Goal: Information Seeking & Learning: Find specific fact

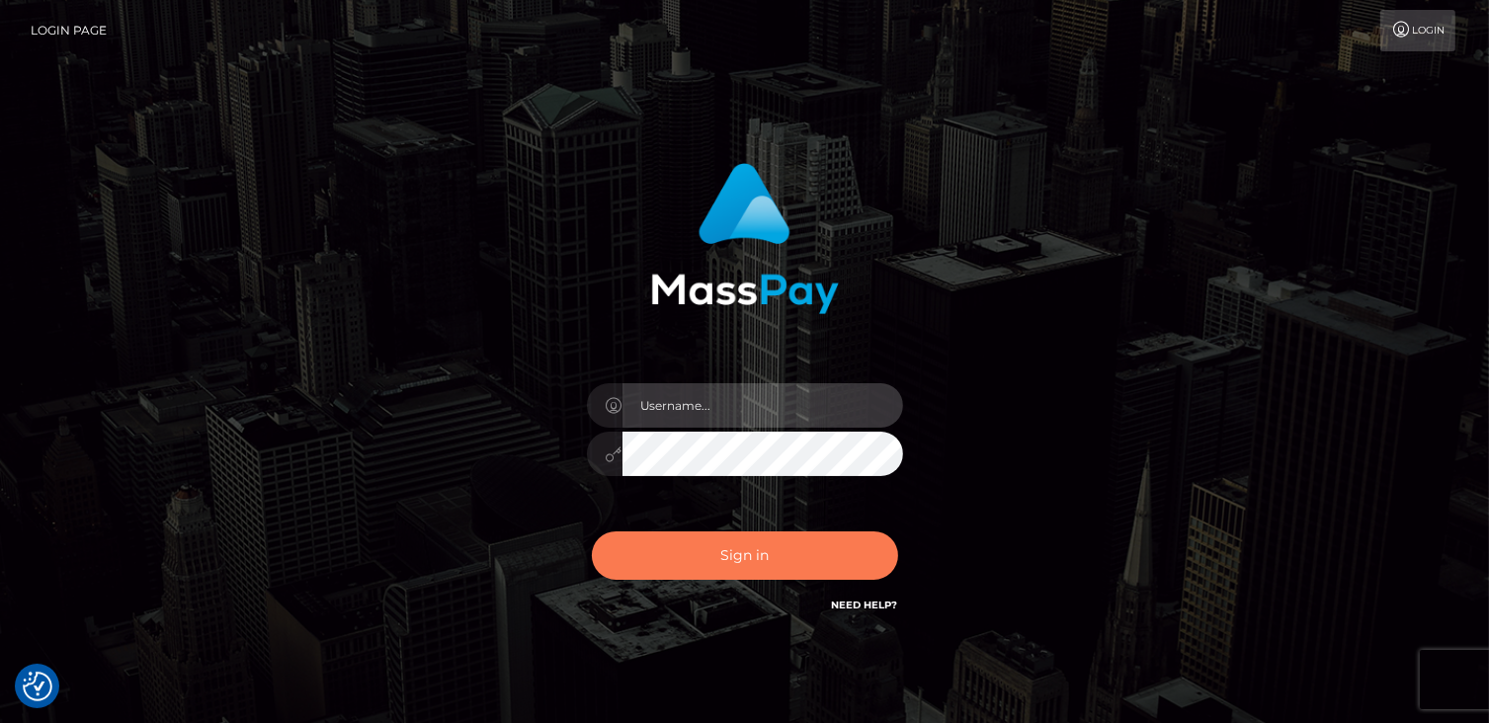
type input "catalinad"
click at [687, 567] on button "Sign in" at bounding box center [745, 555] width 306 height 48
type input "catalinad"
click at [781, 562] on button "Sign in" at bounding box center [745, 555] width 306 height 48
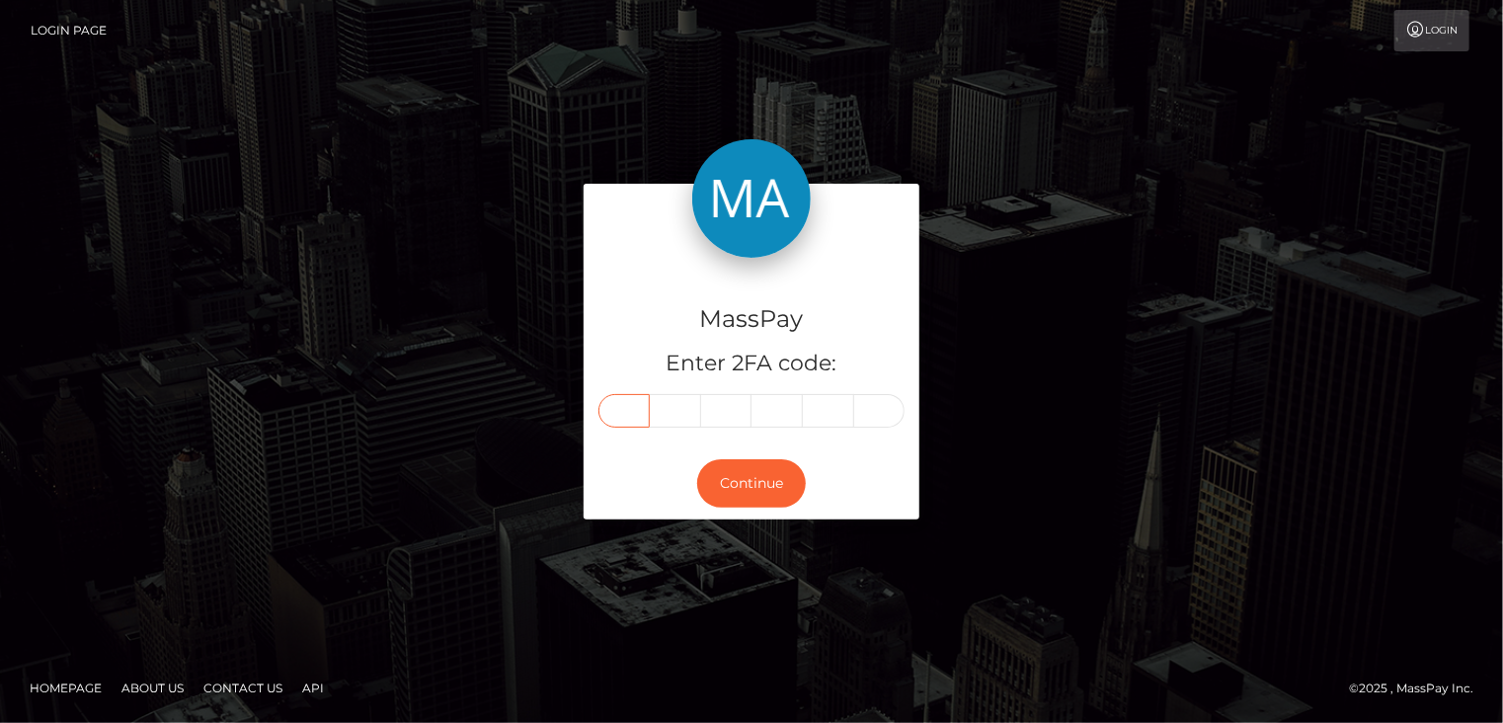
click at [619, 413] on input "text" at bounding box center [624, 411] width 51 height 34
type input "5"
type input "2"
type input "8"
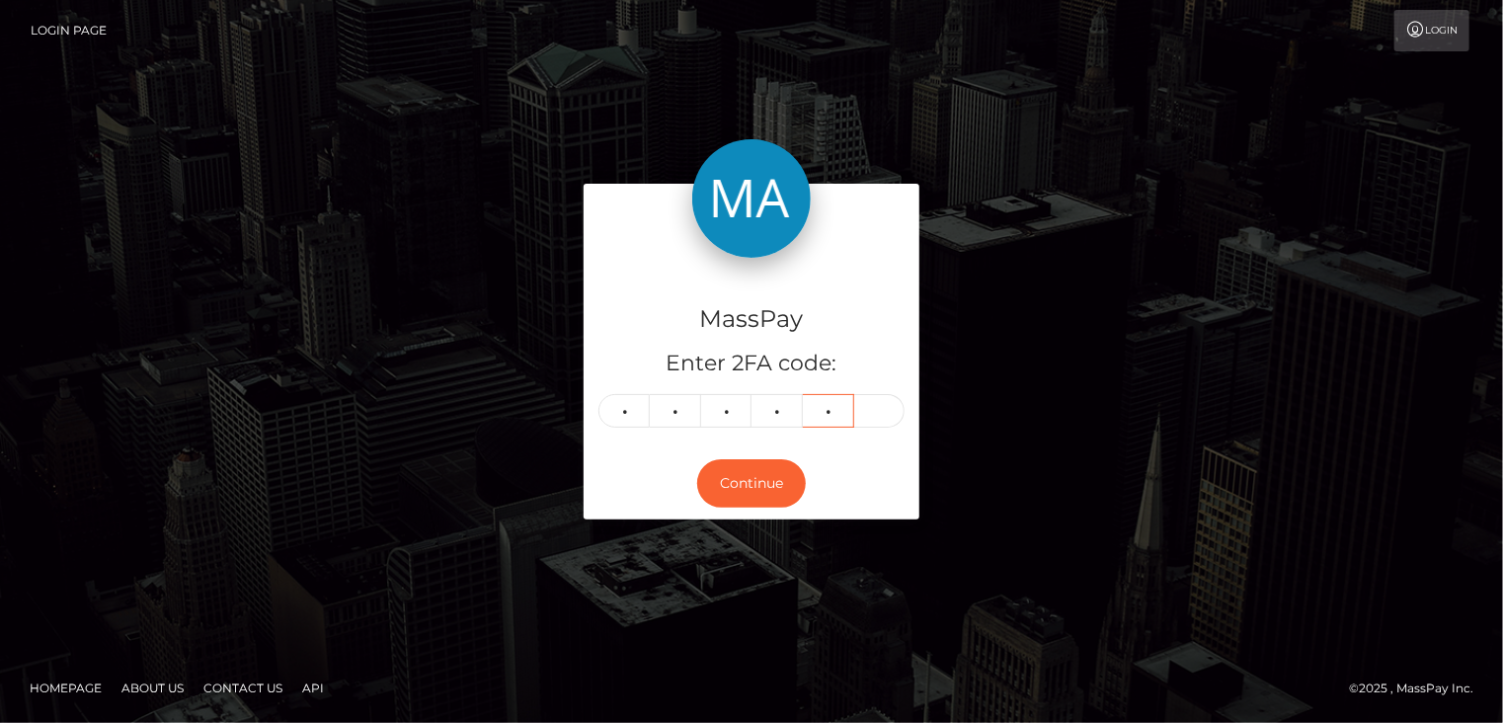
type input "3"
type input "2"
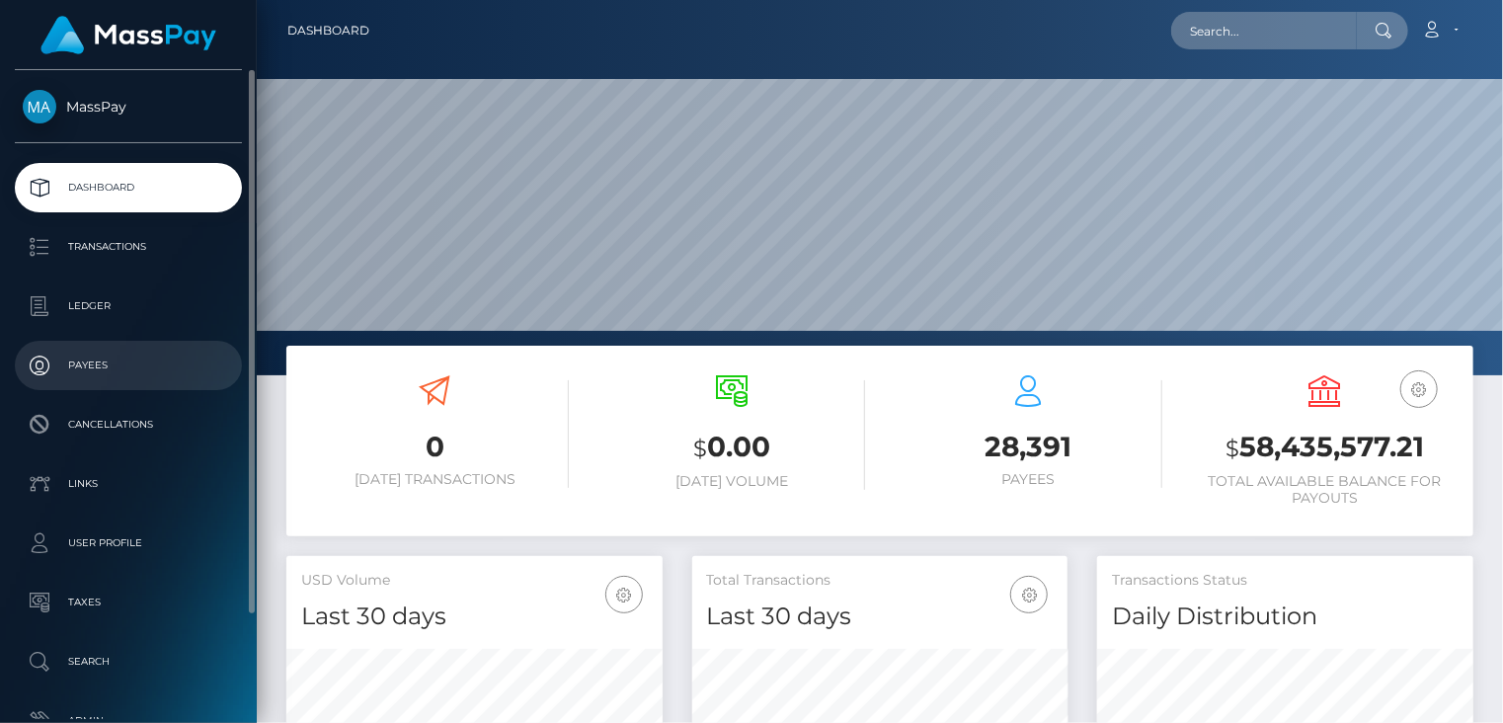
scroll to position [350, 375]
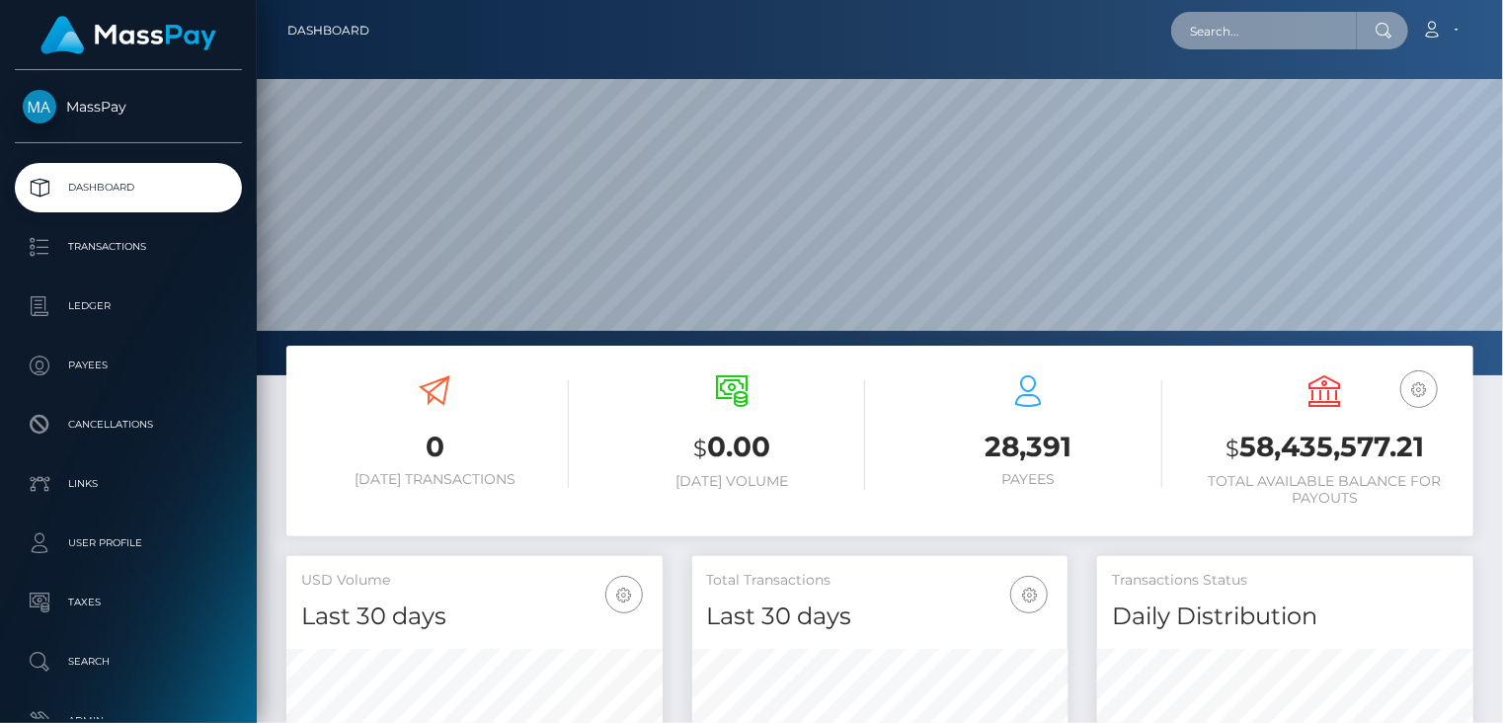
paste input "thoseprettytoes3@gmail.com"
type input "thoseprettytoes3@gmail.com"
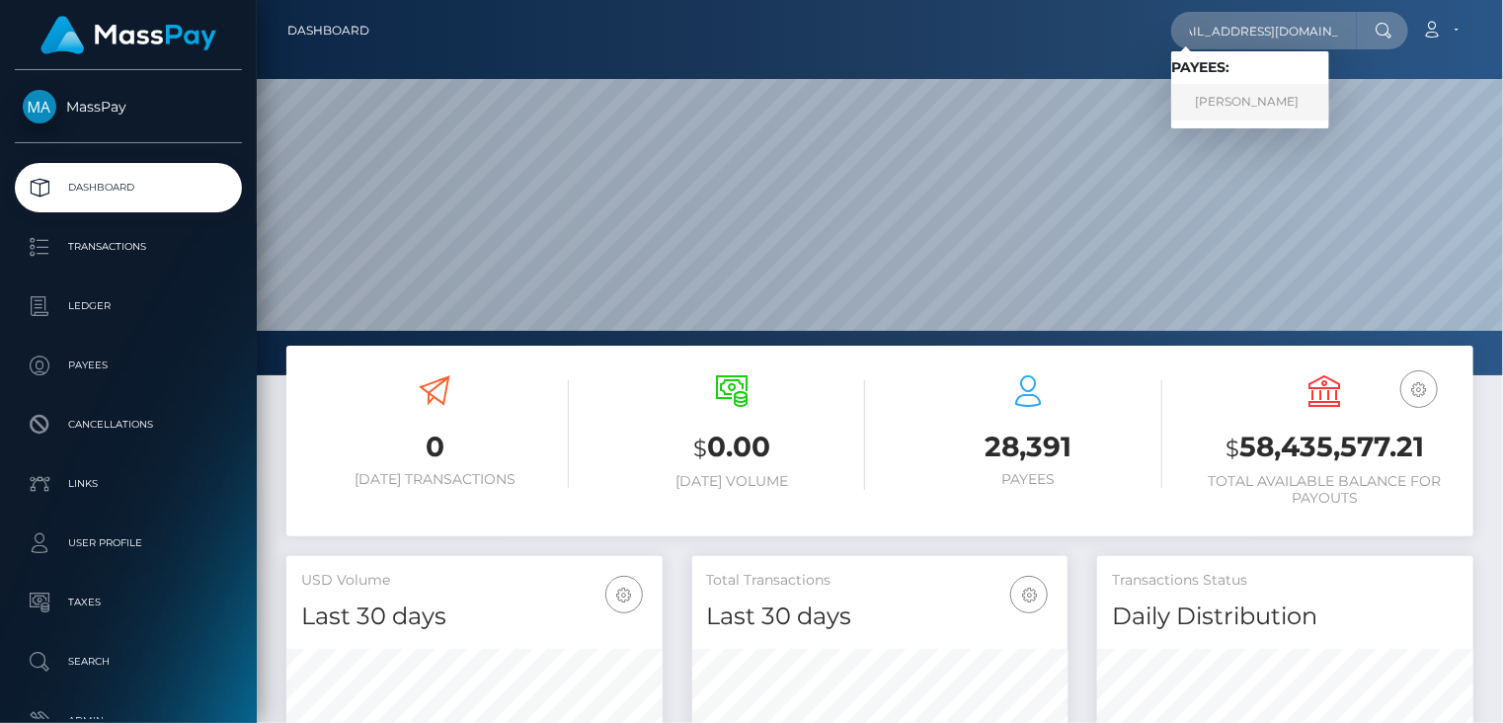
scroll to position [0, 0]
click at [1217, 110] on link "NATALIE REY" at bounding box center [1250, 102] width 158 height 37
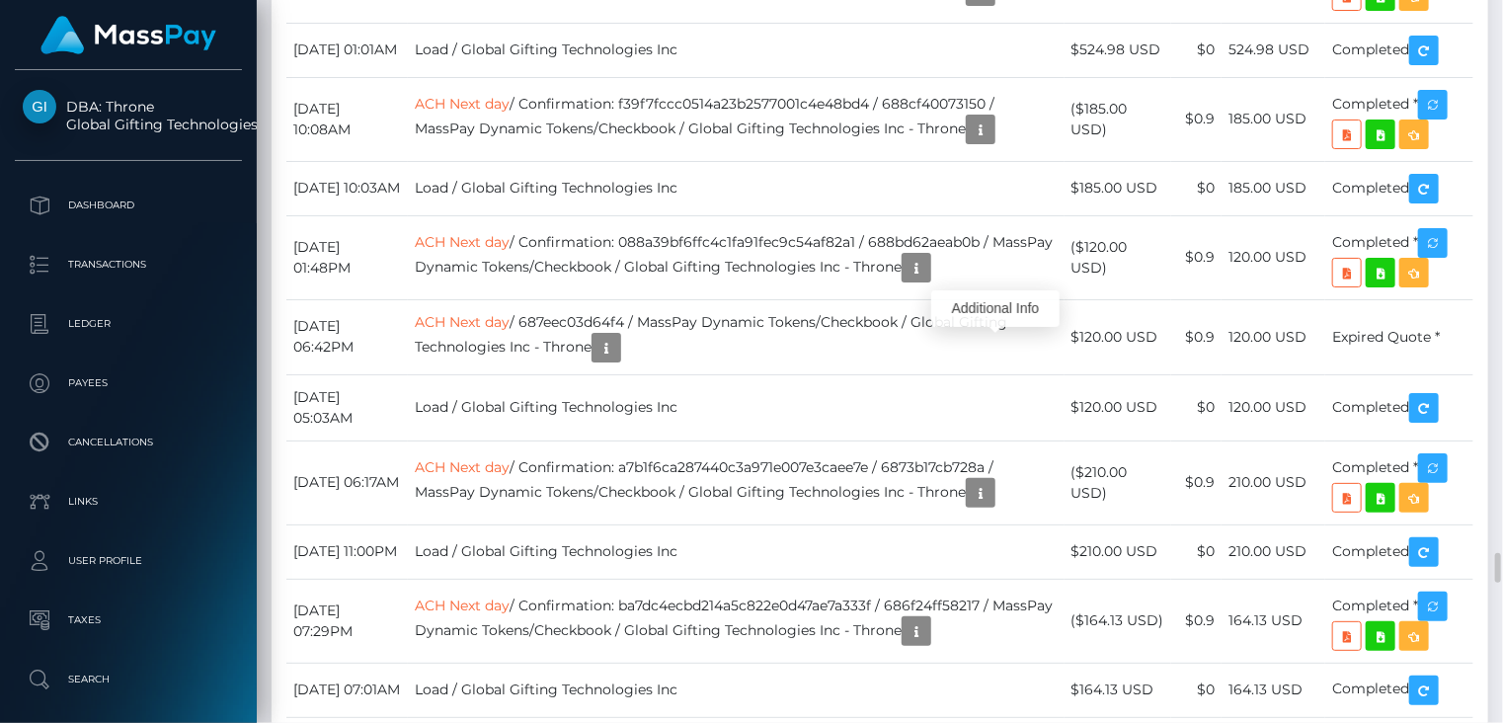
scroll to position [237, 375]
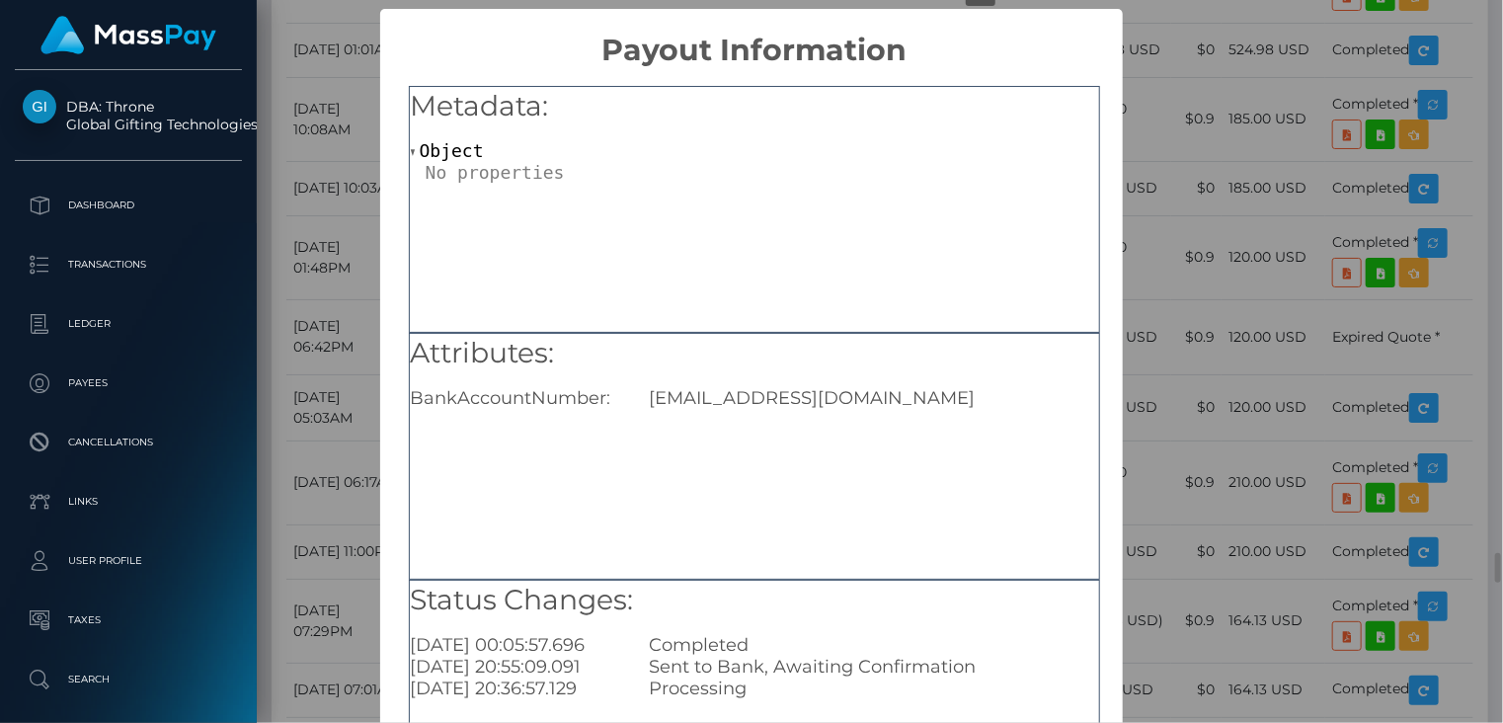
scroll to position [0, 0]
click at [340, 230] on div "× Payout Information Metadata: Object Attributes: BankAccountNumber: nwochristi…" at bounding box center [751, 361] width 1503 height 723
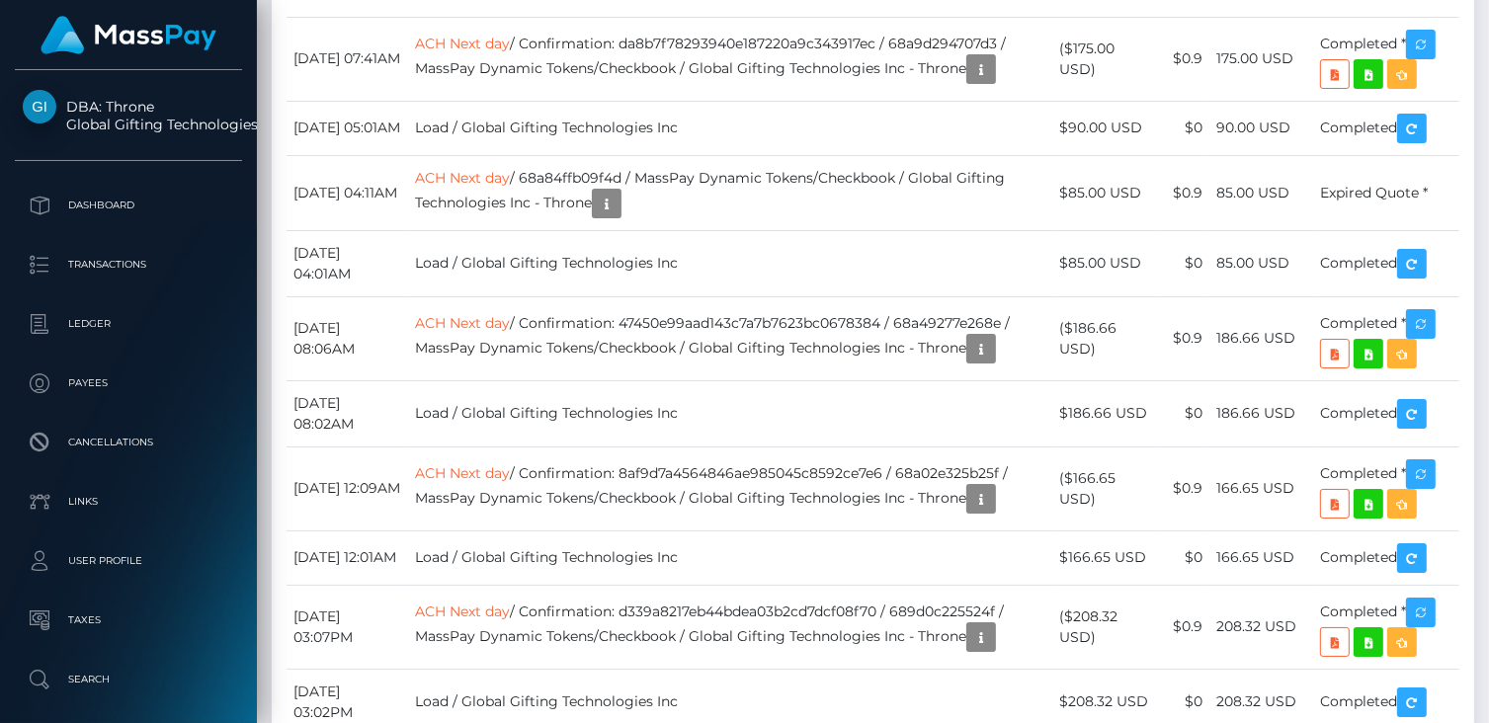
scroll to position [987529, 987395]
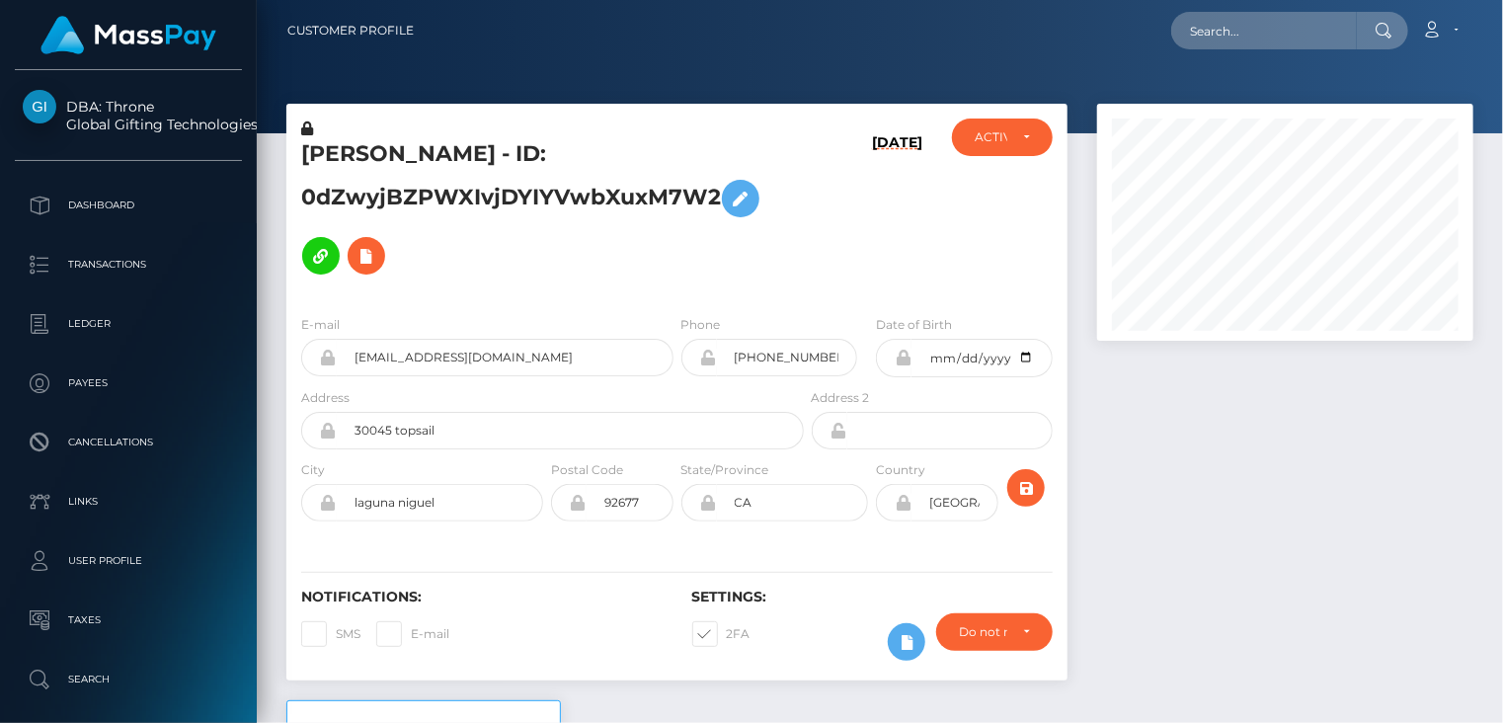
scroll to position [237, 375]
paste input "820489622520872960_2"
type input "820489622520872960_2"
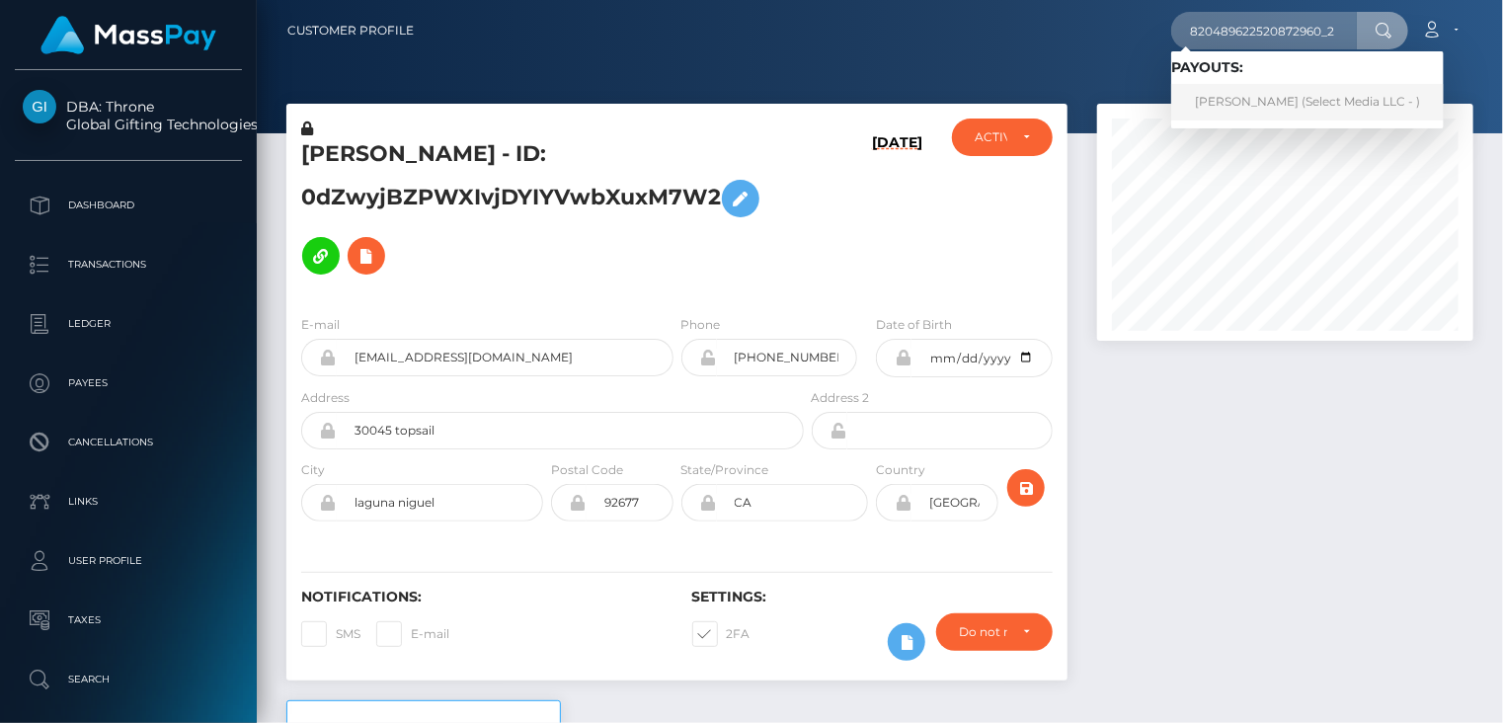
click at [1238, 104] on link "PAMELA CLARIBEL Bastias (Select Media LLC - )" at bounding box center [1307, 102] width 273 height 37
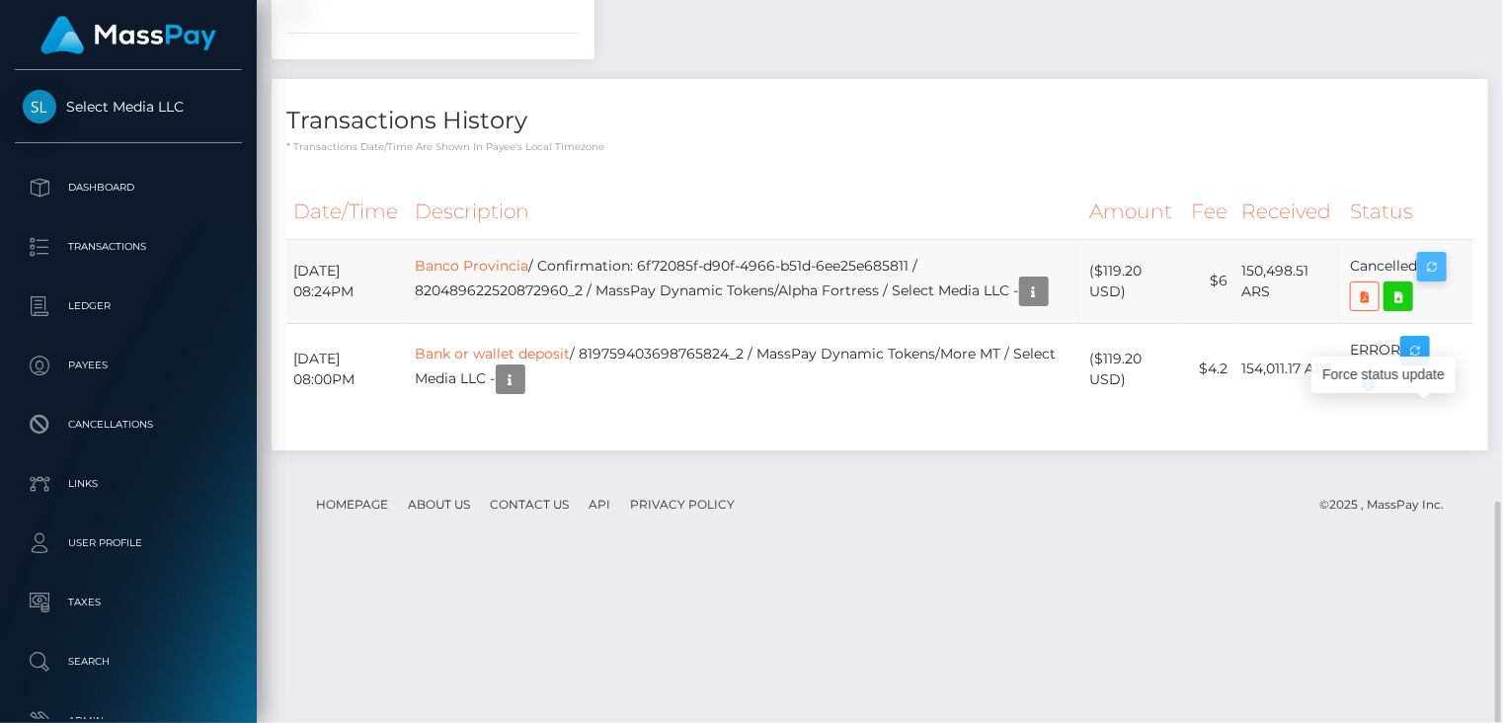
scroll to position [237, 375]
click at [1438, 280] on icon "button" at bounding box center [1432, 267] width 24 height 25
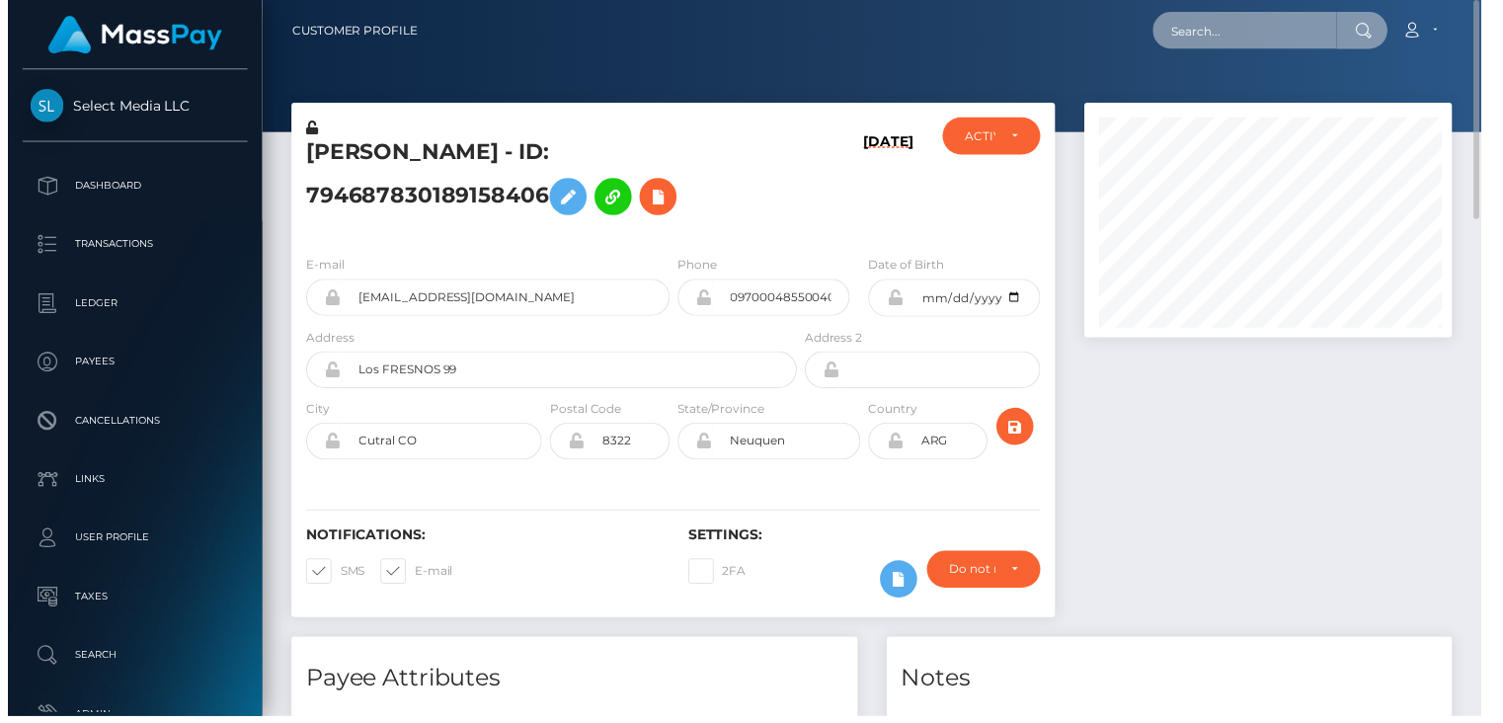
scroll to position [987529, 987390]
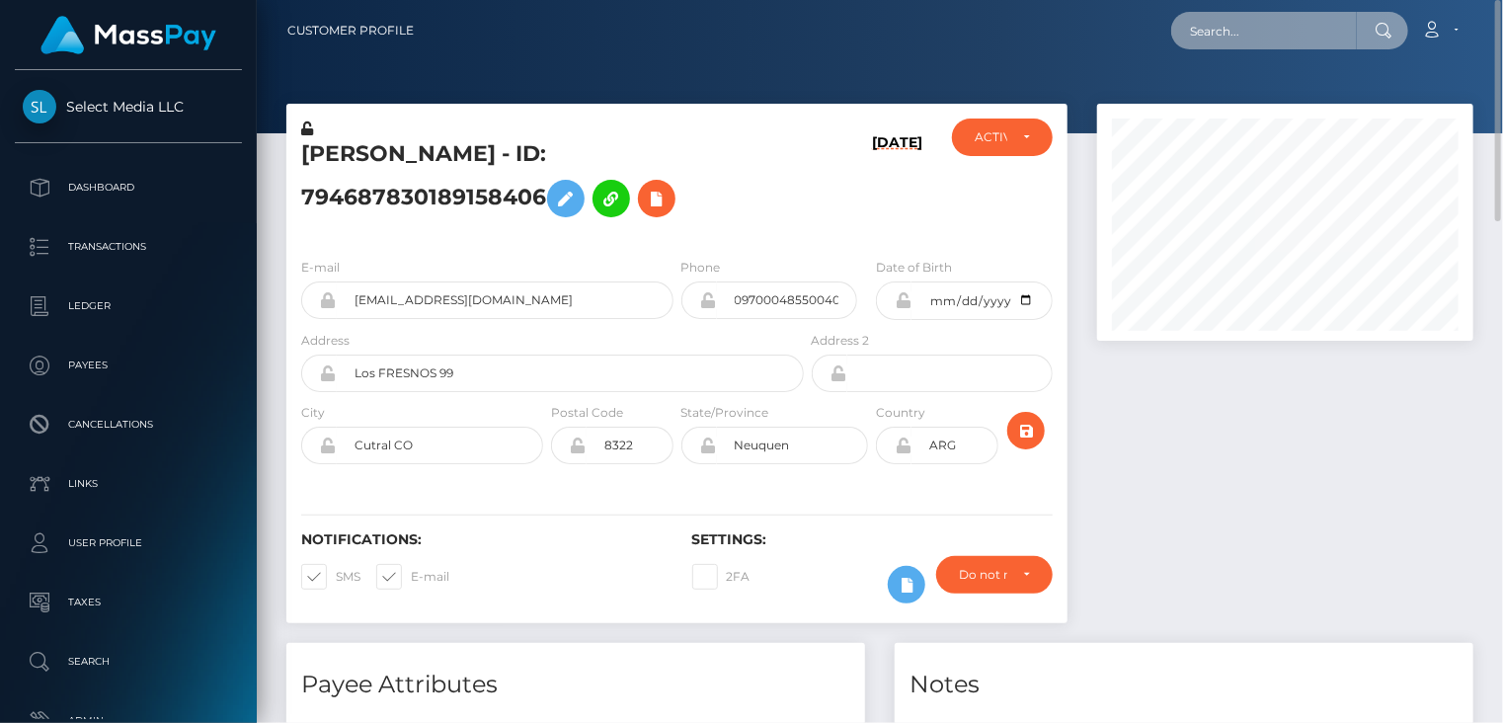
paste input "MSP5b469a3845286c7"
type input "MSP5b469a3845286c7"
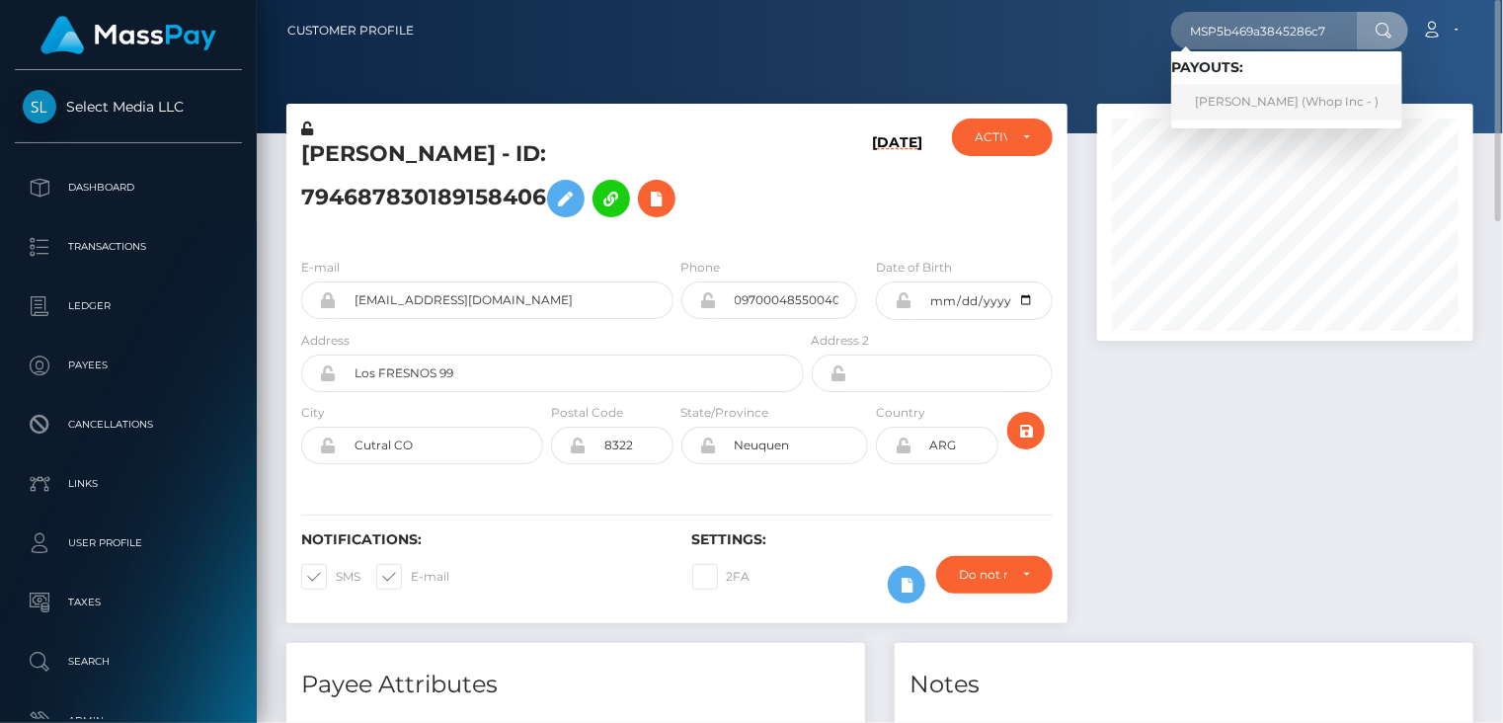
click at [1240, 119] on link "Faheel Kashif (Whop Inc - )" at bounding box center [1286, 102] width 231 height 37
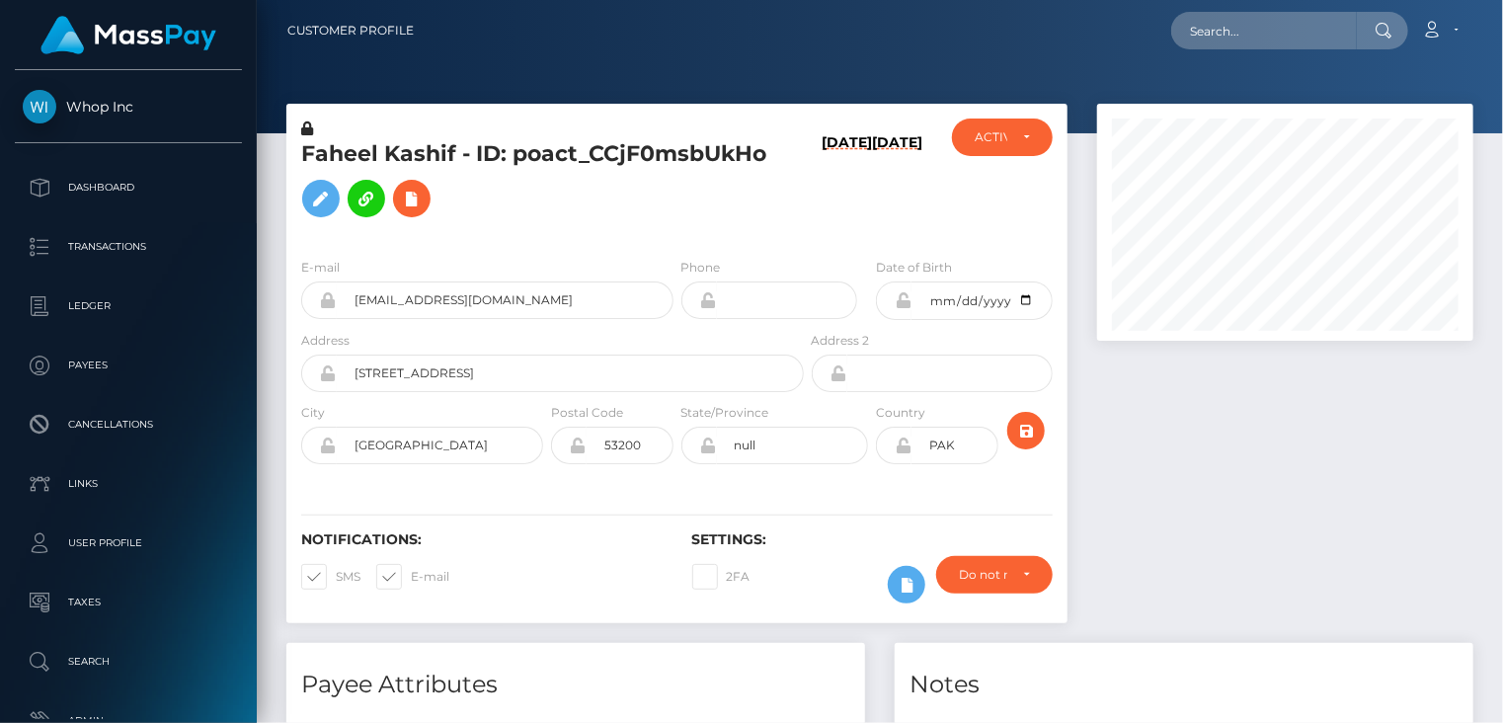
scroll to position [237, 375]
click at [394, 303] on input "daimkashif729@gmail.com" at bounding box center [505, 301] width 337 height 38
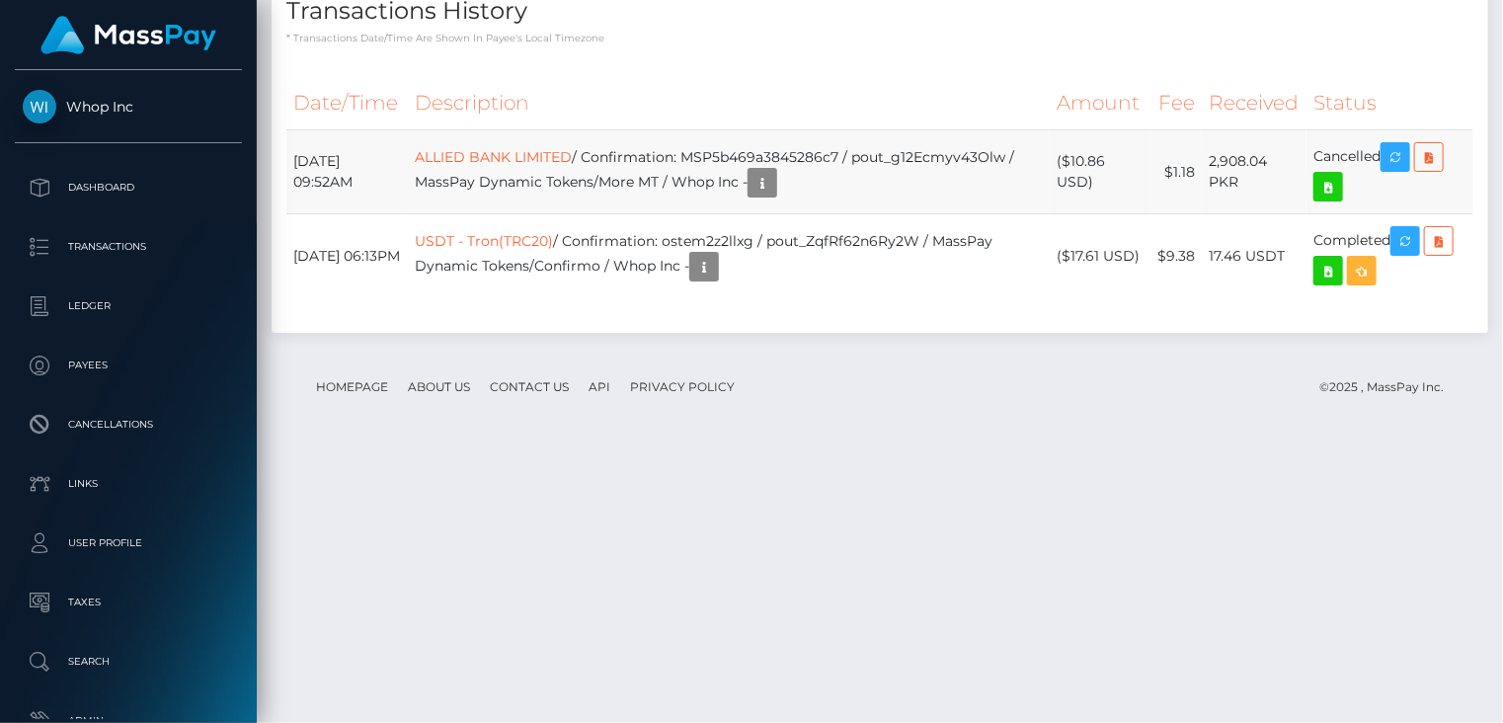
scroll to position [2347, 0]
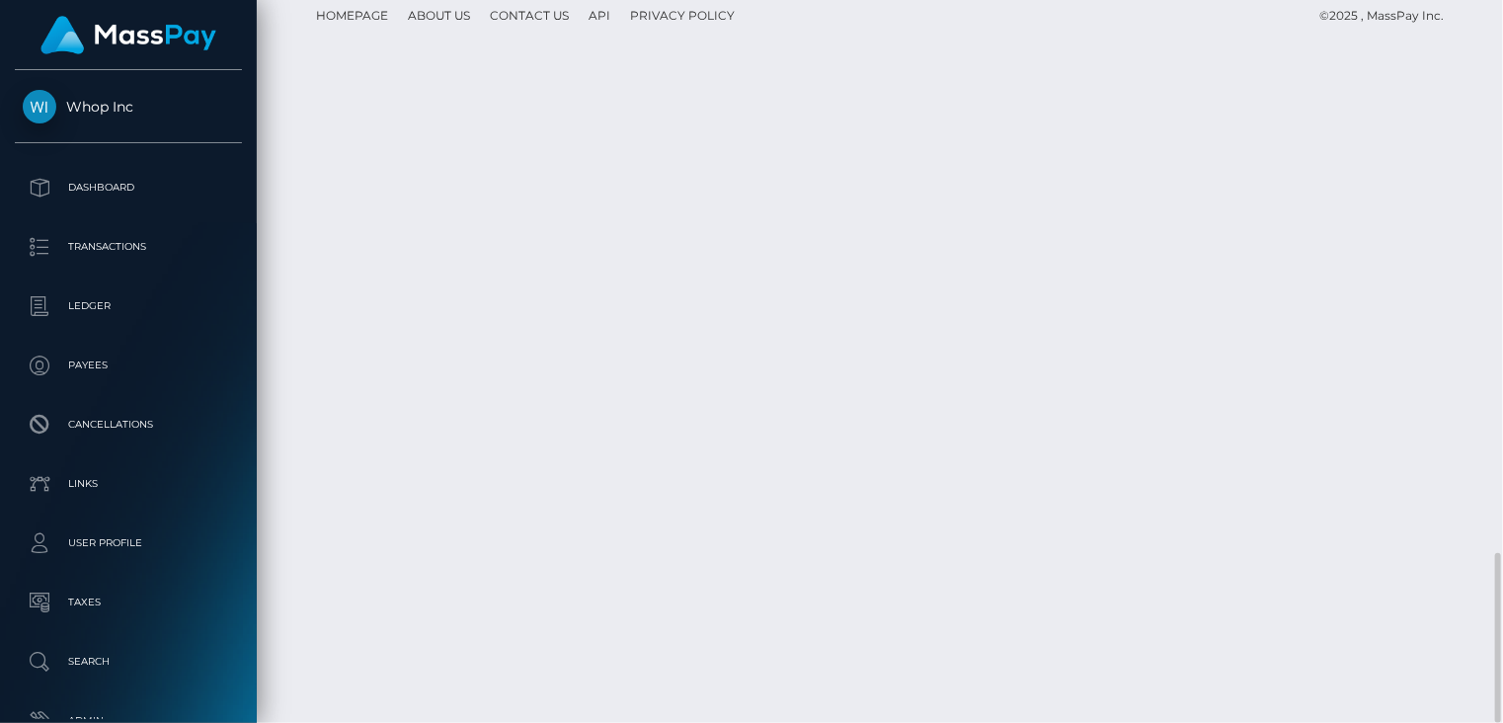
drag, startPoint x: 727, startPoint y: 424, endPoint x: 1047, endPoint y: 428, distance: 320.1
copy td "MSP5b469a3845286c7 / pout_g12Ecmyv43Olw"
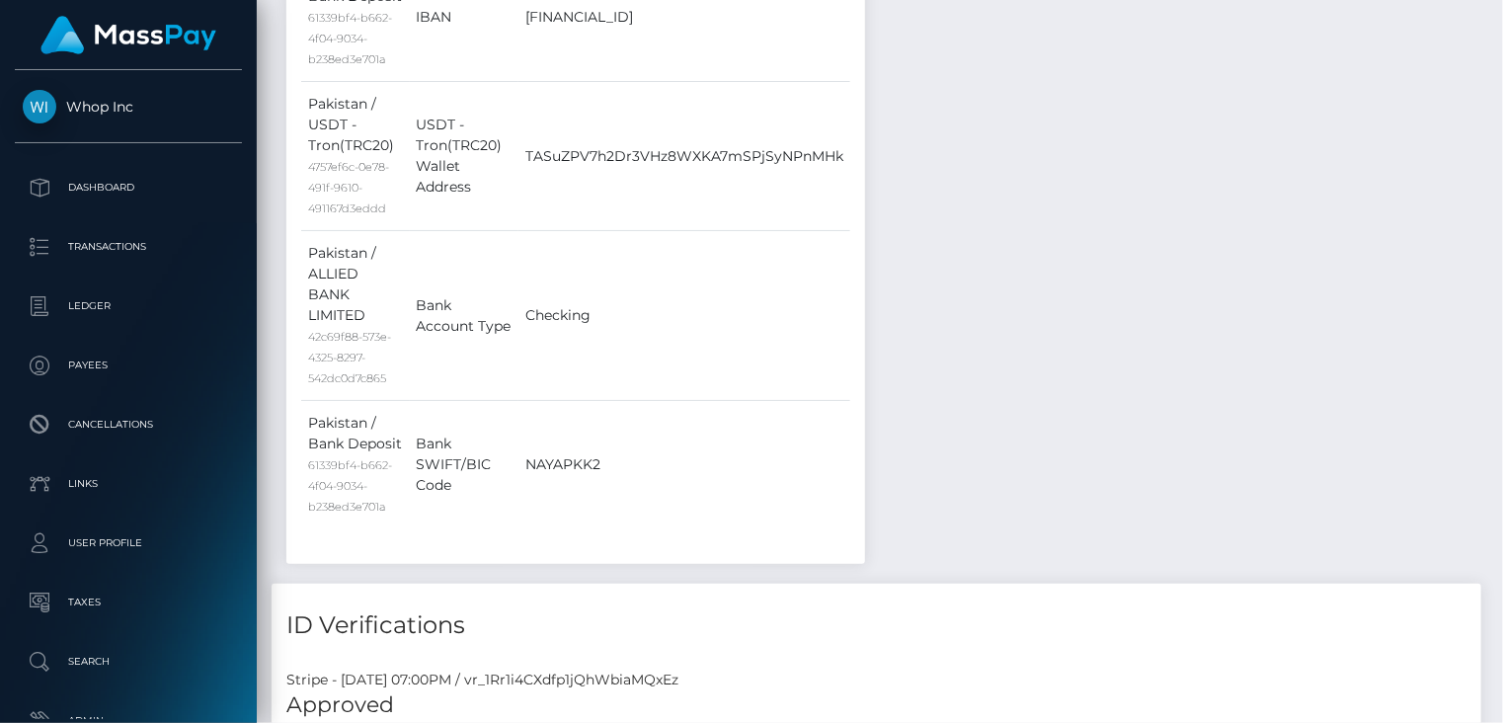
scroll to position [0, 0]
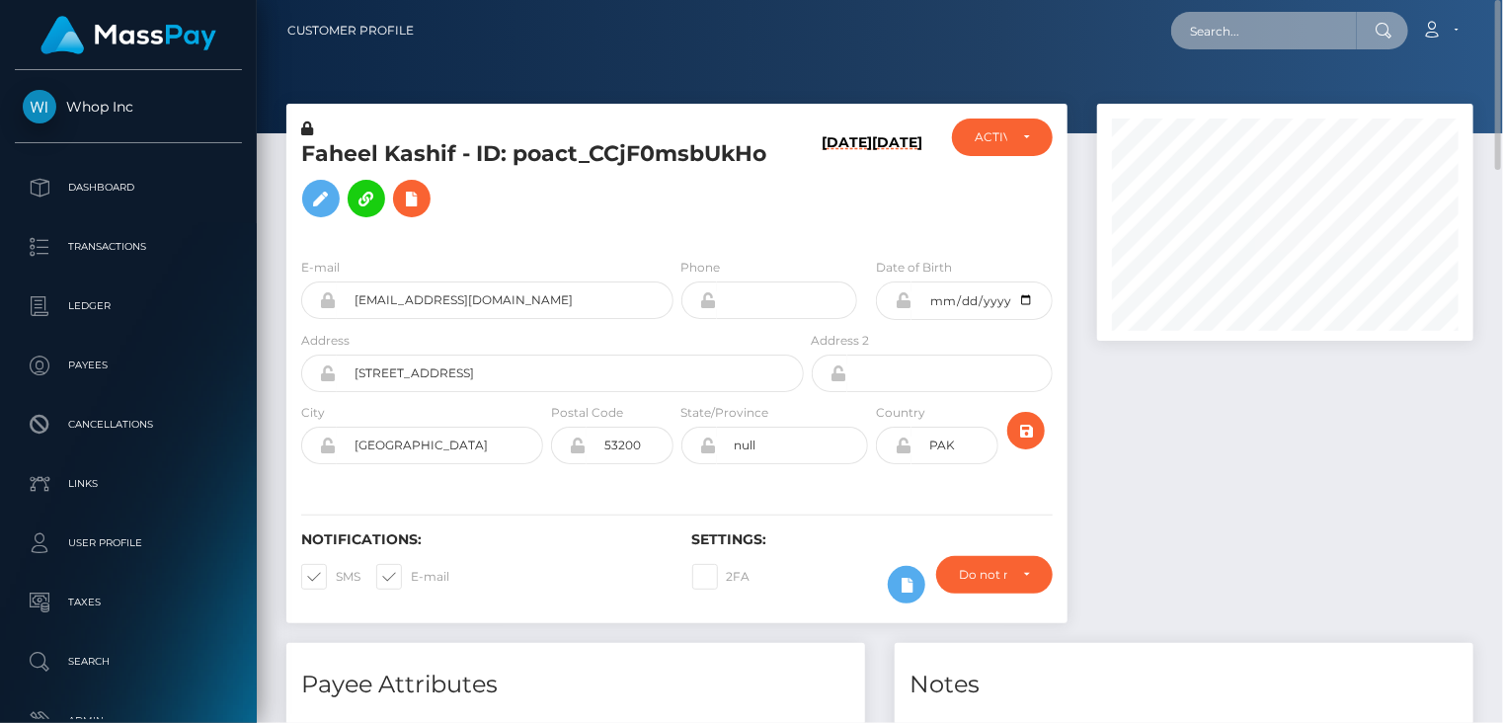
paste input "MSP40de9ede23f040f"
type input "MSP40de9ede23f040f"
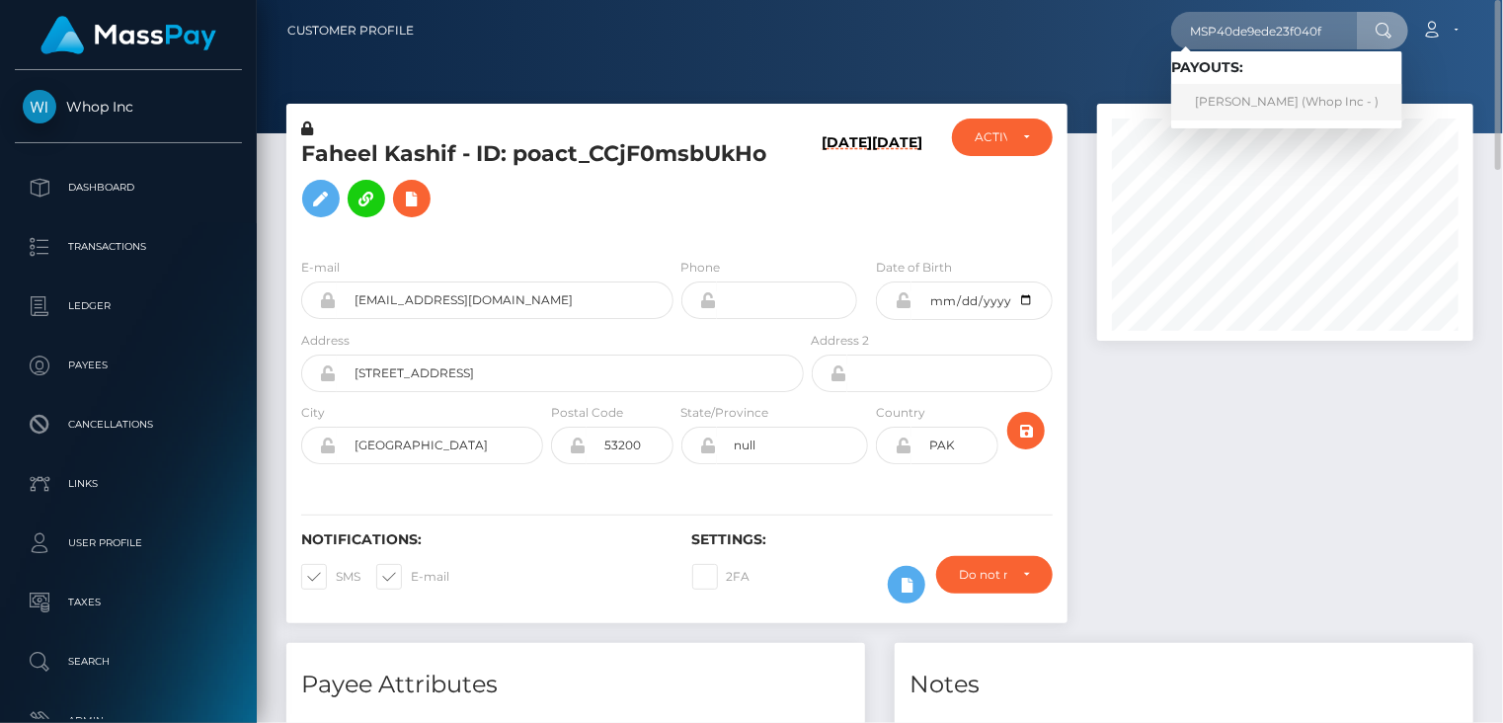
click link "Muhammad Musa Akbar (Whop Inc - )"
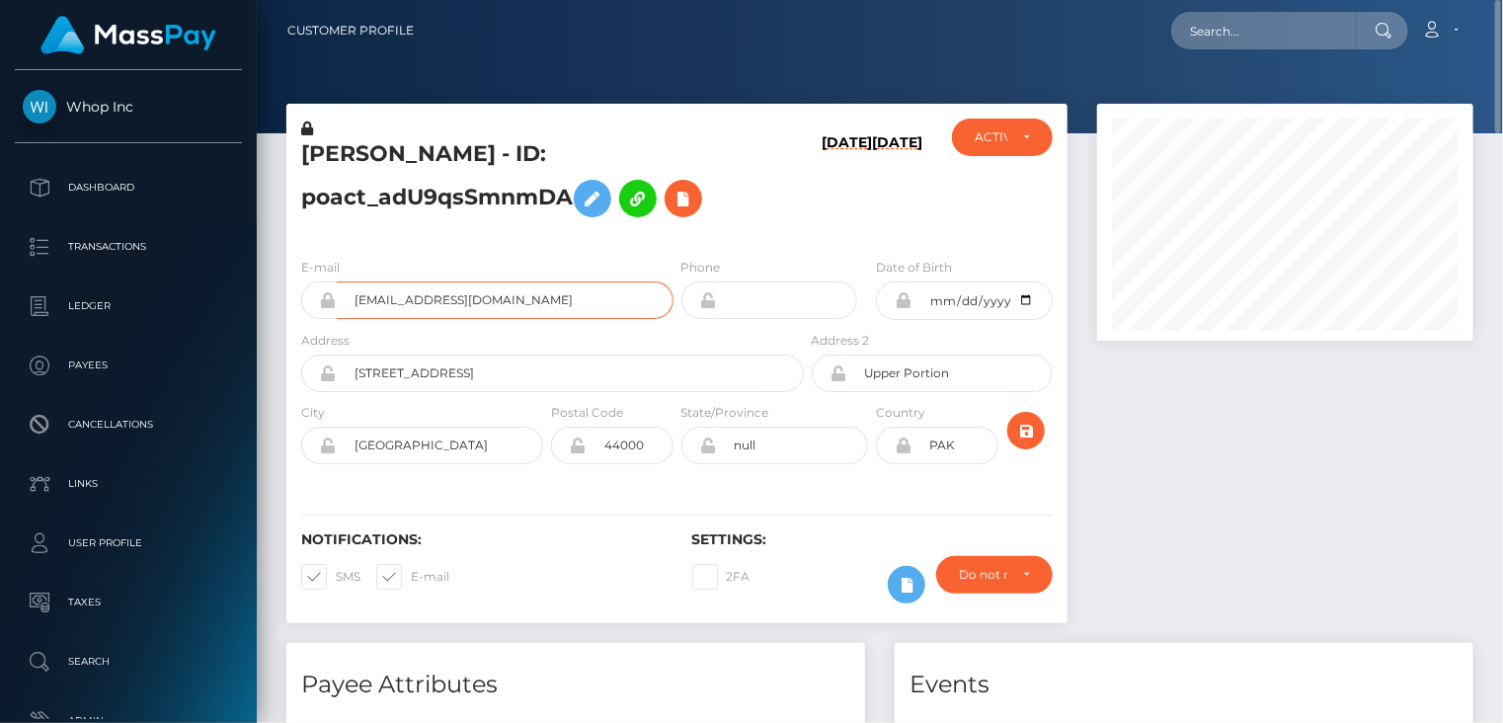
click at [446, 294] on input "[EMAIL_ADDRESS][DOMAIN_NAME]" at bounding box center [505, 301] width 337 height 38
click at [445, 294] on input "[EMAIL_ADDRESS][DOMAIN_NAME]" at bounding box center [505, 301] width 337 height 38
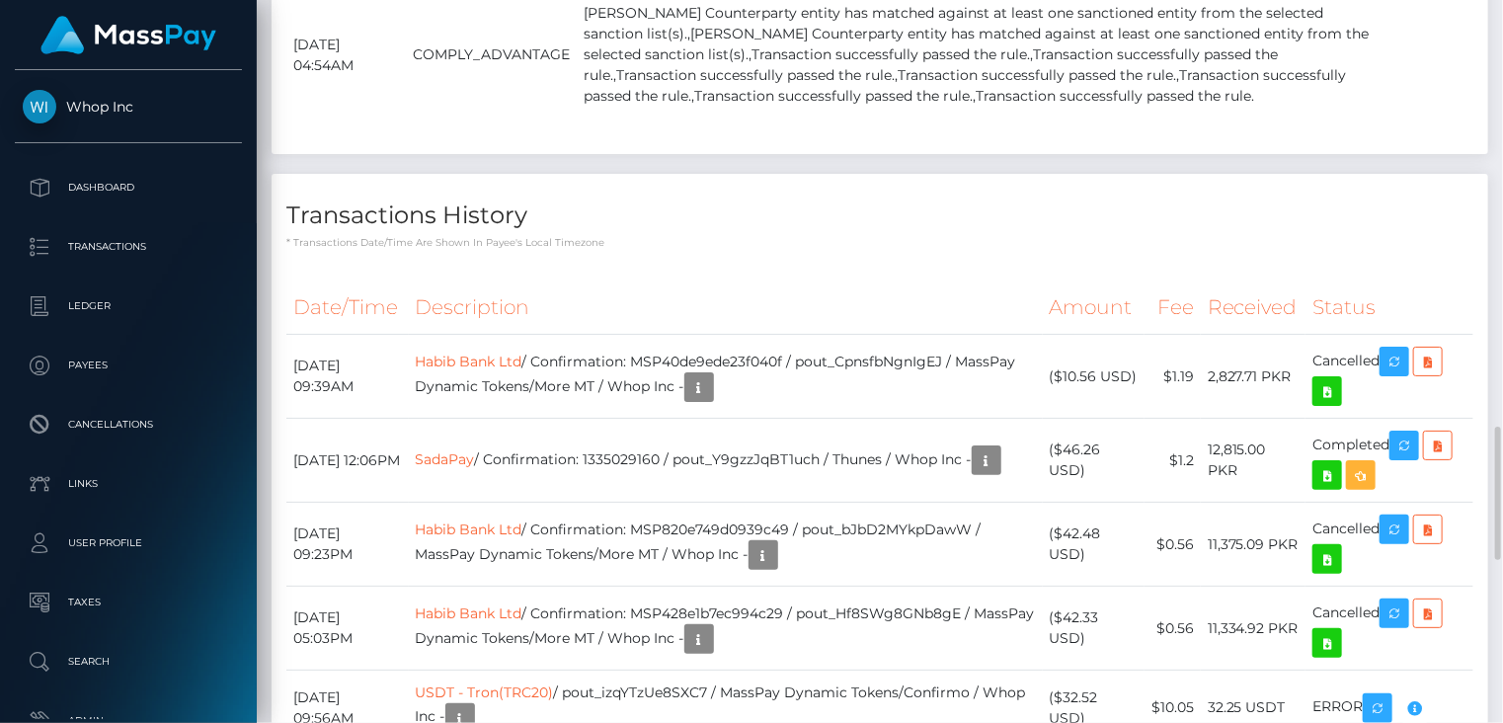
scroll to position [3183, 0]
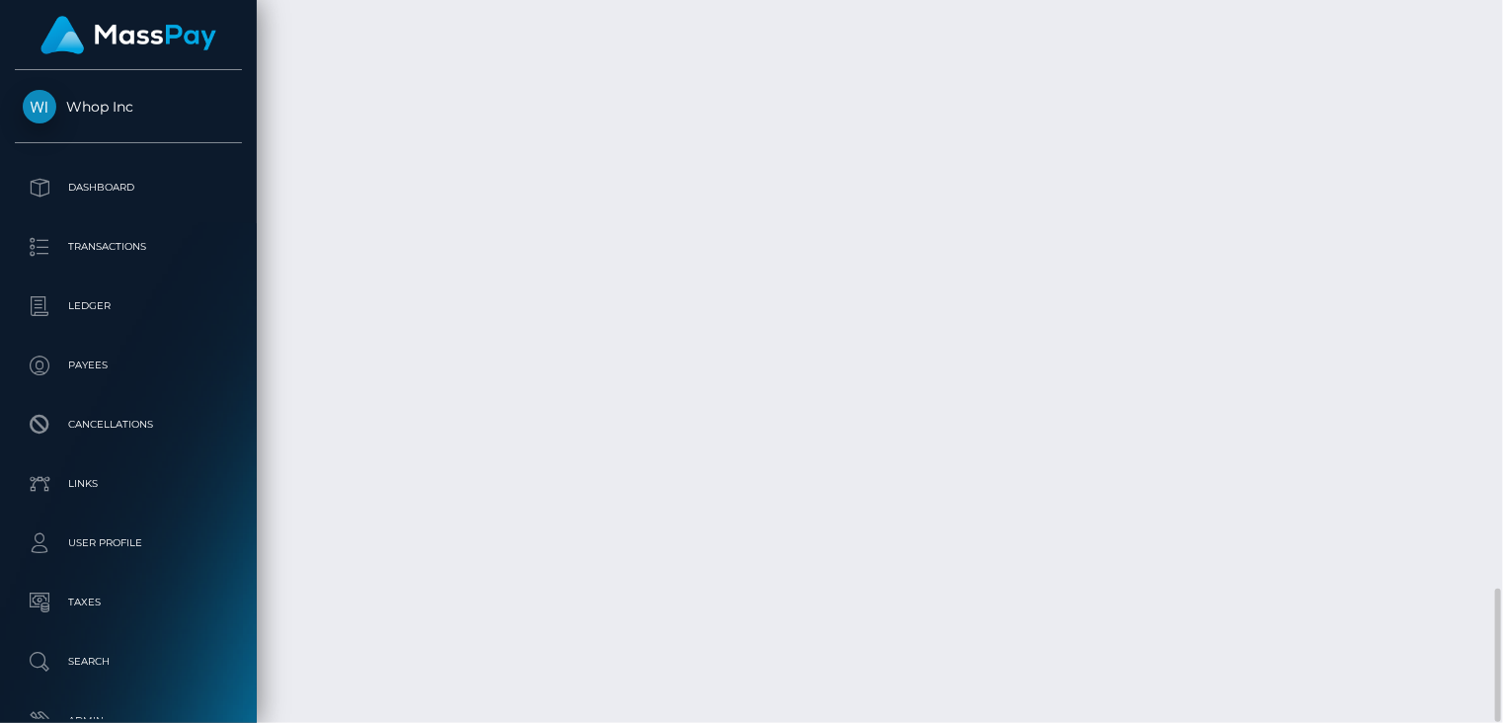
drag, startPoint x: 681, startPoint y: 187, endPoint x: 992, endPoint y: 175, distance: 311.4
copy td "13"
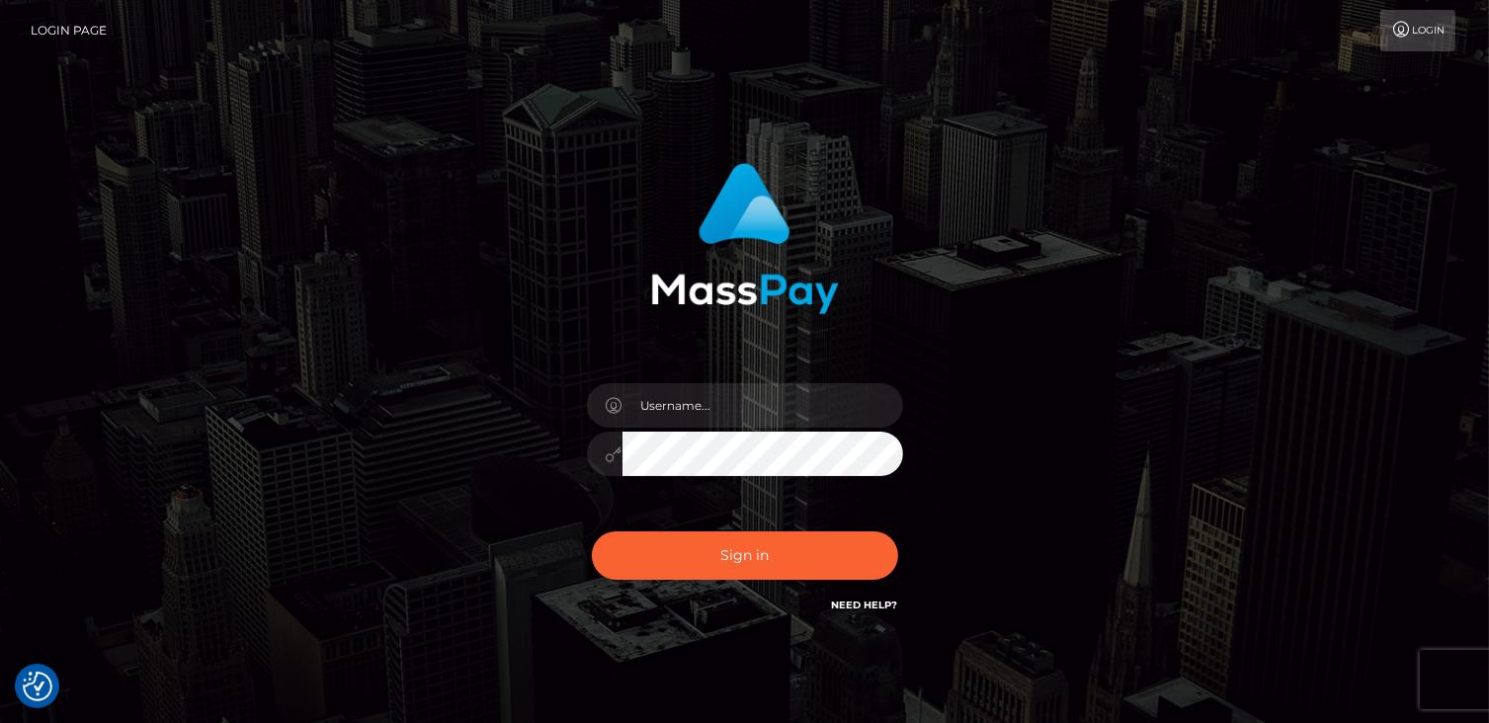
checkbox input "true"
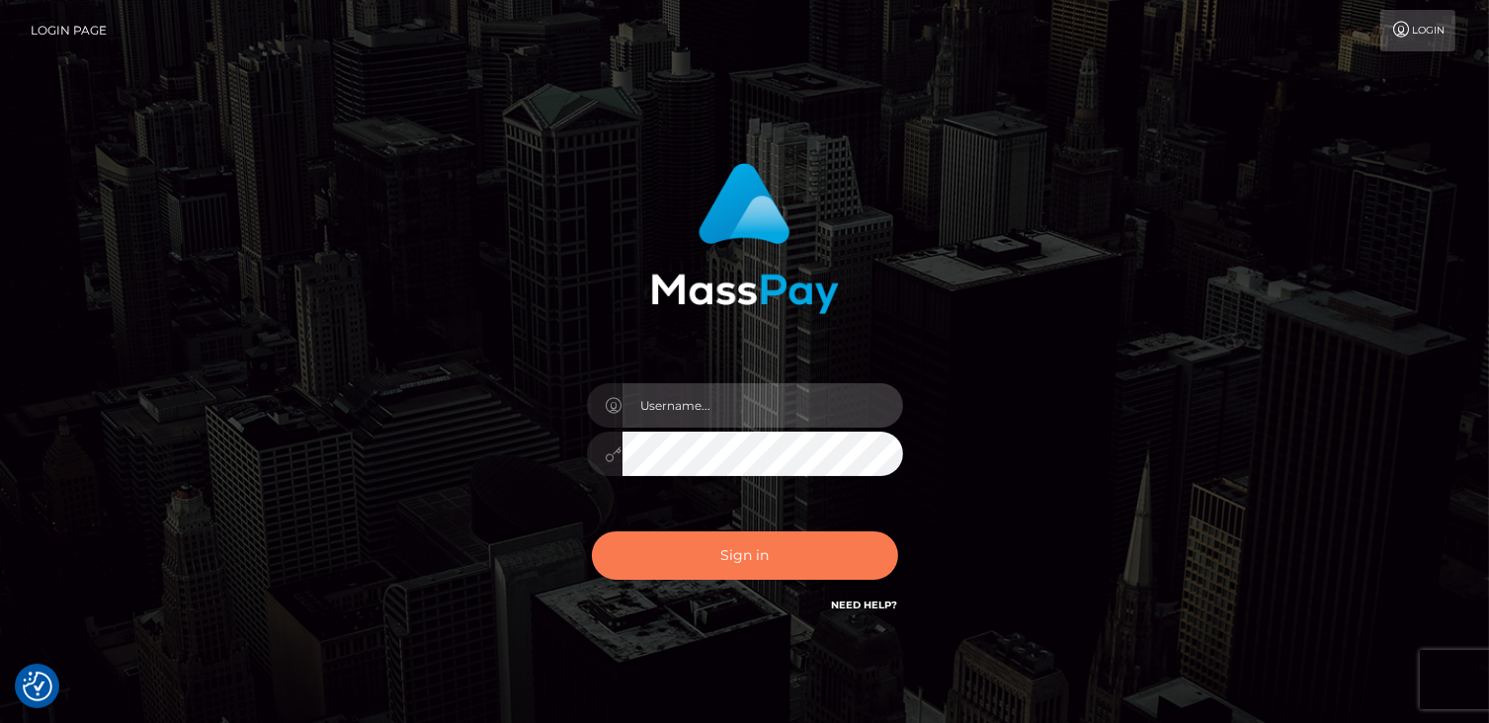
type input "catalinad"
click at [778, 570] on button "Sign in" at bounding box center [745, 555] width 306 height 48
type input "catalinad"
click at [767, 566] on button "Sign in" at bounding box center [745, 555] width 306 height 48
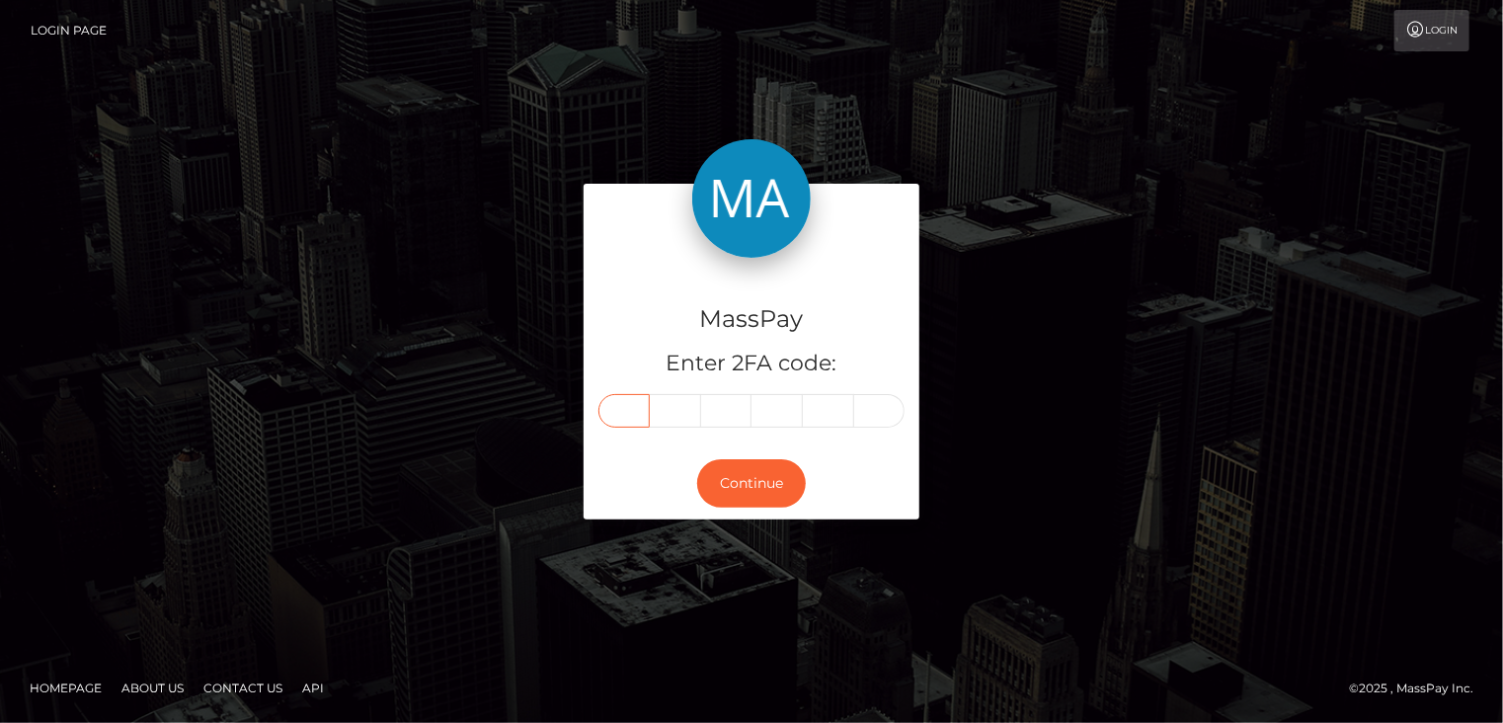
drag, startPoint x: 636, startPoint y: 418, endPoint x: 626, endPoint y: 414, distance: 10.6
click at [635, 417] on input "text" at bounding box center [624, 411] width 51 height 34
type input "1"
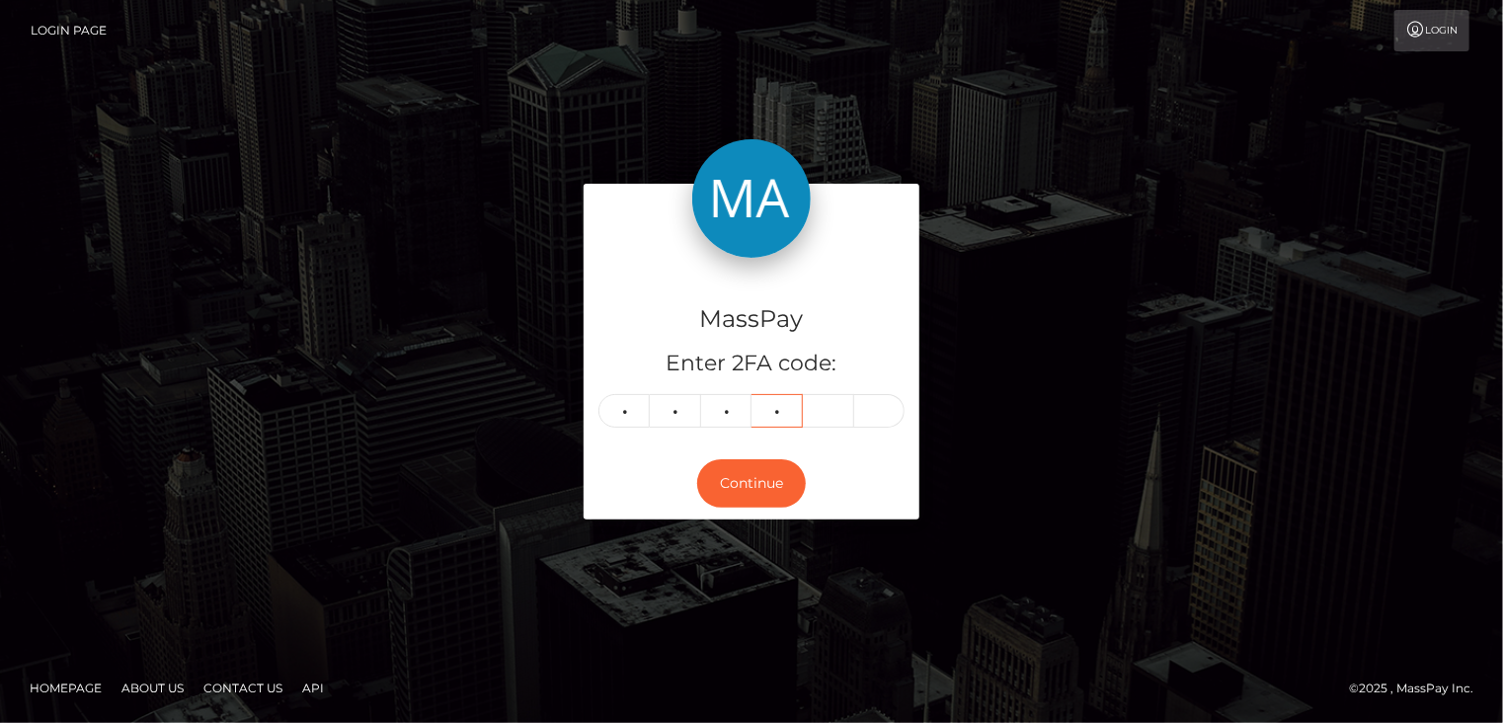
type input "5"
type input "8"
type input "3"
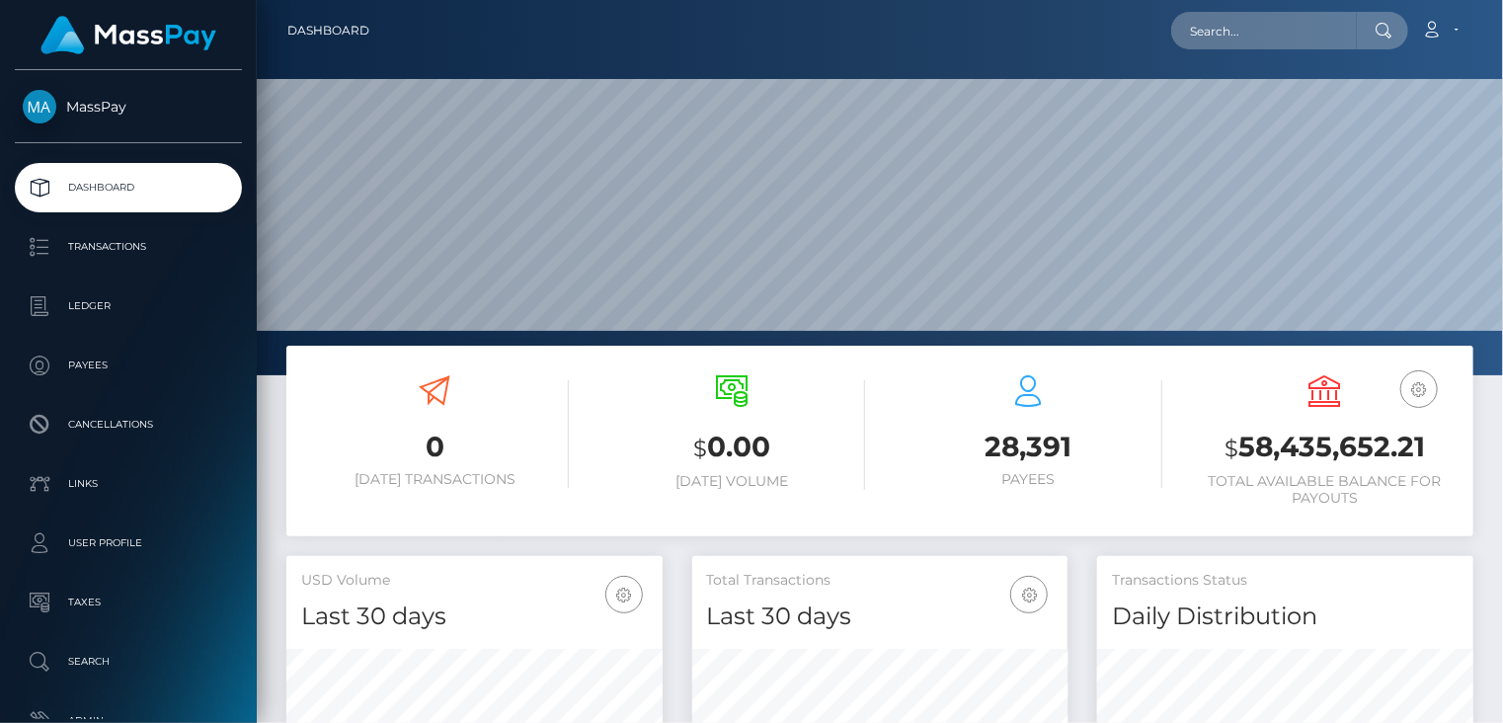
scroll to position [350, 375]
paste input "MSP4b37f1f3aeb34d8"
type input "MSP4b37f1f3aeb34d8"
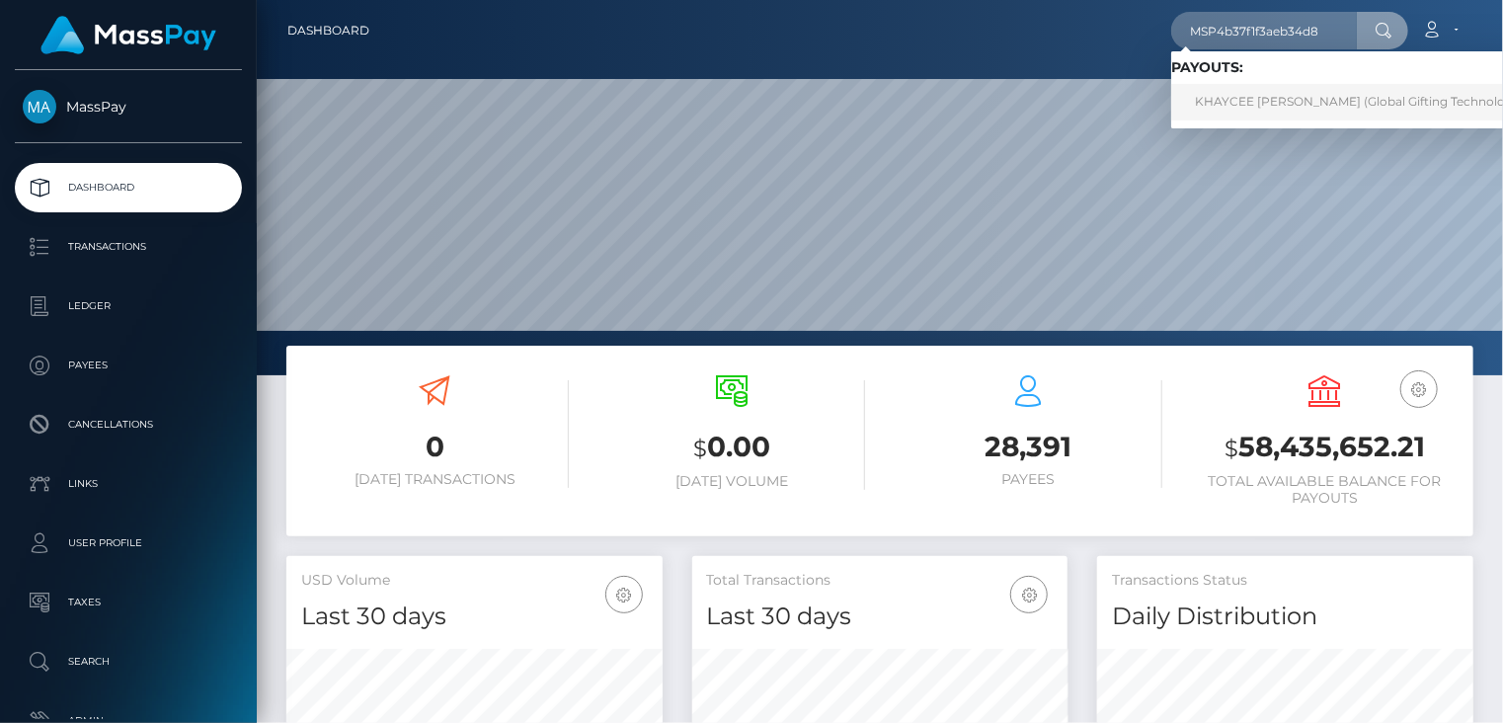
click at [1262, 94] on link "KHAYCEE TANE ANTONIO (Global Gifting Technologies Inc - Throne)" at bounding box center [1401, 102] width 460 height 37
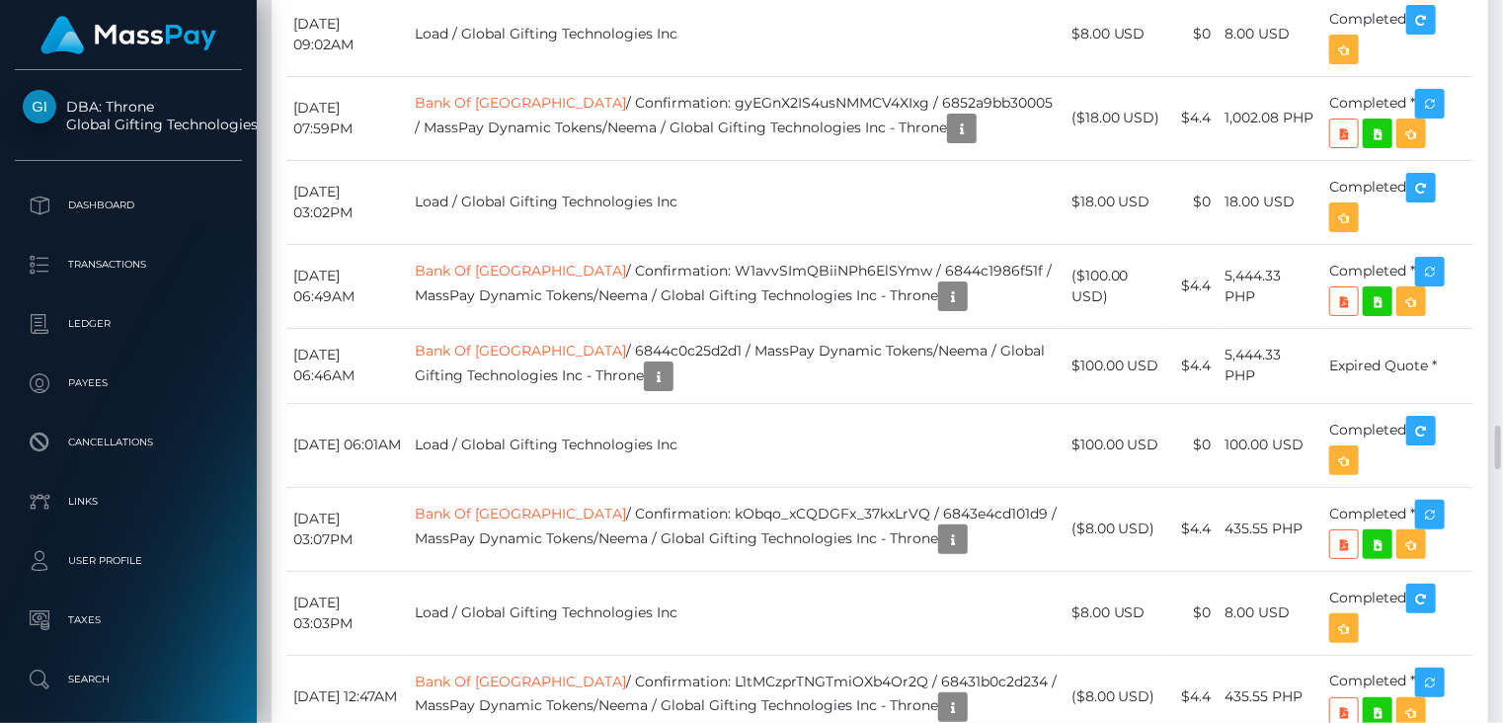
scroll to position [6589, 0]
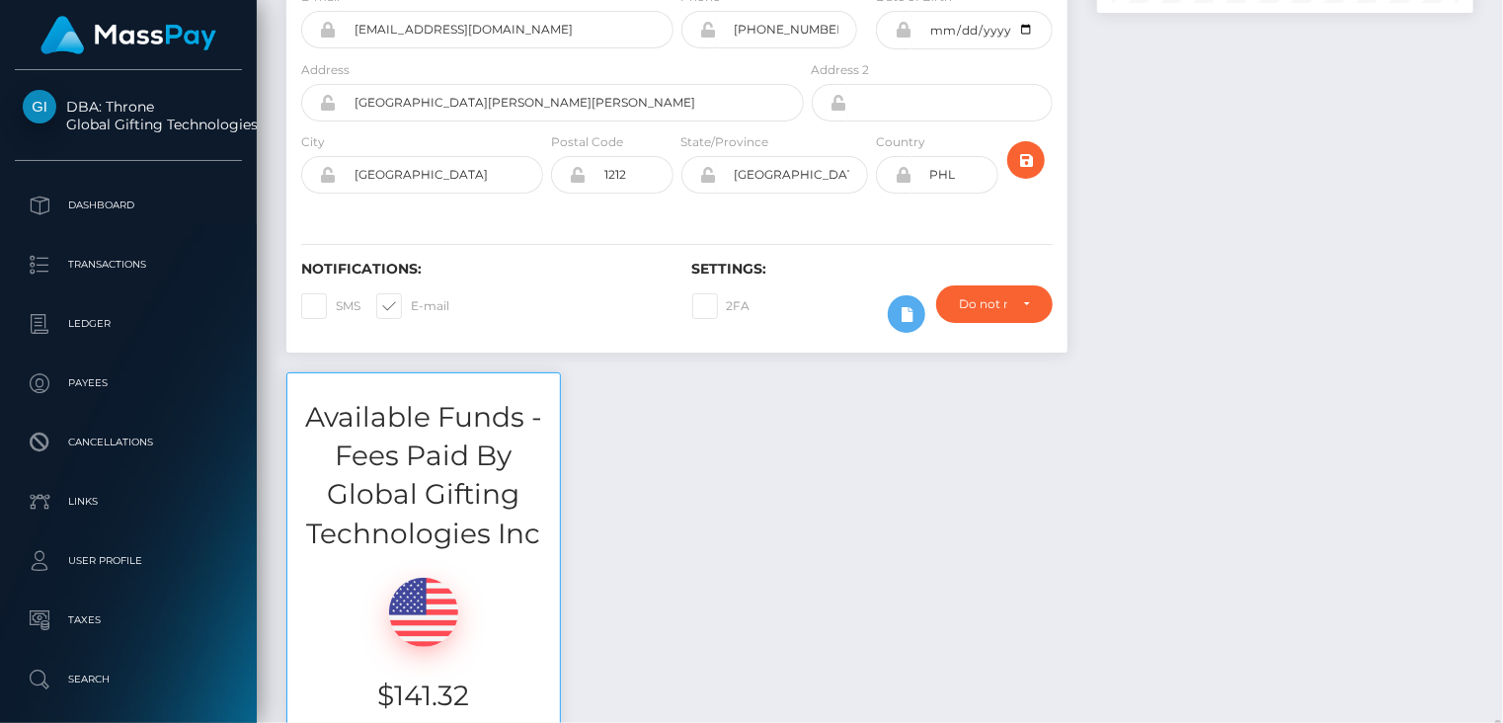
scroll to position [0, 0]
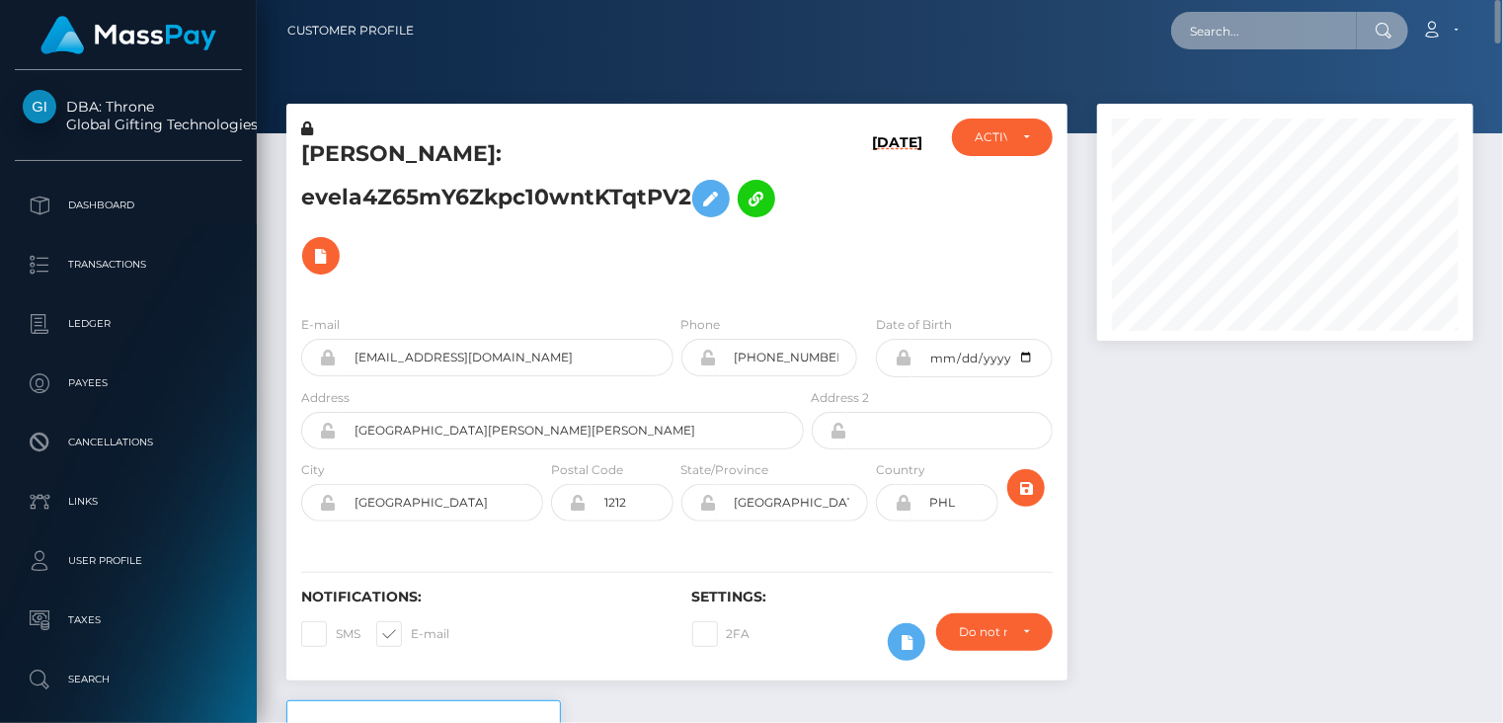
paste input "MSP74f5cf69d24d27f"
type input "MSP74f5cf69d24d27f"
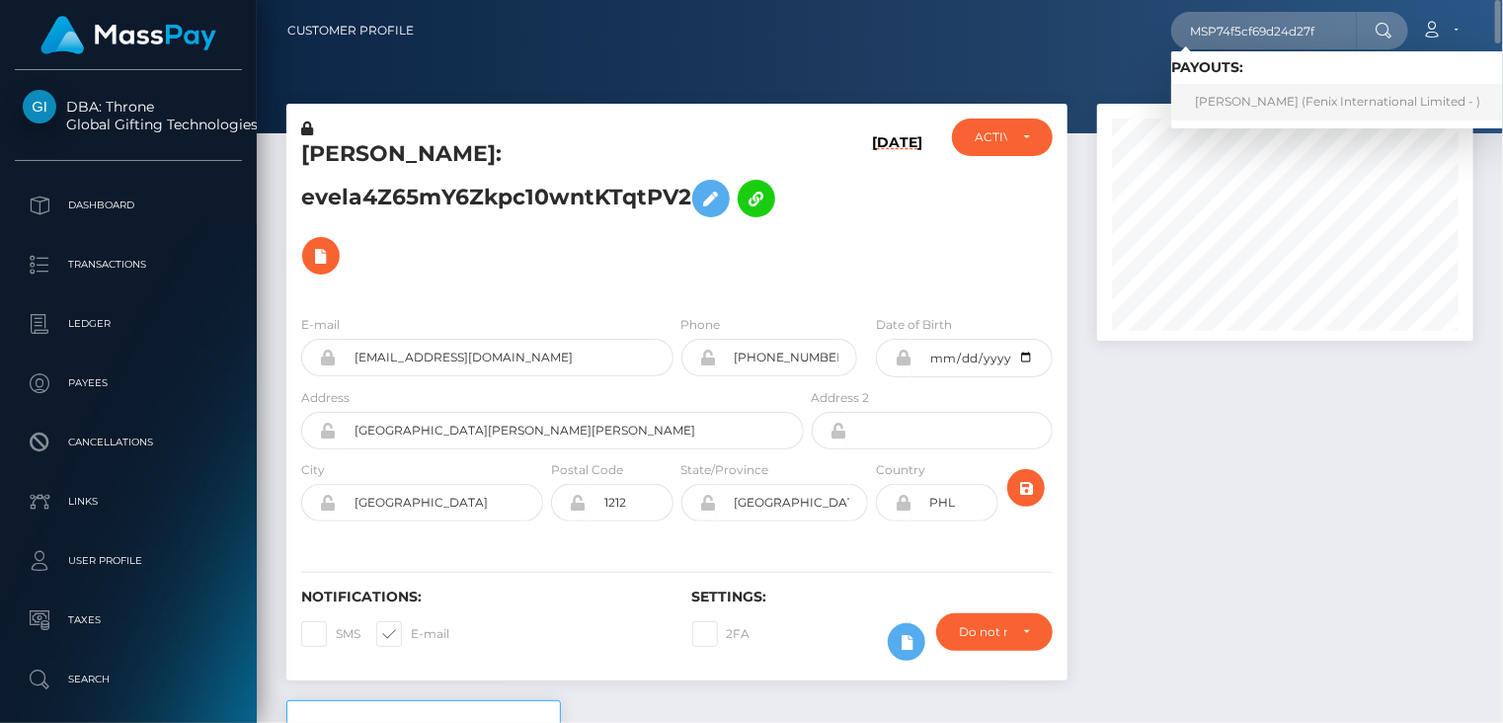
click at [1224, 104] on link "POOJA RANI (Fenix International Limited - )" at bounding box center [1337, 102] width 333 height 37
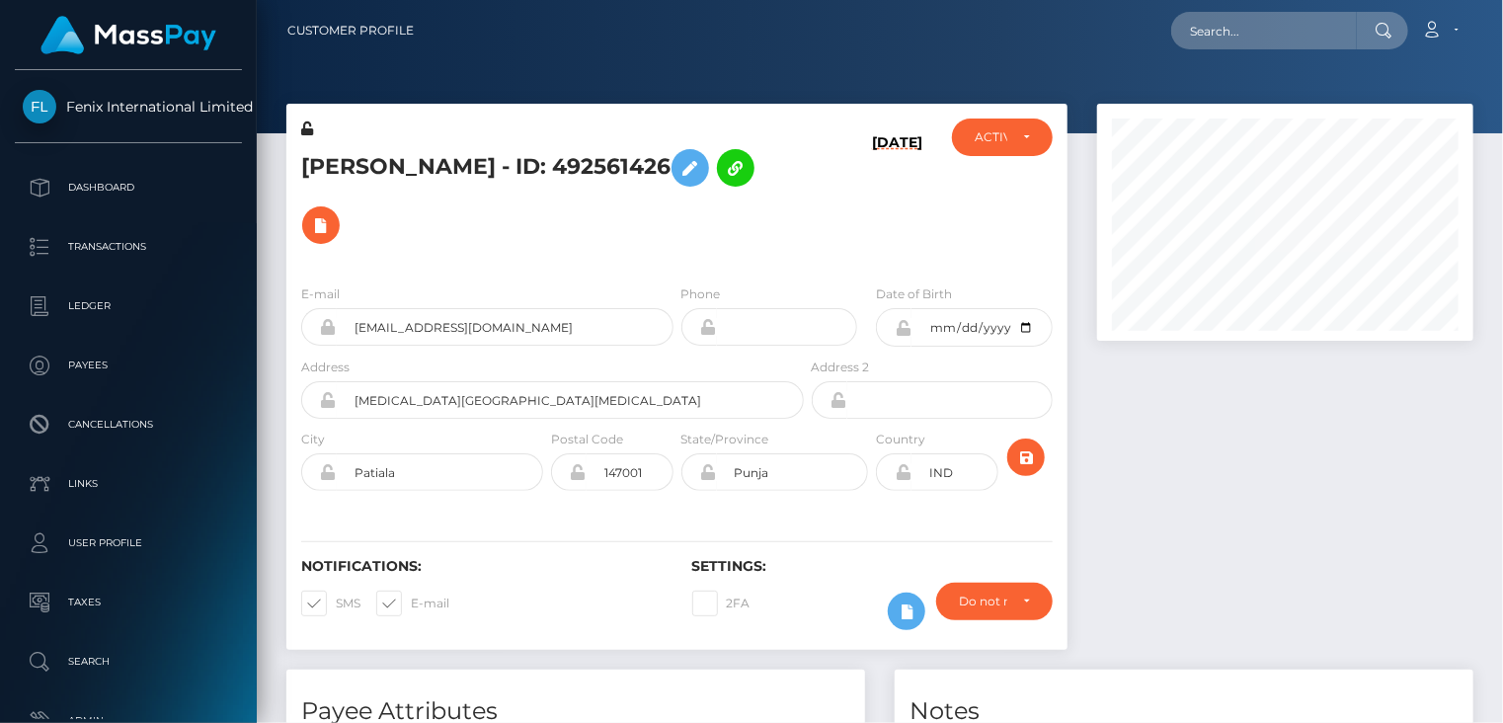
scroll to position [237, 375]
click at [1075, 416] on div "[PERSON_NAME] - ID: 492561426 [DATE] CLOSED ACTIVE Phone" at bounding box center [677, 387] width 811 height 566
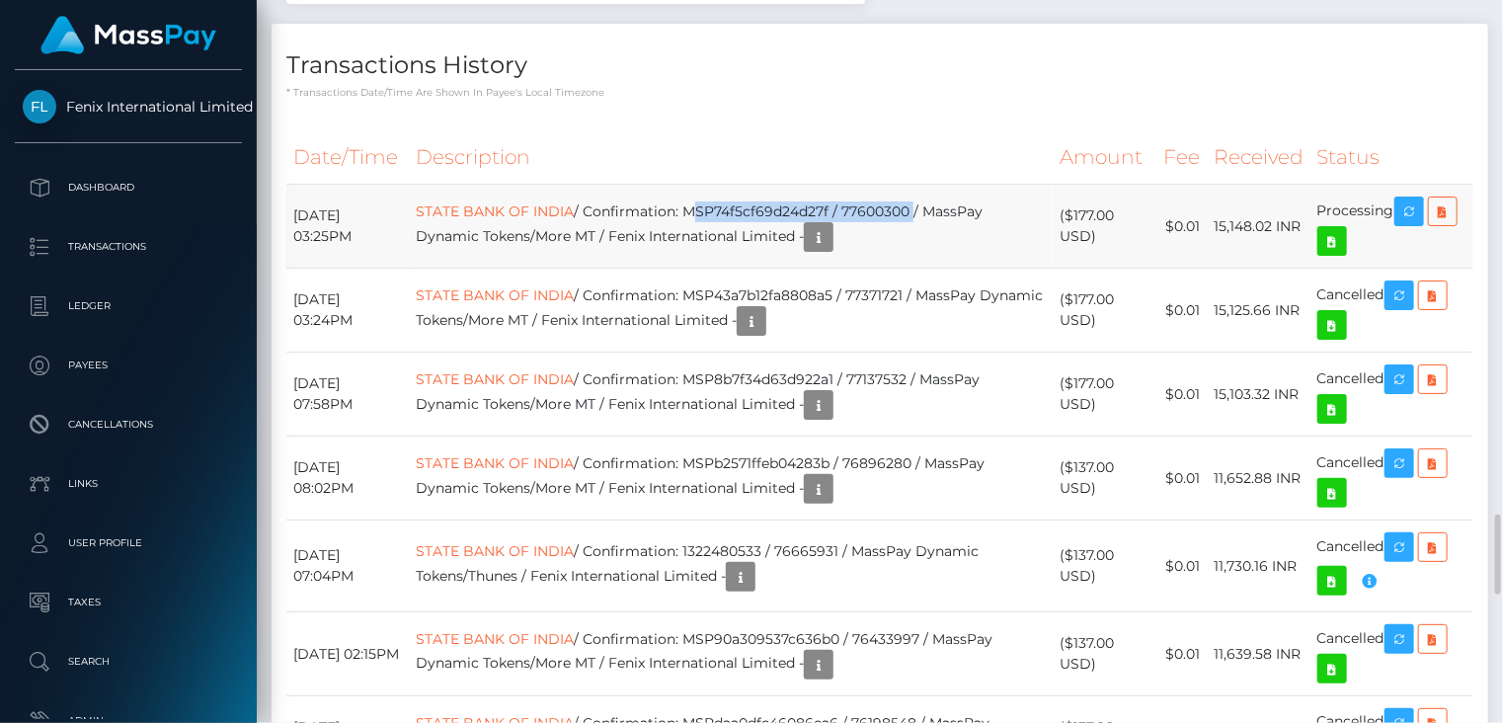
drag, startPoint x: 727, startPoint y: 139, endPoint x: 956, endPoint y: 133, distance: 229.2
click at [956, 185] on td "STATE BANK OF INDIA / Confirmation: MSP74f5cf69d24d27f / 77600300 / MassPay Dyn…" at bounding box center [731, 227] width 644 height 84
drag, startPoint x: 956, startPoint y: 135, endPoint x: 794, endPoint y: 96, distance: 166.7
click at [803, 130] on th "Description" at bounding box center [731, 157] width 644 height 54
drag, startPoint x: 724, startPoint y: 140, endPoint x: 947, endPoint y: 133, distance: 223.3
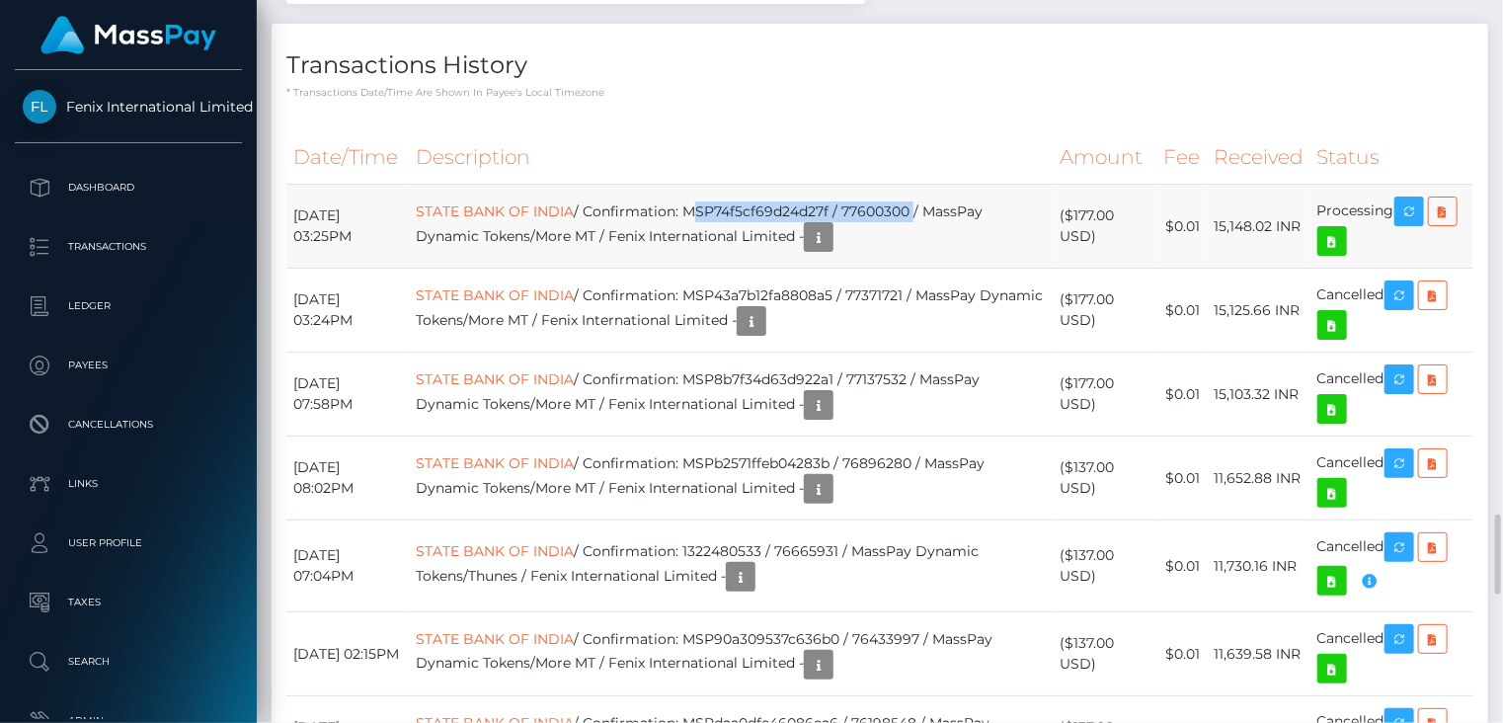
click at [947, 185] on td "STATE BANK OF INDIA / Confirmation: MSP74f5cf69d24d27f / 77600300 / MassPay Dyn…" at bounding box center [731, 227] width 644 height 84
copy td "MSP74f5cf69d24d27f / 77600300"
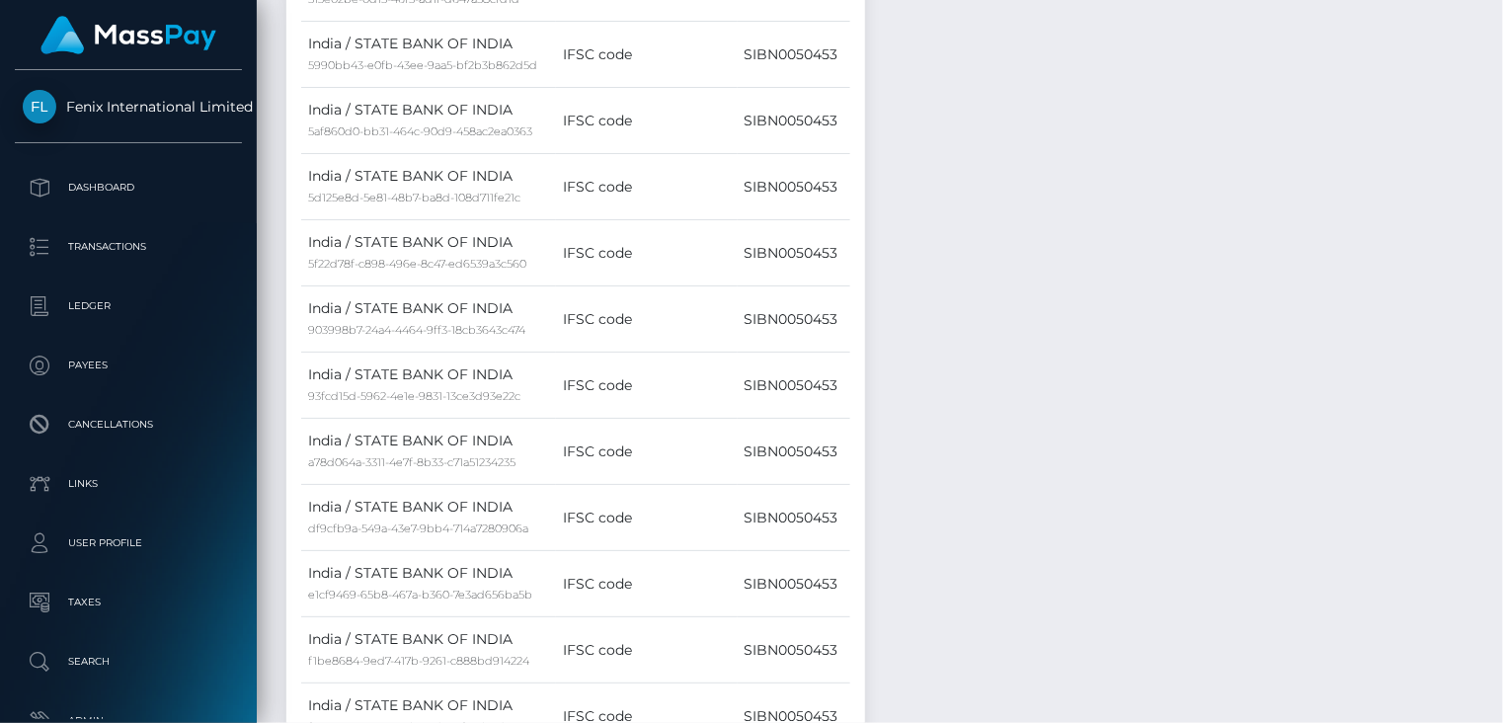
scroll to position [0, 0]
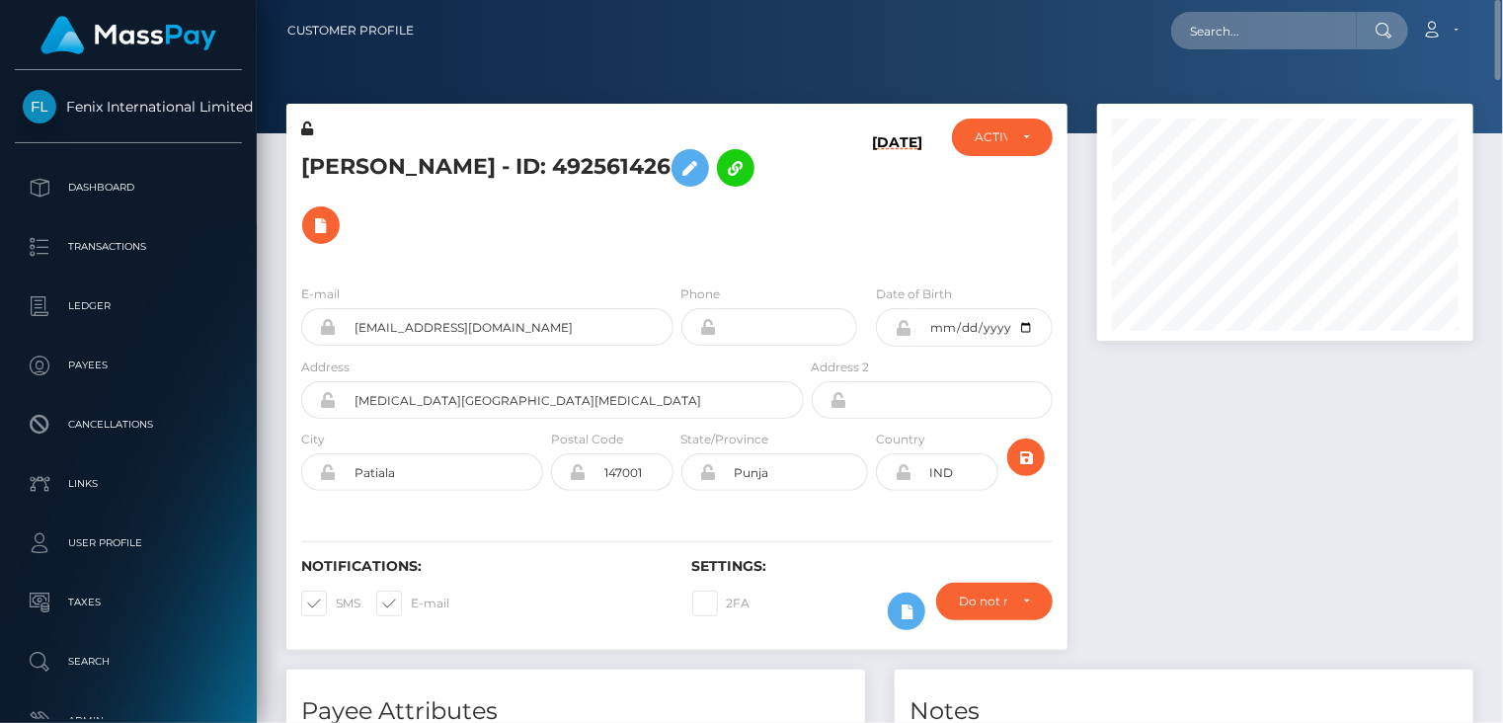
click at [430, 164] on h5 "[PERSON_NAME] - ID: 492561426" at bounding box center [547, 196] width 492 height 115
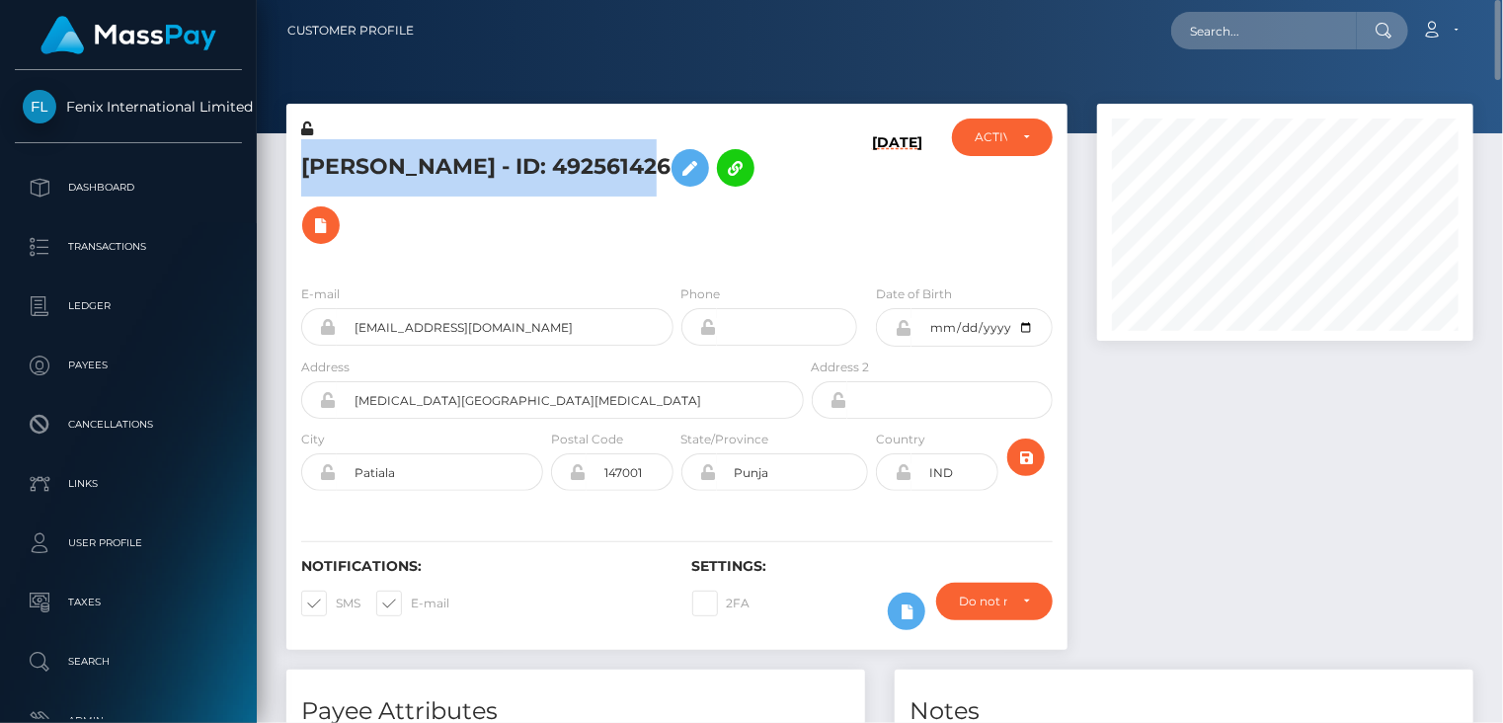
click at [430, 164] on h5 "[PERSON_NAME] - ID: 492561426" at bounding box center [547, 196] width 492 height 115
copy h5 "[PERSON_NAME] - ID: 492561426"
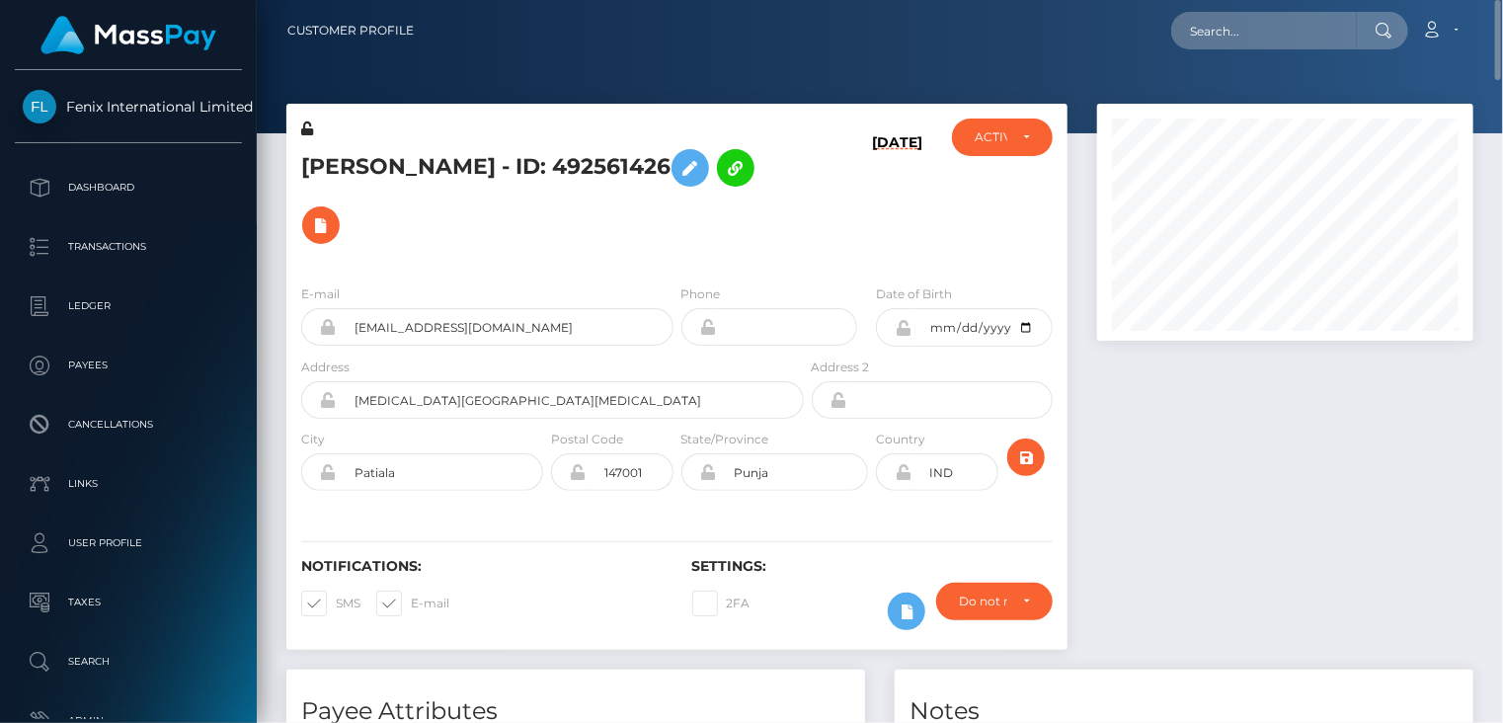
click at [1477, 343] on div at bounding box center [1286, 387] width 406 height 566
click at [1300, 24] on input "text" at bounding box center [1264, 31] width 186 height 38
paste input "MSP8679eab3793d478"
type input "MSP8679eab3793d478"
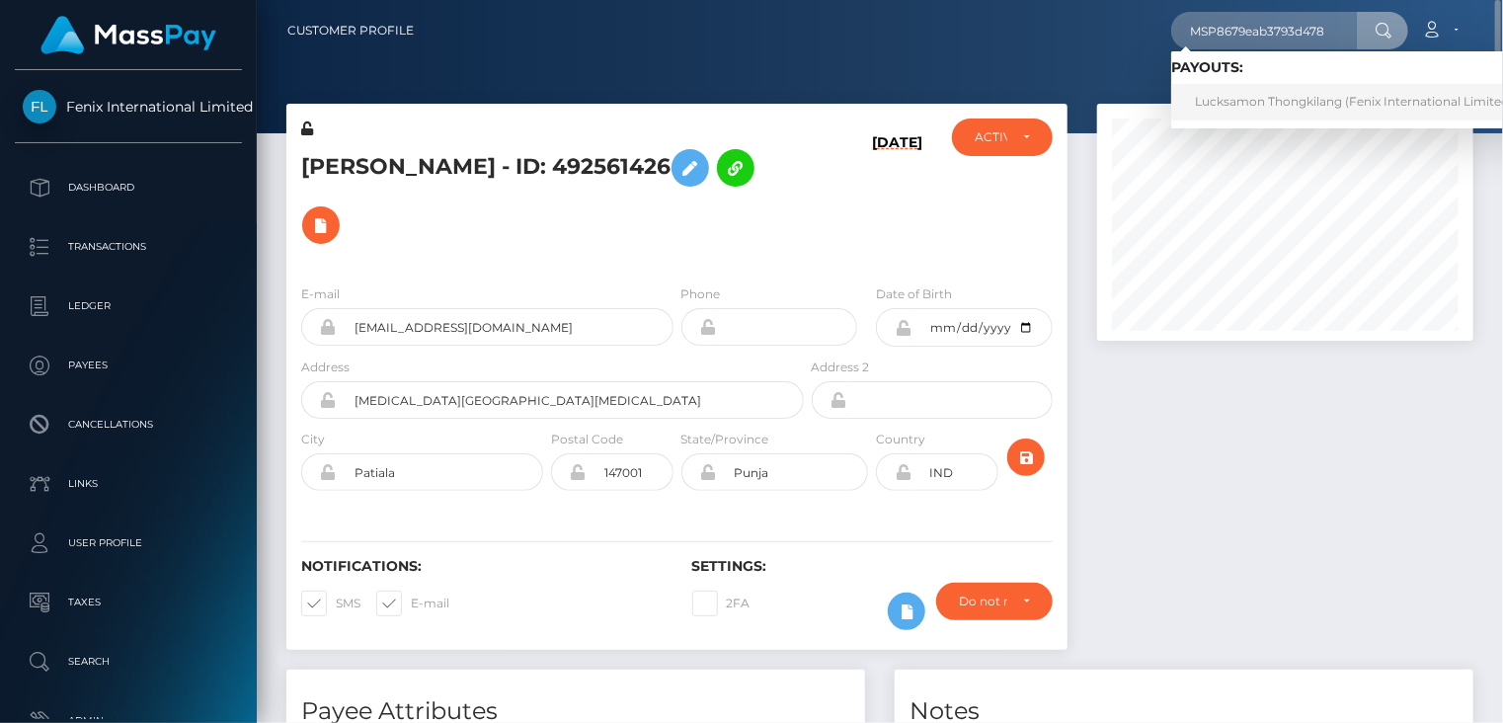
click at [1272, 100] on link "Lucksamon Thongkilang (Fenix International Limited - )" at bounding box center [1359, 102] width 376 height 37
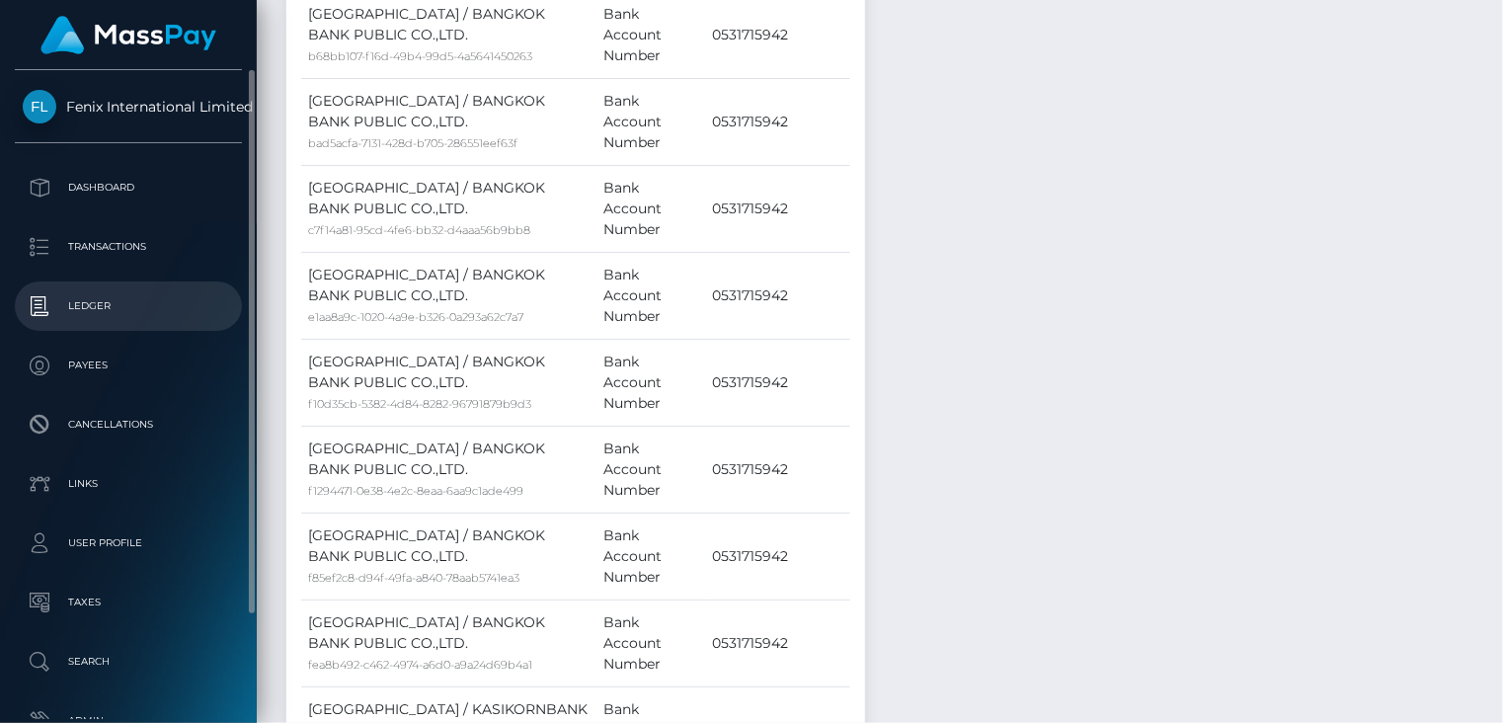
scroll to position [237, 375]
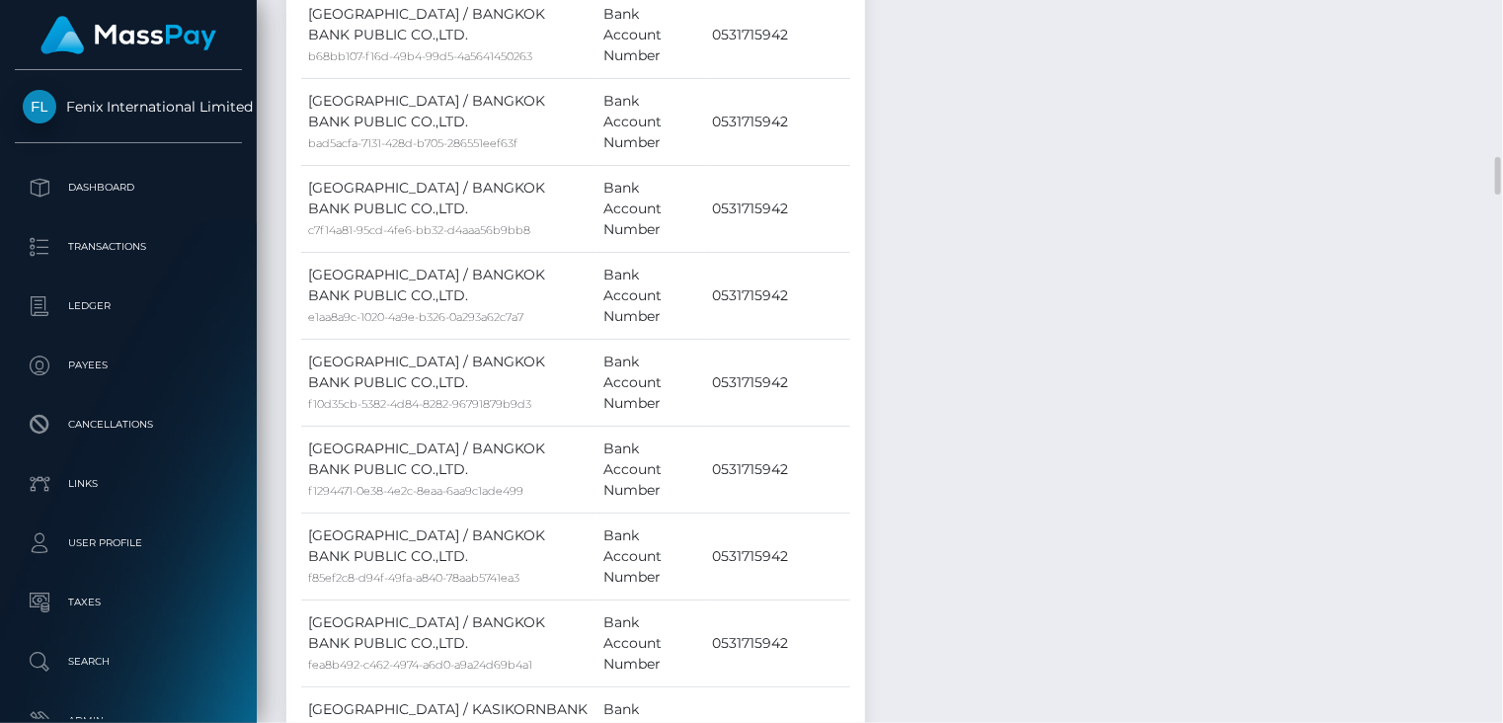
drag, startPoint x: 453, startPoint y: 423, endPoint x: 680, endPoint y: 425, distance: 226.2
copy td "MSP8679eab3793d478 / 77563791"
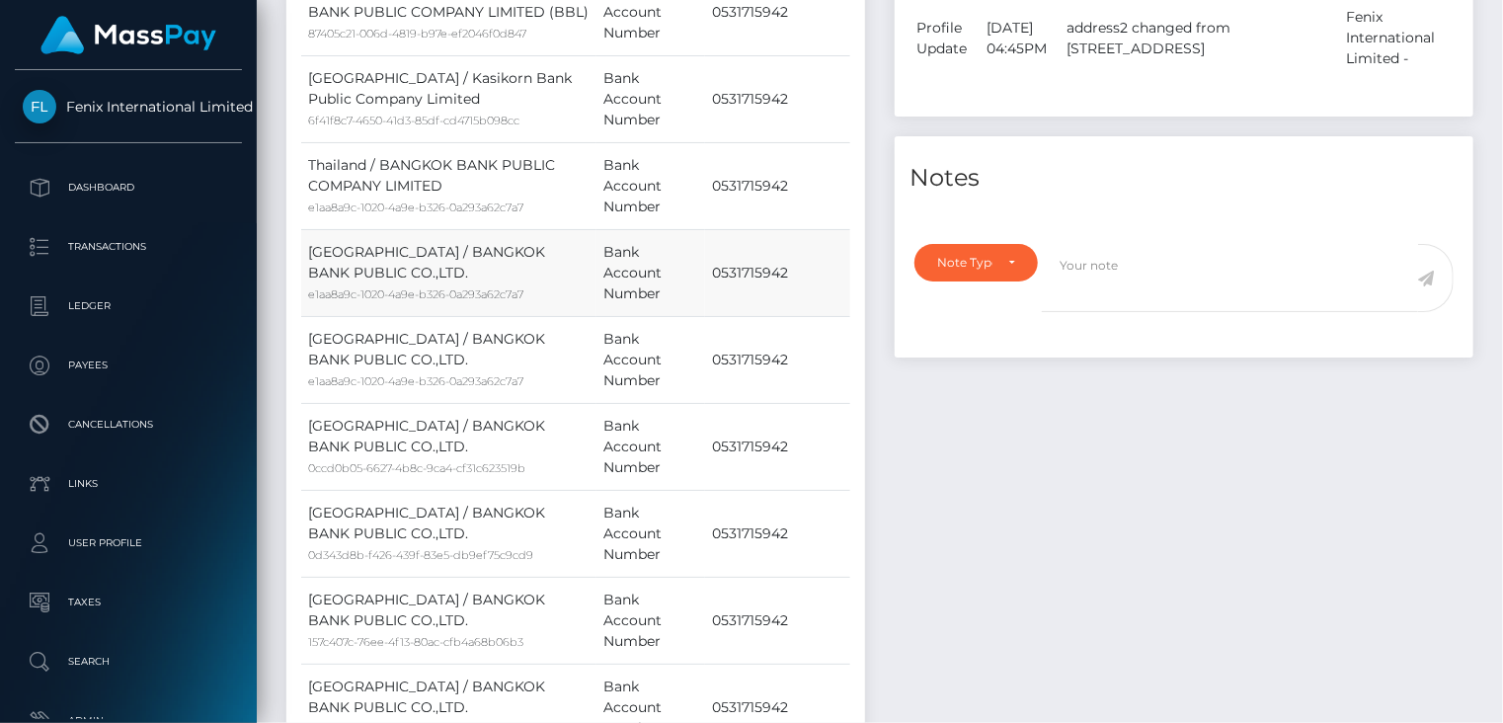
scroll to position [0, 0]
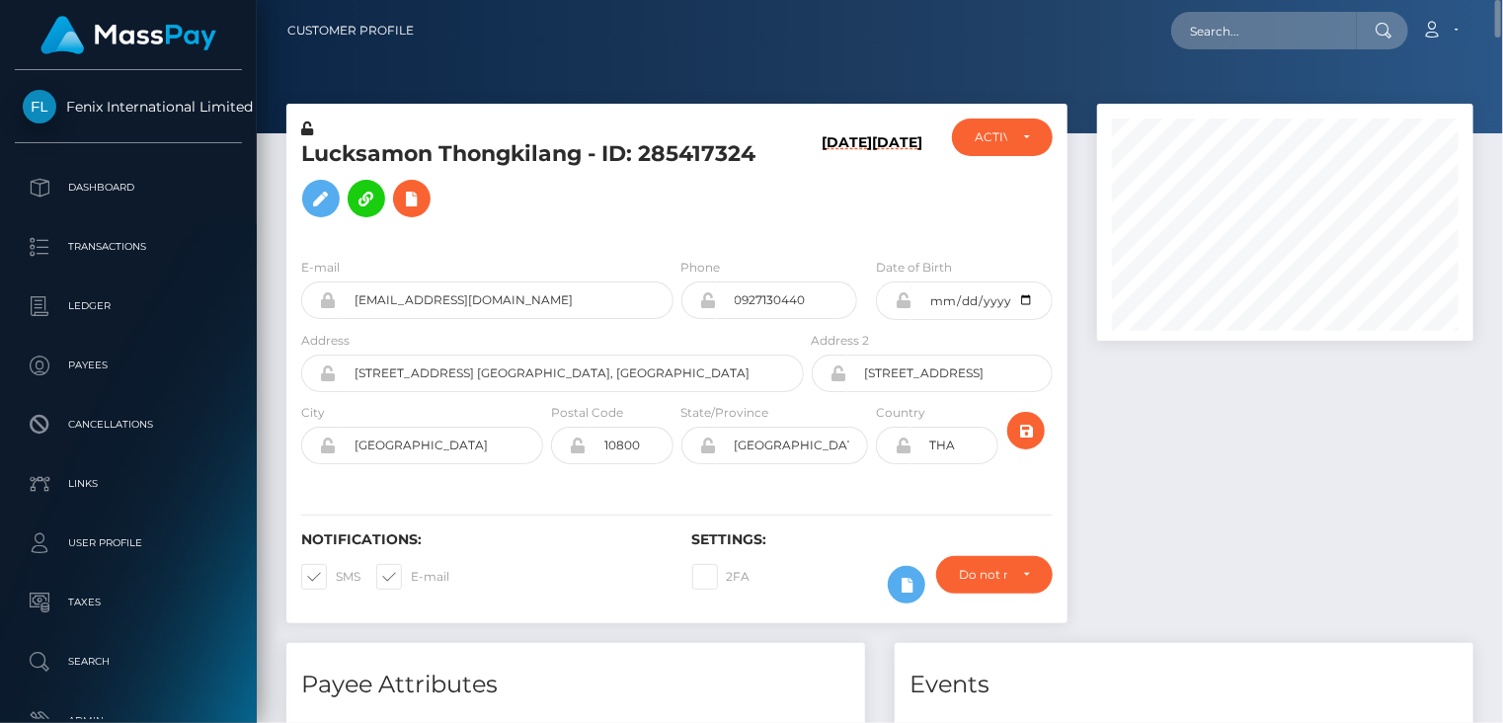
click at [486, 158] on h5 "Lucksamon Thongkilang - ID: 285417324" at bounding box center [547, 183] width 492 height 88
copy h5 "Lucksamon Thongkilang - ID: 285417324"
paste input "poact_iVlMnCW4bIXk"
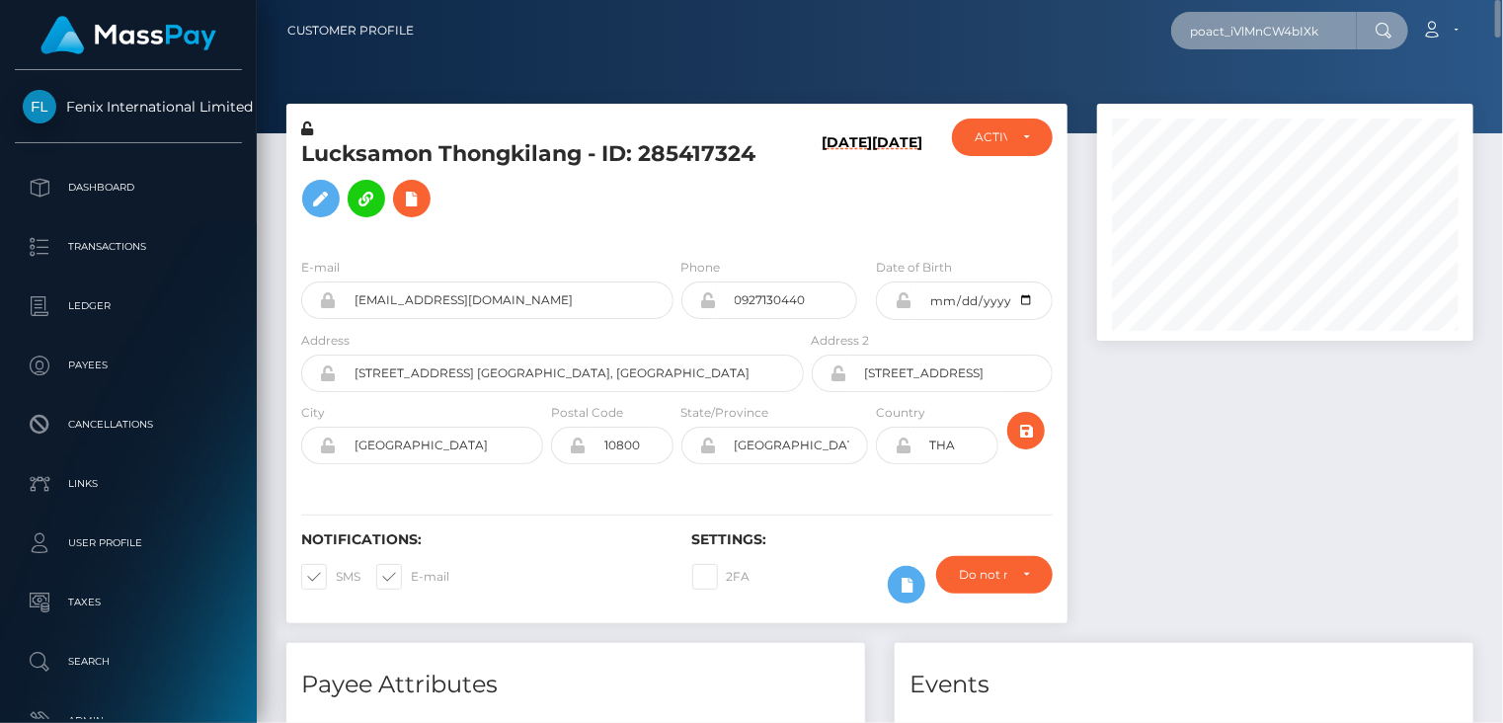
type input "poact_iVlMnCW4bIXk"
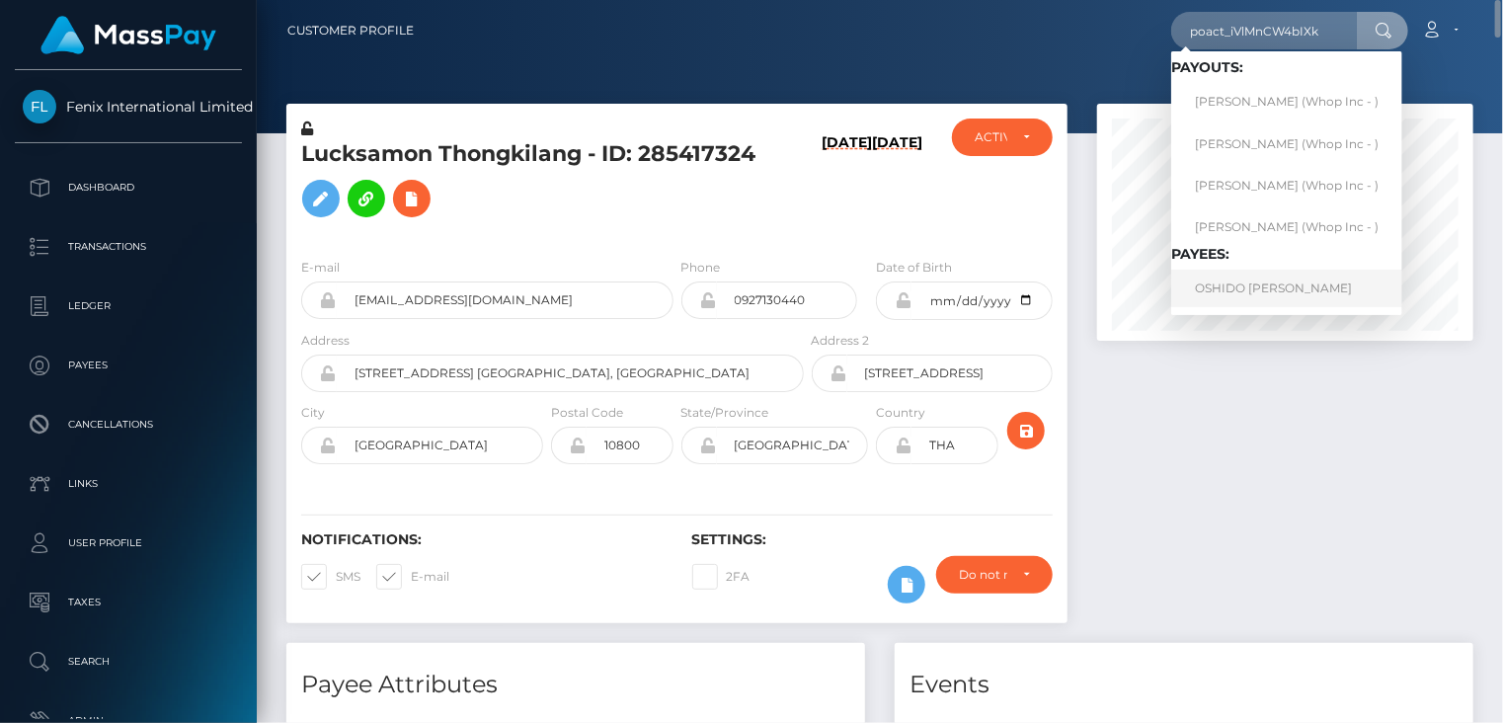
click at [1252, 286] on link "OSHIDO CARL CHRISTIE" at bounding box center [1286, 288] width 231 height 37
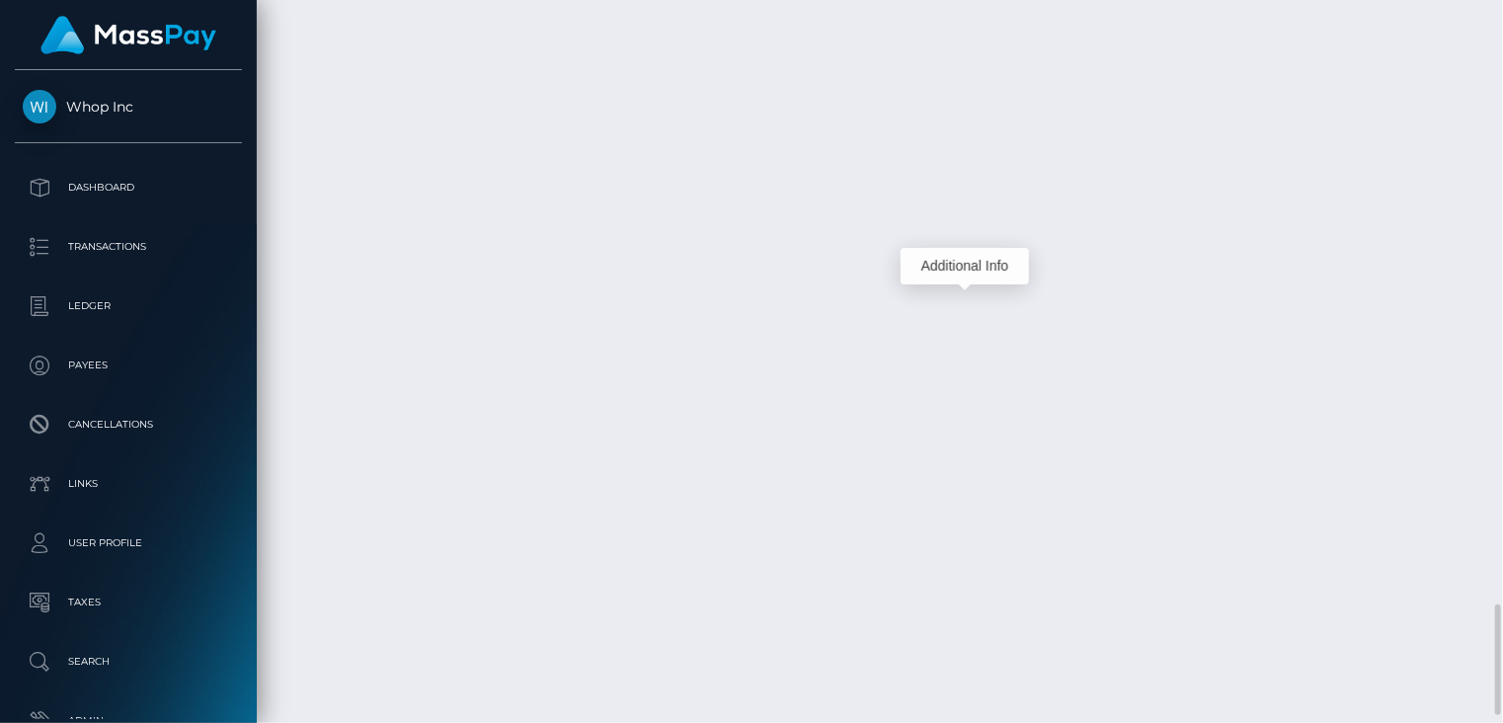
scroll to position [237, 375]
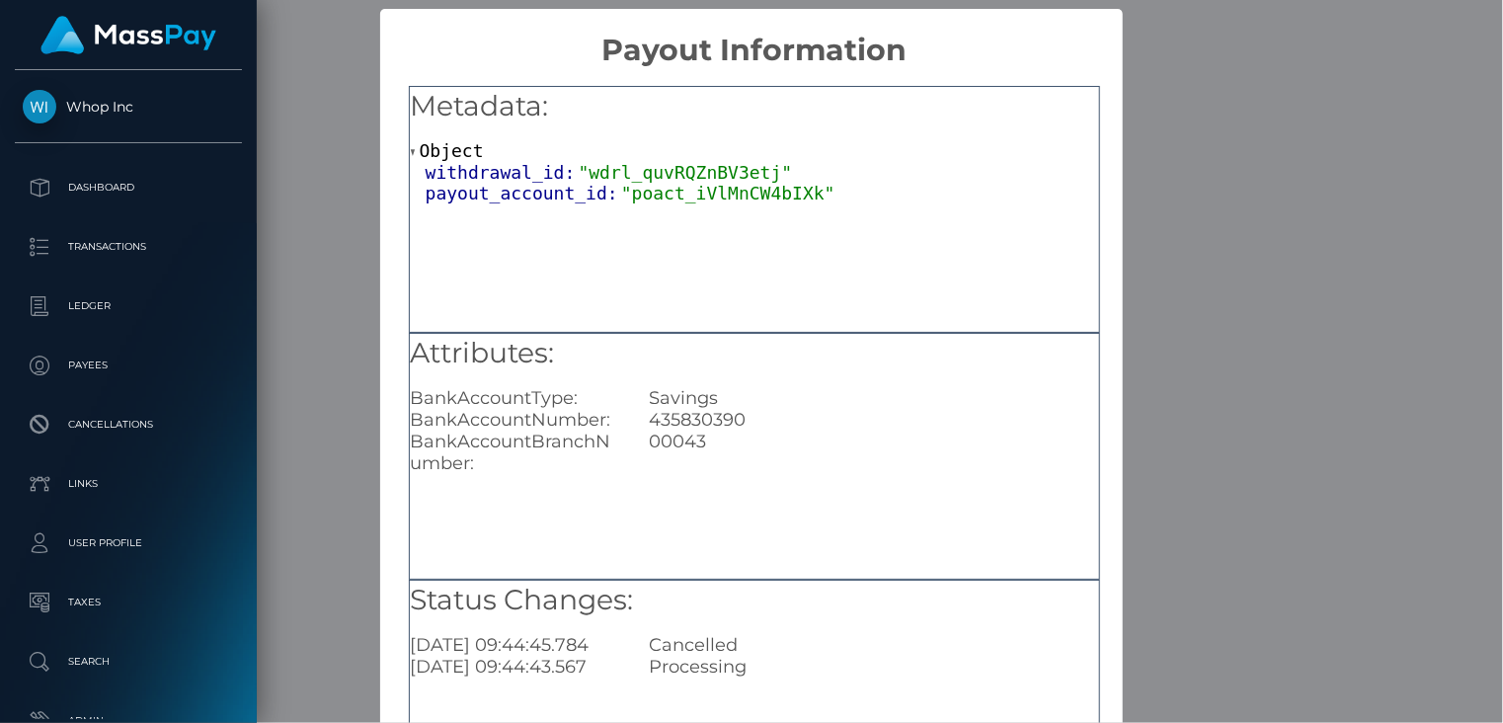
click at [324, 84] on div "× Payout Information Metadata: Object withdrawal_id: "wdrl_quvRQZnBV3etj" payou…" at bounding box center [751, 361] width 1503 height 723
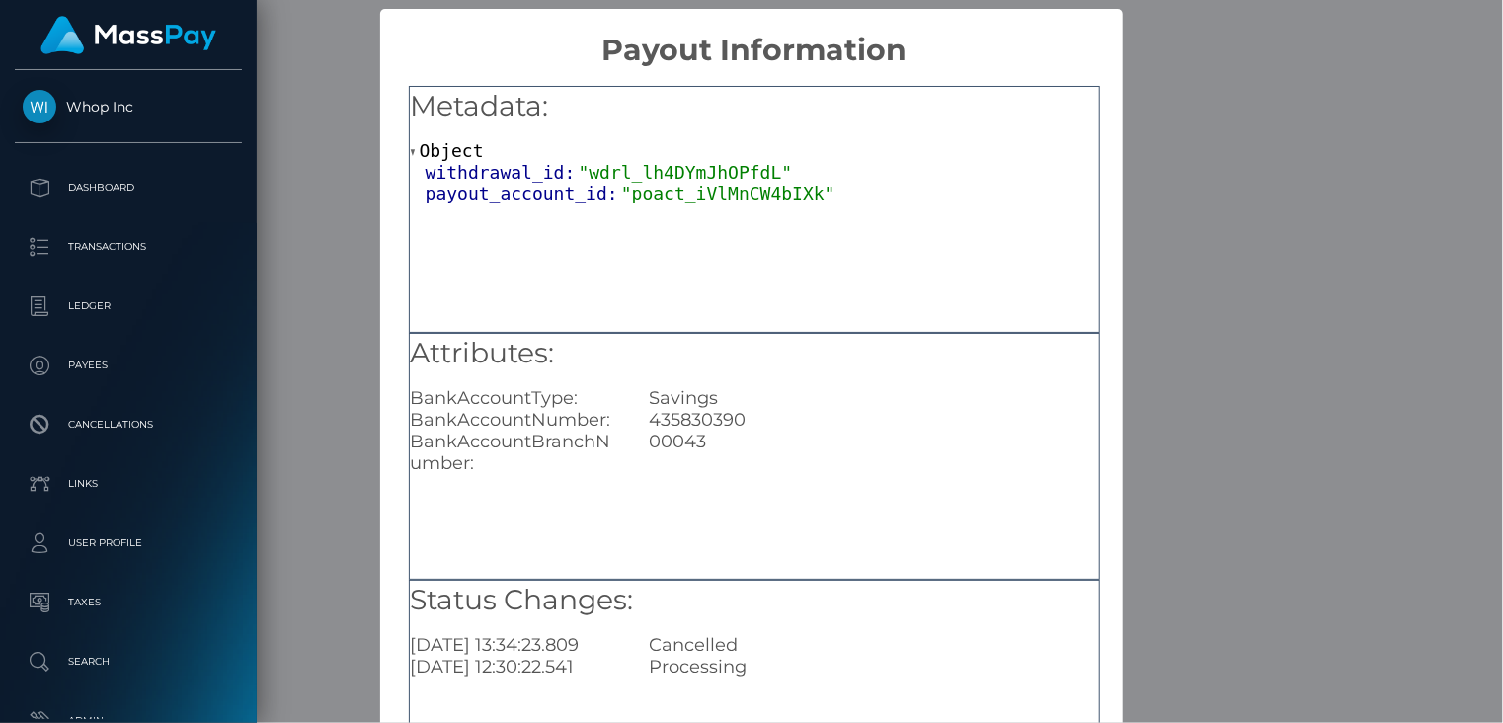
drag, startPoint x: 1284, startPoint y: 123, endPoint x: 1267, endPoint y: 133, distance: 19.5
click at [1284, 123] on div "× Payout Information Metadata: Object withdrawal_id: "wdrl_lh4DYmJhOPfdL" payou…" at bounding box center [751, 361] width 1503 height 723
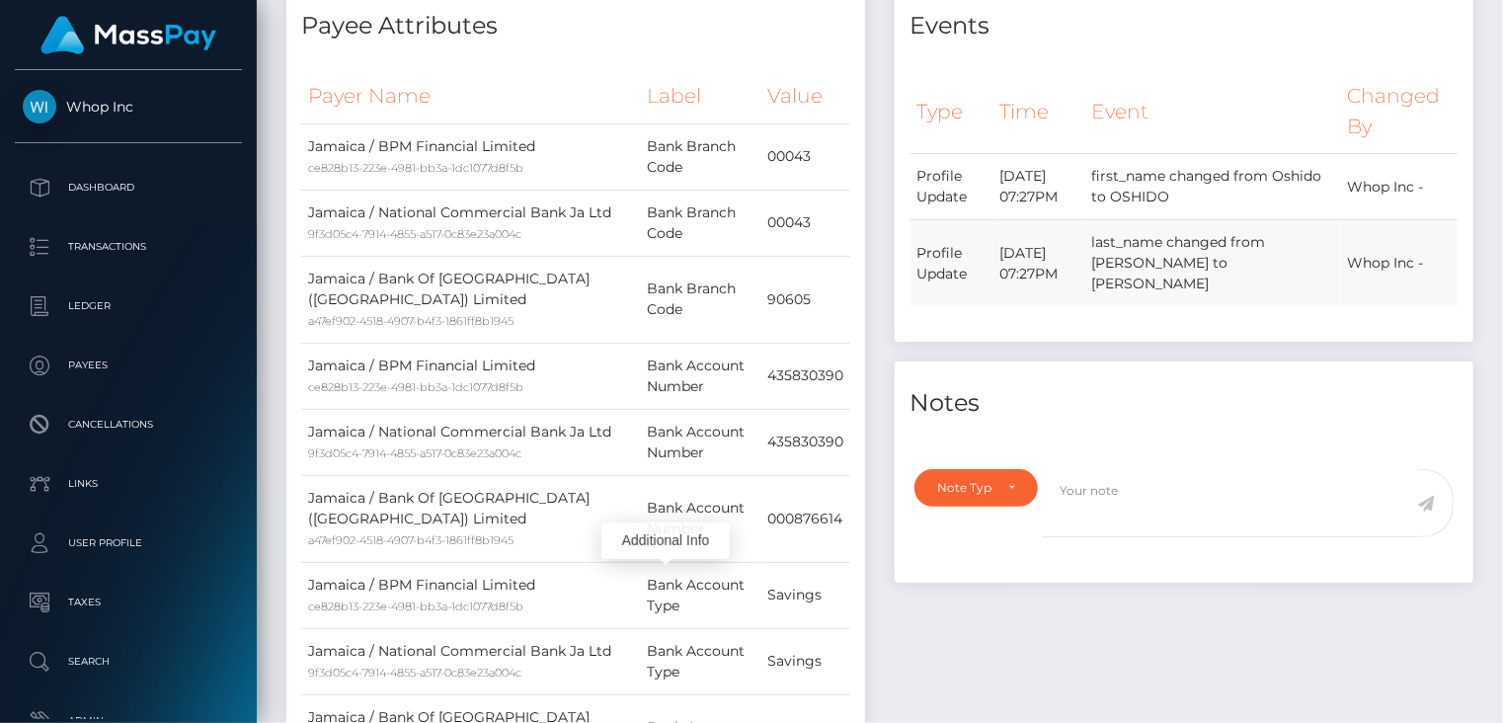
scroll to position [0, 0]
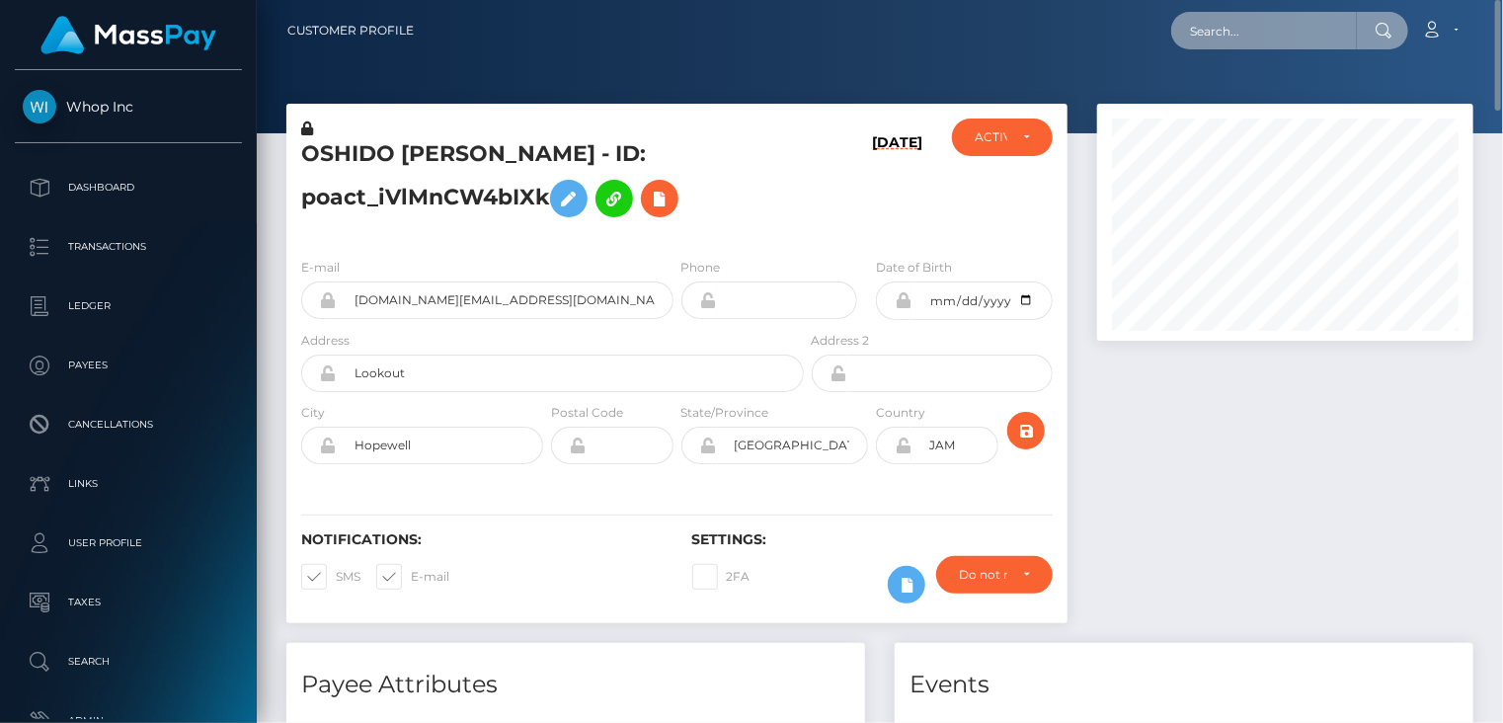
paste input "poact_waThCWE07rK0"
type input "poact_waThCWE07rK0"
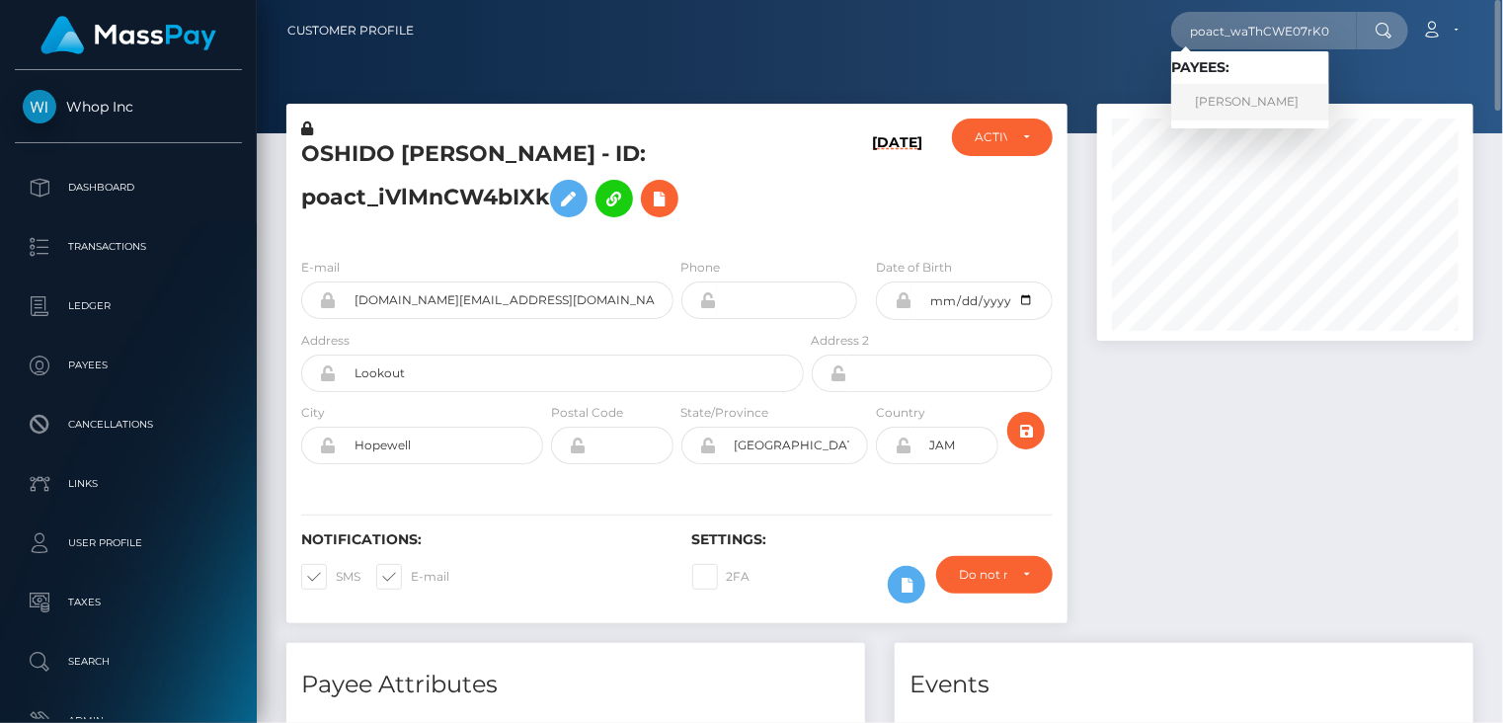
click at [1267, 100] on link "ANTONIO GONZALEZ HIERRO" at bounding box center [1250, 102] width 158 height 37
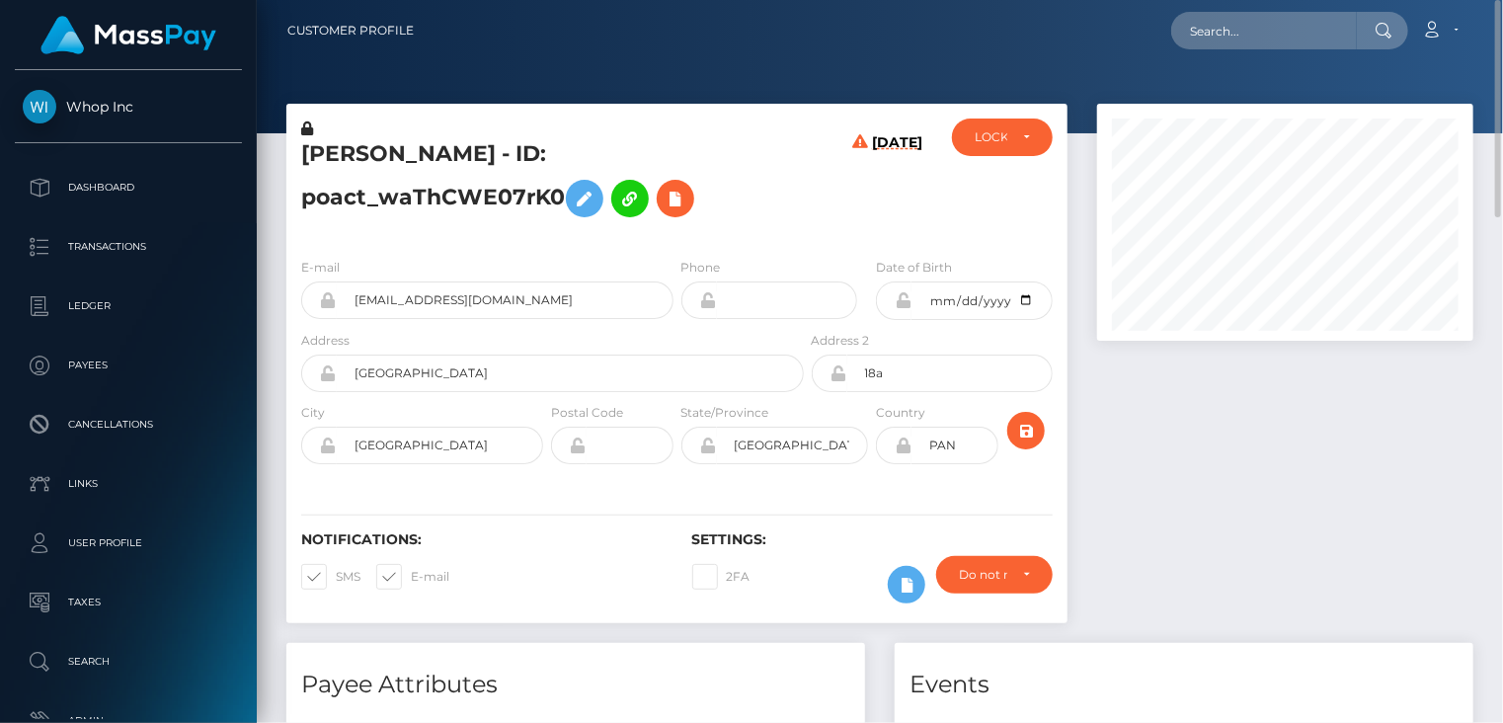
click at [459, 169] on h5 "[PERSON_NAME] - ID: poact_waThCWE07rK0" at bounding box center [547, 183] width 492 height 88
click at [459, 168] on h5 "[PERSON_NAME] - ID: poact_waThCWE07rK0" at bounding box center [547, 183] width 492 height 88
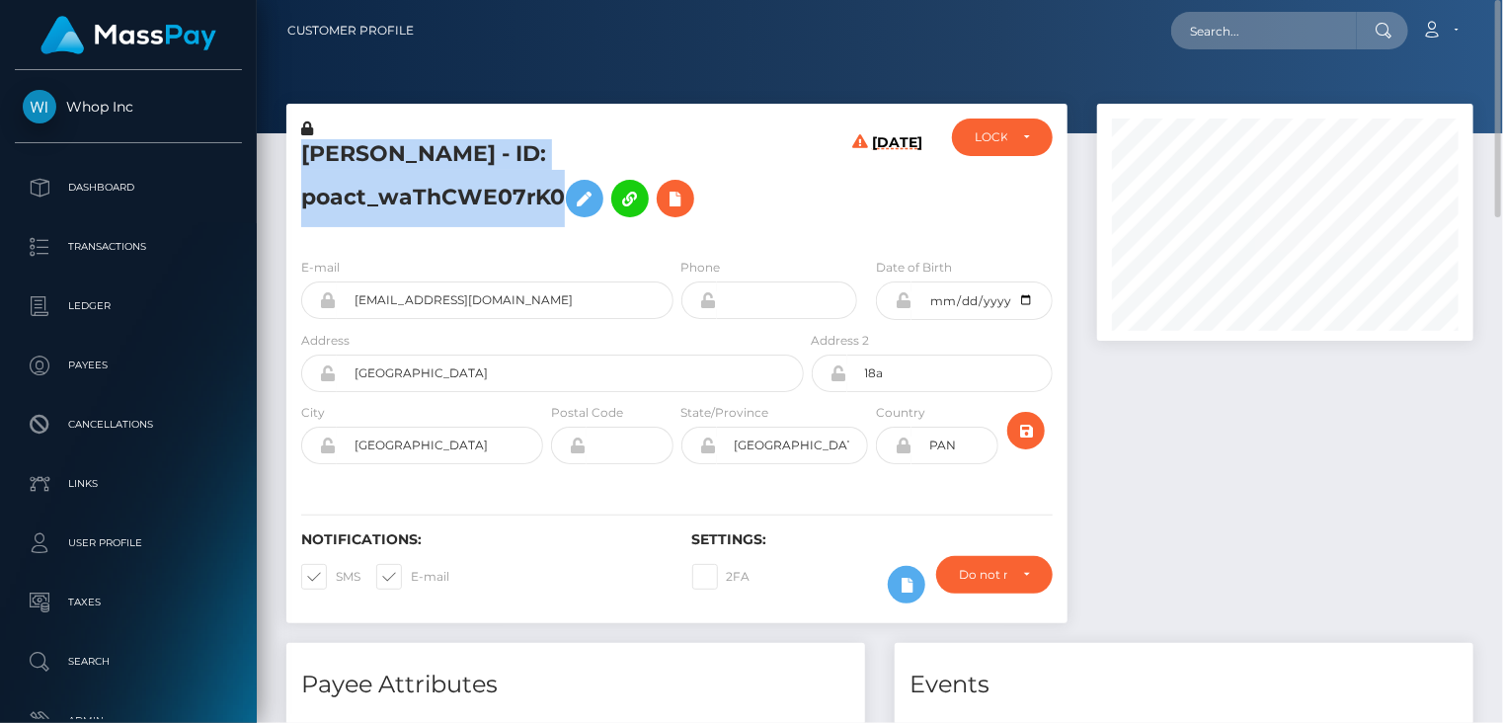
click at [459, 168] on h5 "ANTONIO GONZALEZ HIERRO - ID: poact_waThCWE07rK0" at bounding box center [547, 183] width 492 height 88
copy h5 "ANTONIO GONZALEZ HIERRO - ID: poact_waThCWE07rK0"
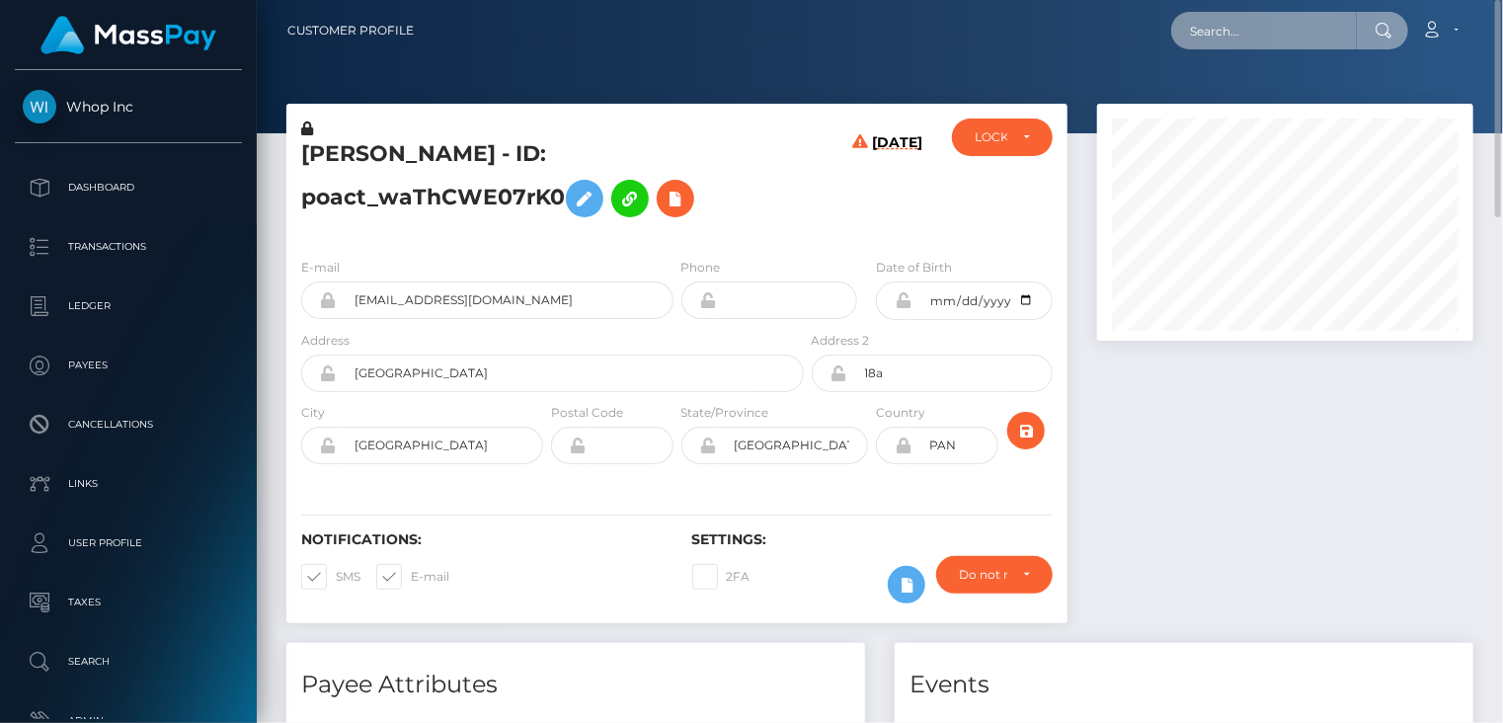
paste input "poact_p7mKW5adyBNs"
type input "poact_p7mKW5adyBNs"
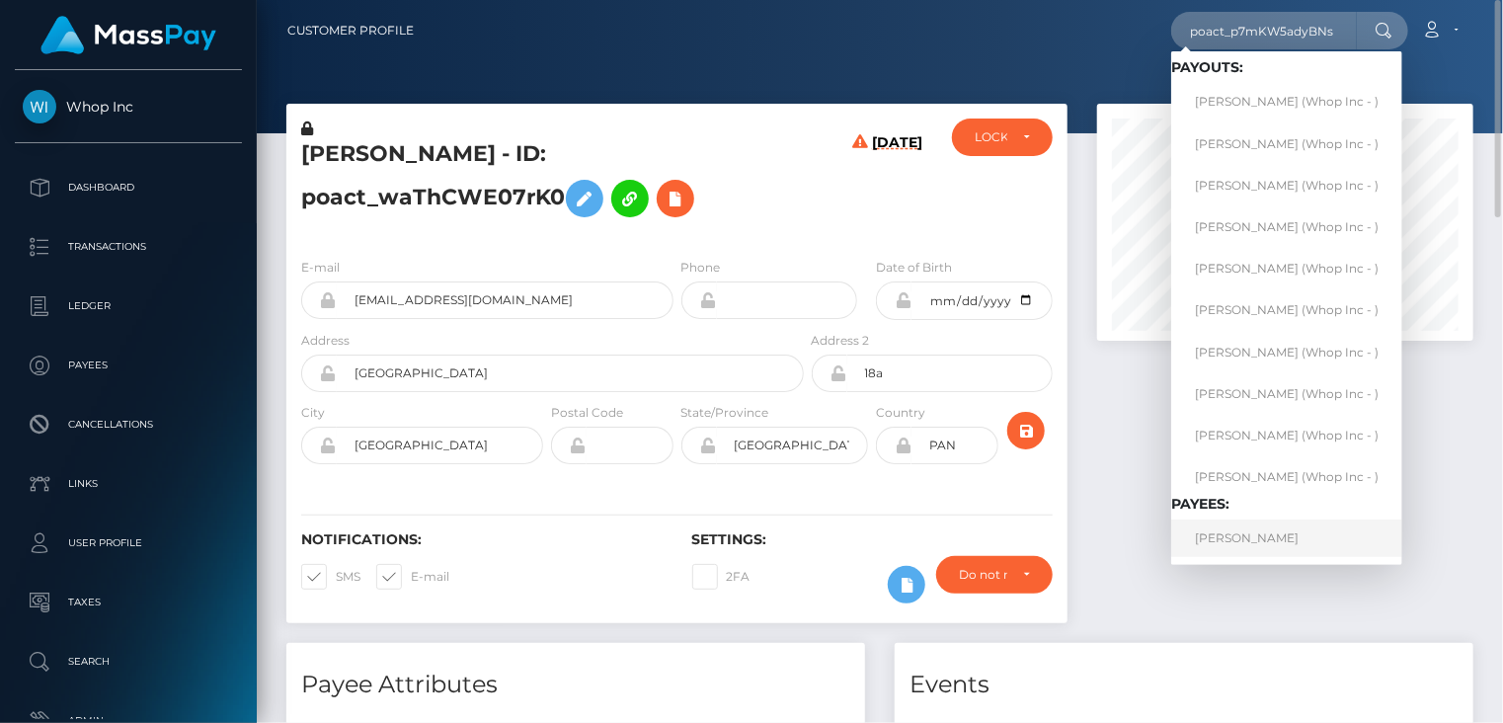
click at [1267, 537] on link "AHMED MOHAMMAD" at bounding box center [1286, 538] width 231 height 37
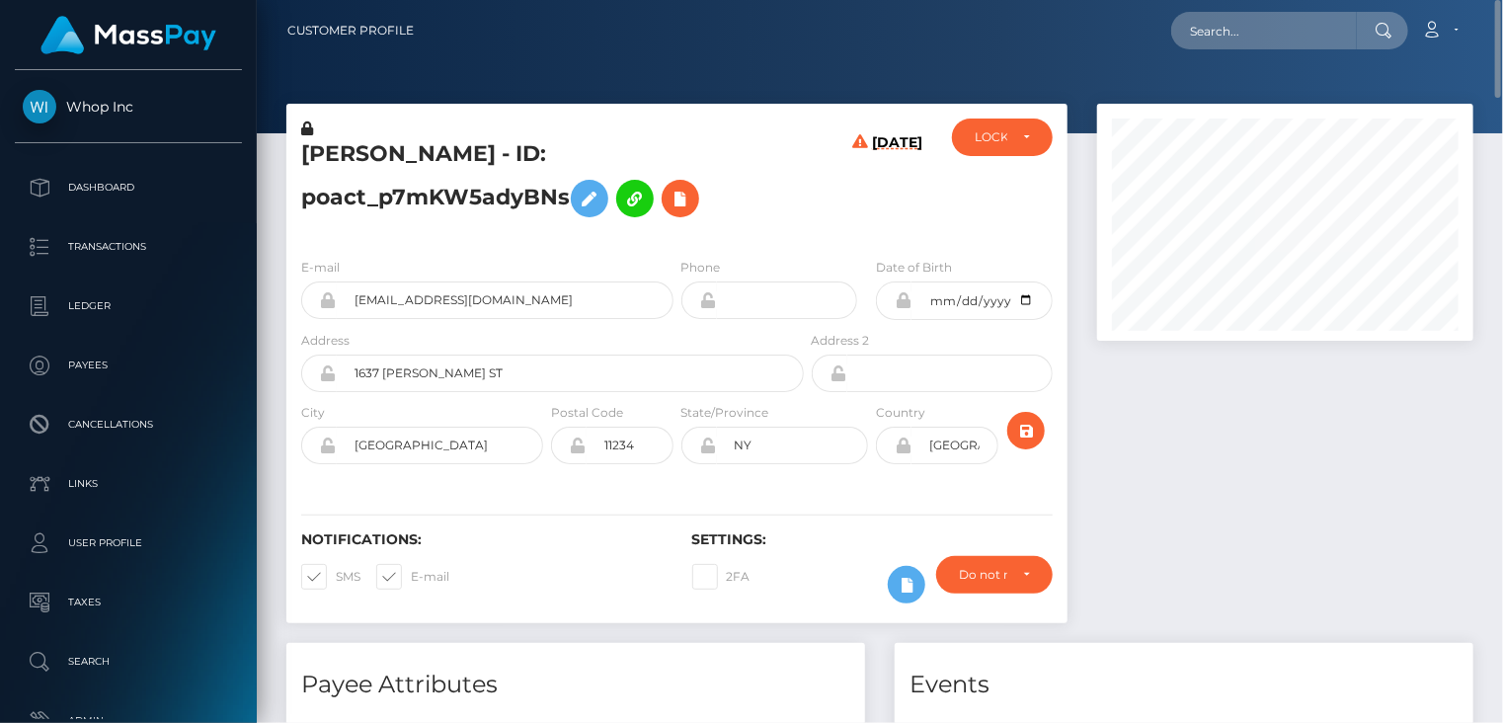
click at [462, 161] on h5 "[PERSON_NAME] - ID: poact_p7mKW5adyBNs" at bounding box center [547, 183] width 492 height 88
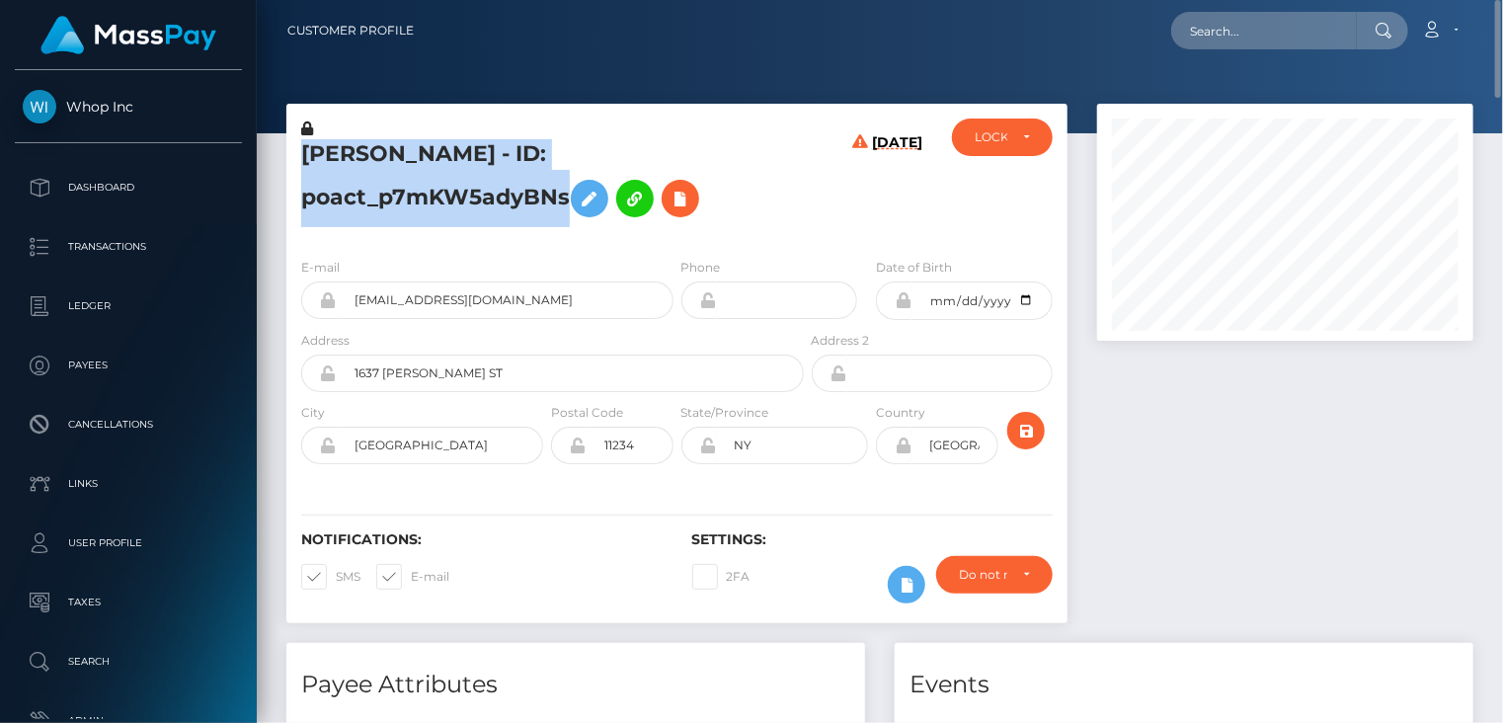
click at [462, 161] on h5 "[PERSON_NAME] - ID: poact_p7mKW5adyBNs" at bounding box center [547, 183] width 492 height 88
copy h5 "[PERSON_NAME] - ID: poact_p7mKW5adyBNs"
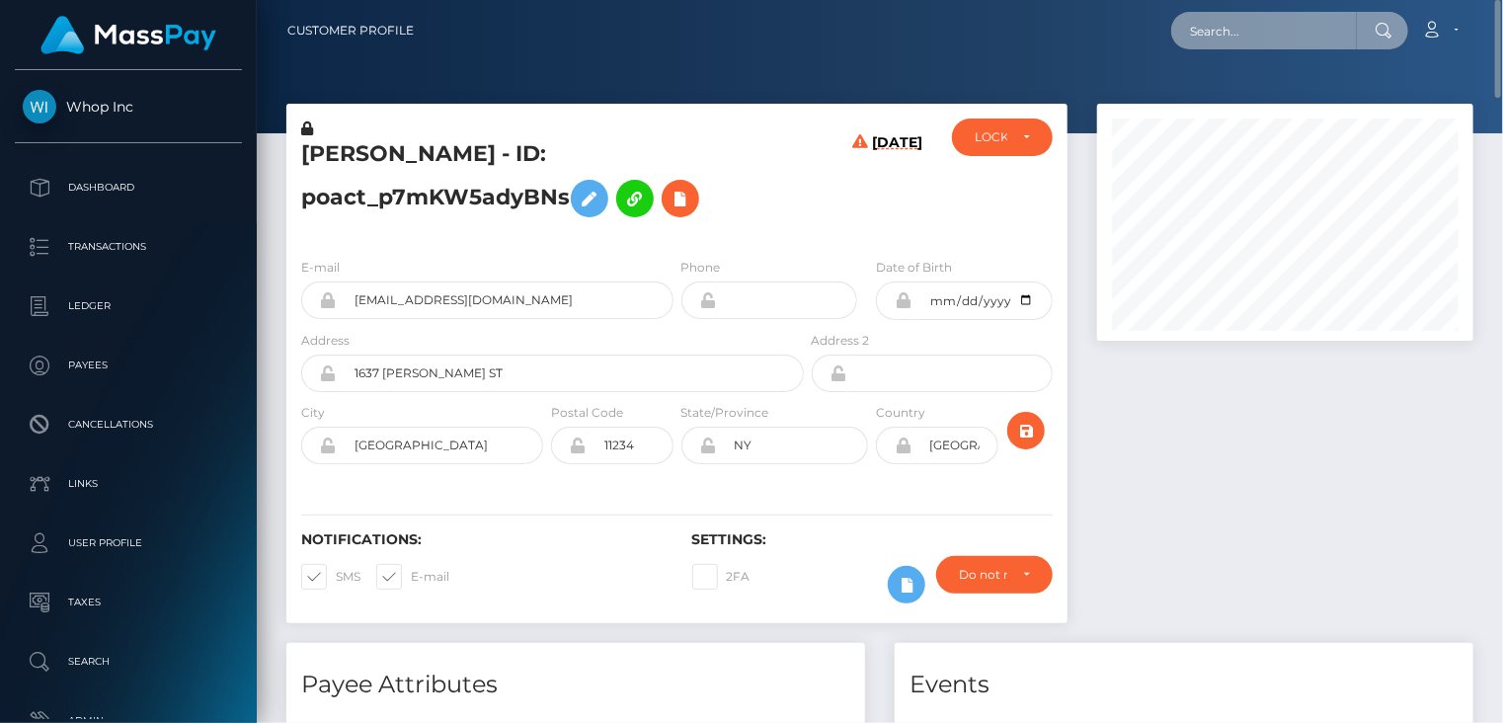
paste input "pout_jw2TGPKXDjtqQ"
type input "pout_jw2TGPKXDjtqQ"
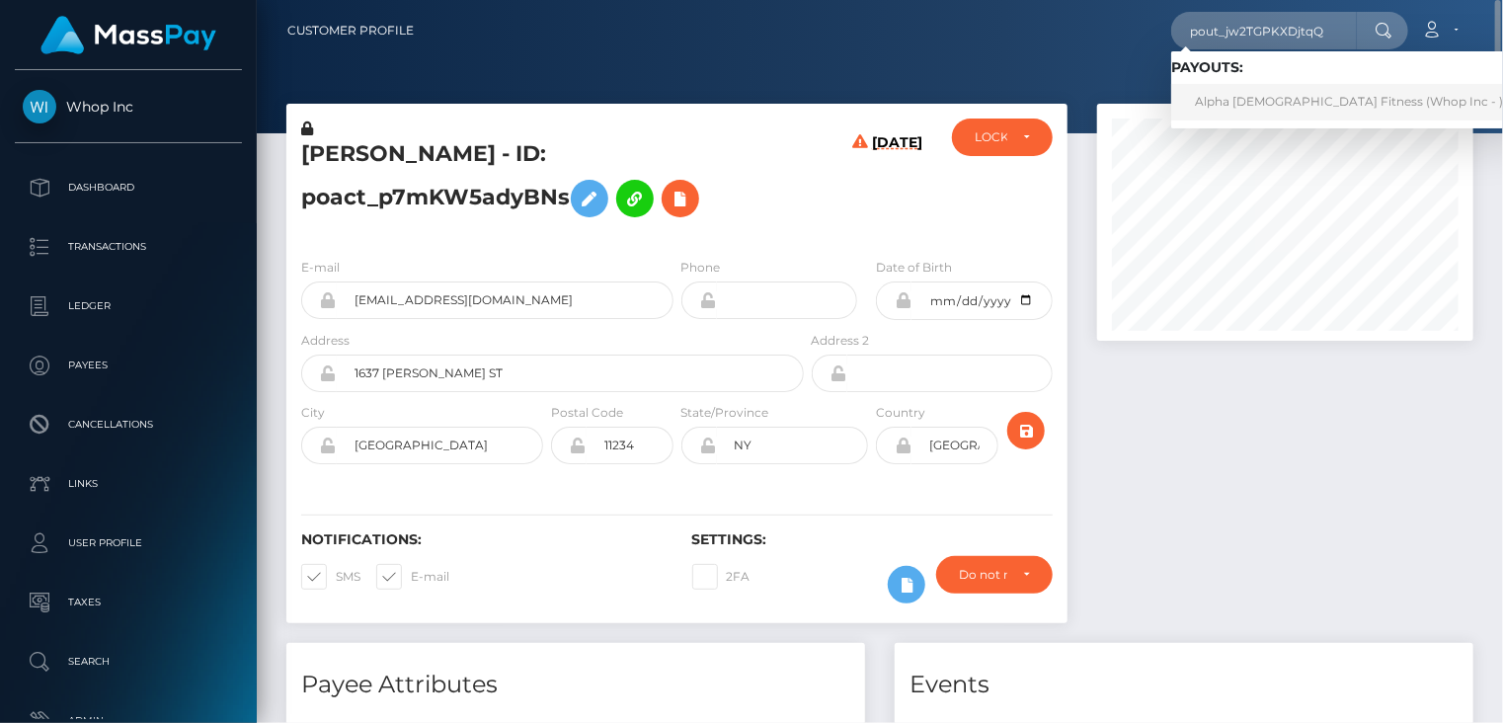
click at [1259, 108] on link "Alpha [DEMOGRAPHIC_DATA] Fitness (Whop Inc - )" at bounding box center [1349, 102] width 356 height 37
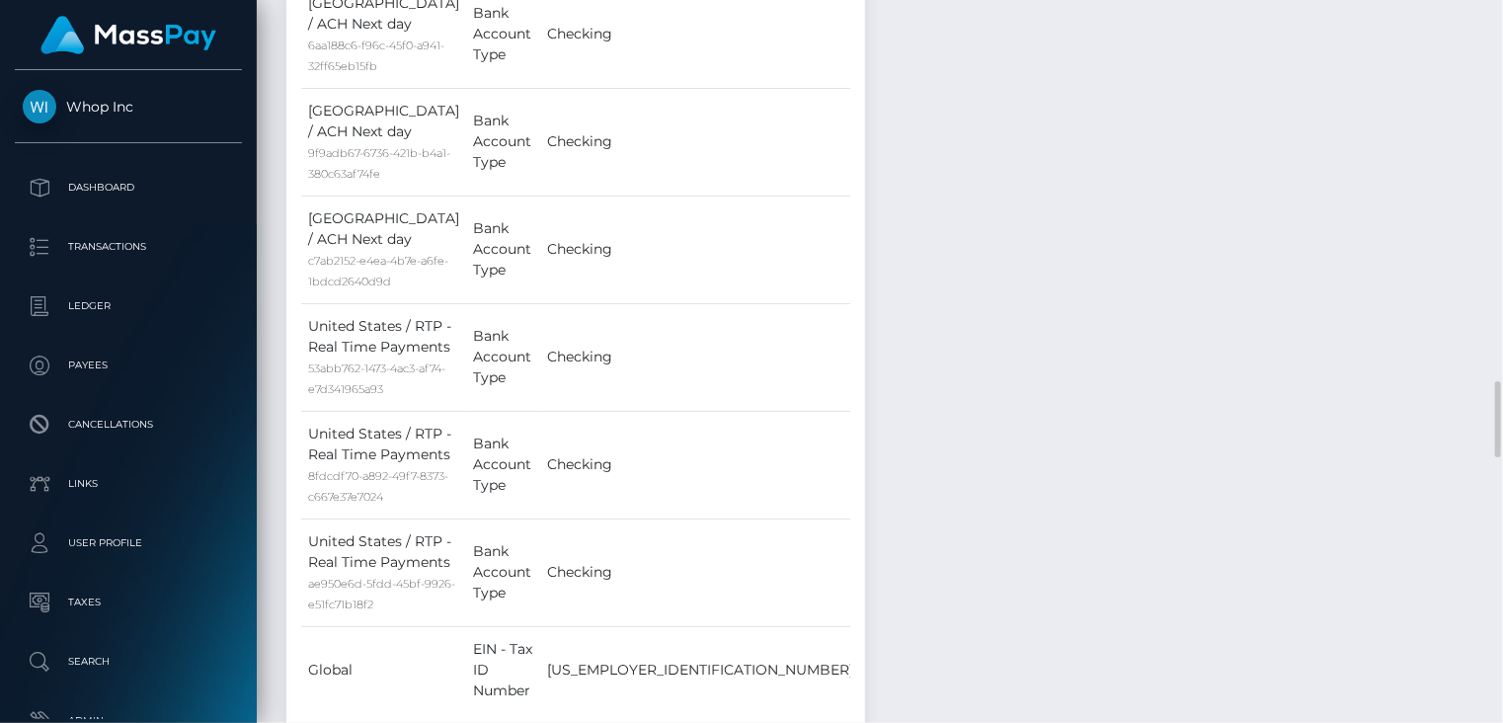
scroll to position [3954, 0]
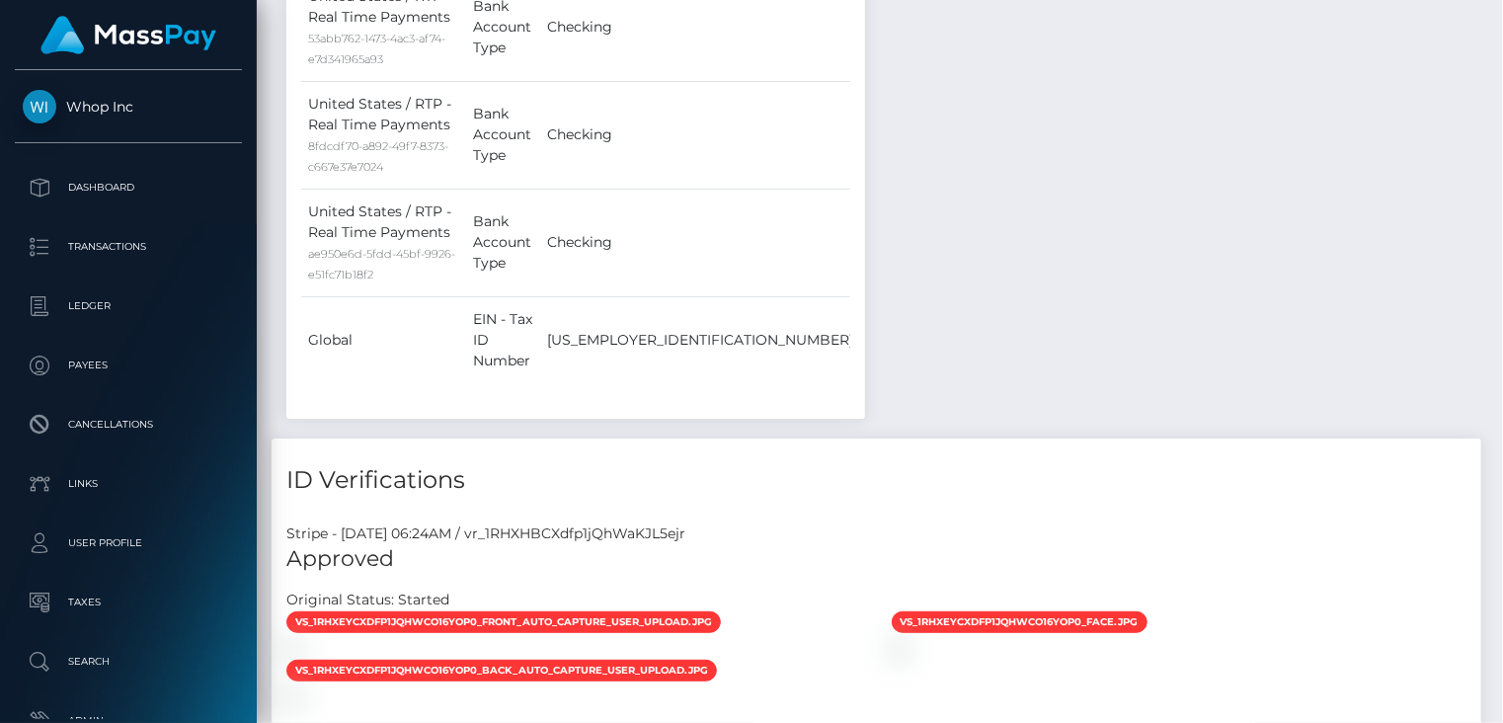
drag, startPoint x: 444, startPoint y: 282, endPoint x: 464, endPoint y: 281, distance: 20.8
click at [464, 281] on body "Whop Inc Dashboard Transactions Ledger Payees" at bounding box center [751, 361] width 1503 height 723
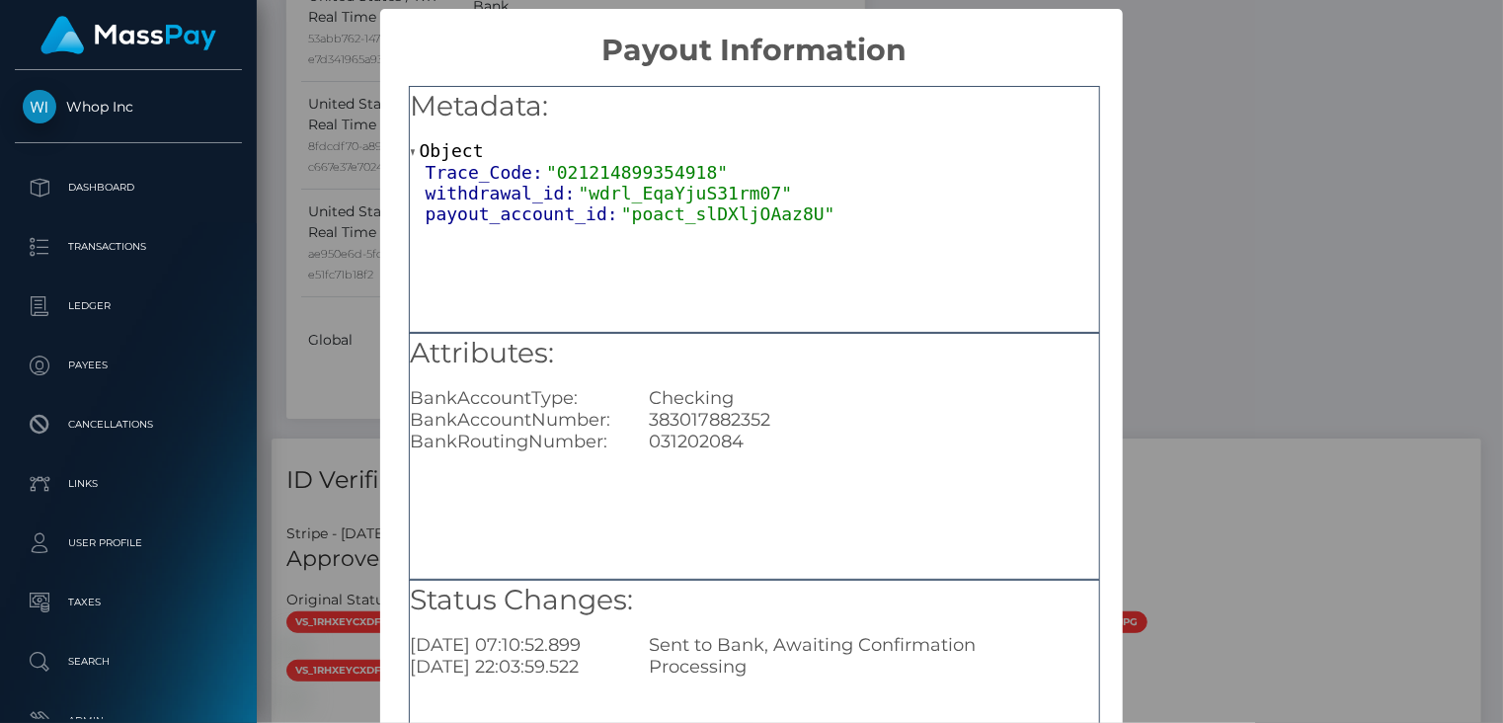
click at [1245, 127] on div "× Payout Information Metadata: Object Trace_Code: "021214899354918" withdrawal_…" at bounding box center [751, 361] width 1503 height 723
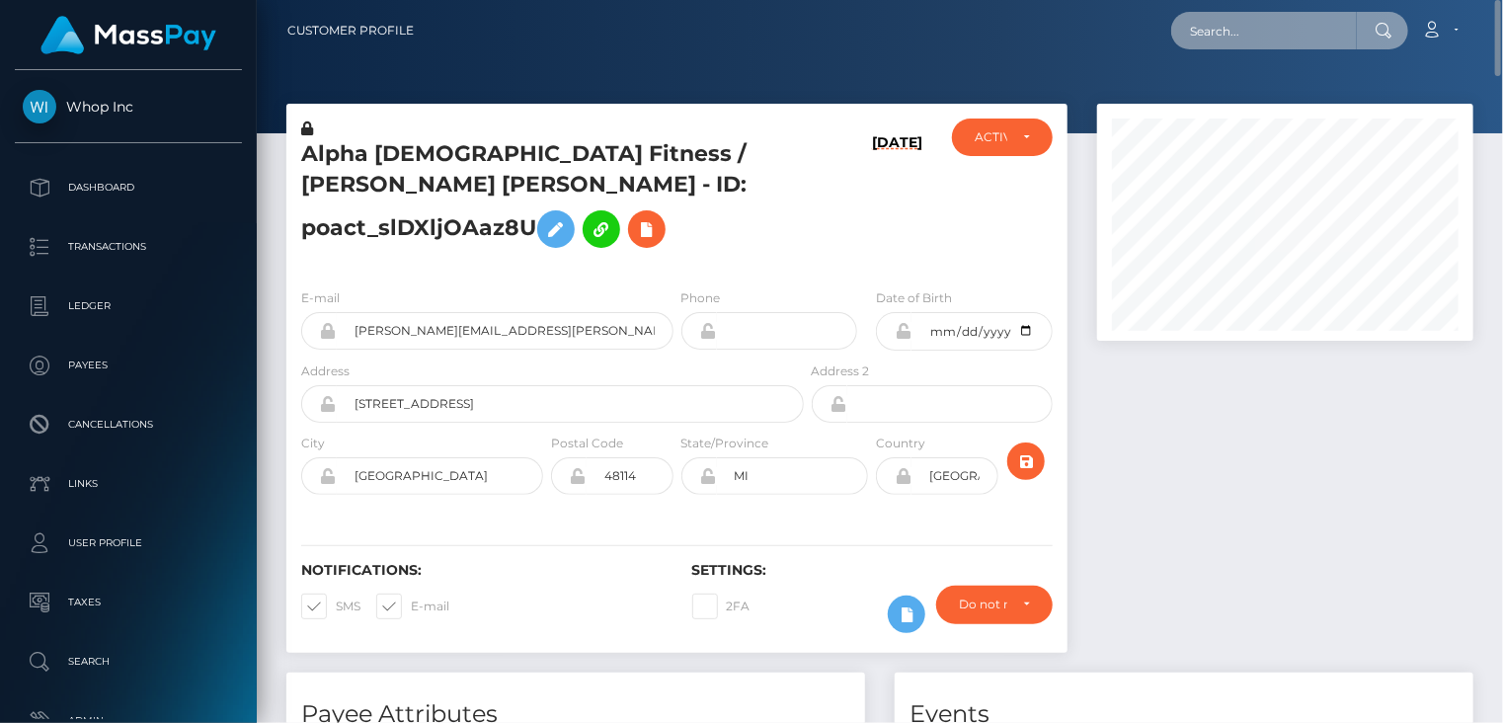
paste input "ryan.clogg@gmail.com"
type input "ryan.clogg@gmail.com"
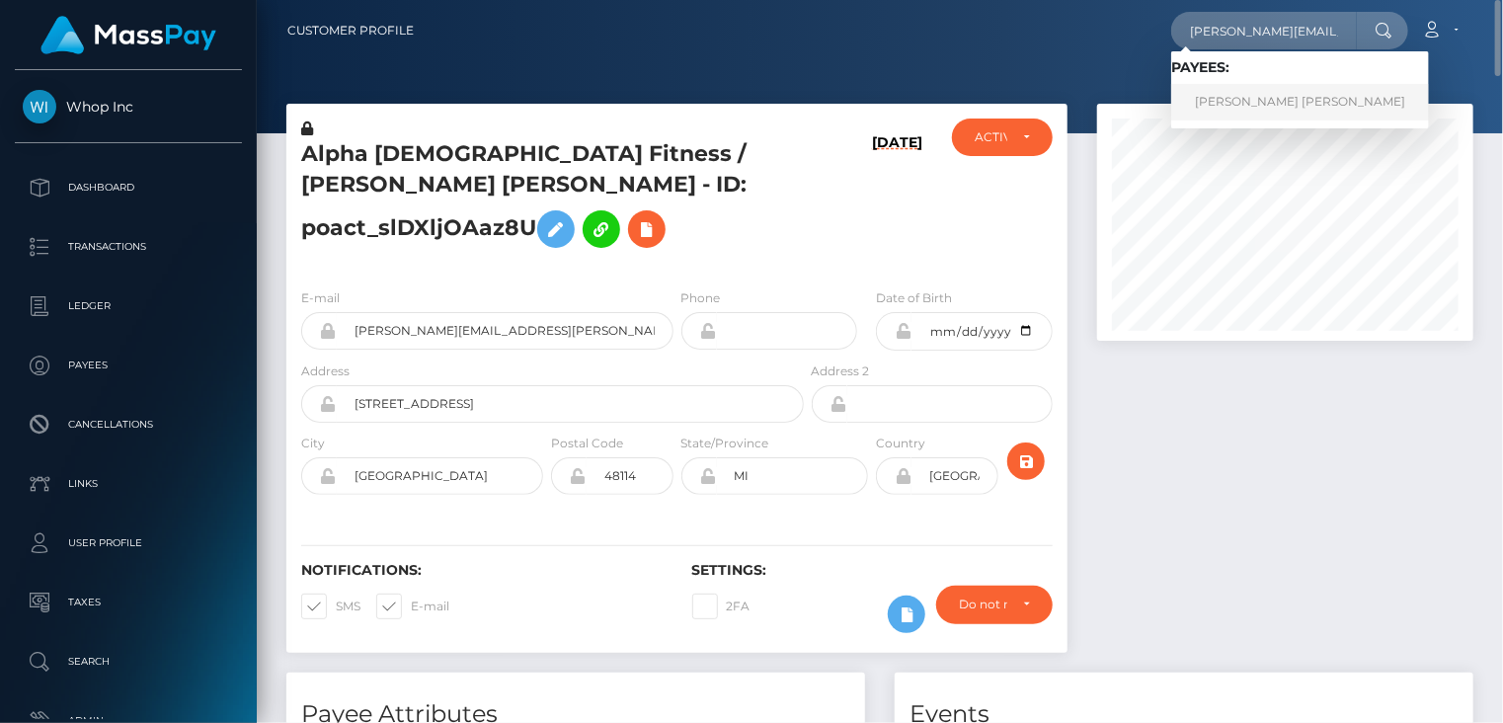
click at [1289, 118] on link "RYAN ROBERT CLOGG" at bounding box center [1300, 102] width 258 height 37
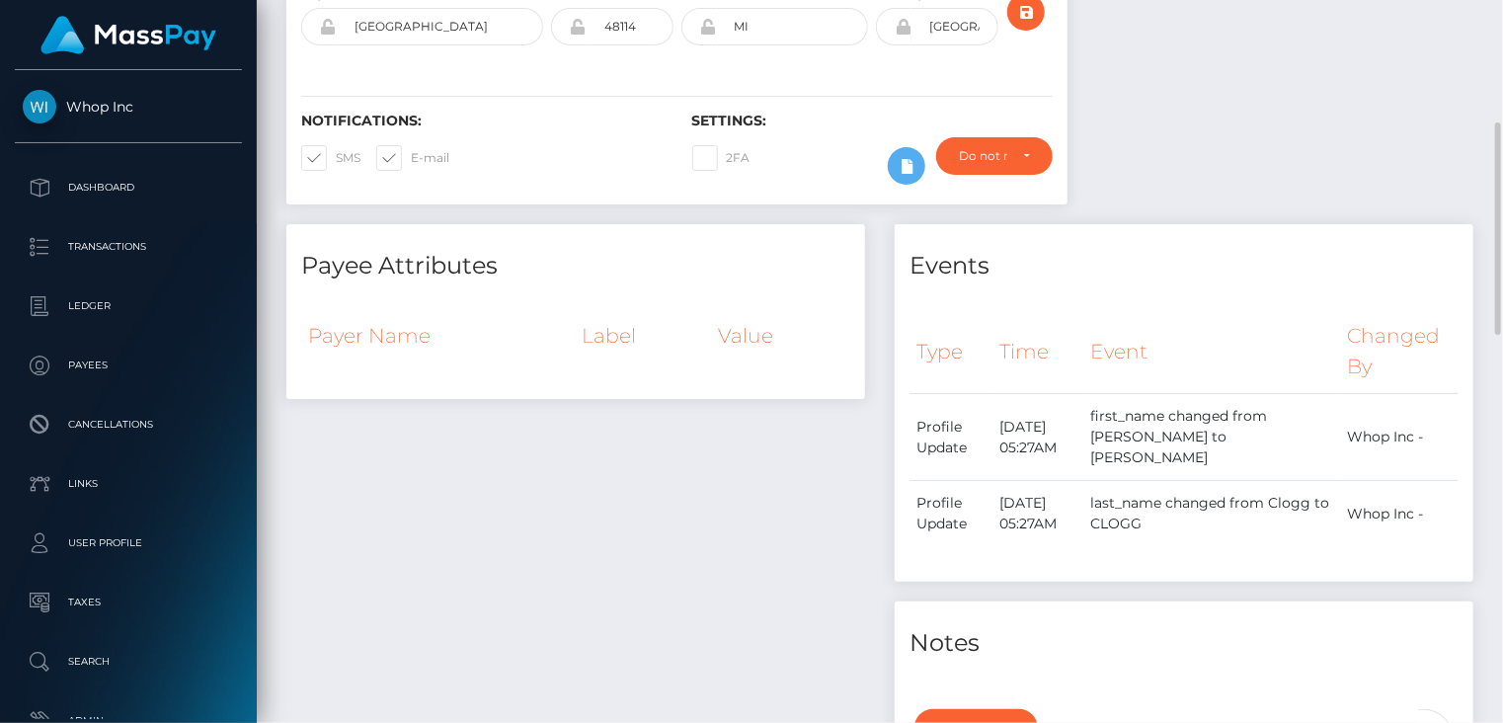
scroll to position [90, 0]
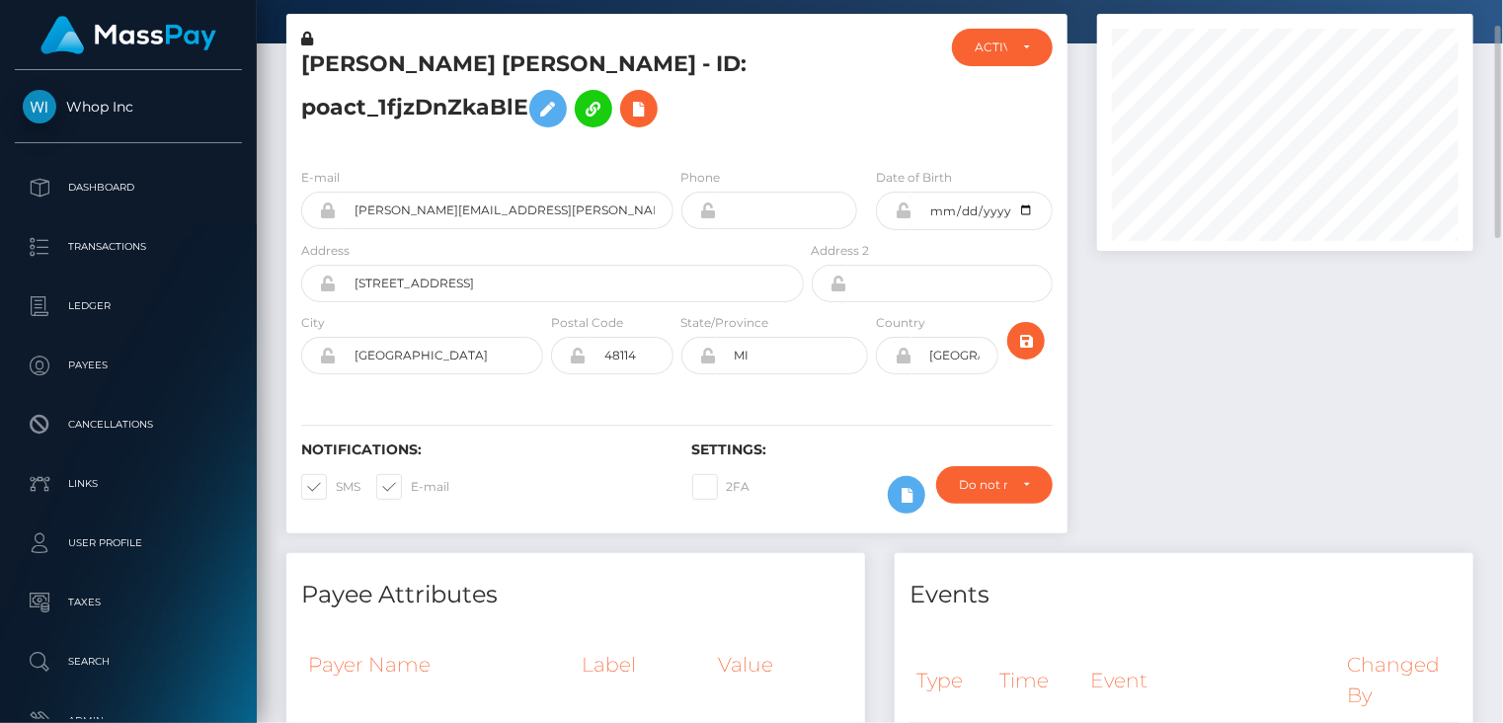
click at [373, 61] on h5 "[PERSON_NAME] [PERSON_NAME] - ID: poact_1fjzDnZkaBlE" at bounding box center [547, 93] width 492 height 88
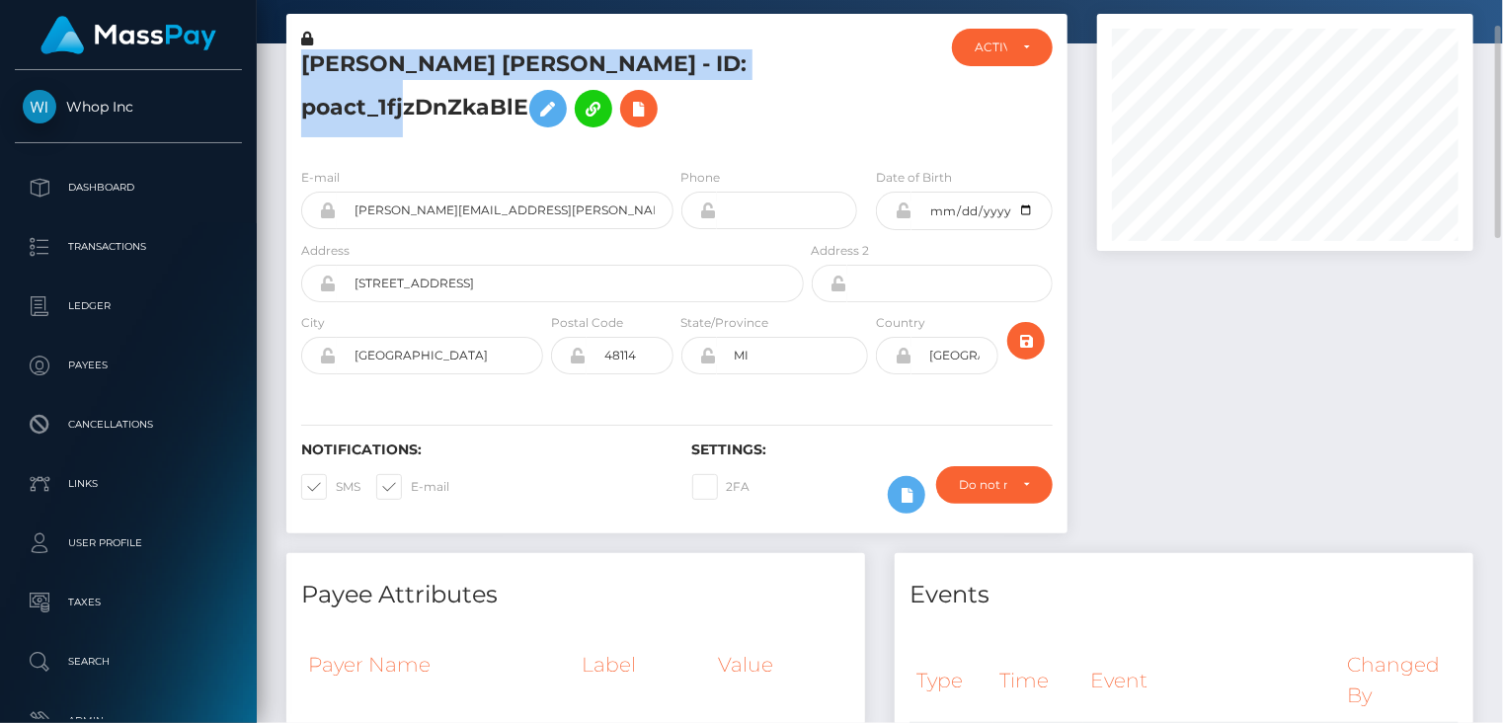
click at [373, 61] on h5 "[PERSON_NAME] [PERSON_NAME] - ID: poact_1fjzDnZkaBlE" at bounding box center [547, 93] width 492 height 88
copy h5 "[PERSON_NAME] [PERSON_NAME] - ID: poact_1fjzDnZkaBlE"
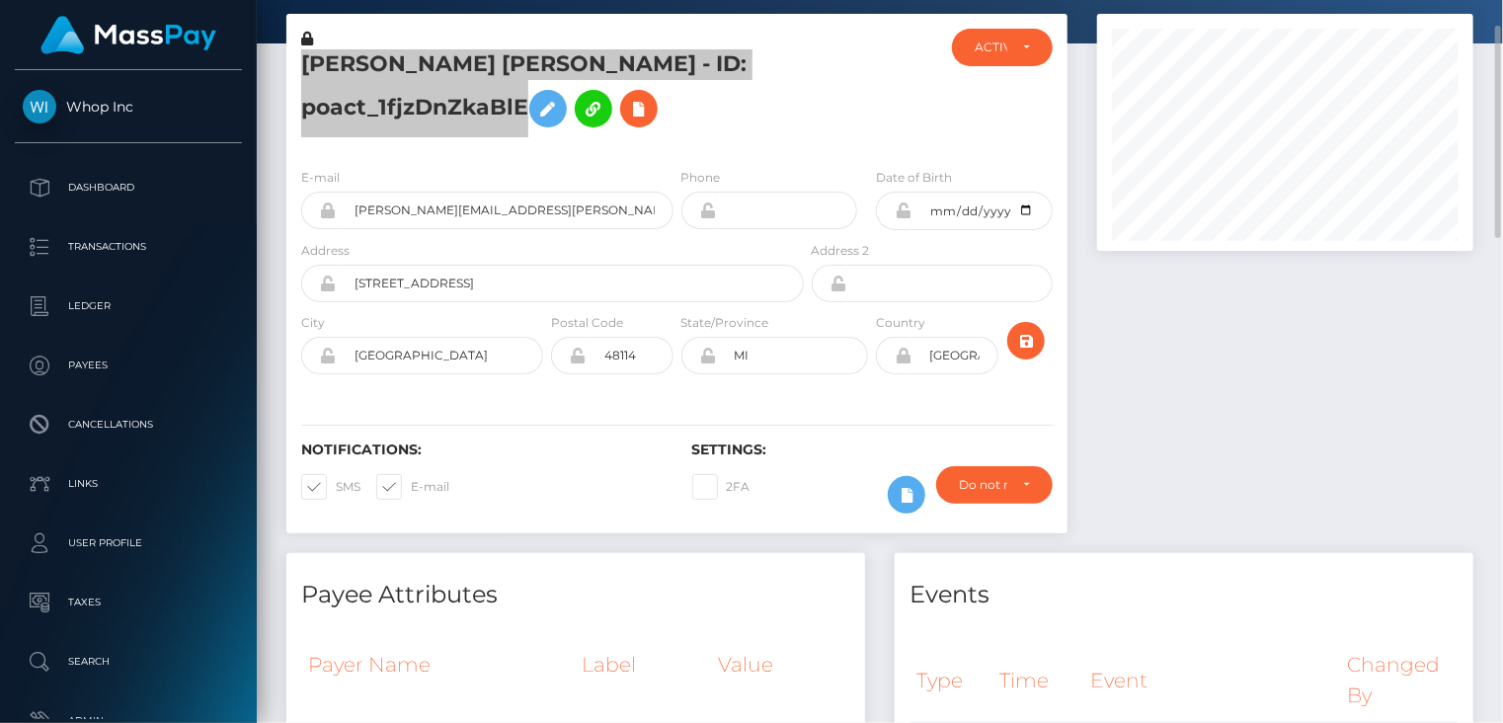
scroll to position [0, 0]
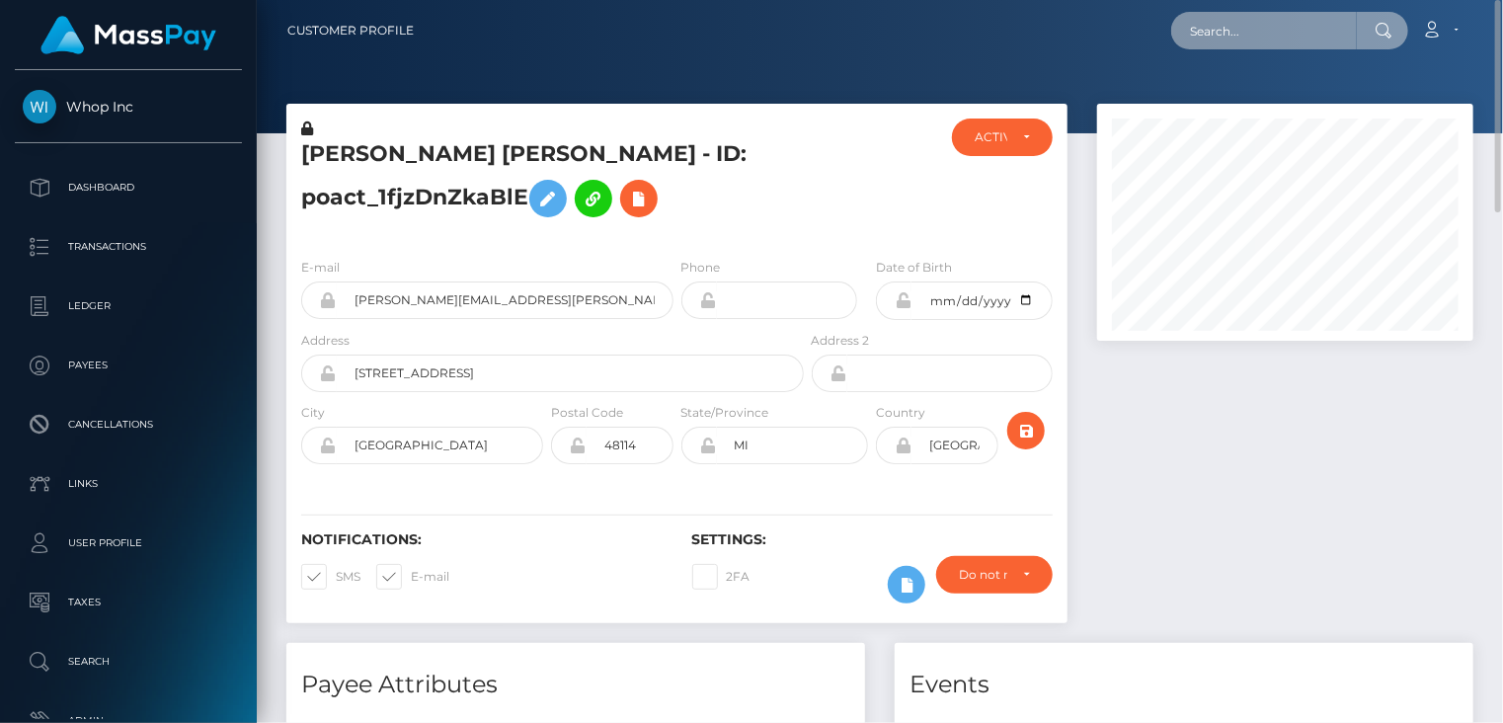
paste input "pout_jw2TGPKXDjtqQ"
type input "pout_jw2TGPKXDjtqQ"
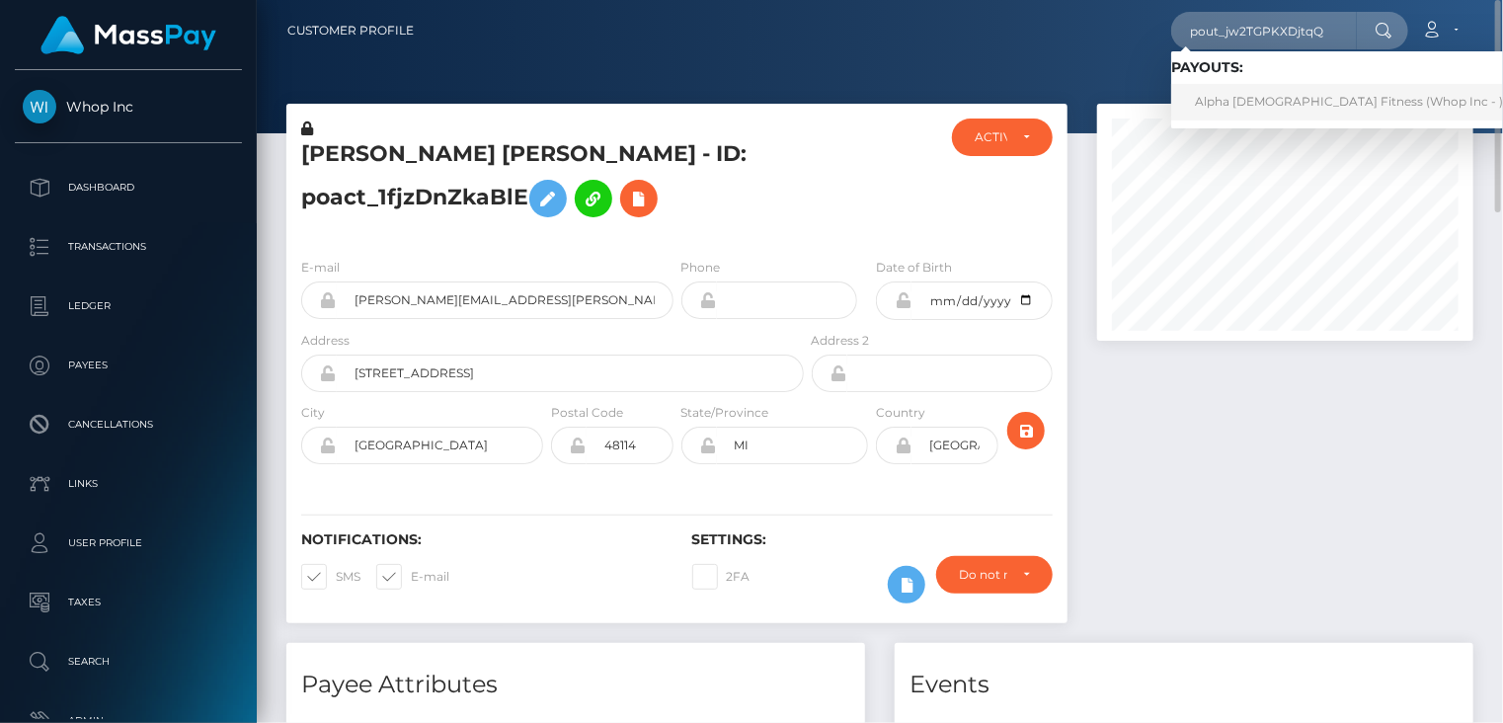
drag, startPoint x: 1302, startPoint y: 106, endPoint x: 1245, endPoint y: 95, distance: 58.3
click at [1300, 106] on link "Alpha [DEMOGRAPHIC_DATA] Fitness (Whop Inc - )" at bounding box center [1349, 102] width 356 height 37
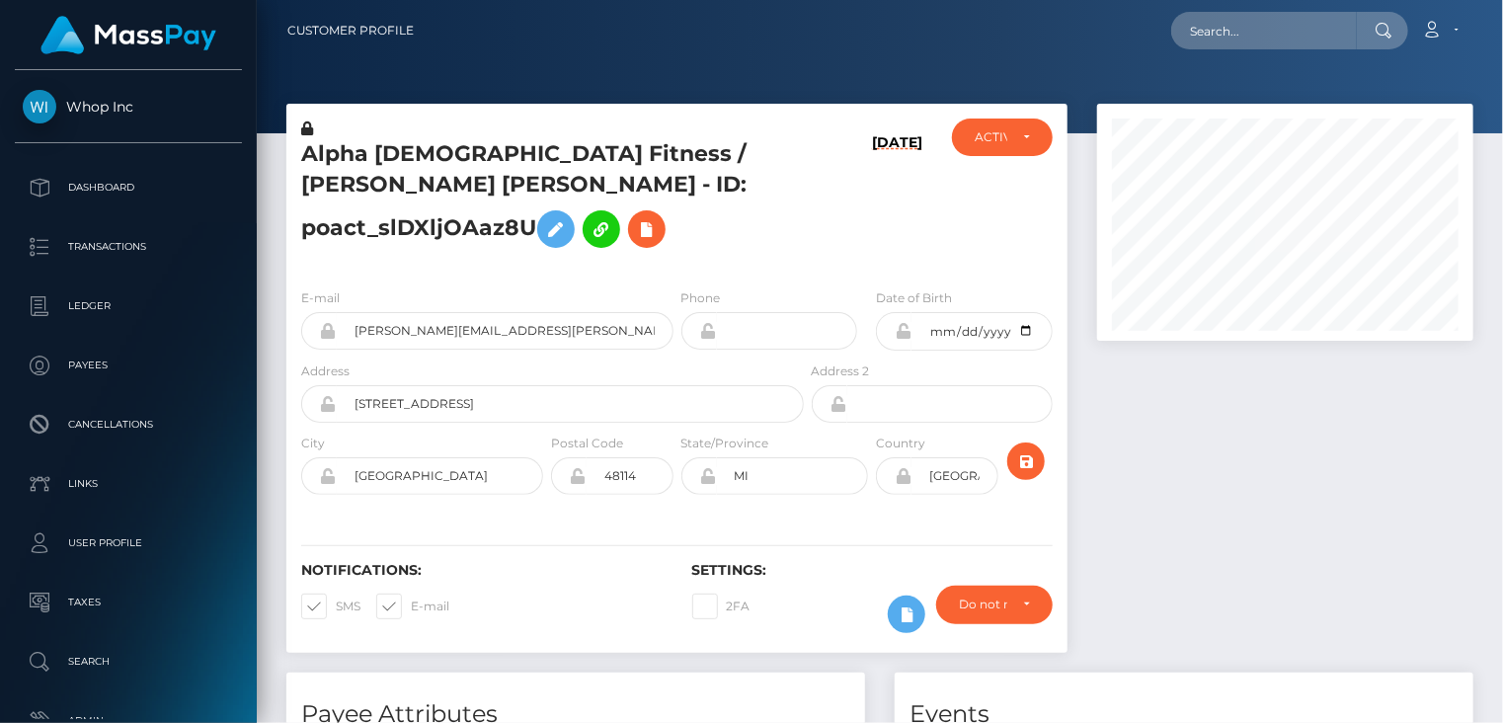
scroll to position [237, 375]
click at [466, 350] on input "ryan.clogg+d9a8a3d539@gmail.com" at bounding box center [505, 331] width 337 height 38
click at [408, 153] on h5 "Alpha Female Fitness / RYAN ROBERT CLOGG - ID: poact_slDXljOAaz8U" at bounding box center [547, 198] width 492 height 119
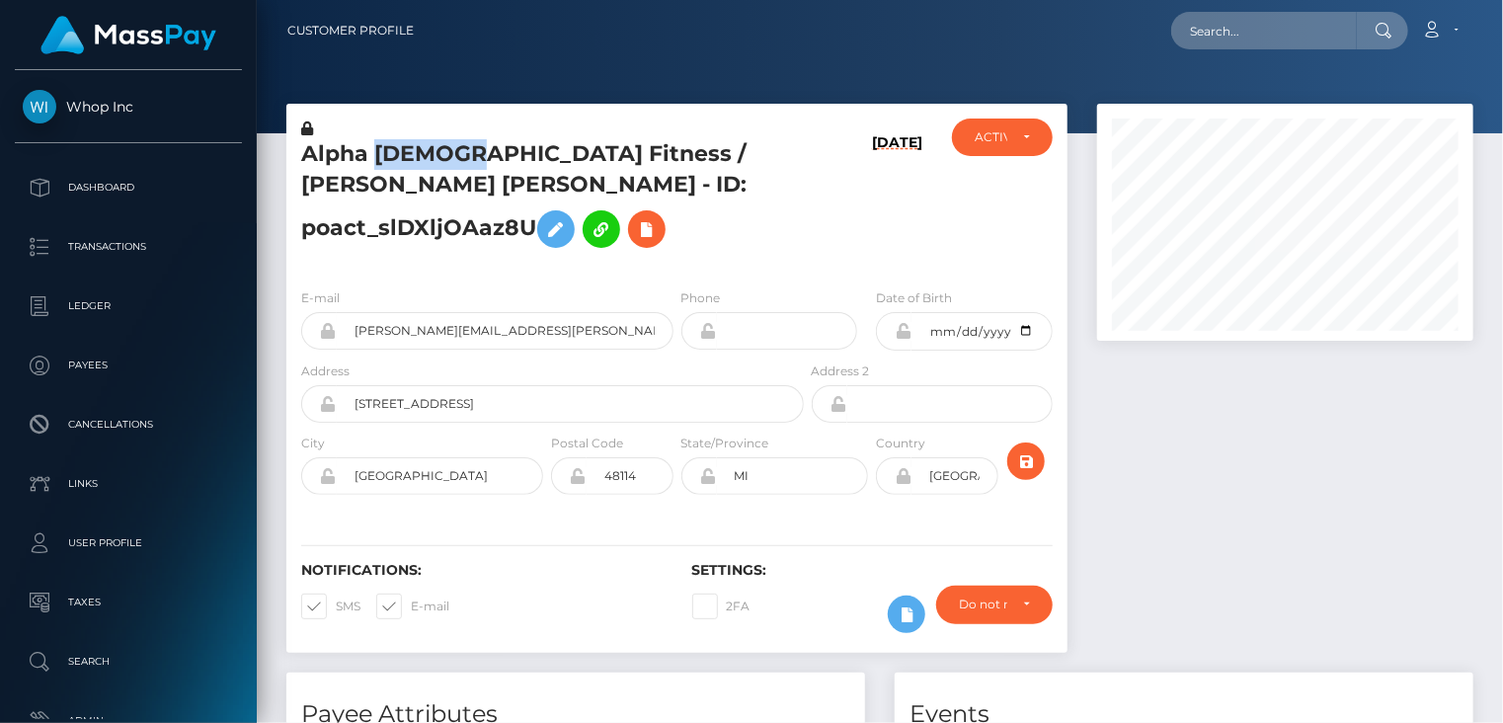
click at [408, 153] on h5 "Alpha Female Fitness / RYAN ROBERT CLOGG - ID: poact_slDXljOAaz8U" at bounding box center [547, 198] width 492 height 119
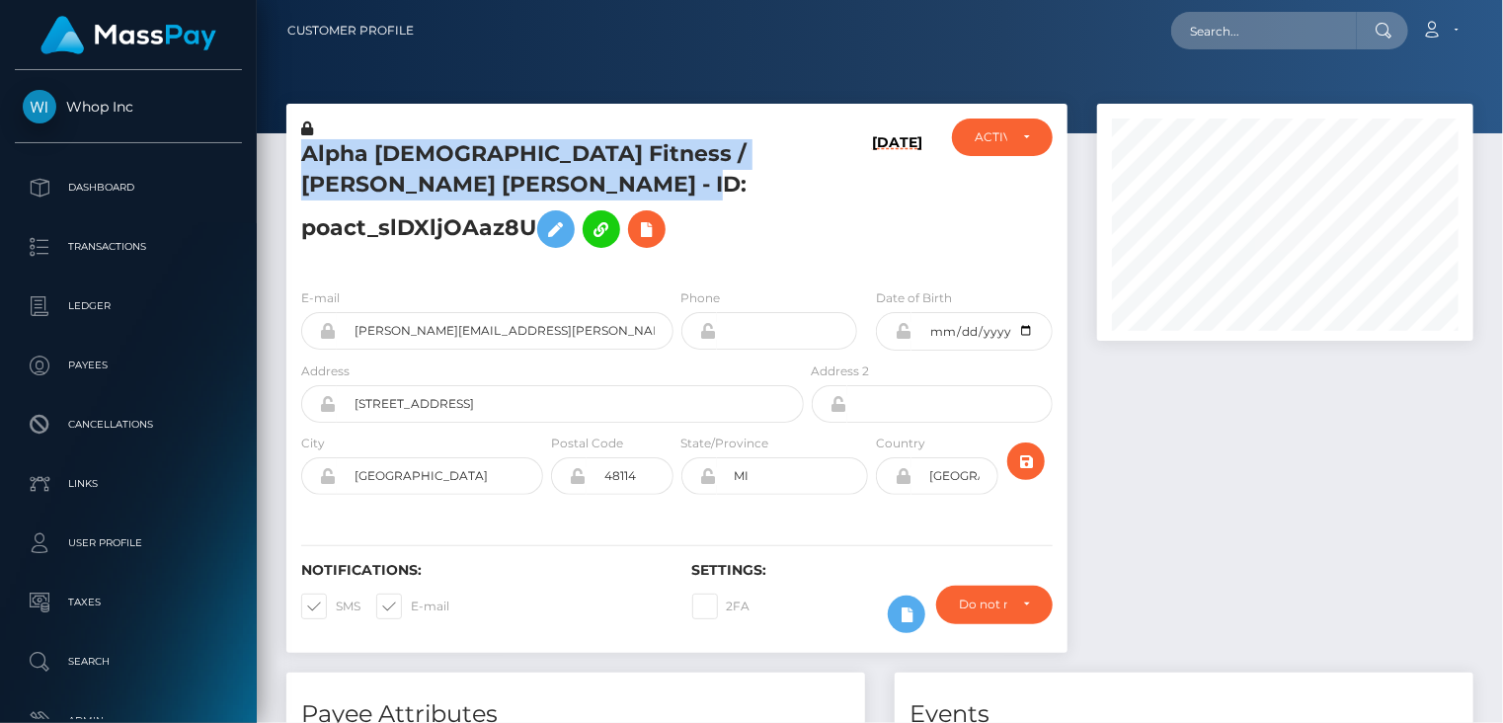
click at [408, 153] on h5 "Alpha Female Fitness / RYAN ROBERT CLOGG - ID: poact_slDXljOAaz8U" at bounding box center [547, 198] width 492 height 119
copy h5 "Alpha Female Fitness / RYAN ROBERT CLOGG - ID: poact_slDXljOAaz8U"
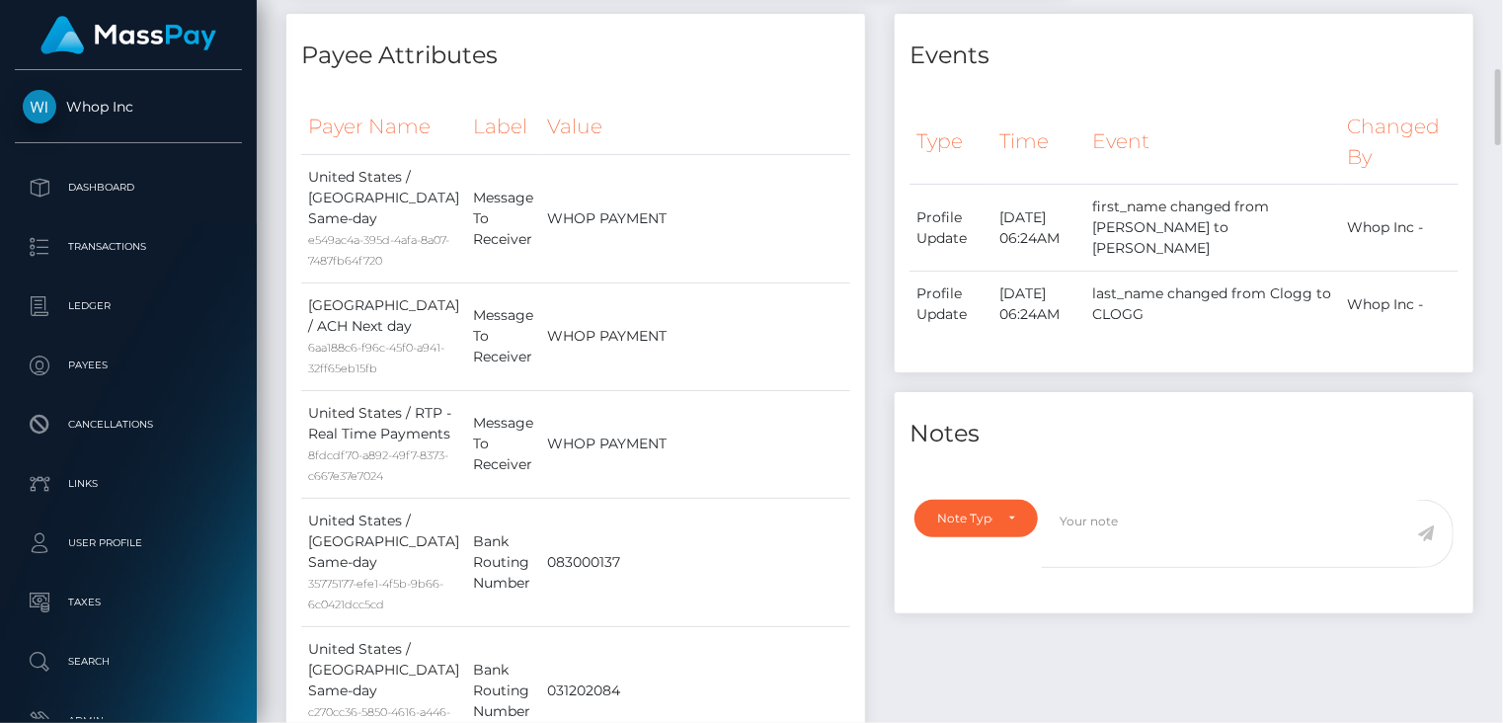
scroll to position [0, 0]
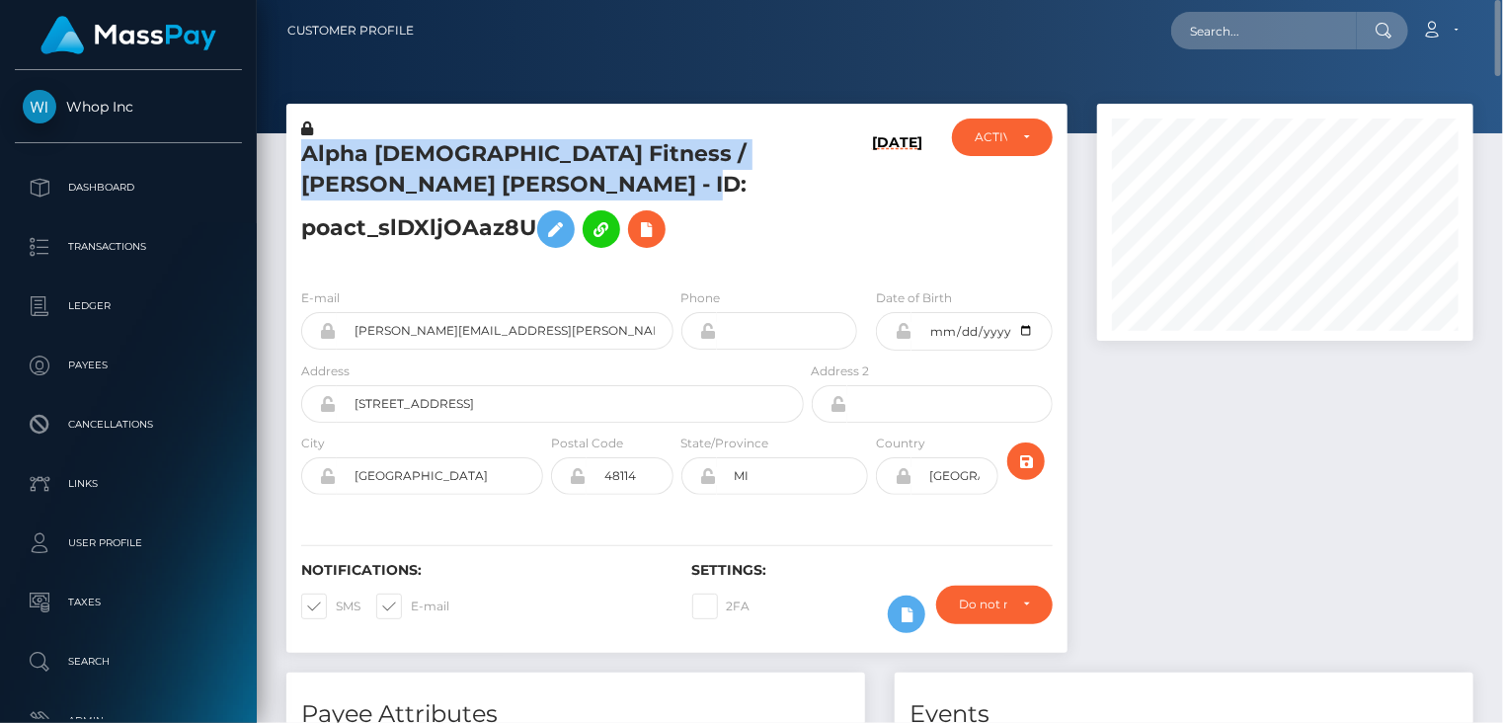
click at [463, 170] on h5 "Alpha Female Fitness / RYAN ROBERT CLOGG - ID: poact_slDXljOAaz8U" at bounding box center [547, 198] width 492 height 119
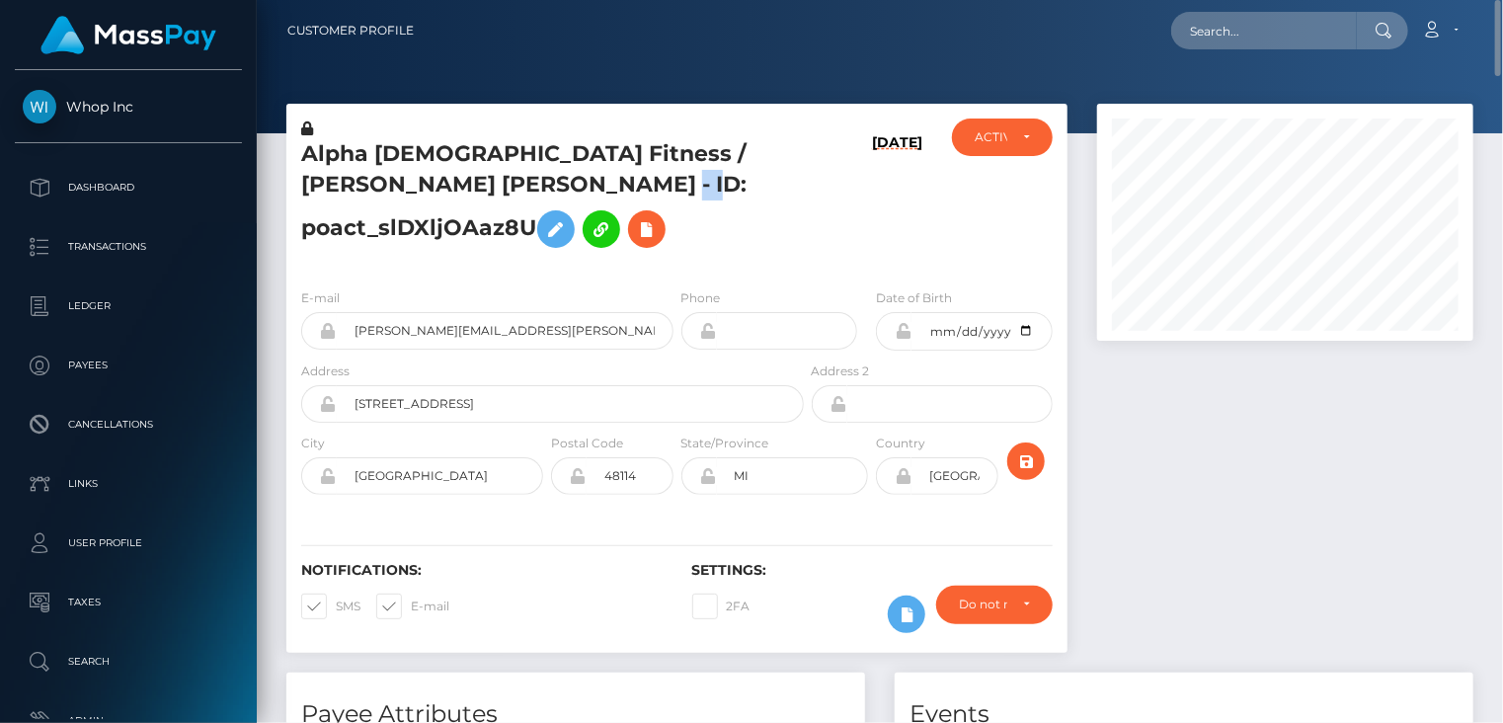
click at [463, 170] on h5 "Alpha Female Fitness / RYAN ROBERT CLOGG - ID: poact_slDXljOAaz8U" at bounding box center [547, 198] width 492 height 119
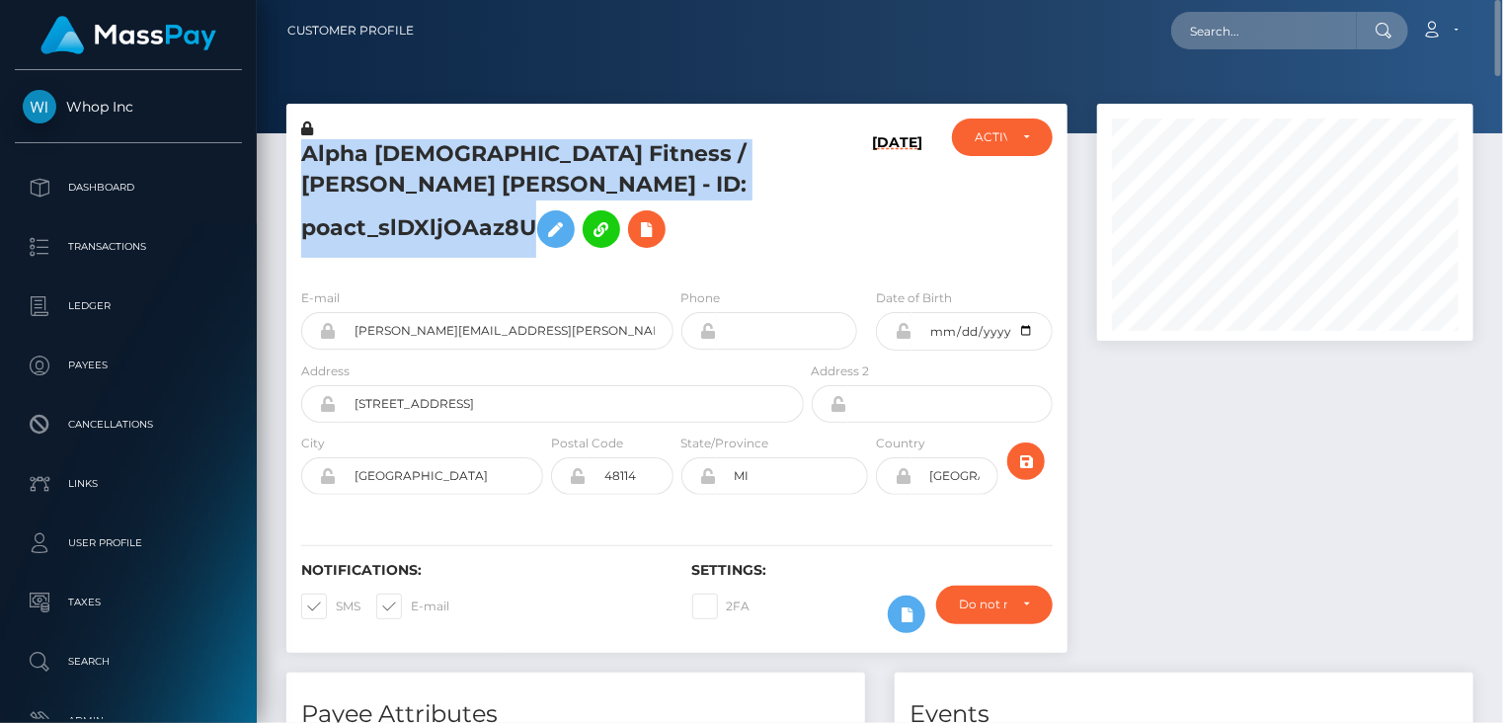
click at [463, 170] on h5 "Alpha Female Fitness / RYAN ROBERT CLOGG - ID: poact_slDXljOAaz8U" at bounding box center [547, 198] width 492 height 119
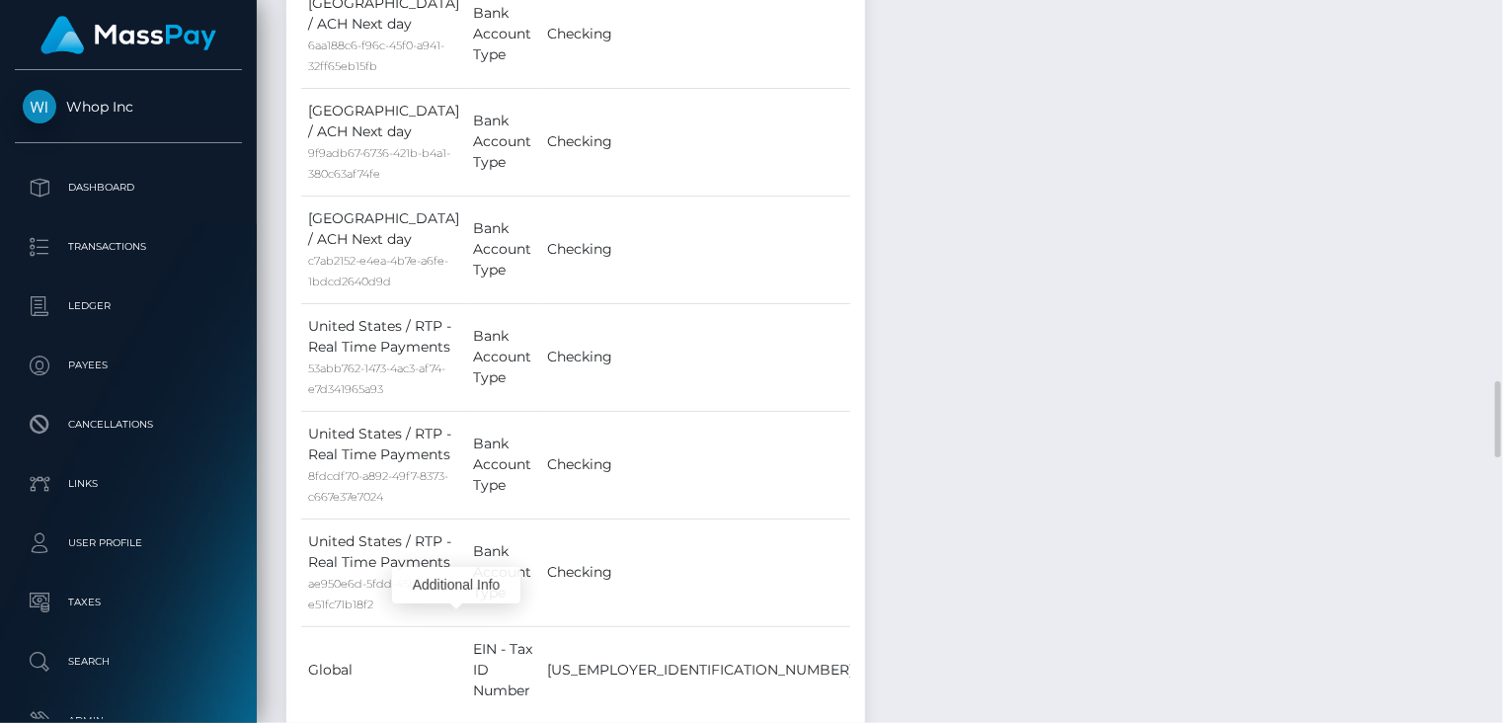
scroll to position [237, 375]
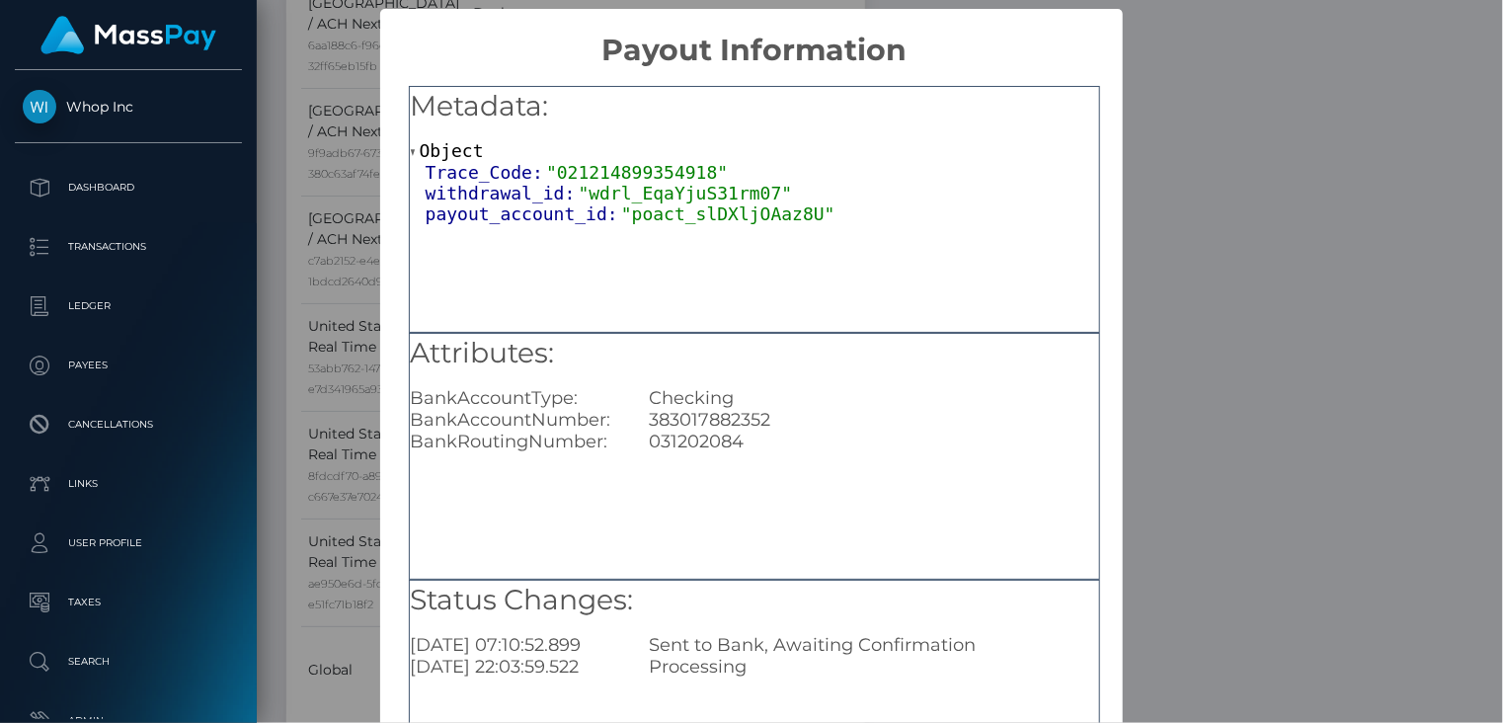
click at [1213, 414] on div "× Payout Information Metadata: Object Trace_Code: "021214899354918" withdrawal_…" at bounding box center [751, 361] width 1503 height 723
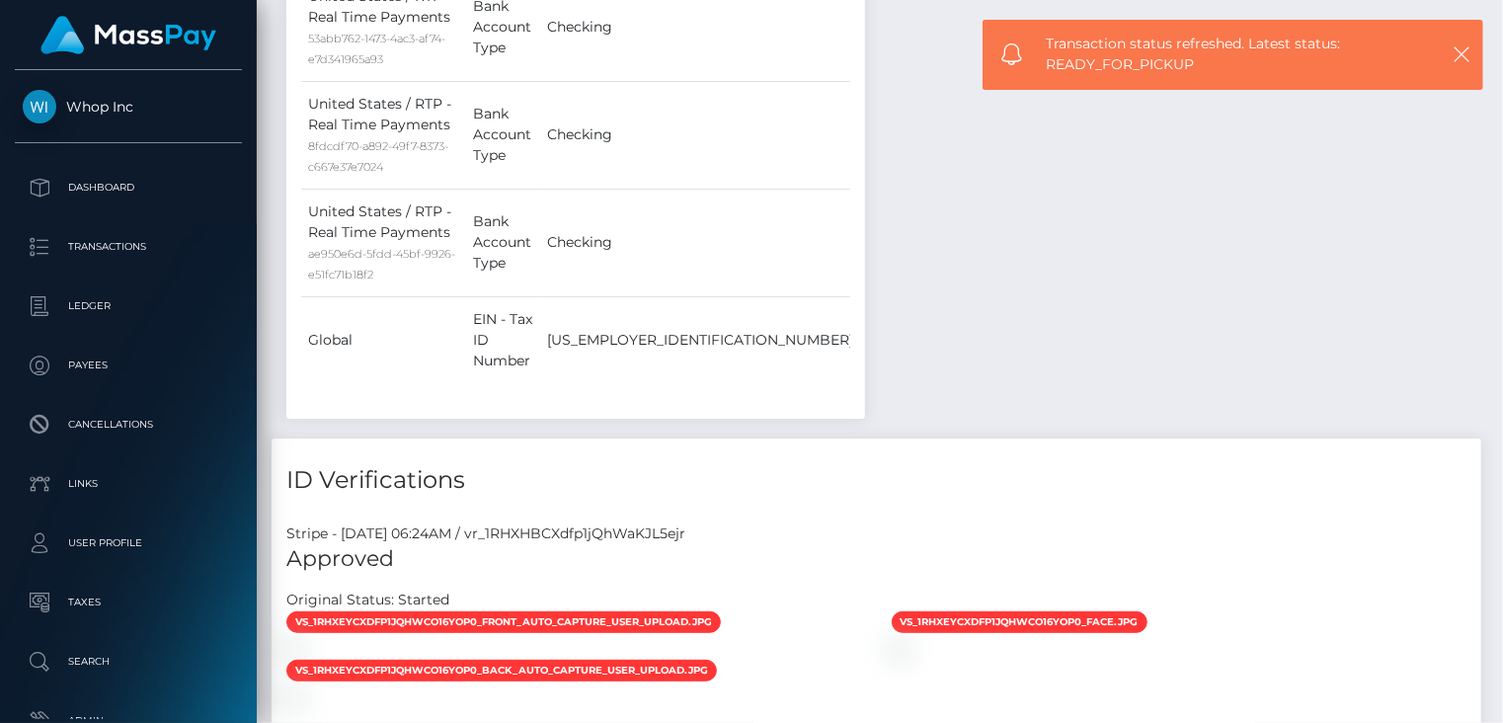
click at [461, 485] on div at bounding box center [456, 486] width 13 height 6
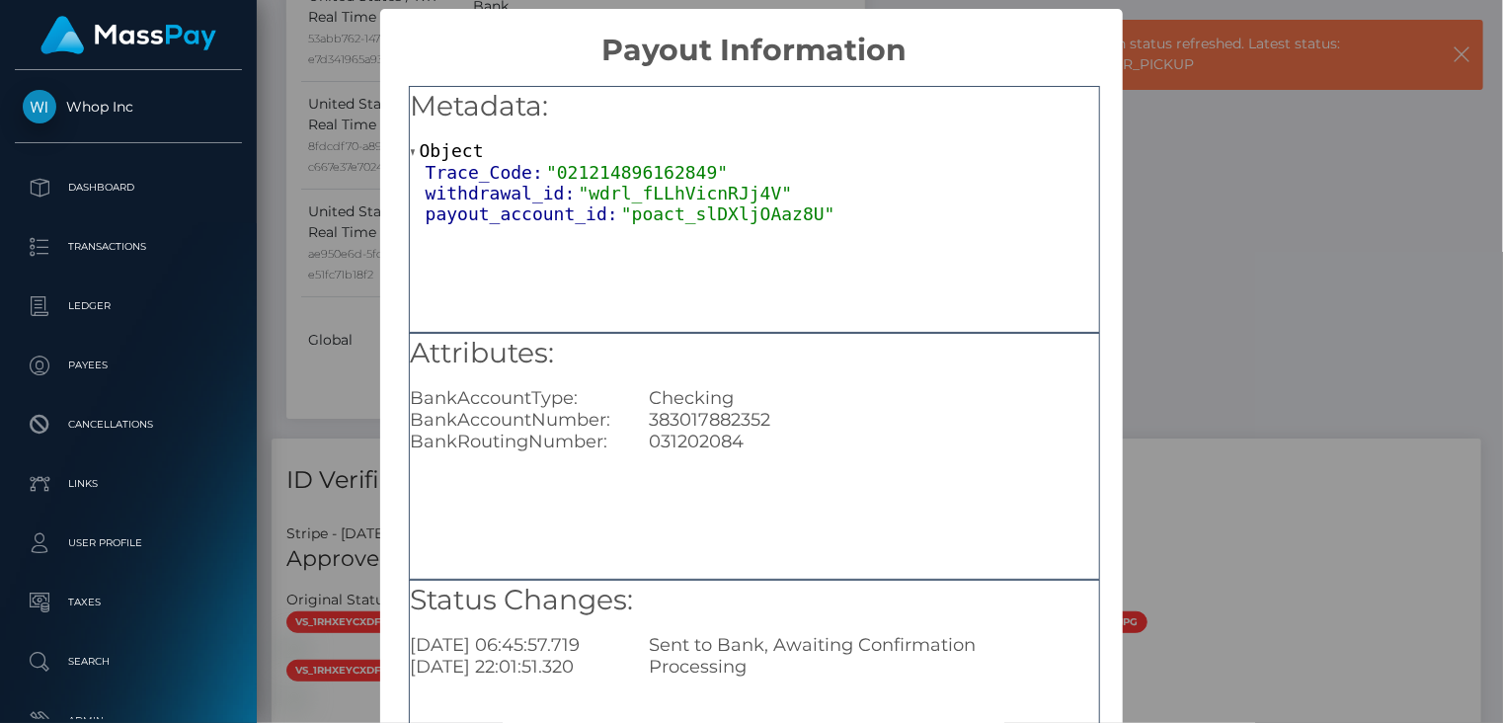
click at [1295, 141] on div "× Payout Information Metadata: Object Trace_Code: "021214896162849" withdrawal_…" at bounding box center [751, 361] width 1503 height 723
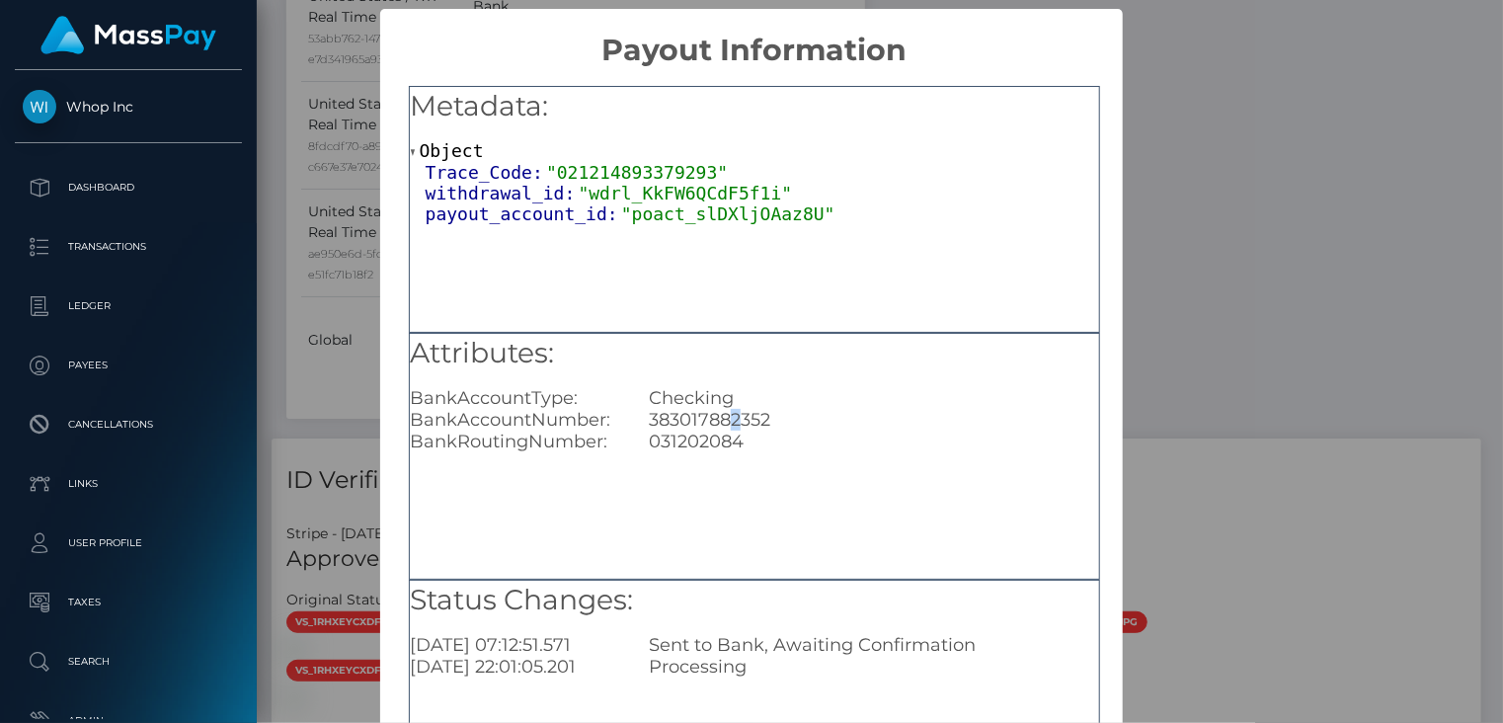
drag, startPoint x: 731, startPoint y: 418, endPoint x: 703, endPoint y: 416, distance: 27.7
click at [739, 418] on div "383017882352" at bounding box center [873, 420] width 479 height 22
drag, startPoint x: 647, startPoint y: 423, endPoint x: 769, endPoint y: 419, distance: 122.5
click at [769, 419] on div "383017882352" at bounding box center [873, 420] width 479 height 22
copy div "383017882352"
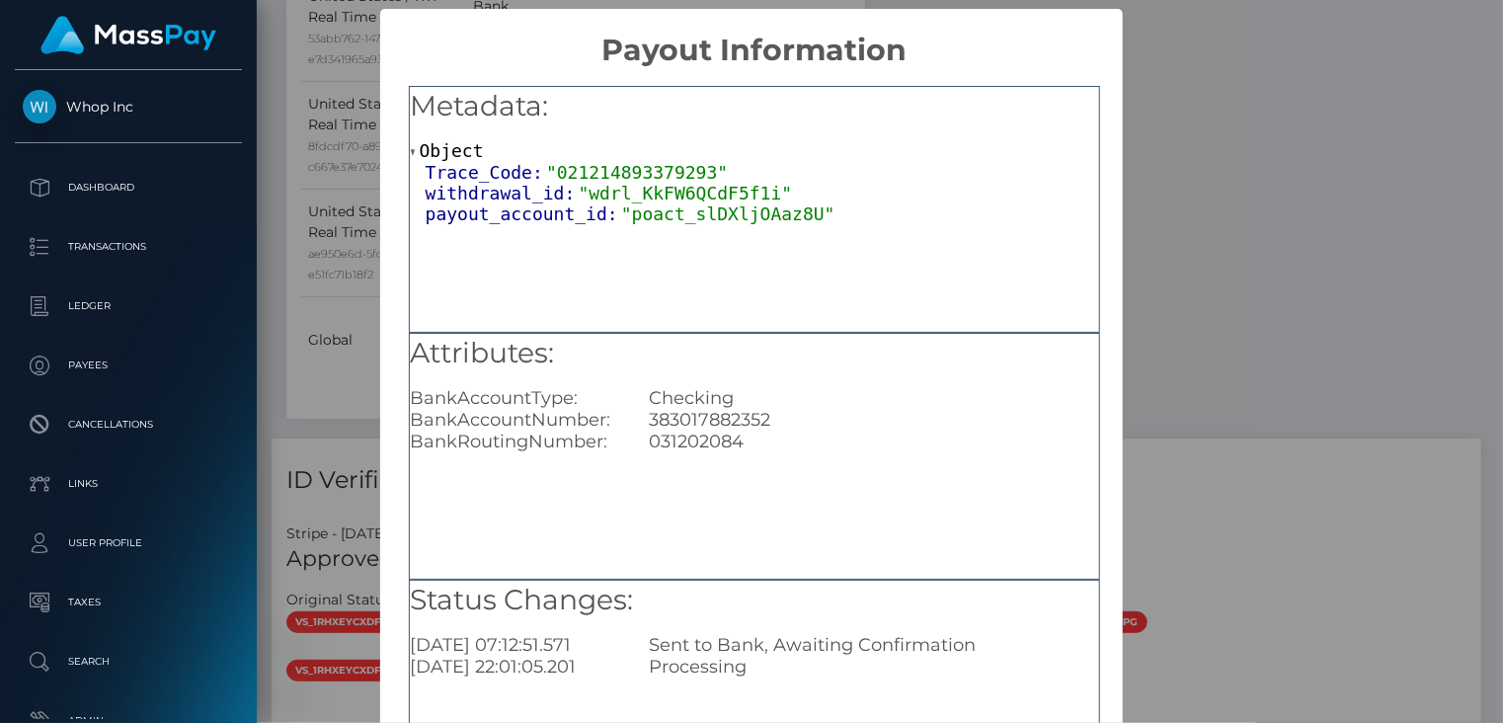
drag, startPoint x: 1282, startPoint y: 104, endPoint x: 1269, endPoint y: 111, distance: 14.6
click at [1282, 104] on div "× Payout Information Metadata: Object Trace_Code: "021214893379293" withdrawal_…" at bounding box center [751, 361] width 1503 height 723
click at [1191, 120] on div "× Payout Information Metadata: Object Trace_Code: "021214893379293" withdrawal_…" at bounding box center [751, 361] width 1503 height 723
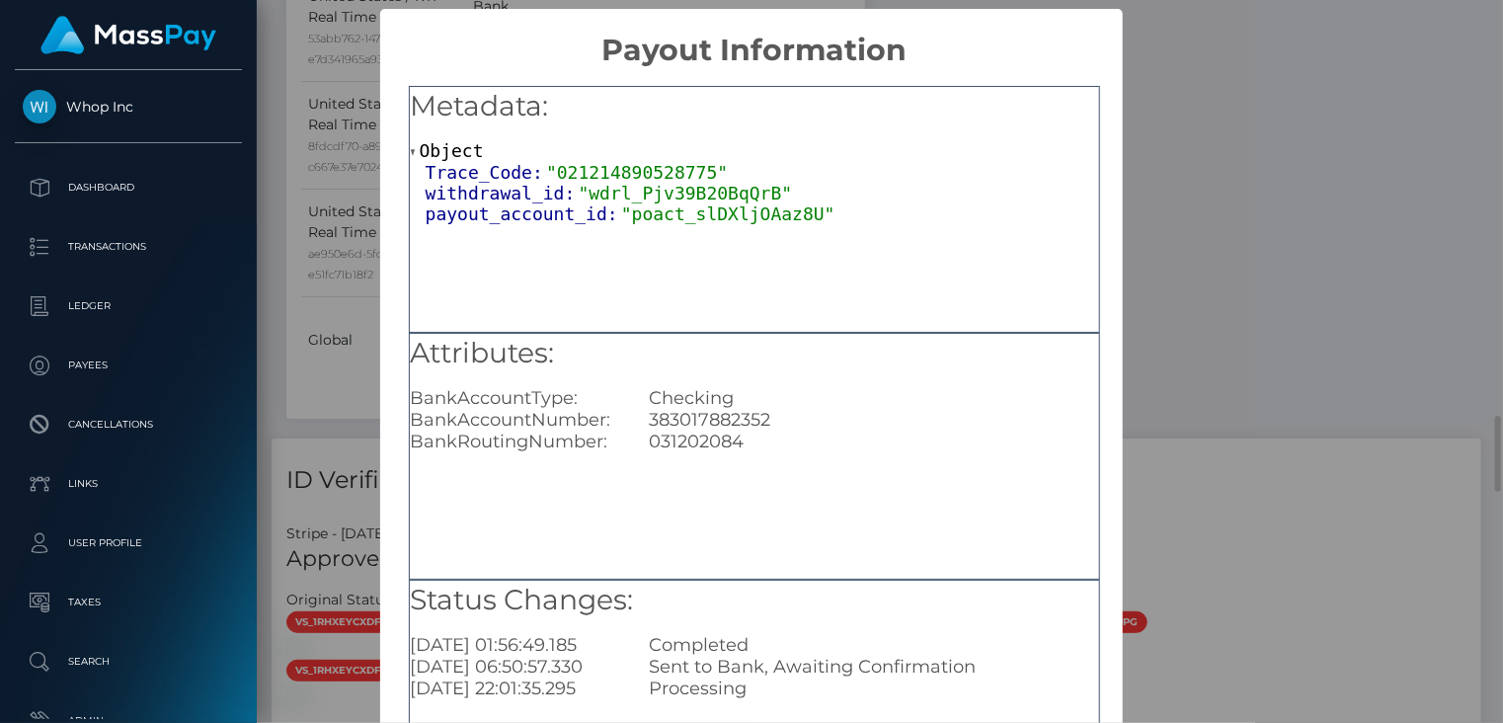
scroll to position [0, 0]
click at [1316, 134] on div "× Payout Information Metadata: Object Trace_Code: "021214890528775" withdrawal_…" at bounding box center [751, 361] width 1503 height 723
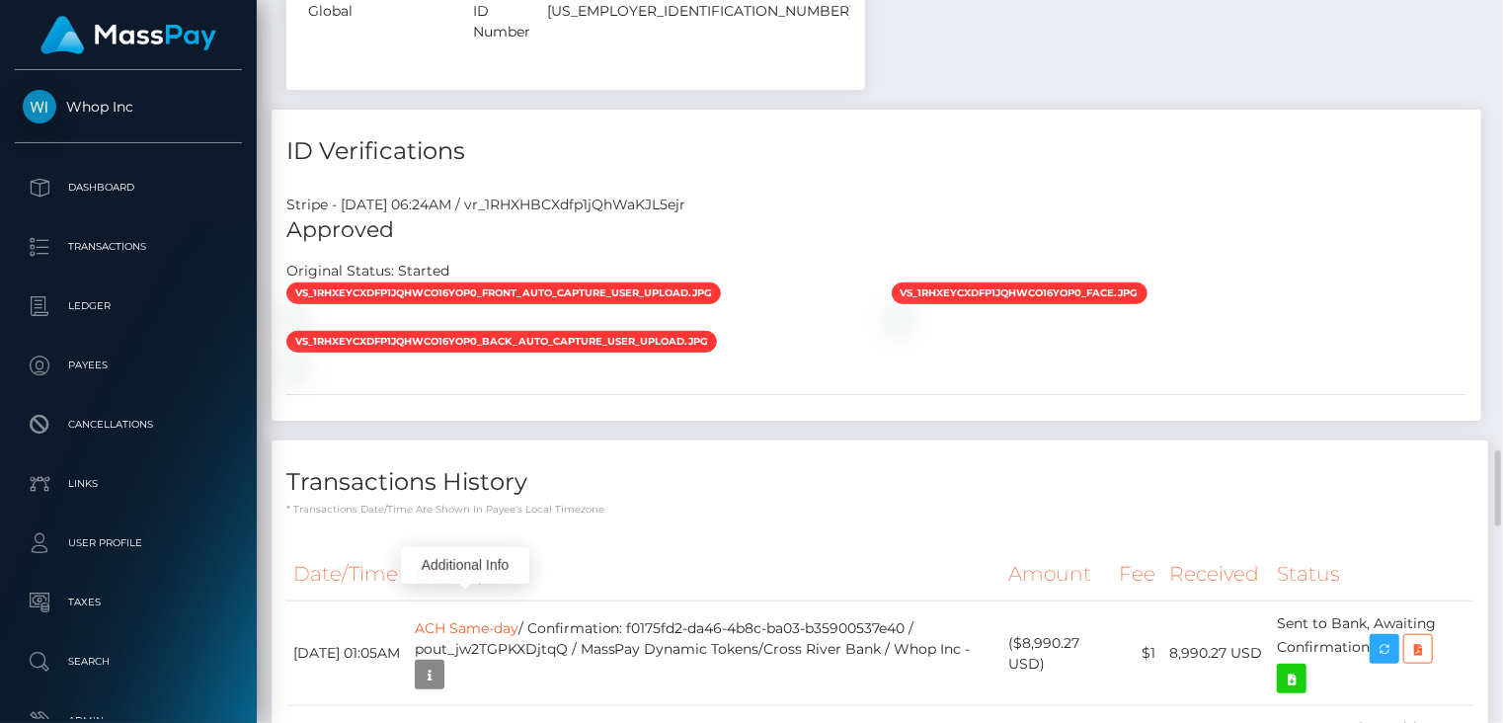
scroll to position [237, 375]
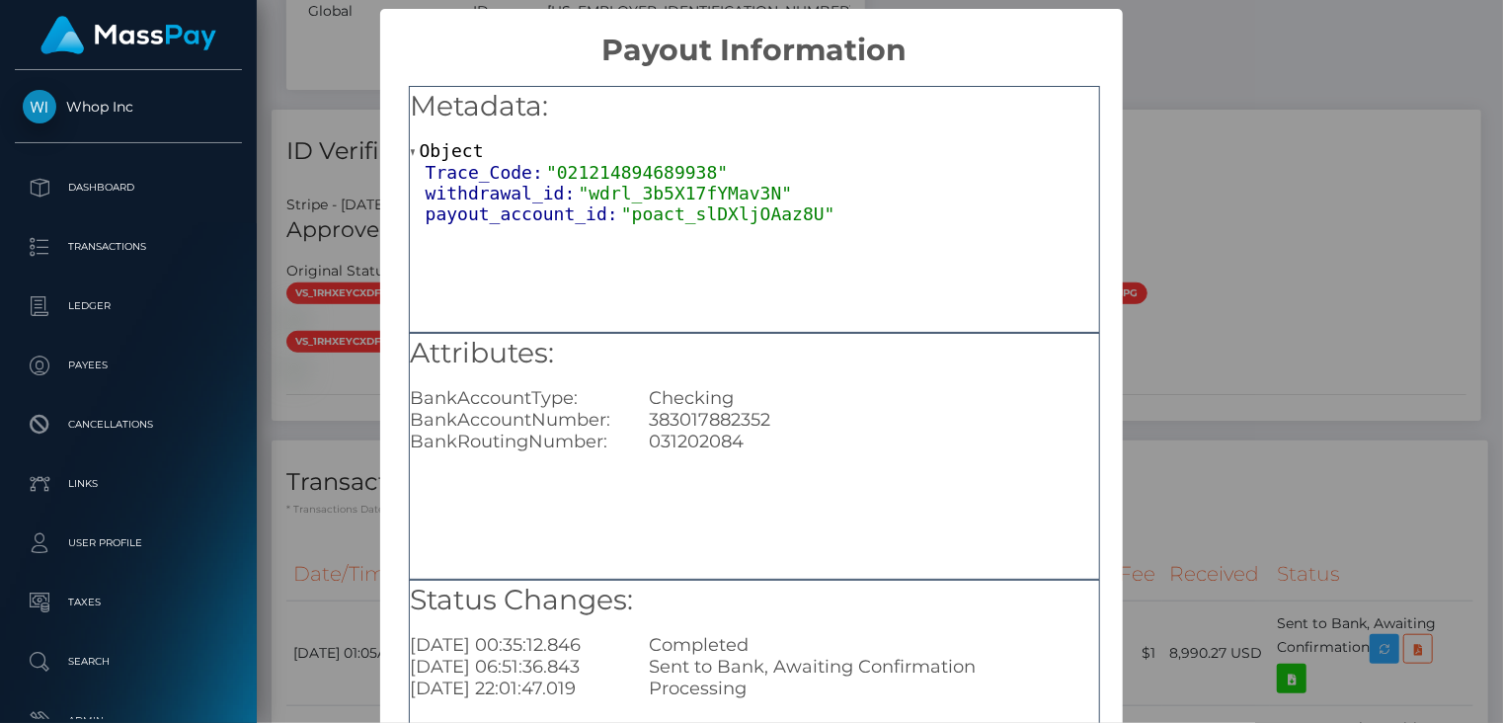
click at [1127, 183] on div "× Payout Information Metadata: Object Trace_Code: "021214894689938" withdrawal_…" at bounding box center [751, 361] width 1503 height 723
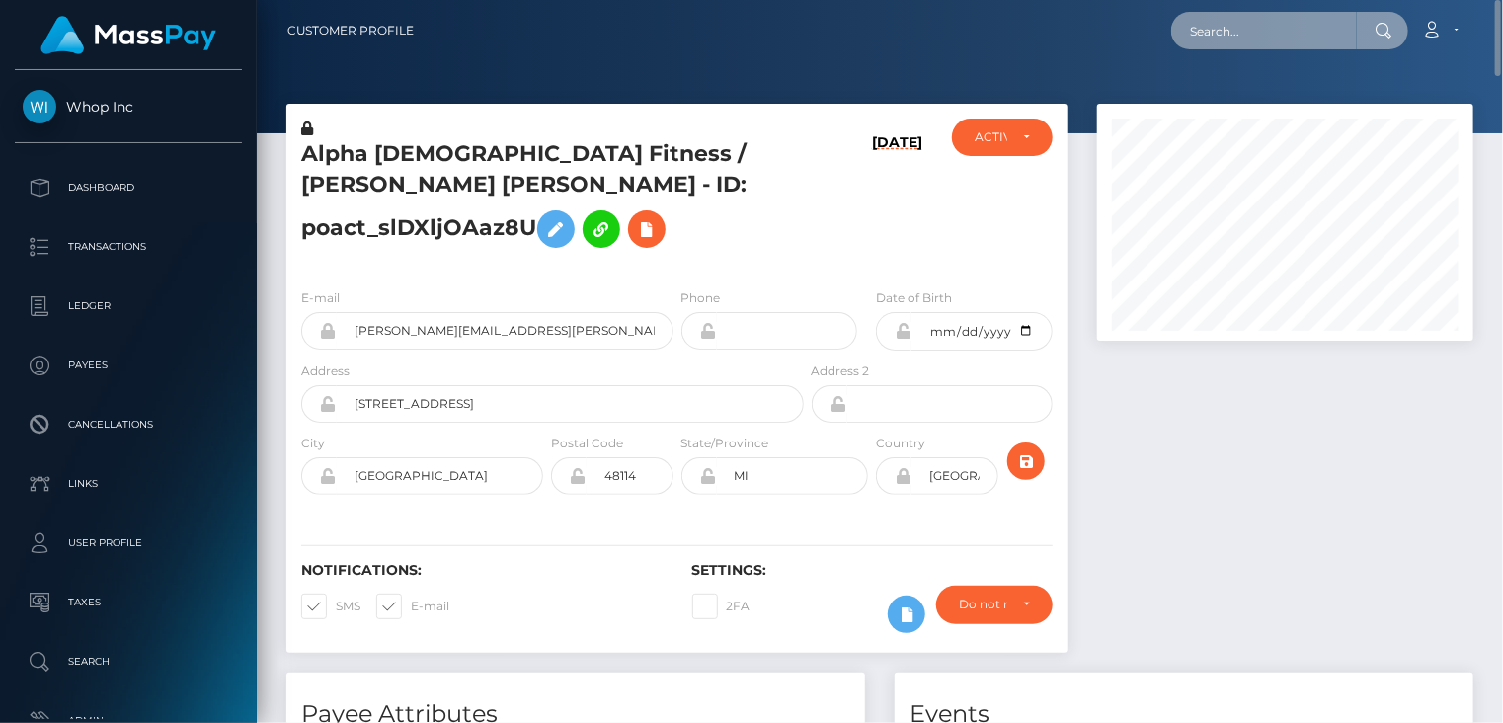
paste input "MSP55a5e5e882119c9"
type input "MSP55a5e5e882119c9"
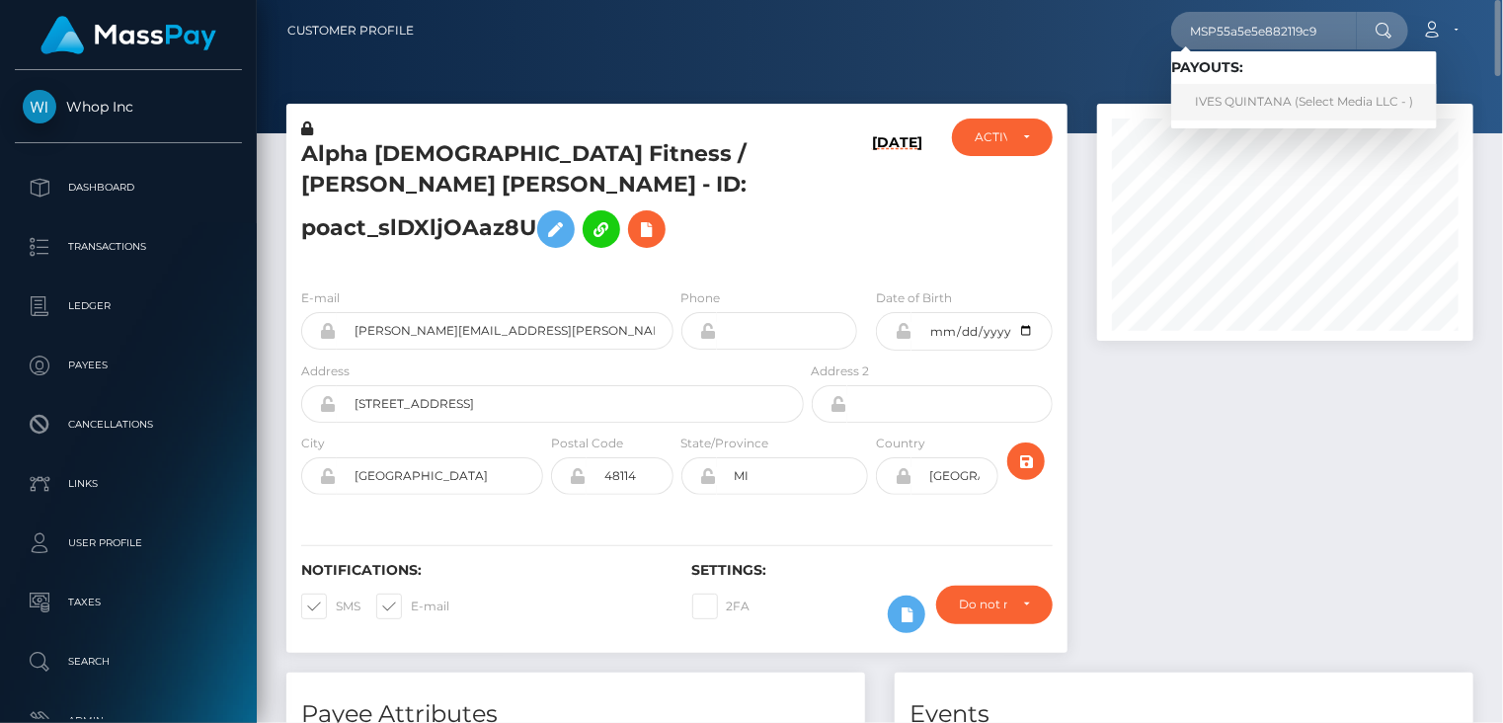
click at [1250, 101] on link "IVES QUINTANA (Select Media LLC - )" at bounding box center [1304, 102] width 266 height 37
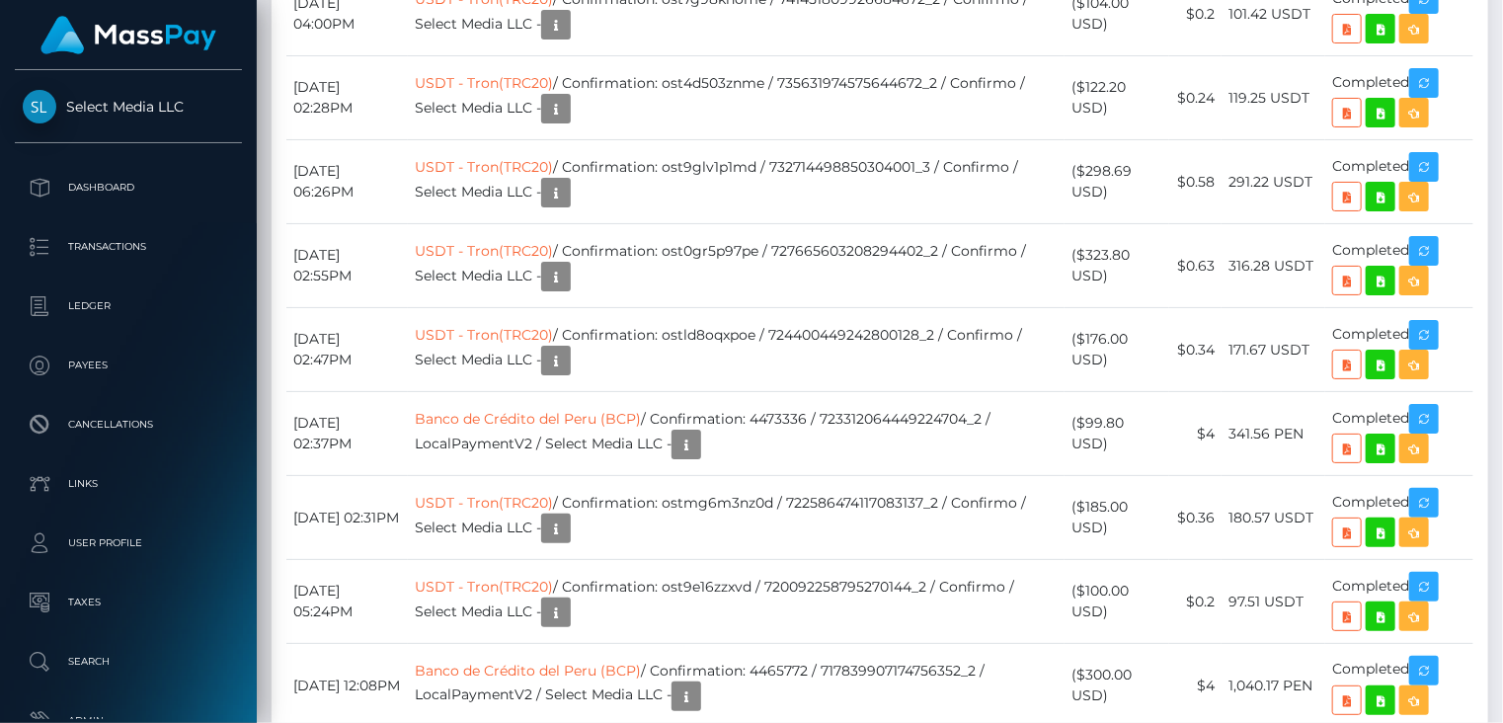
scroll to position [13837, 0]
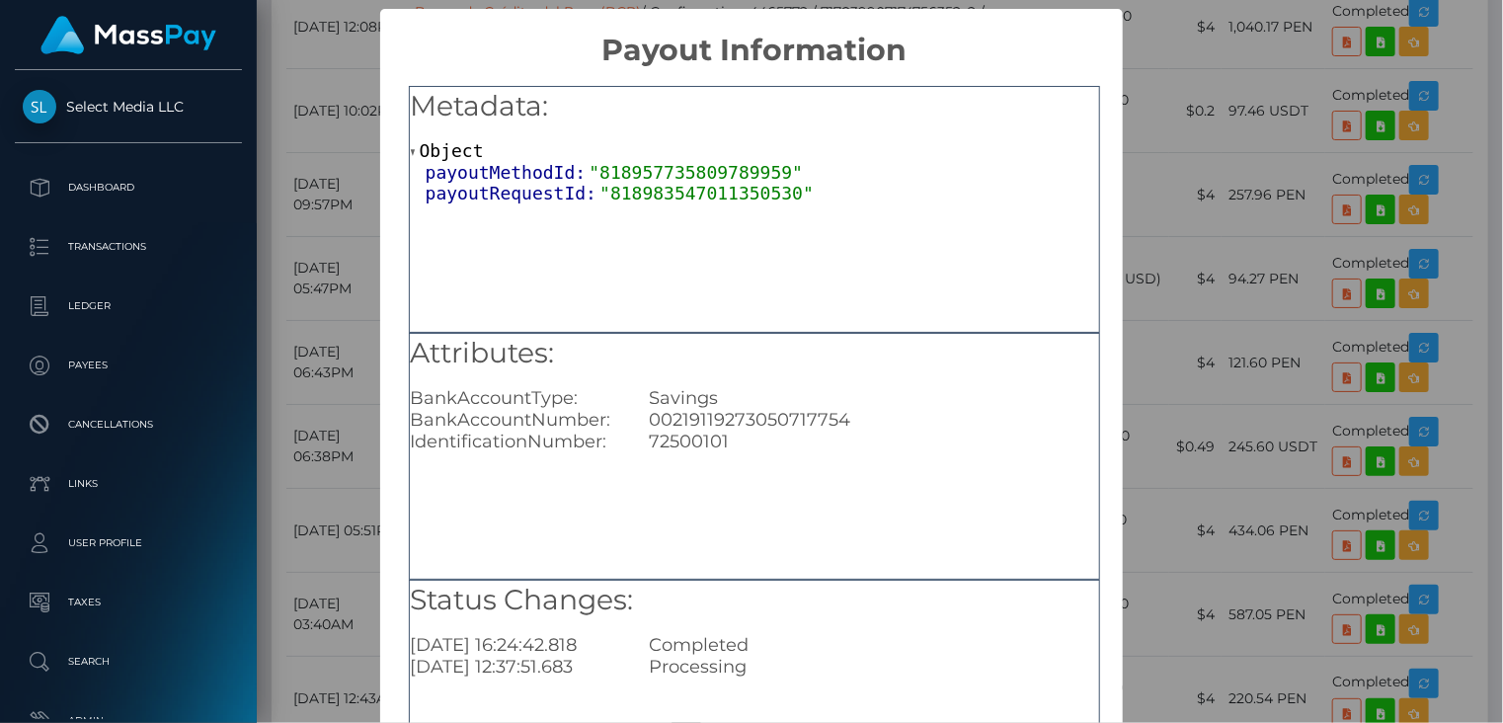
click at [1392, 260] on div "× Payout Information Metadata: Object payoutMethodId: "818957735809789959" payo…" at bounding box center [751, 361] width 1503 height 723
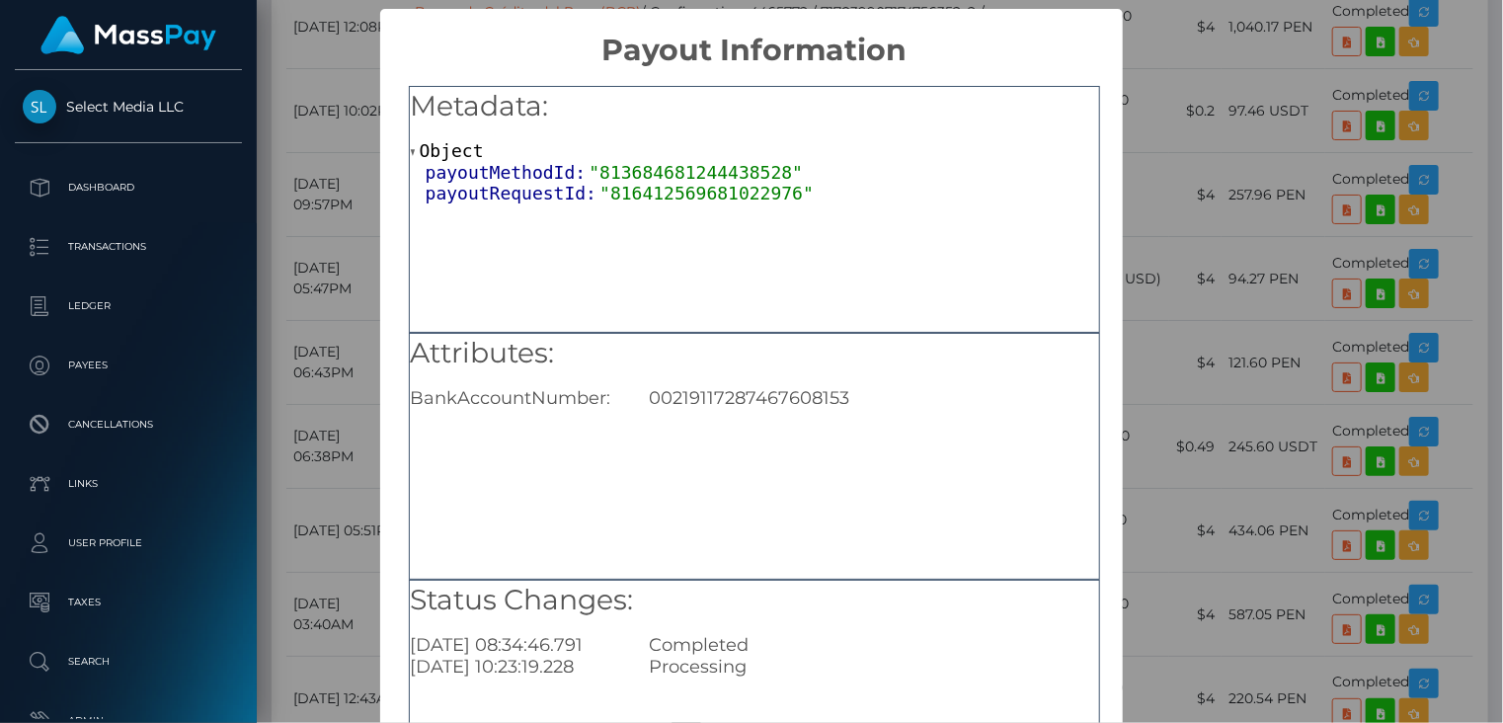
click at [1241, 320] on div "× Payout Information Metadata: Object payoutMethodId: "813684681244438528" payo…" at bounding box center [751, 361] width 1503 height 723
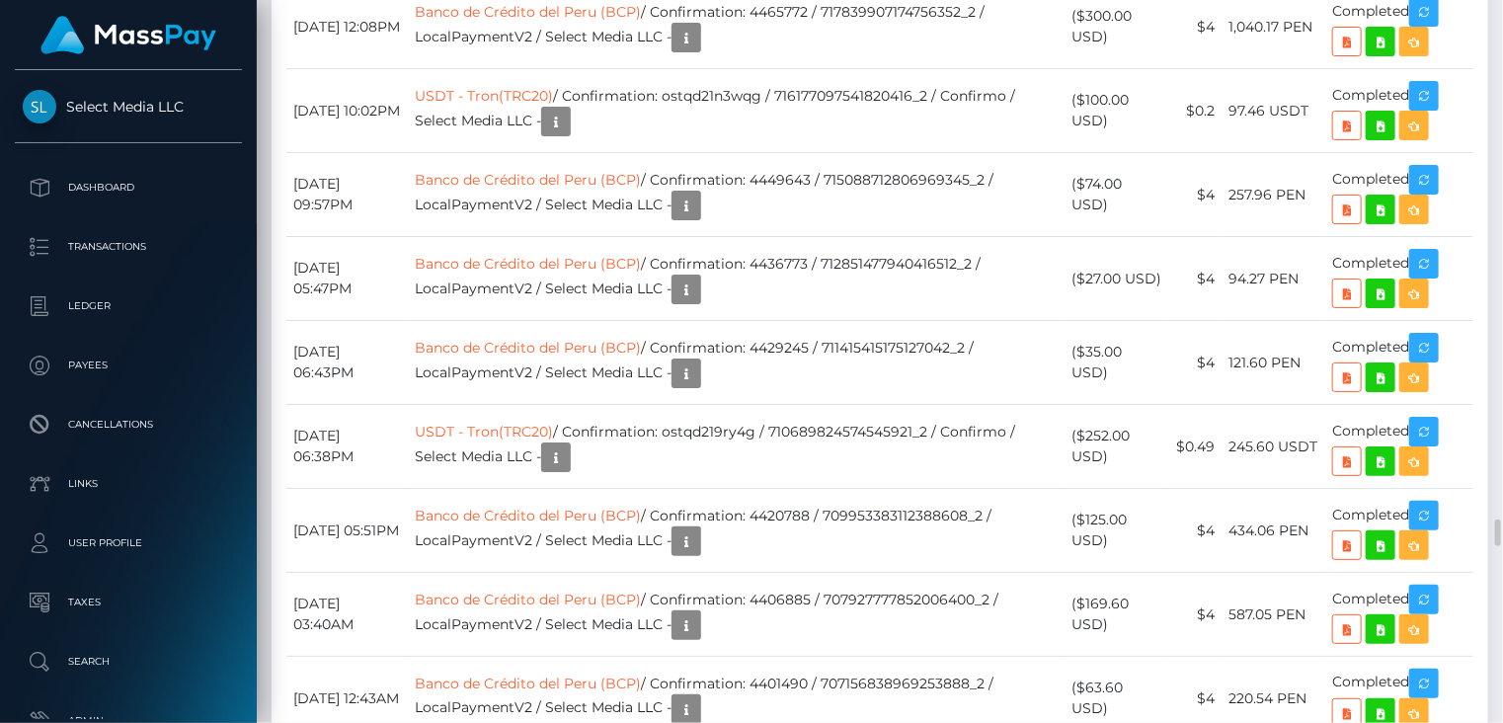
copy td "MSP55a5e5e882119c9"
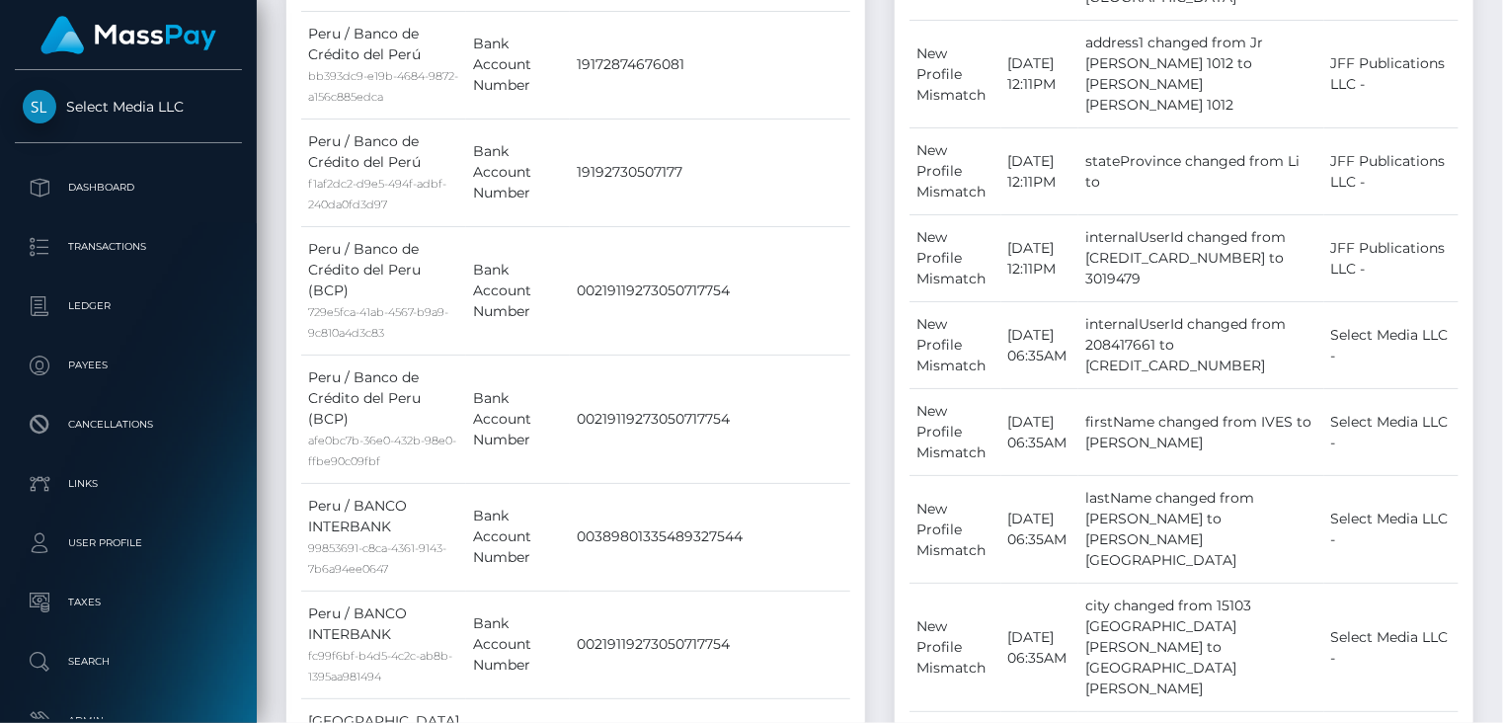
scroll to position [0, 0]
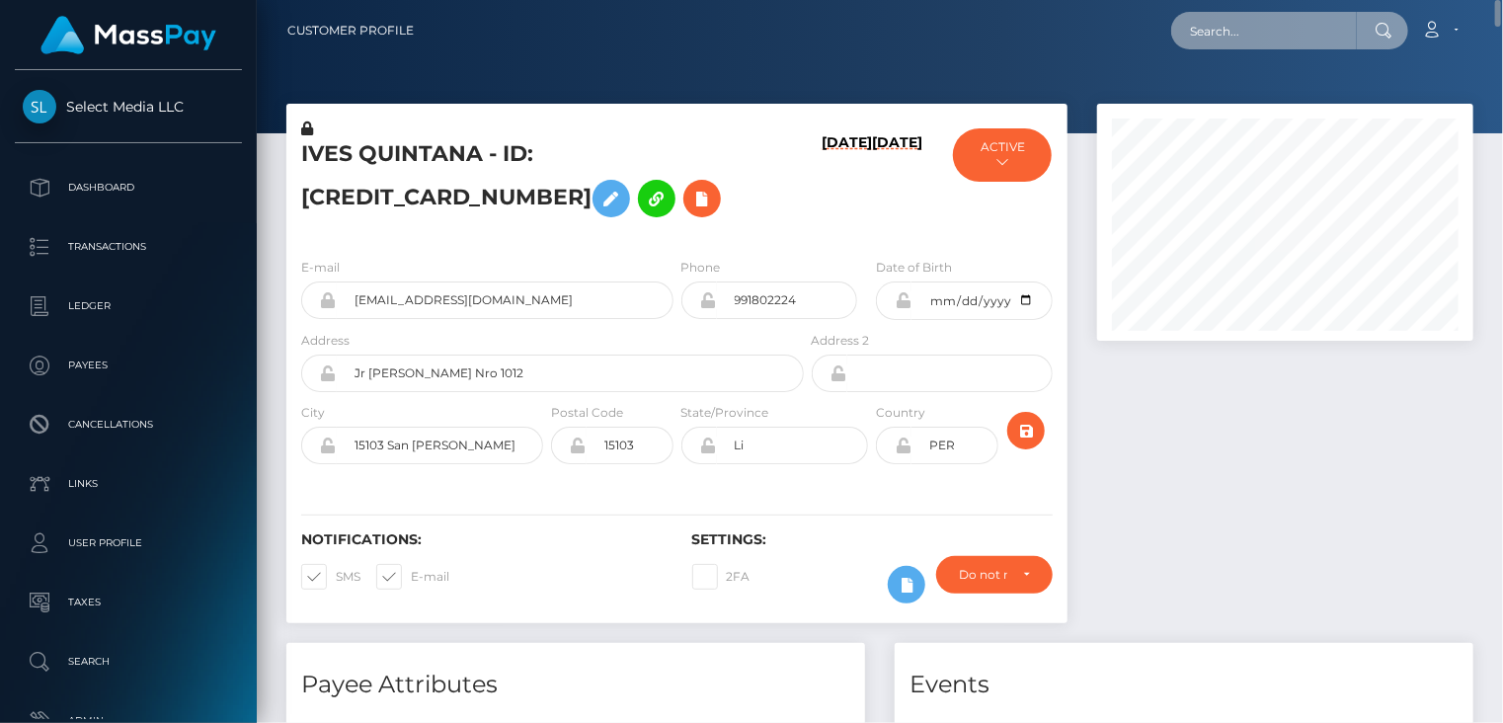
paste input "javier.pacheco.garcia@gmail.com"
drag, startPoint x: 1180, startPoint y: 34, endPoint x: 1343, endPoint y: 42, distance: 163.2
click at [1350, 44] on input "javier.pacheco.garcia@gmail.com" at bounding box center [1264, 31] width 186 height 38
paste input "poact_4Eku8JEa3s6u"
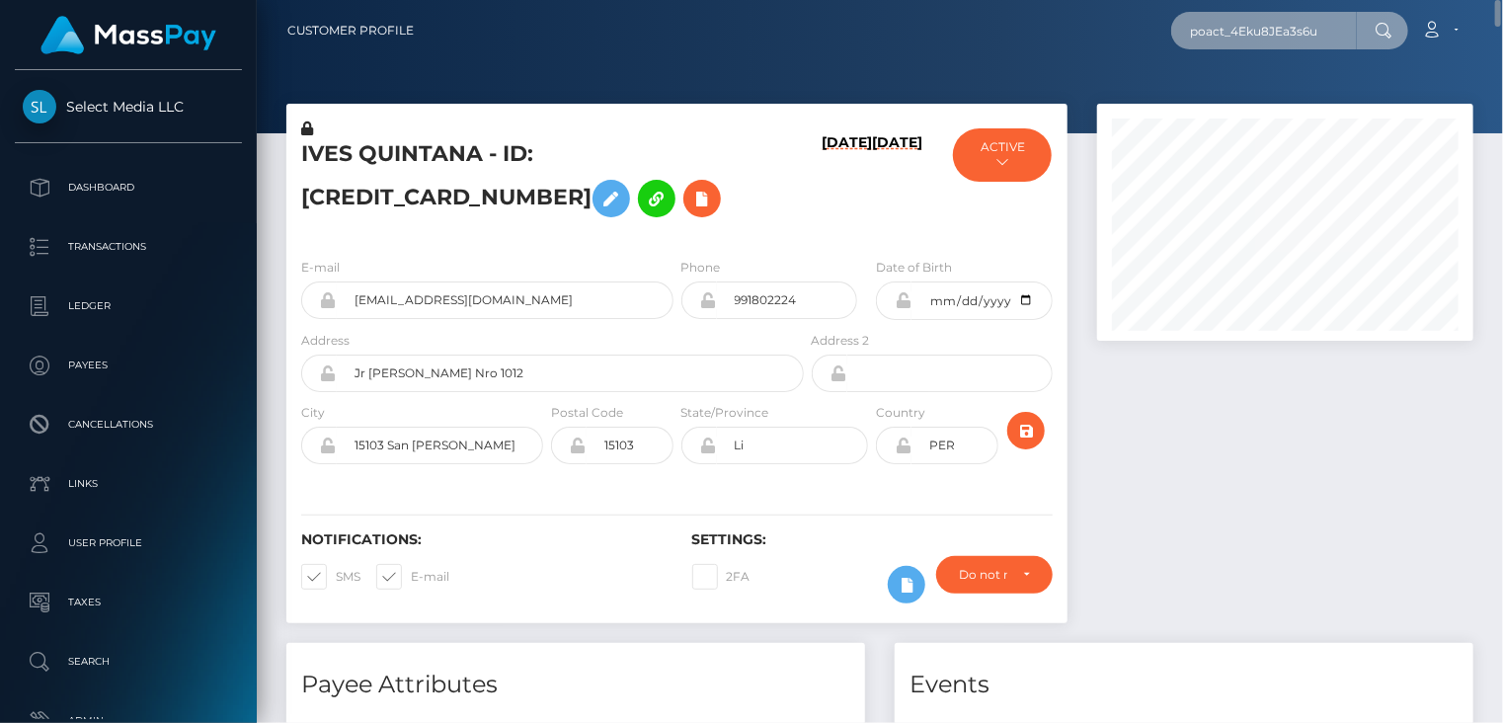
scroll to position [0, 0]
type input "poact_4Eku8JEa3s6u"
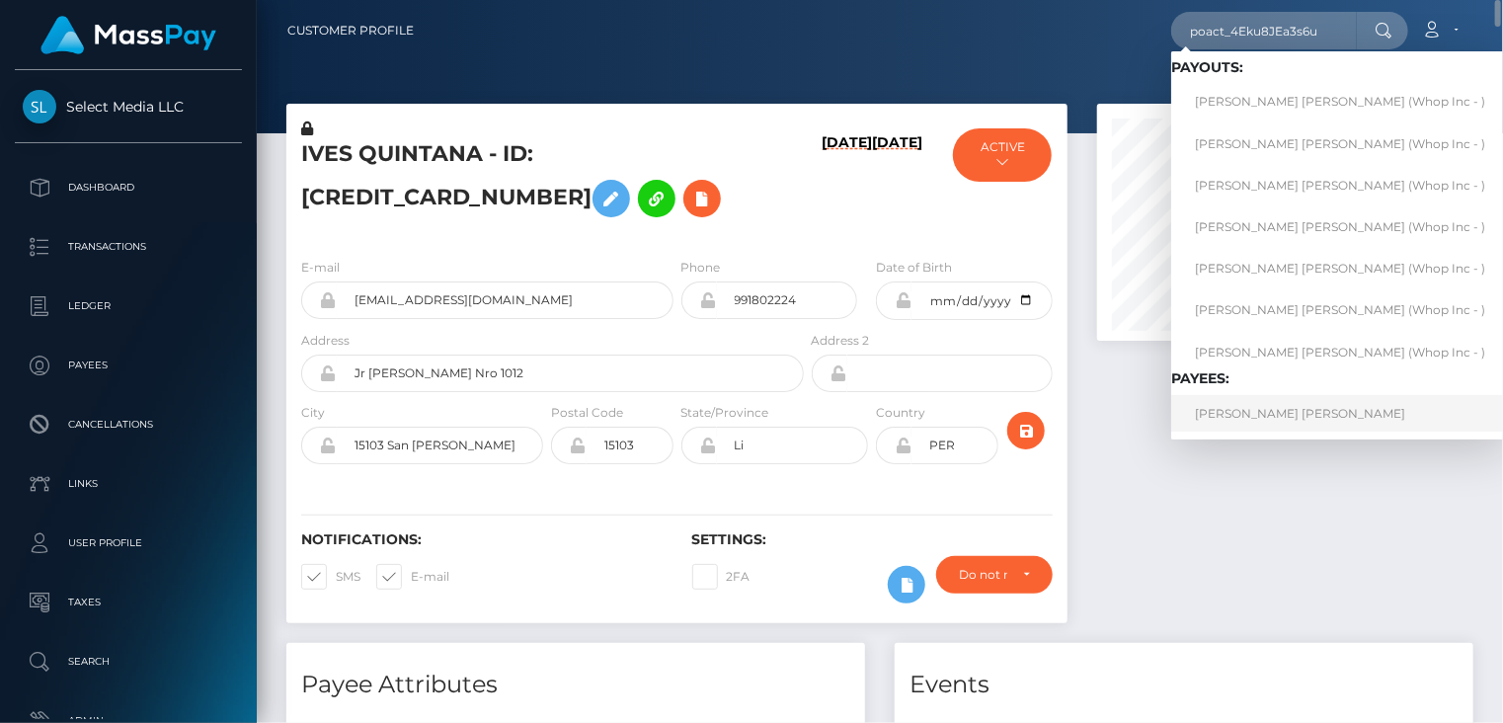
click at [1255, 416] on link "TAAHA MAKSUD USMANI" at bounding box center [1340, 413] width 338 height 37
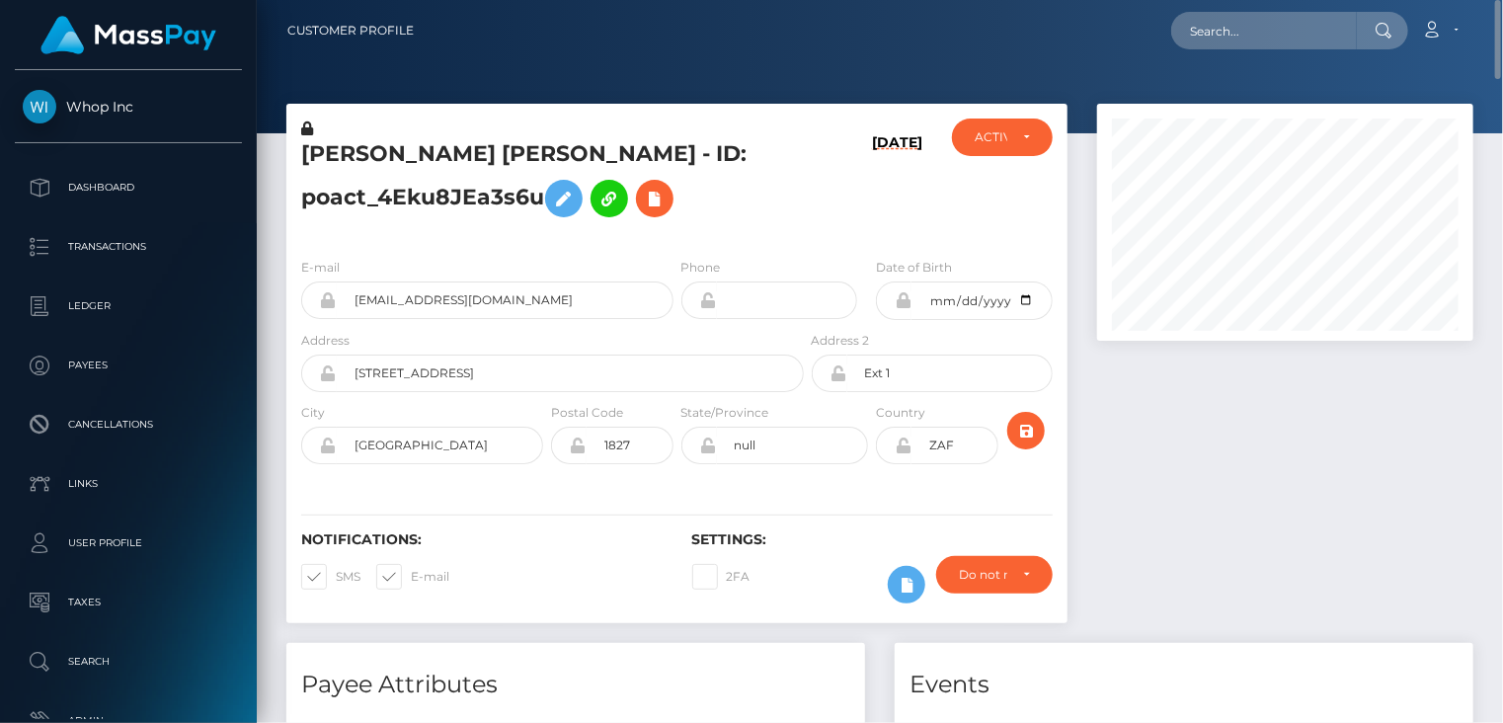
click at [481, 145] on h5 "TAAHA MAKSUD USMANI - ID: poact_4Eku8JEa3s6u" at bounding box center [547, 183] width 492 height 88
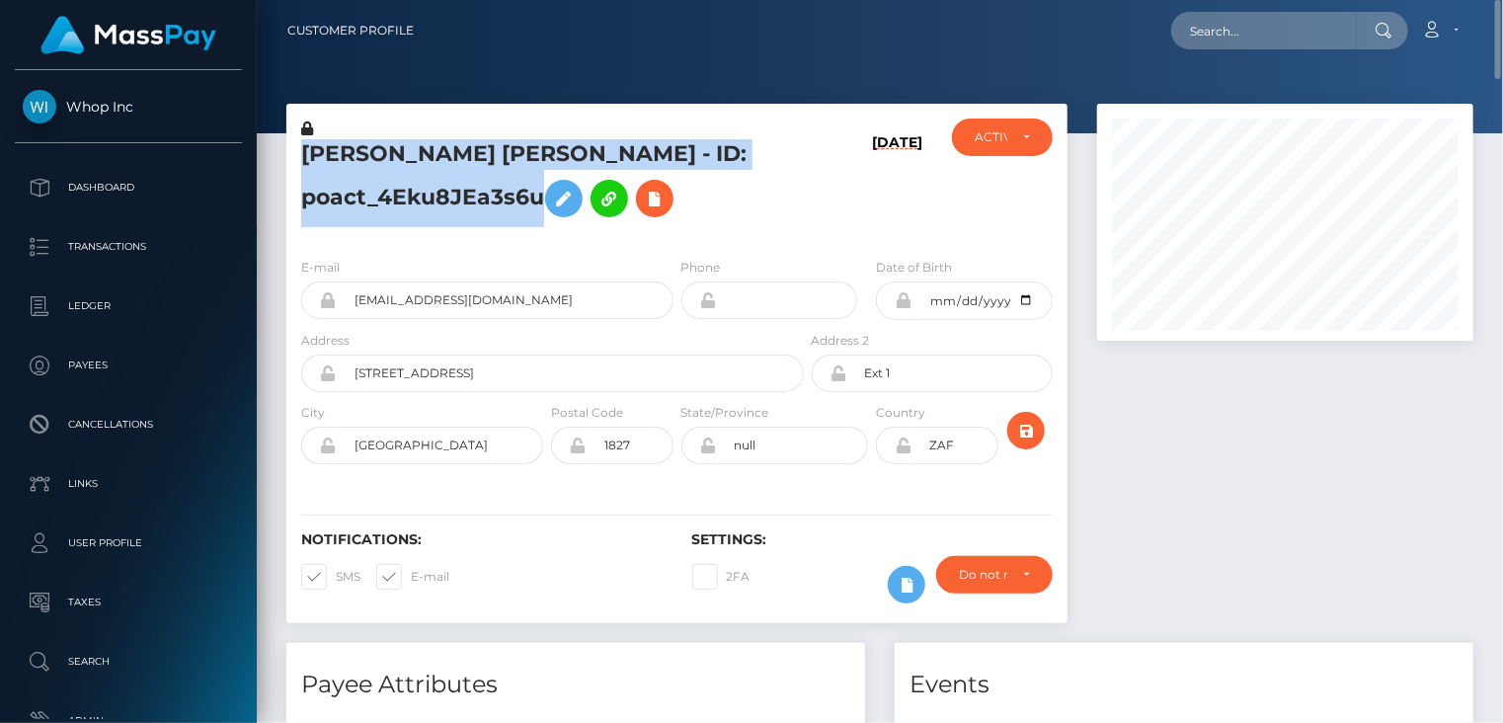
click at [481, 145] on h5 "TAAHA MAKSUD USMANI - ID: poact_4Eku8JEa3s6u" at bounding box center [547, 183] width 492 height 88
copy h5 "TAAHA MAKSUD USMANI - ID: poact_4Eku8JEa3s6u"
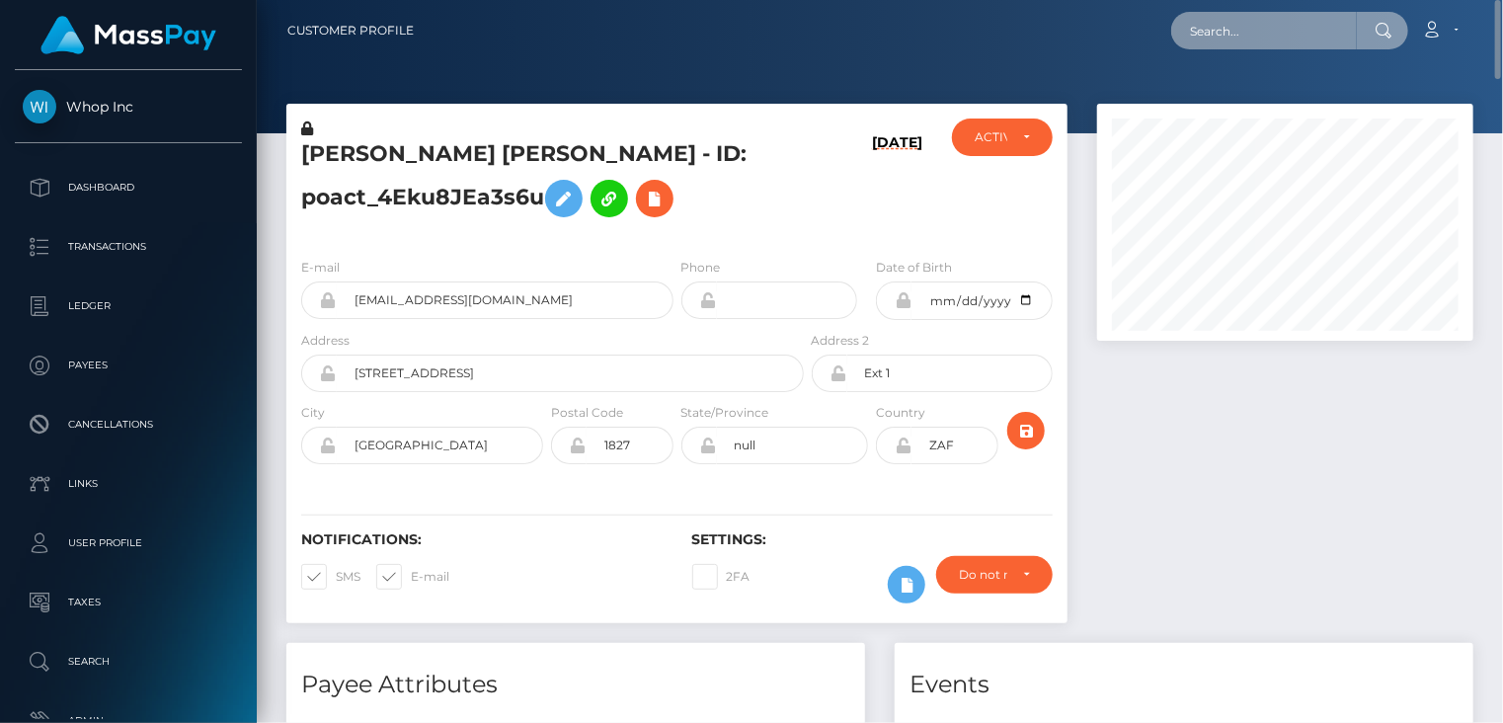
paste input "ebony7.2.09@gmail.com"
type input "ebony7.2.09@gmail.com"
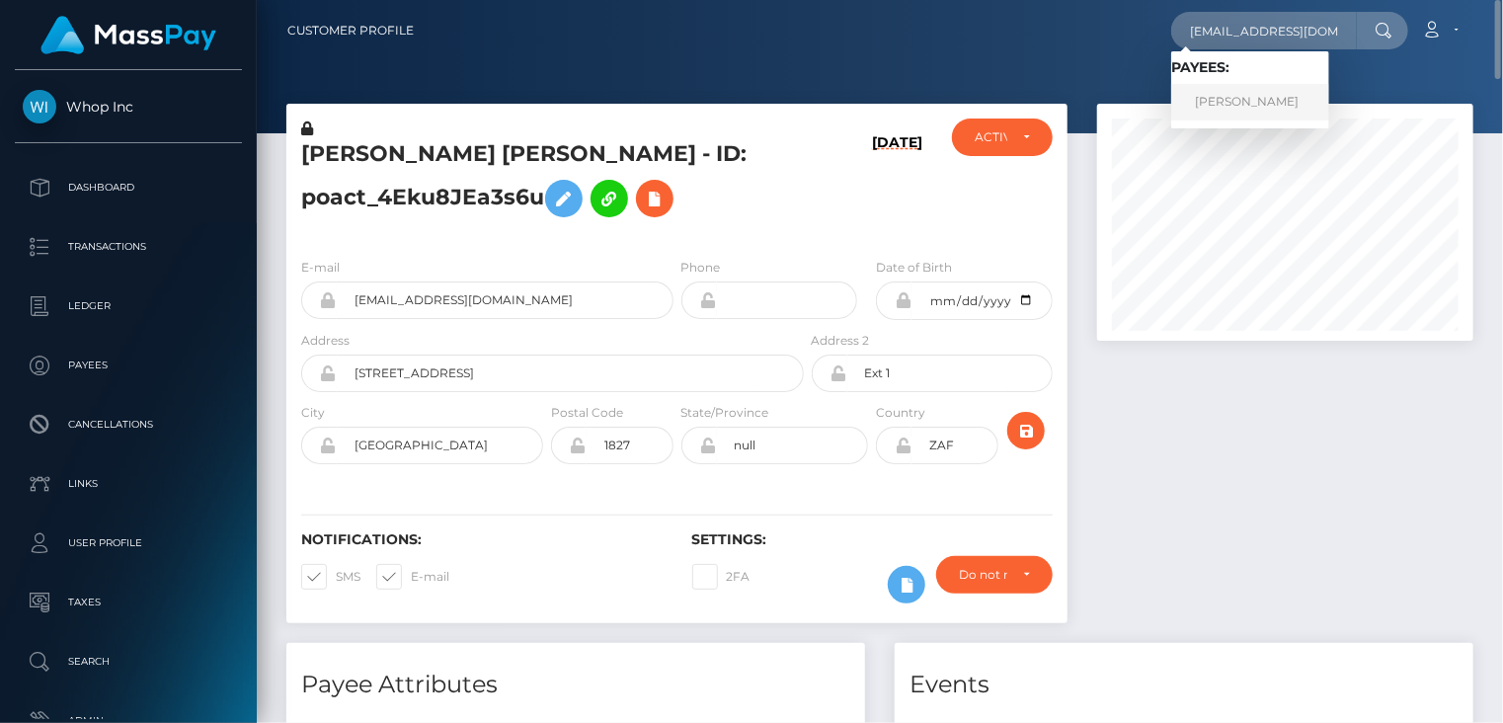
click at [1228, 116] on link "Ivie Imhonde" at bounding box center [1250, 102] width 158 height 37
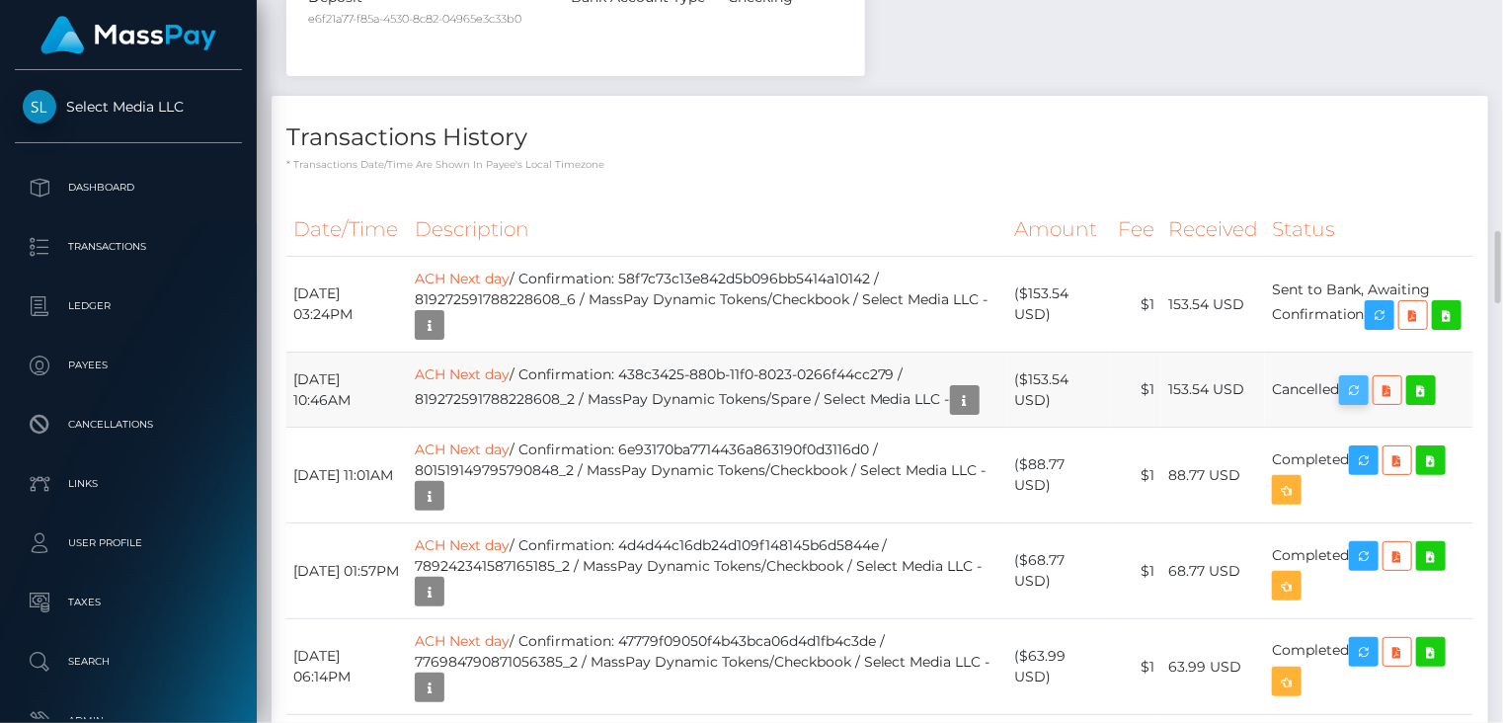
scroll to position [237, 375]
click at [1361, 378] on icon "button" at bounding box center [1354, 390] width 24 height 25
click at [1387, 303] on icon "button" at bounding box center [1380, 315] width 24 height 25
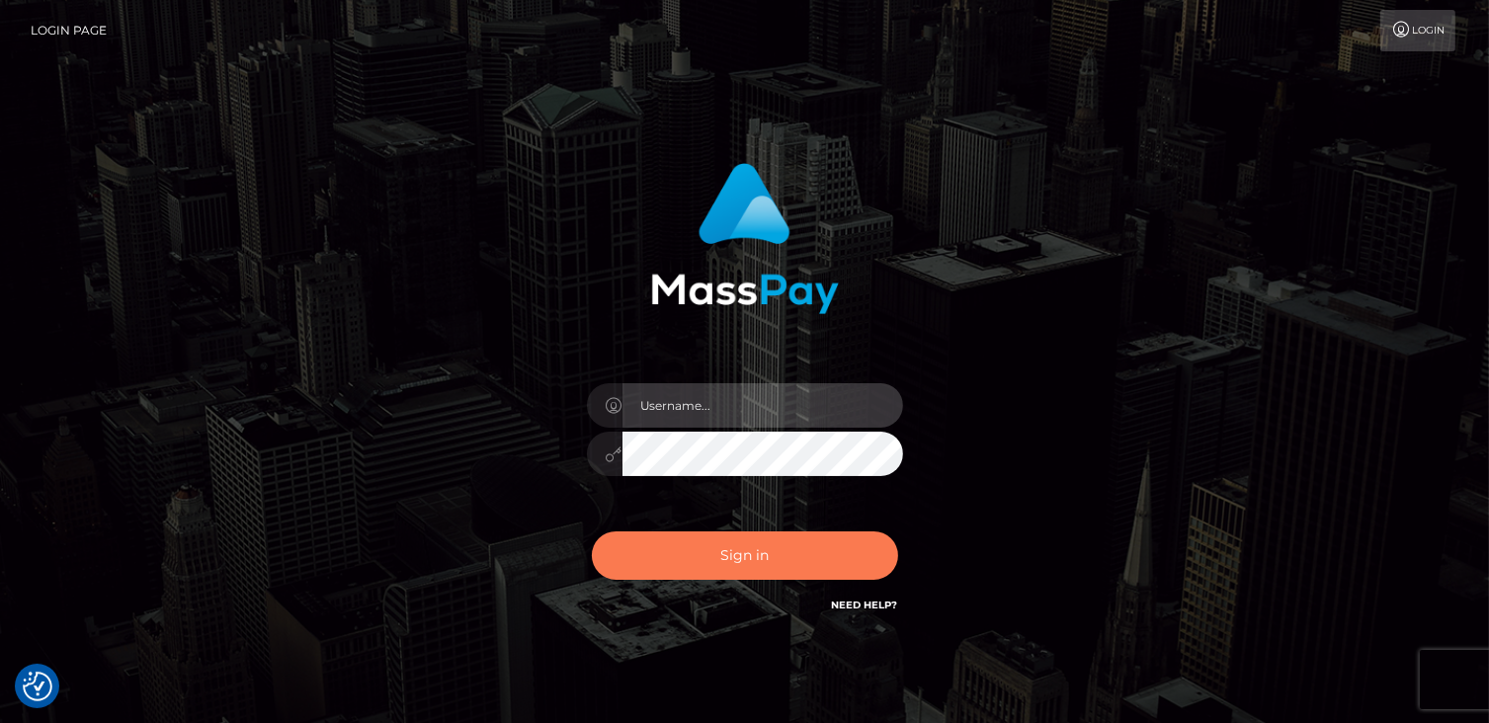
type input "catalinad"
click at [767, 554] on button "Sign in" at bounding box center [745, 555] width 306 height 48
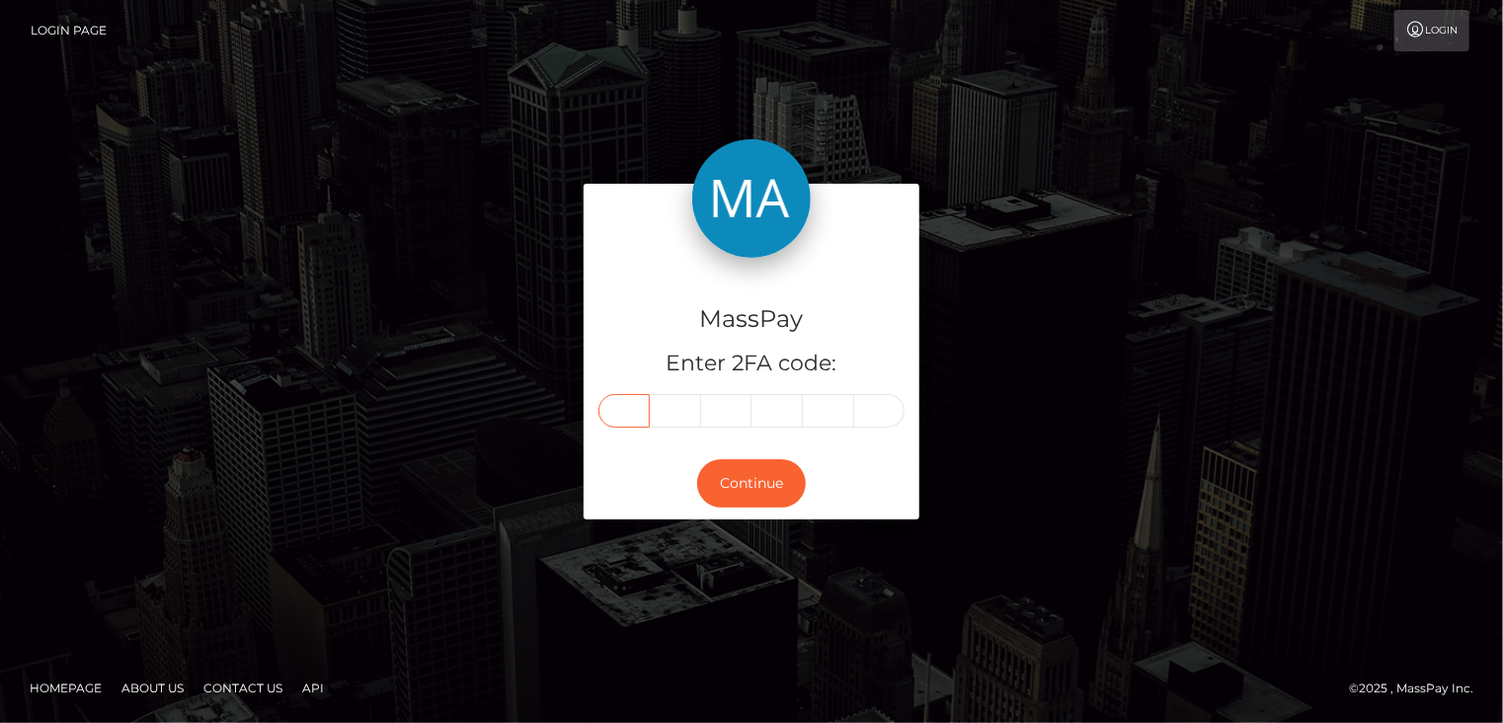
click at [629, 417] on input "text" at bounding box center [624, 411] width 51 height 34
type input "9"
type input "5"
type input "8"
type input "1"
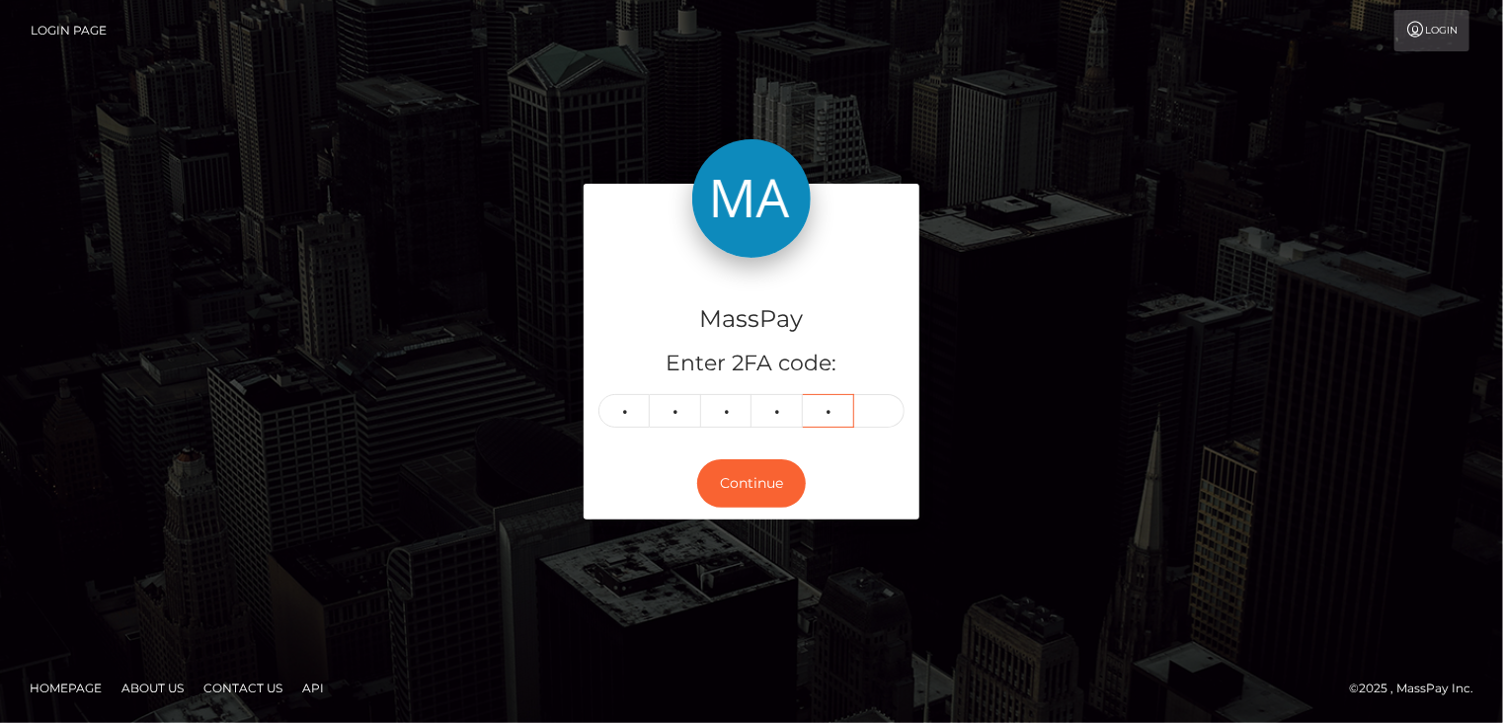
type input "5"
type input "9"
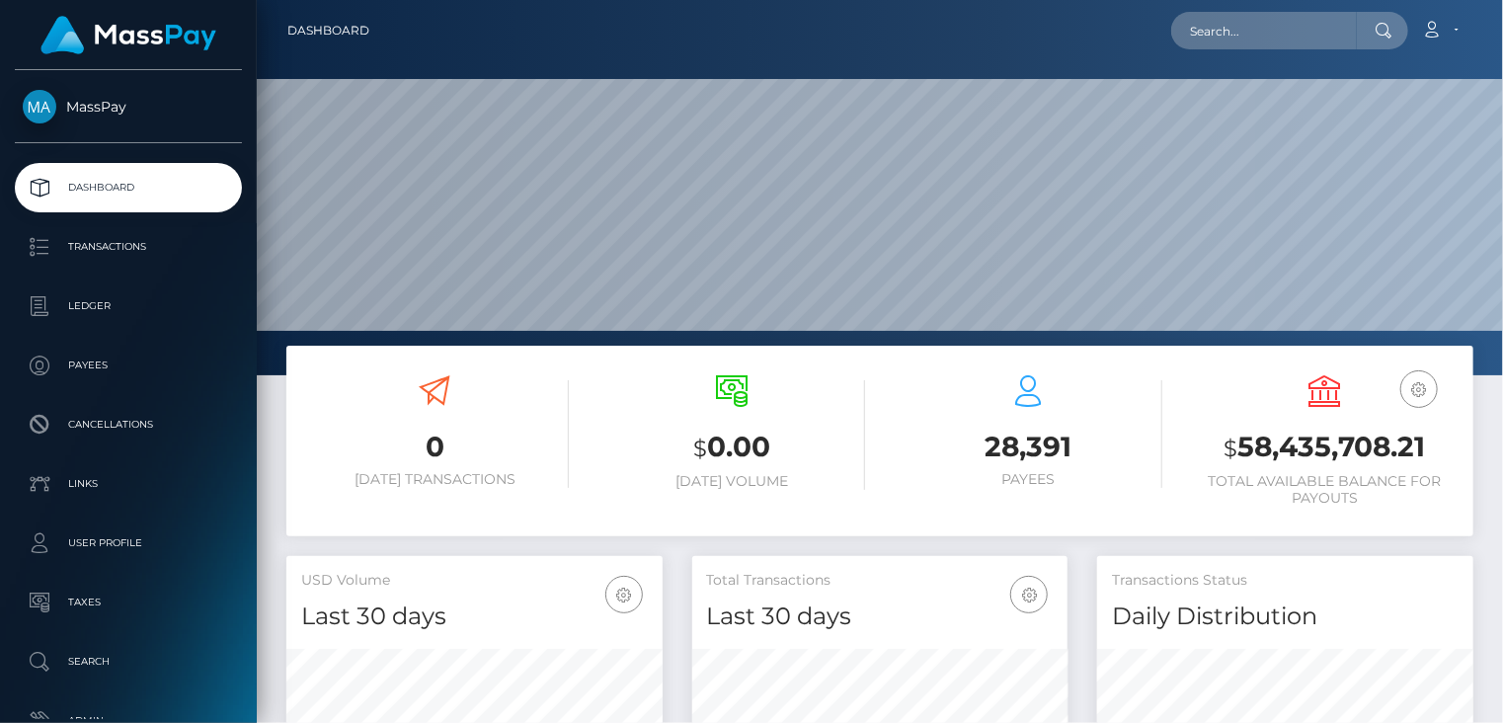
scroll to position [350, 375]
paste input "MSP7e62226822051a5"
type input "MSP7e62226822051a5"
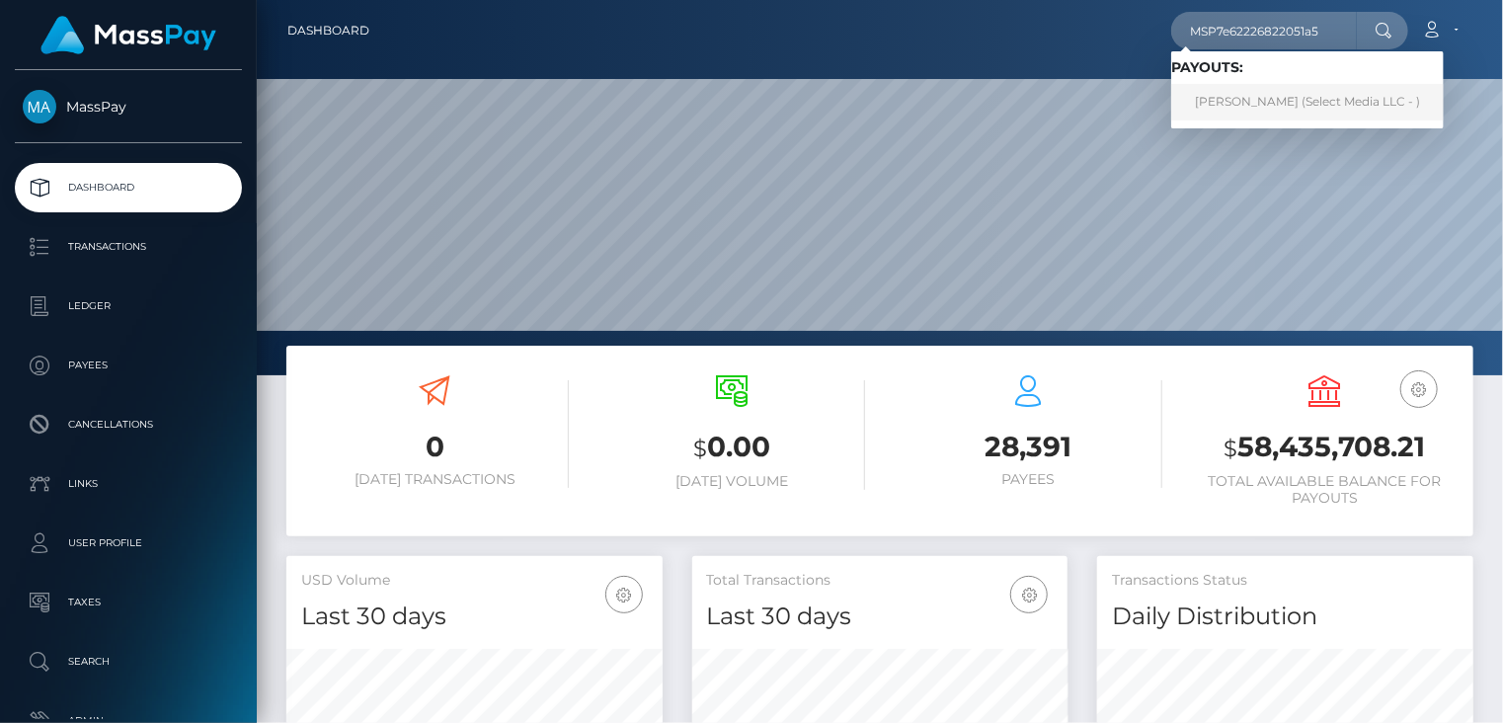
click at [1274, 96] on link "Justinne Benedict Talag (Select Media LLC - )" at bounding box center [1307, 102] width 273 height 37
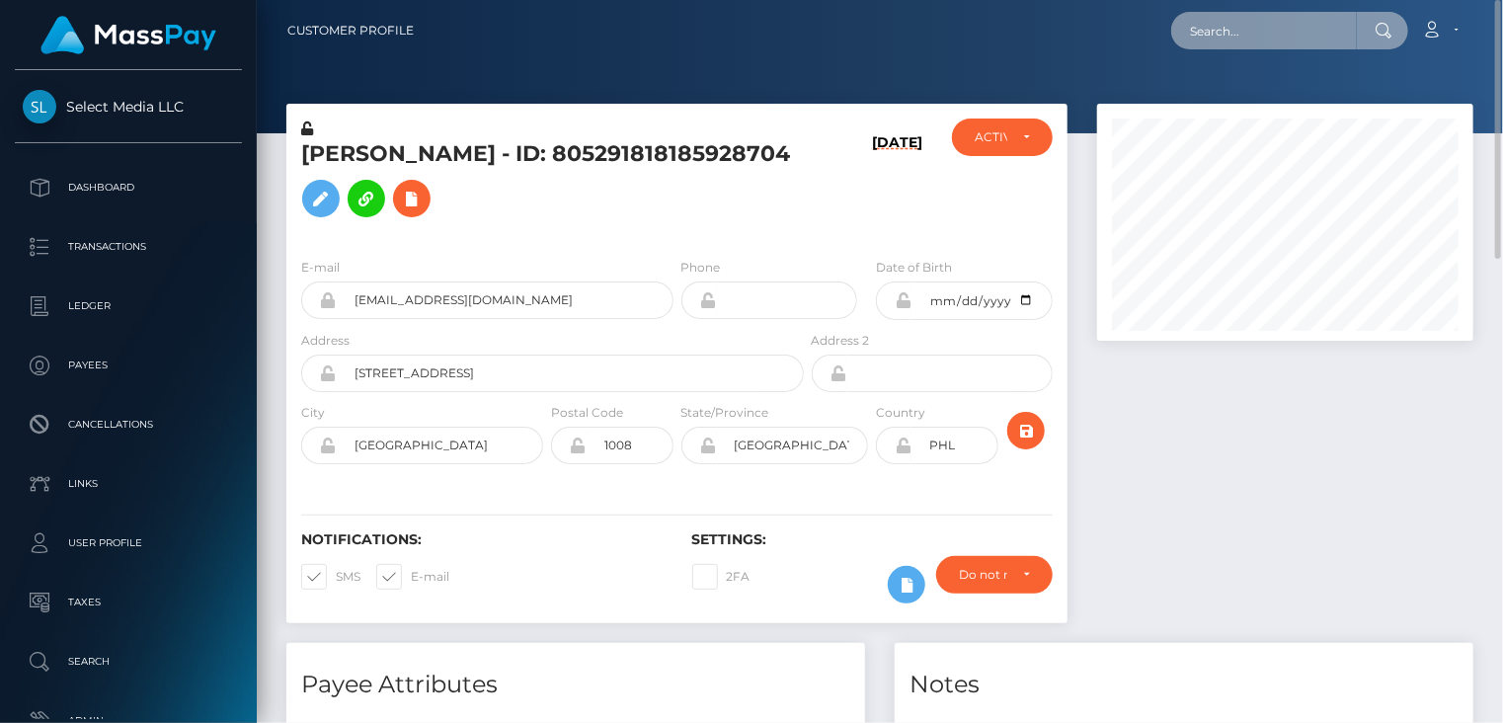
paste input "[EMAIL_ADDRESS][DOMAIN_NAME]"
type input "[EMAIL_ADDRESS][DOMAIN_NAME]"
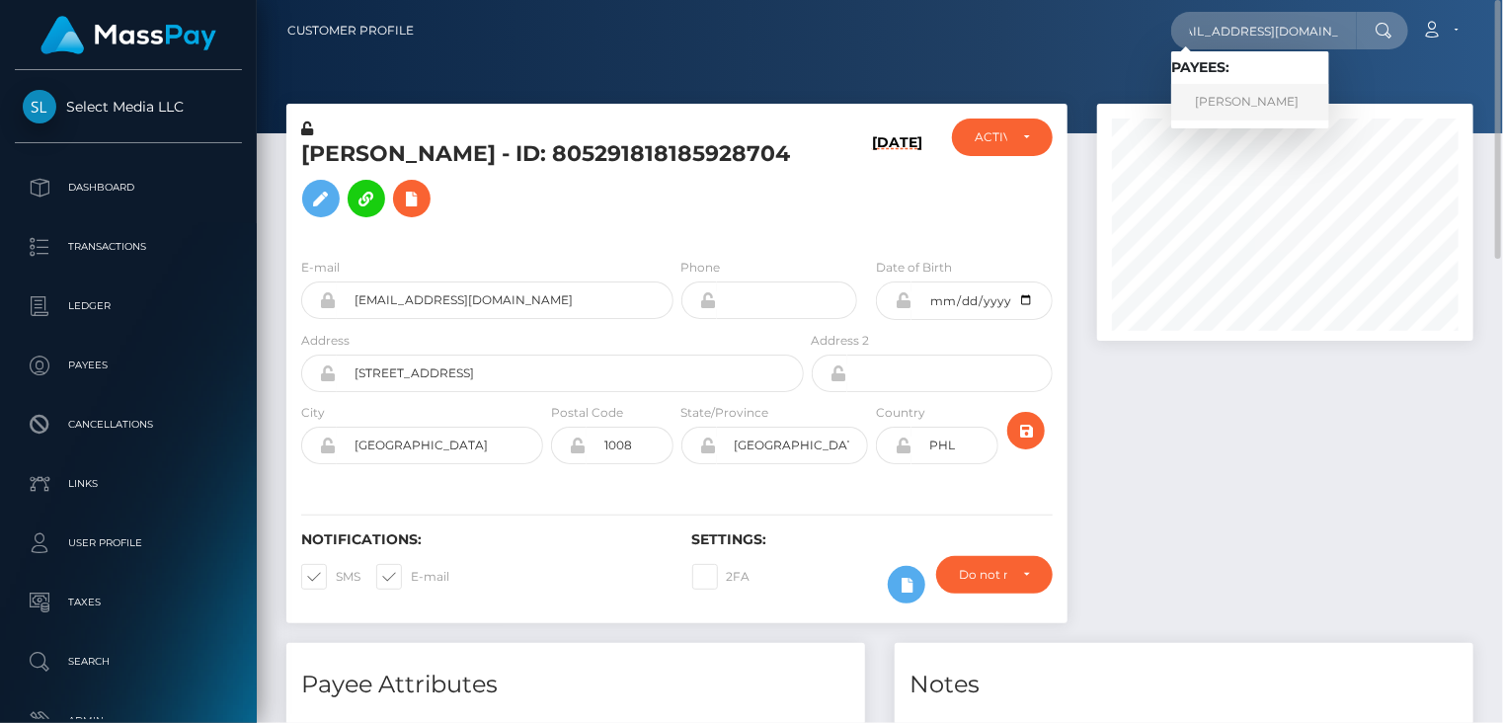
scroll to position [0, 0]
click at [1222, 97] on link "[PERSON_NAME]" at bounding box center [1250, 102] width 158 height 37
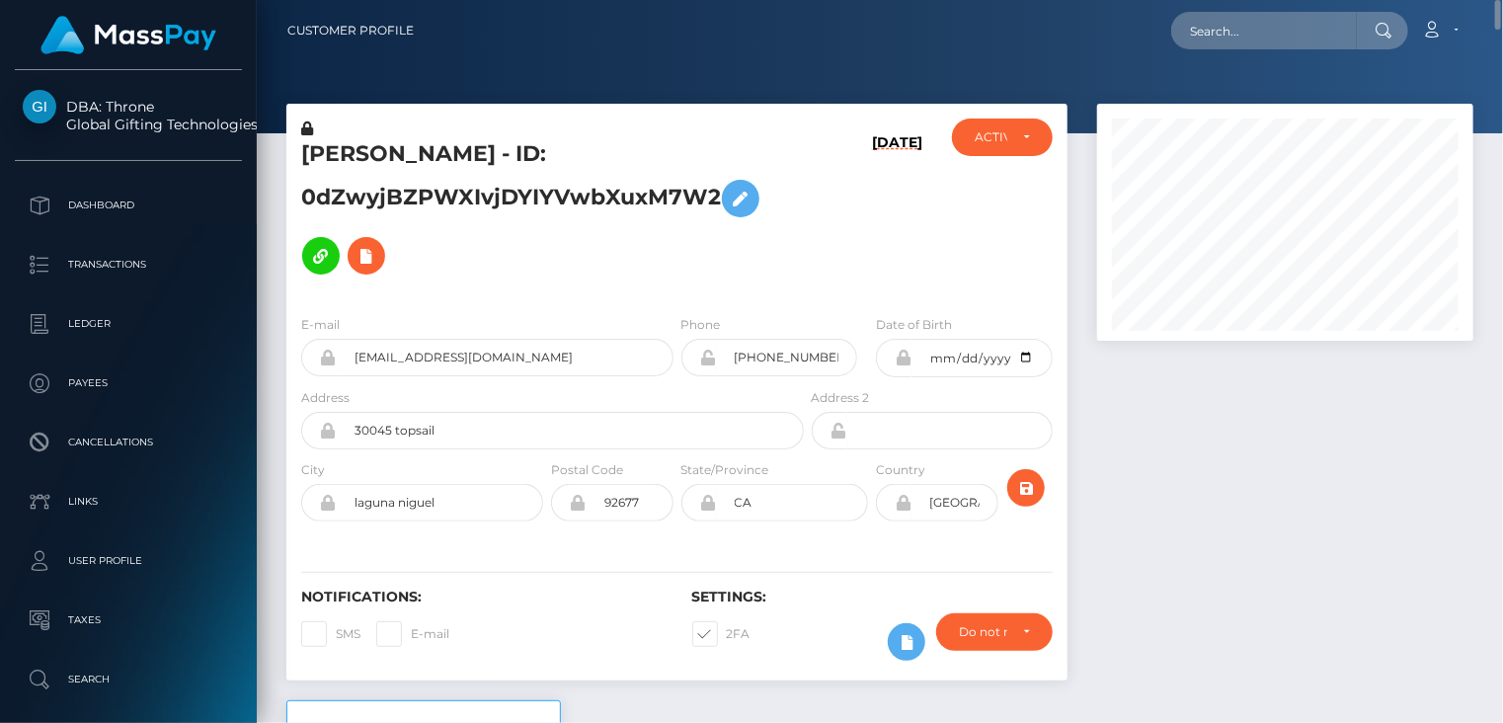
click at [398, 162] on h5 "[PERSON_NAME] - ID: 0dZwyjBZPWXIvjDYIYVwbXuxM7W2" at bounding box center [547, 211] width 492 height 145
click at [398, 162] on h5 "NATALIE REY - ID: 0dZwyjBZPWXIvjDYIYVwbXuxM7W2" at bounding box center [547, 211] width 492 height 145
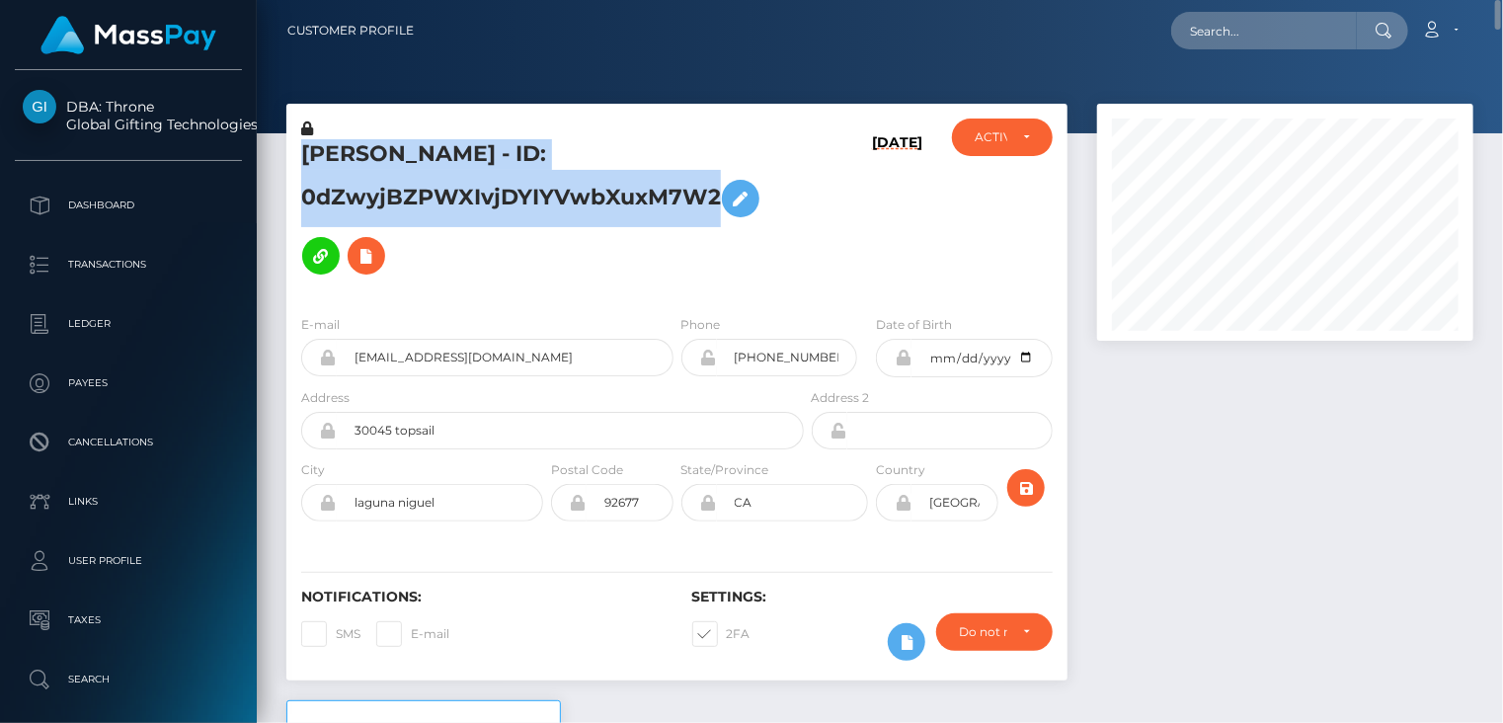
copy h5 "NATALIE REY - ID: 0dZwyjBZPWXIvjDYIYVwbXuxM7W2"
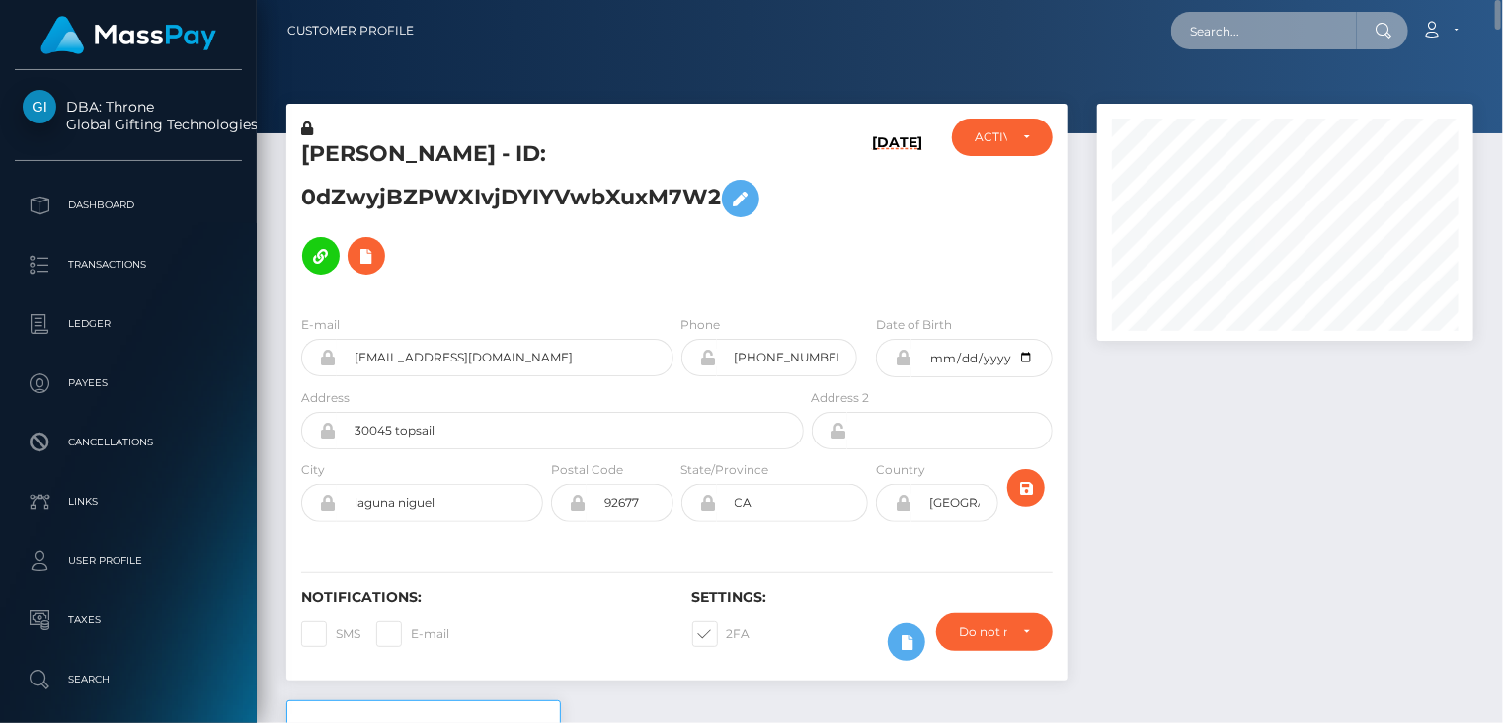
paste input "[EMAIL_ADDRESS][DOMAIN_NAME]"
type input "[EMAIL_ADDRESS][DOMAIN_NAME]"
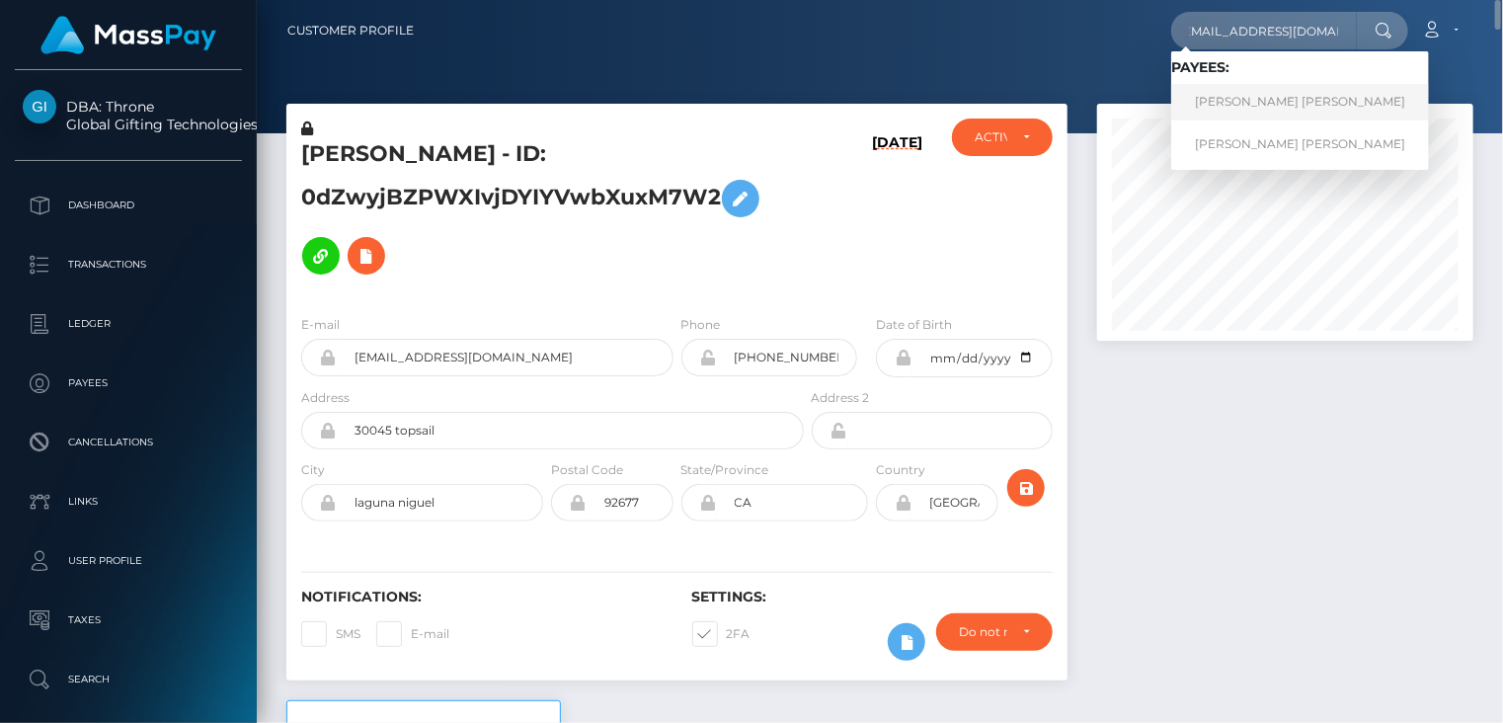
scroll to position [0, 0]
click at [1249, 99] on link "[PERSON_NAME] [PERSON_NAME]" at bounding box center [1300, 102] width 258 height 37
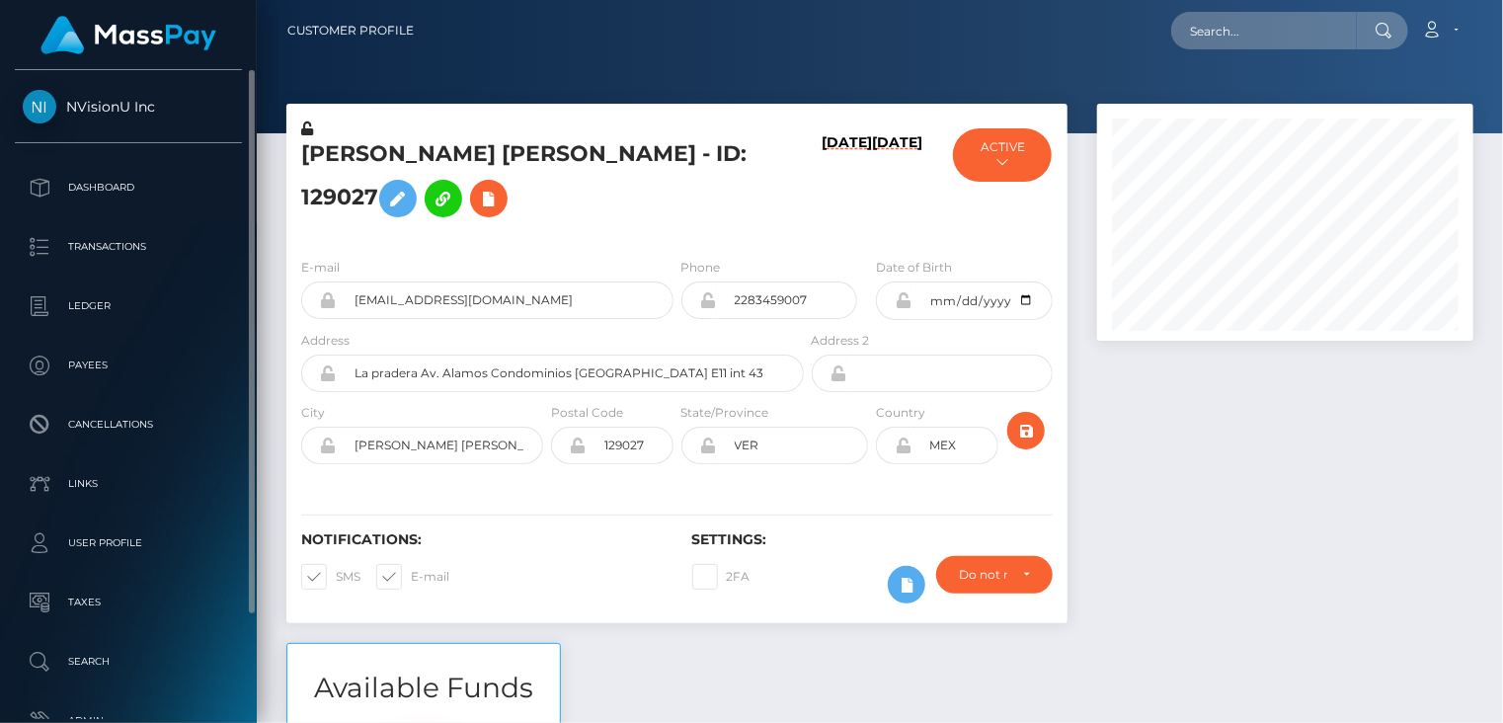
scroll to position [237, 375]
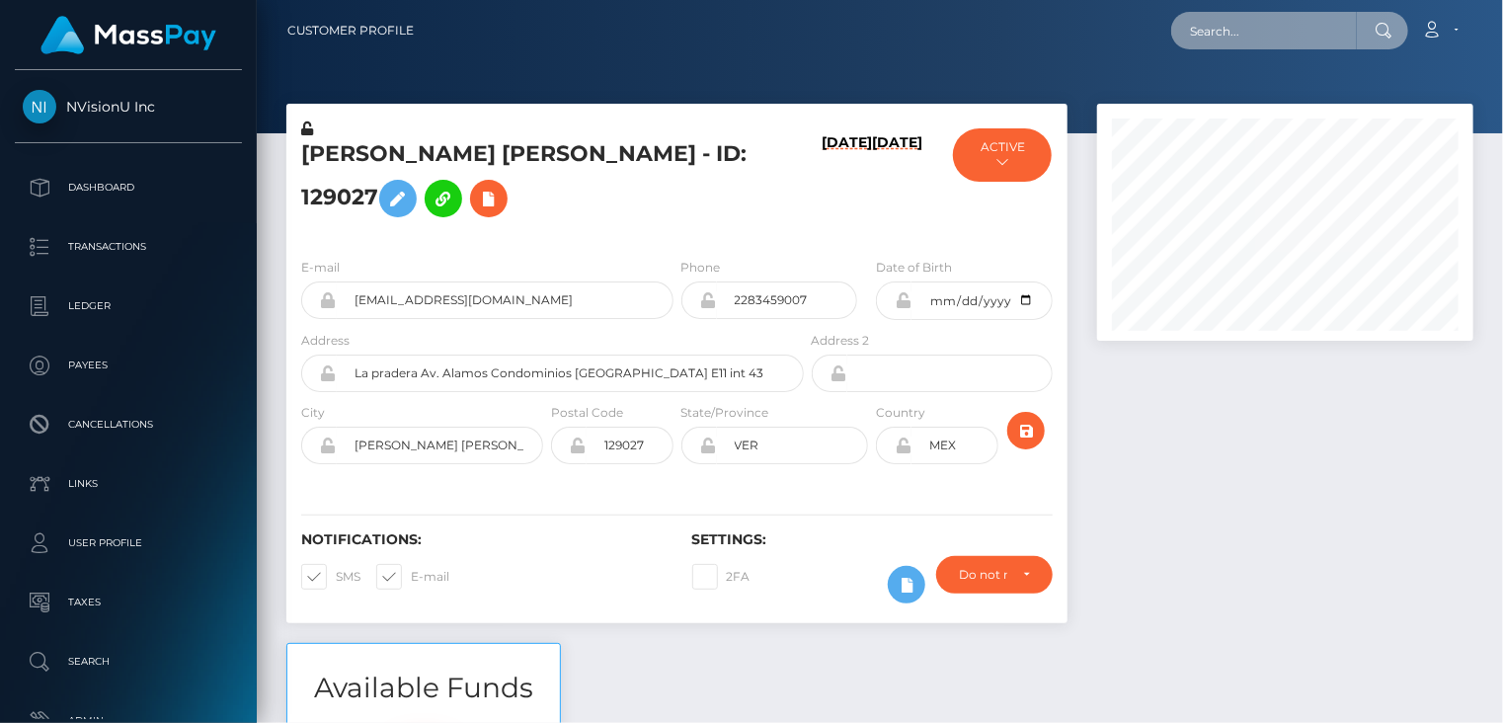
paste input "[EMAIL_ADDRESS][DOMAIN_NAME]"
type input "[EMAIL_ADDRESS][DOMAIN_NAME]"
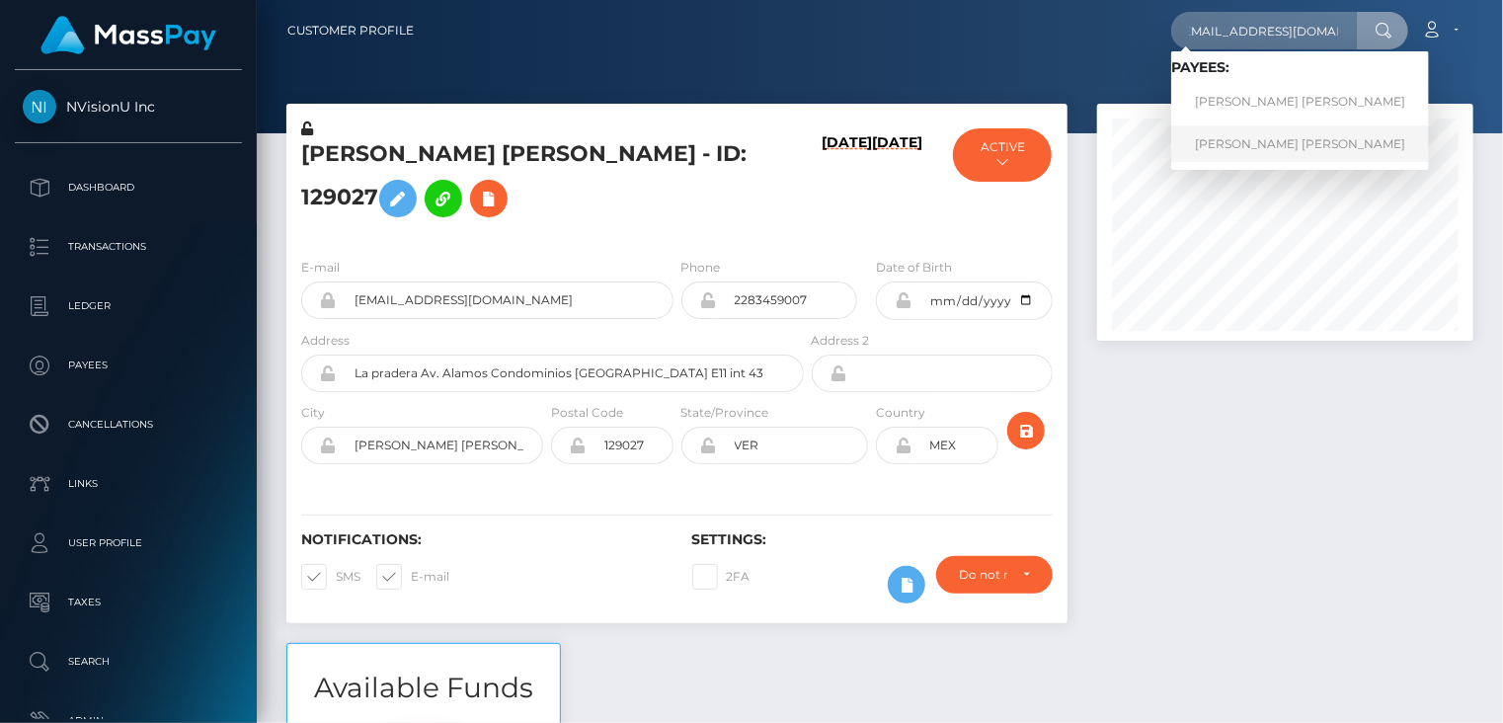
click at [1258, 145] on link "Ivette Adriana Rojo Morales" at bounding box center [1300, 143] width 258 height 37
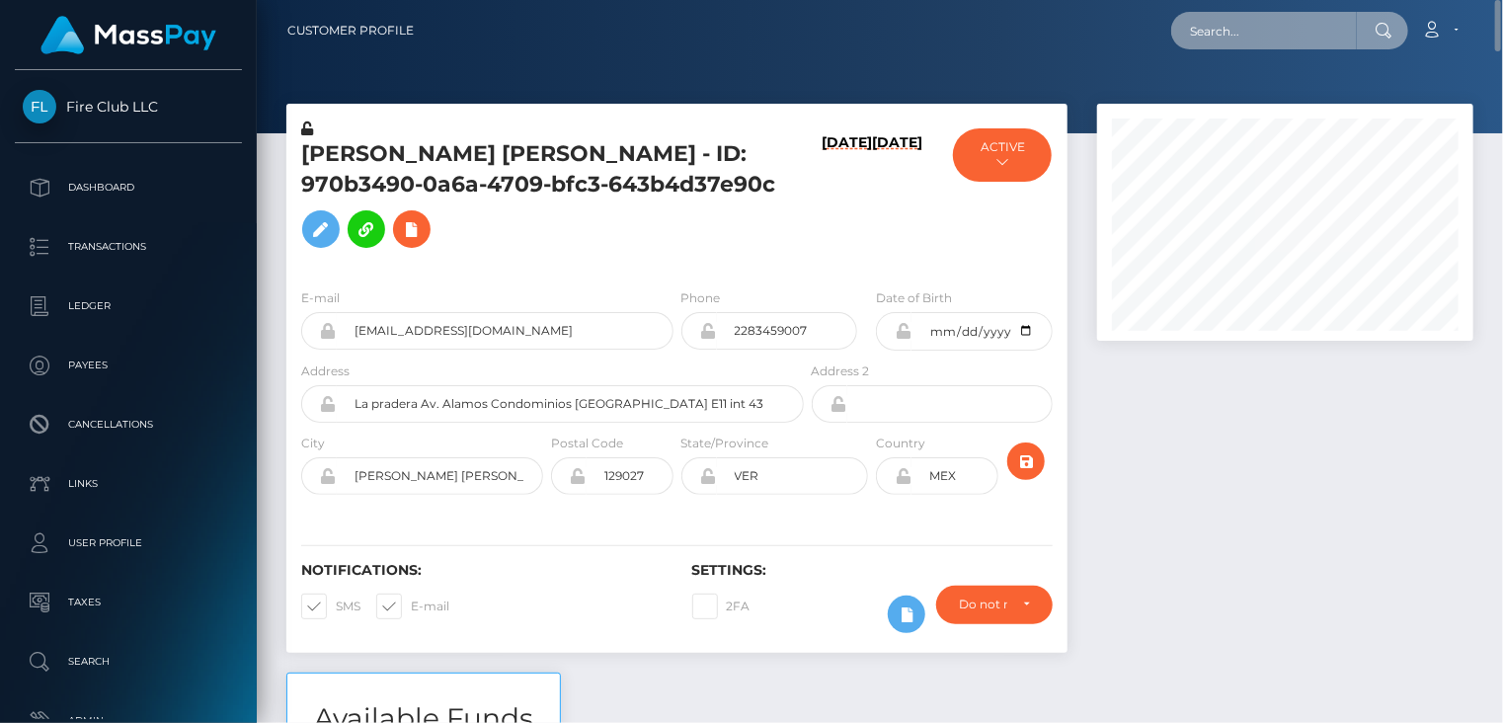
paste input "[EMAIL_ADDRESS][DOMAIN_NAME]"
type input "[EMAIL_ADDRESS][DOMAIN_NAME]"
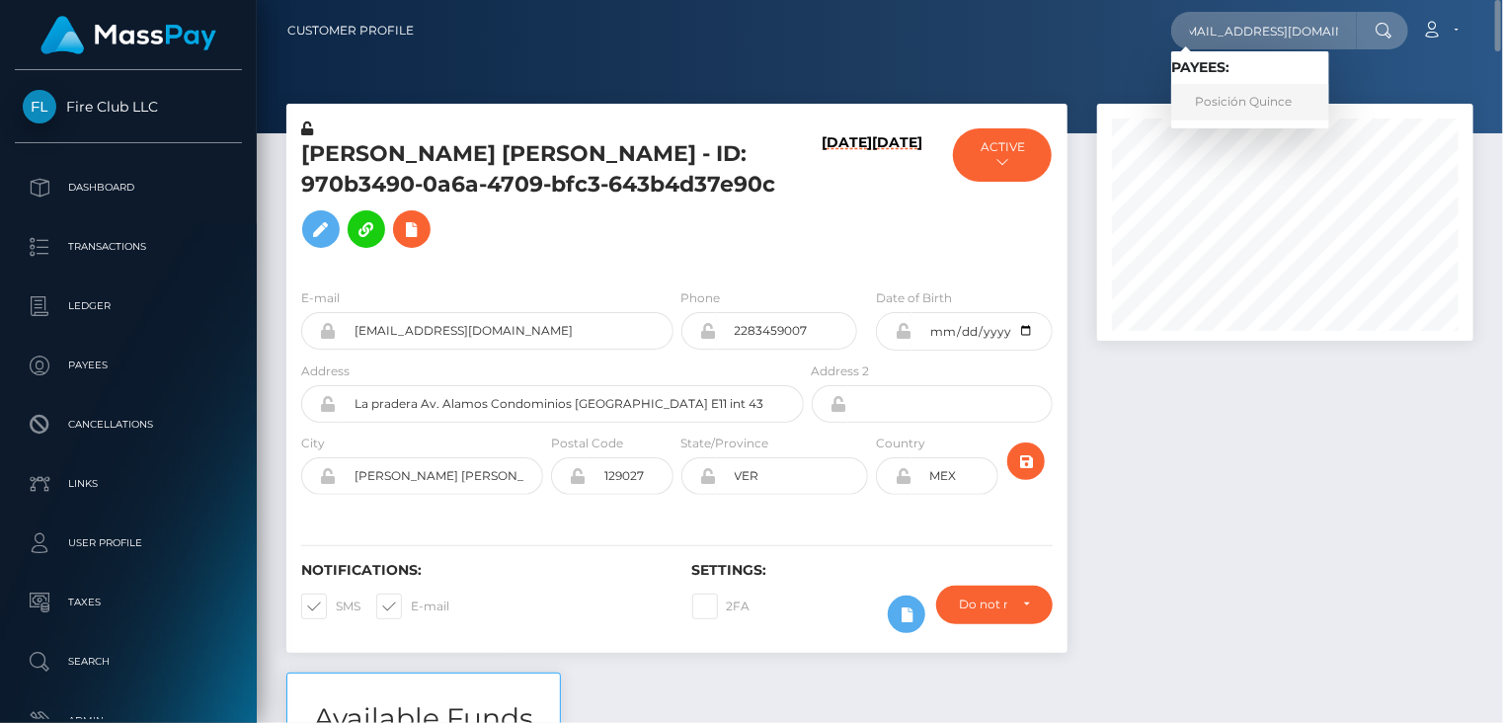
scroll to position [0, 0]
click at [1217, 108] on link "Posición Quince" at bounding box center [1250, 102] width 158 height 37
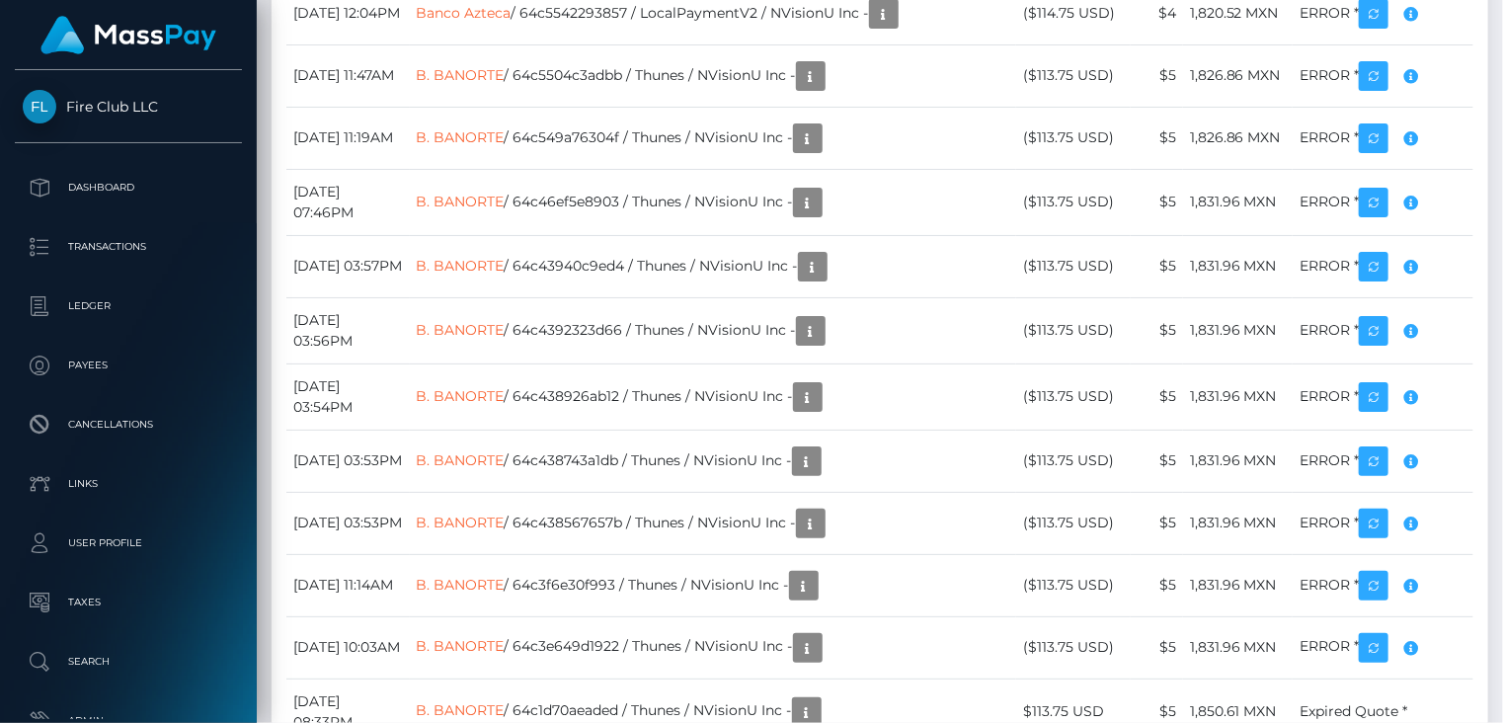
scroll to position [7249, 0]
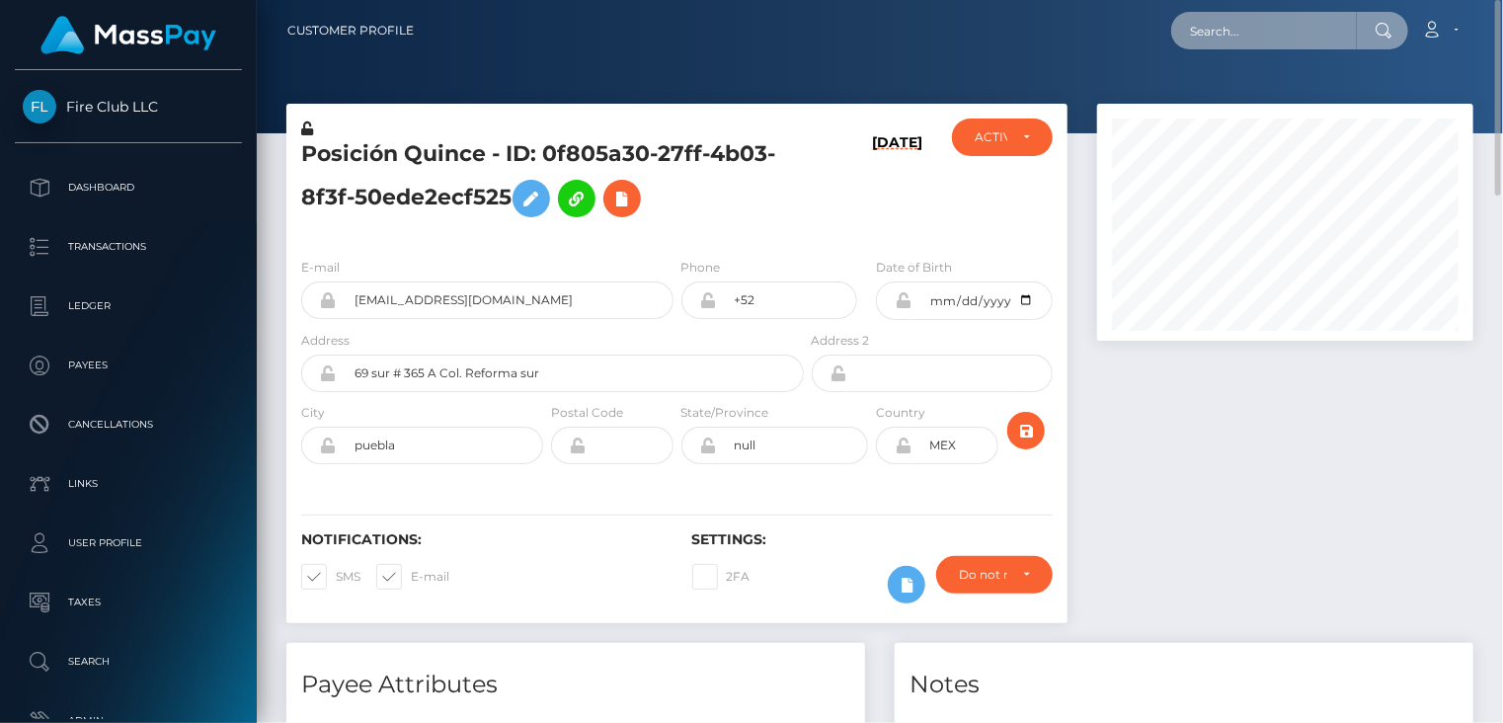
paste input "[EMAIL_ADDRESS][DOMAIN_NAME]"
type input "[EMAIL_ADDRESS][DOMAIN_NAME]"
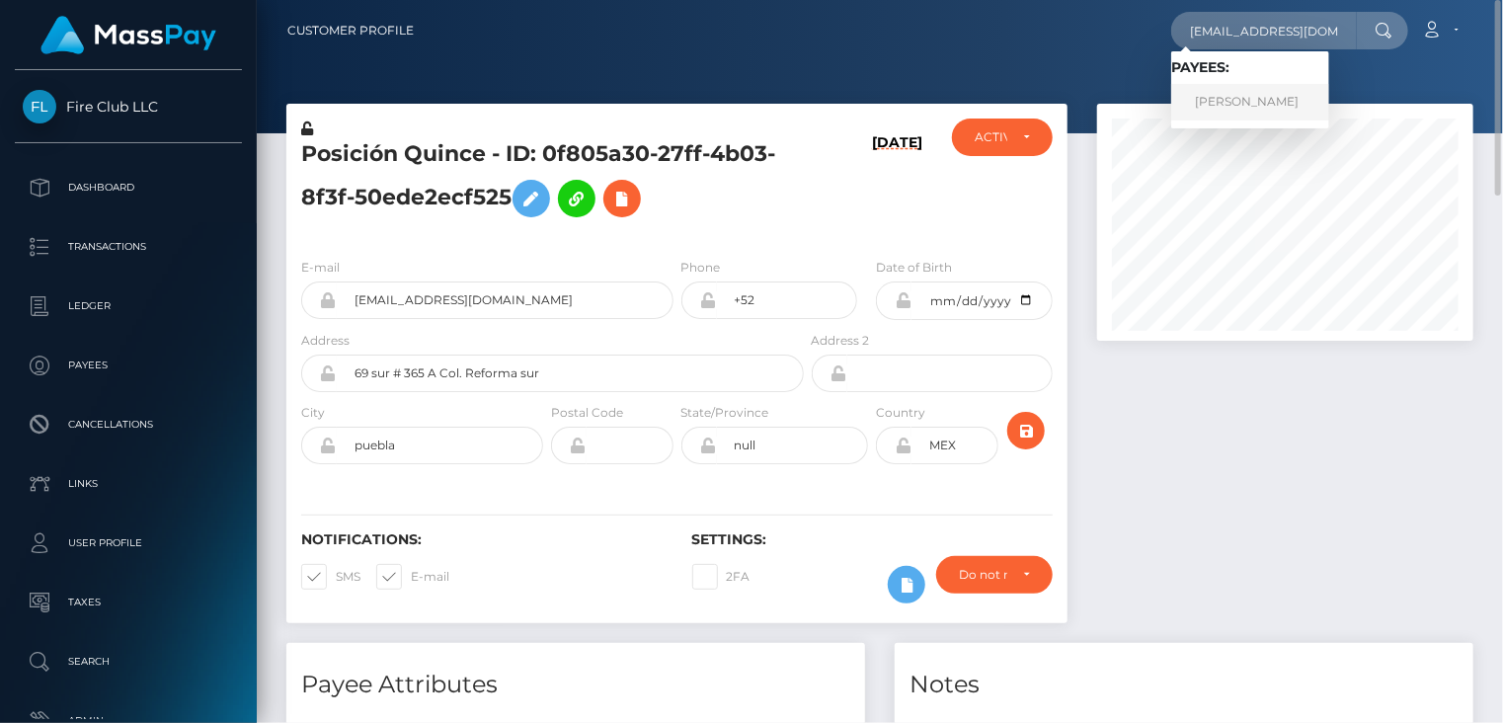
click at [1257, 106] on link "Pablo Tapia" at bounding box center [1250, 102] width 158 height 37
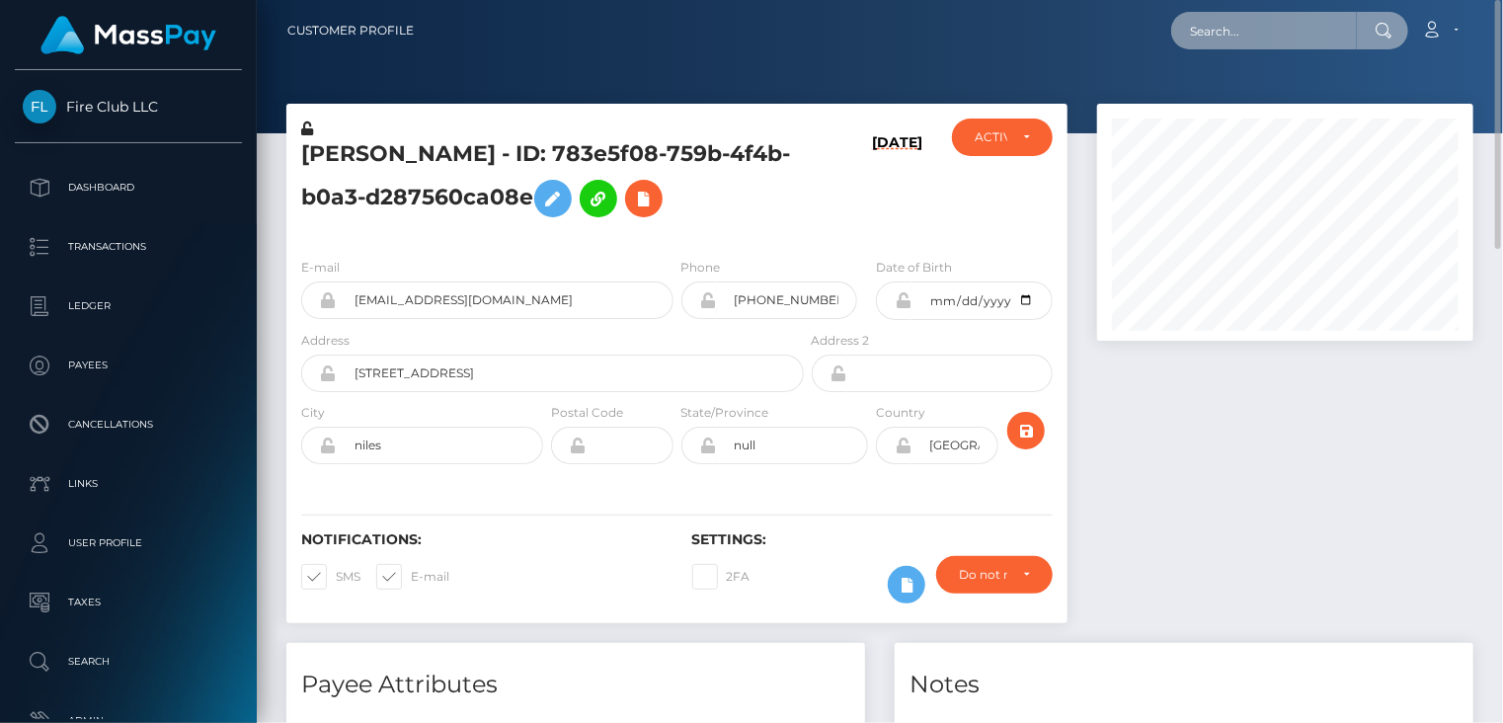
paste input "poact_TmXTPBRb4l7h"
type input "poact_TmXTPBRb4l7h"
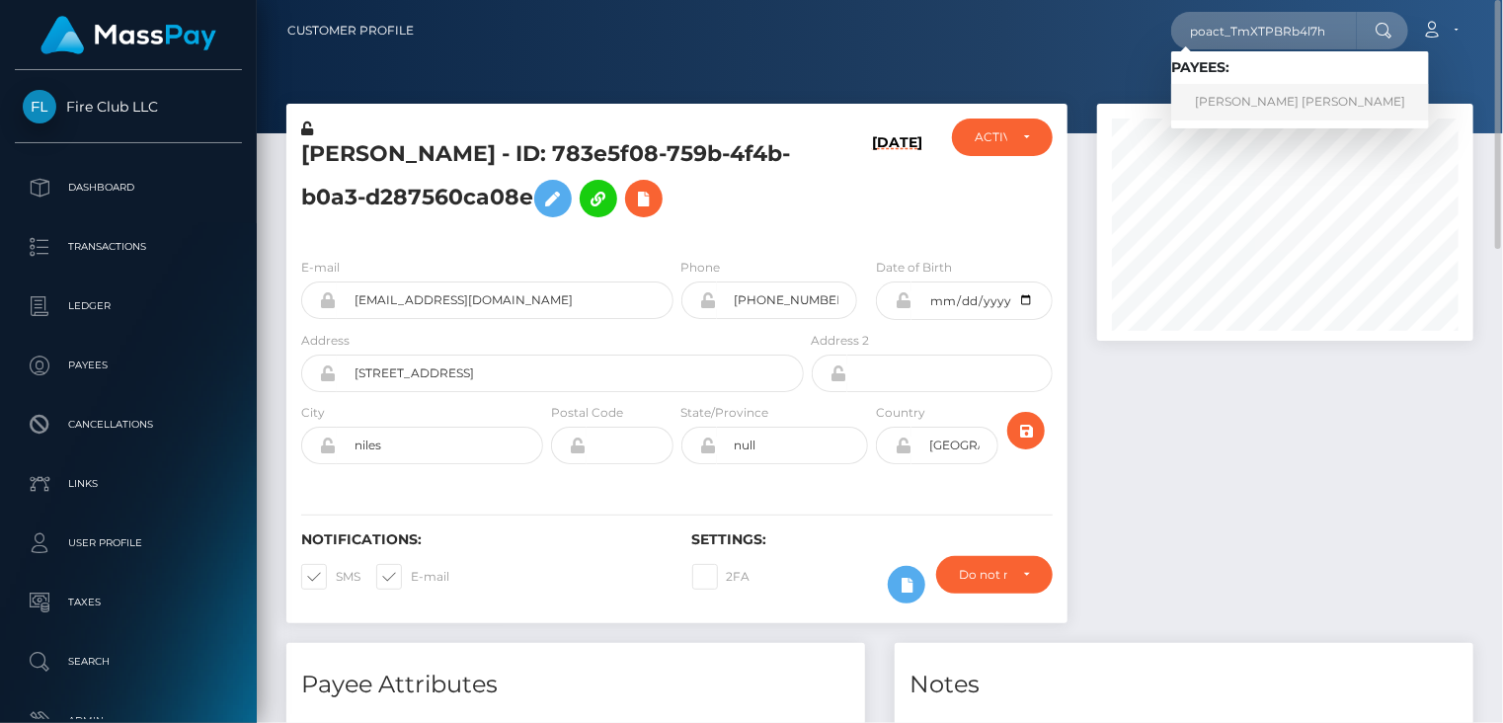
click at [1254, 107] on link "LUIS MIGUEL HERNANDEZ" at bounding box center [1300, 102] width 258 height 37
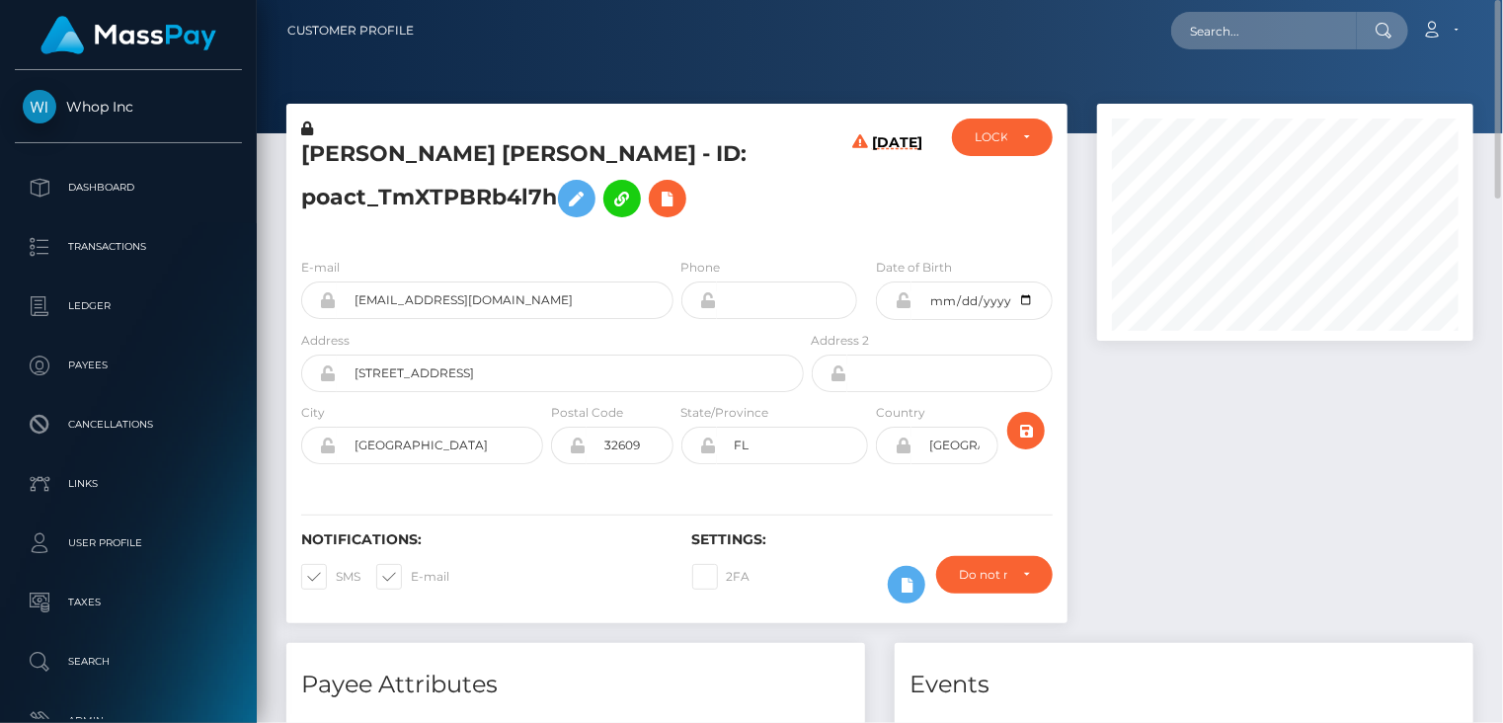
click at [443, 151] on h5 "[PERSON_NAME] [PERSON_NAME] - ID: poact_TmXTPBRb4l7h" at bounding box center [547, 183] width 492 height 88
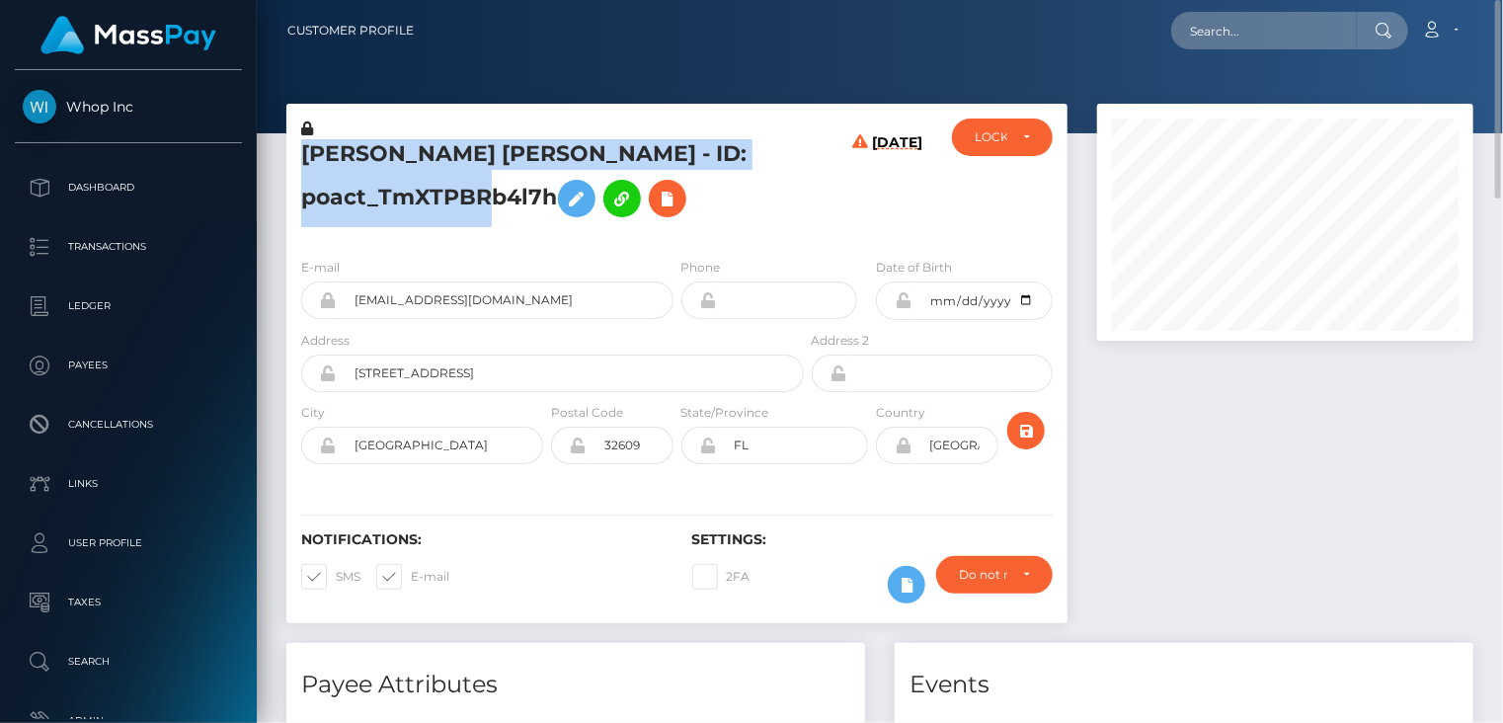
click at [443, 151] on h5 "[PERSON_NAME] [PERSON_NAME] - ID: poact_TmXTPBRb4l7h" at bounding box center [547, 183] width 492 height 88
copy h5 "[PERSON_NAME] [PERSON_NAME] - ID: poact_TmXTPBRb4l7h"
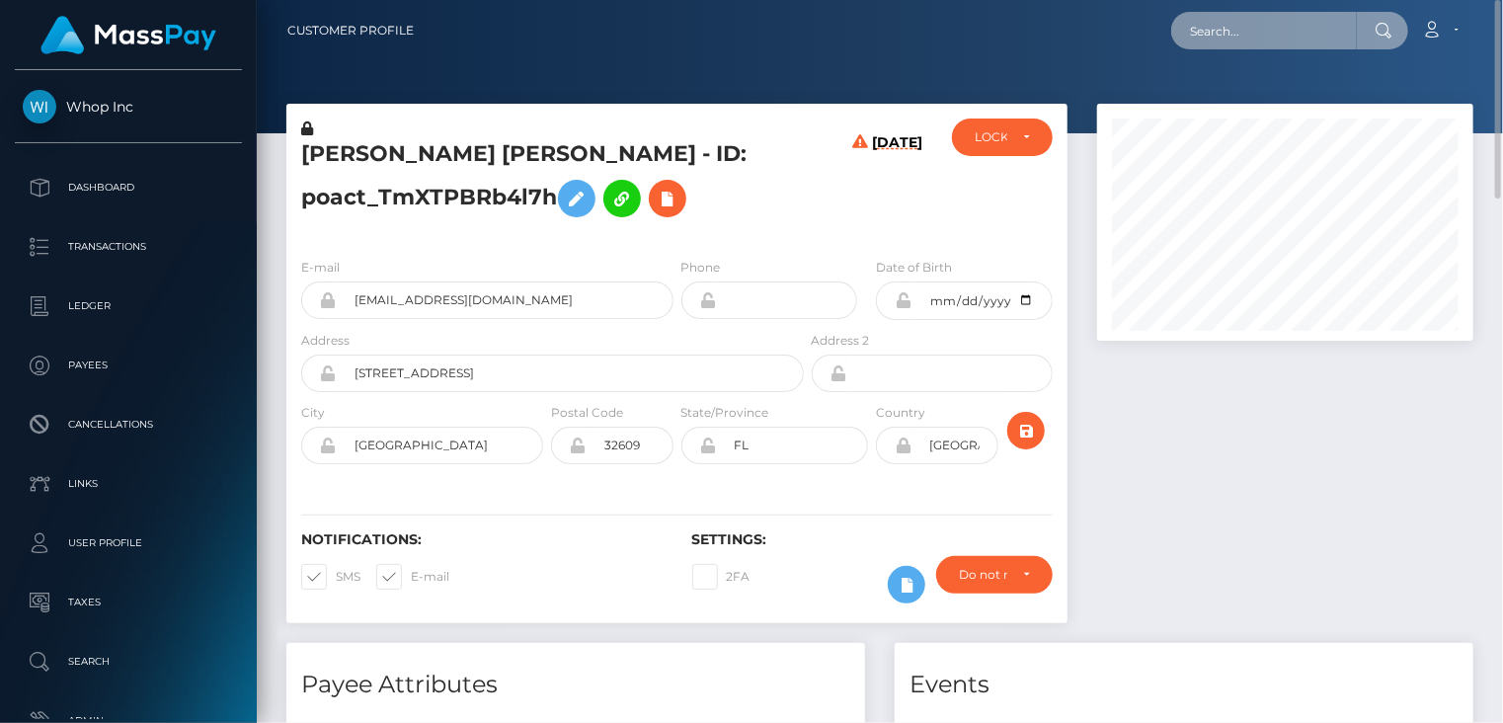
paste input "poact_0W8rTqwPRQ6C"
type input "poact_0W8rTqwPRQ6C"
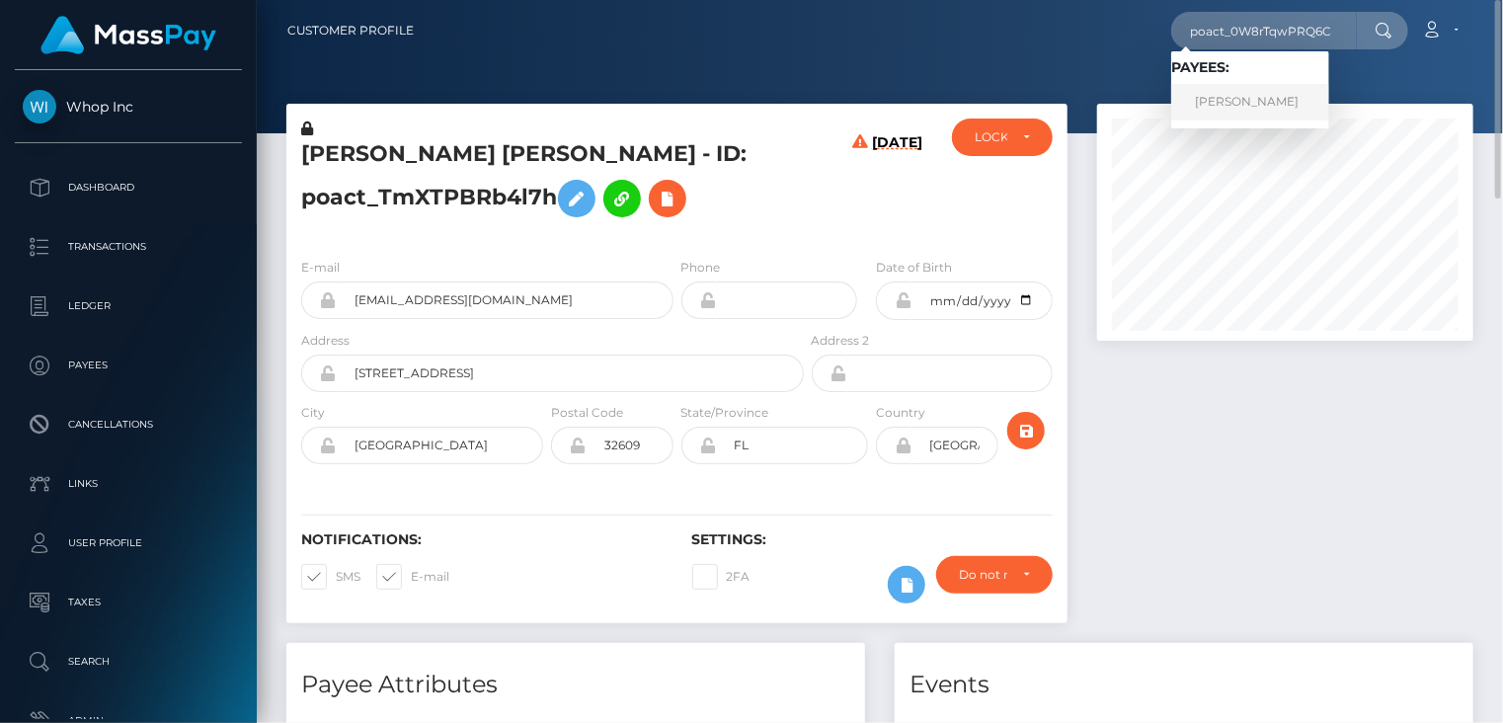
click at [1228, 112] on link "[PERSON_NAME]" at bounding box center [1250, 102] width 158 height 37
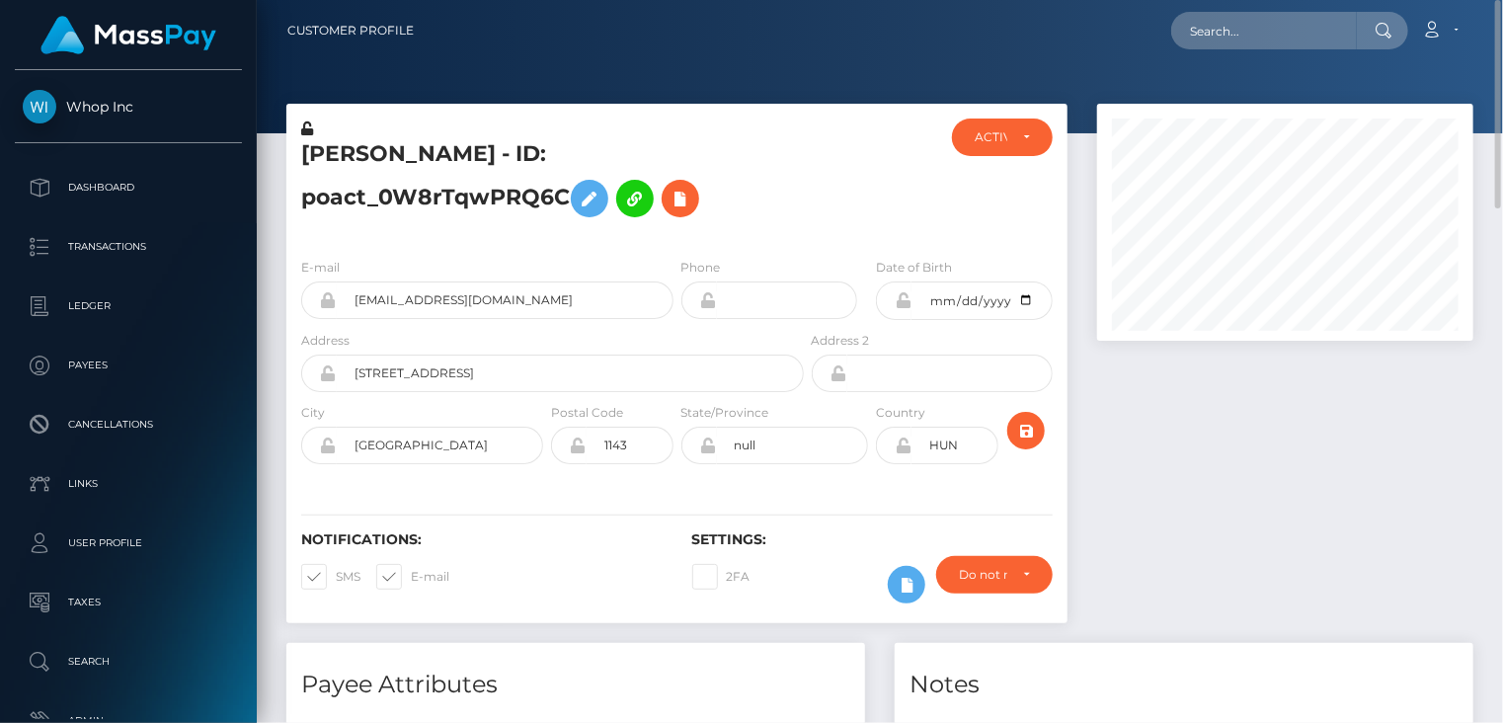
click at [528, 147] on h5 "vidák sándor - ID: poact_0W8rTqwPRQ6C" at bounding box center [547, 183] width 492 height 88
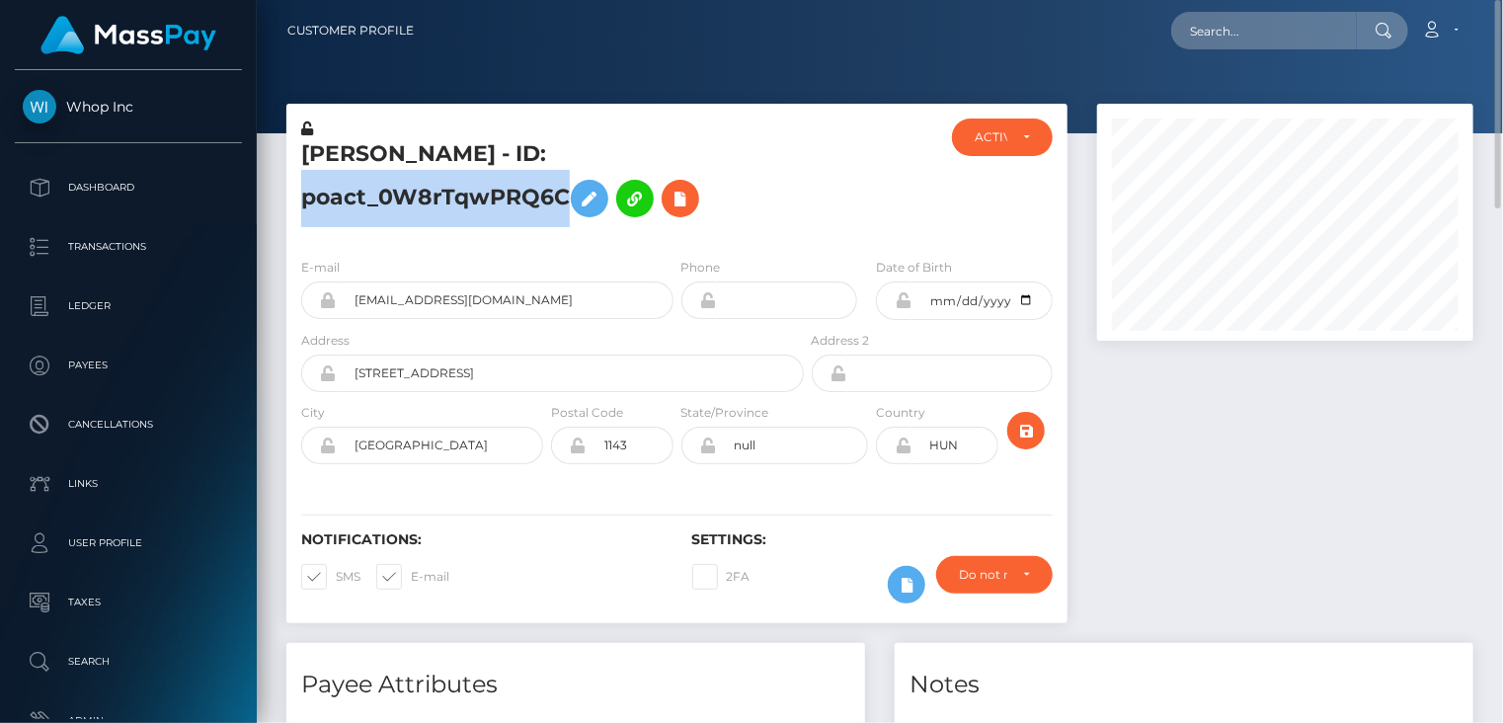
click at [528, 147] on h5 "vidák sándor - ID: poact_0W8rTqwPRQ6C" at bounding box center [547, 183] width 492 height 88
copy h5 "vidák sándor - ID: poact_0W8rTqwPRQ6C"
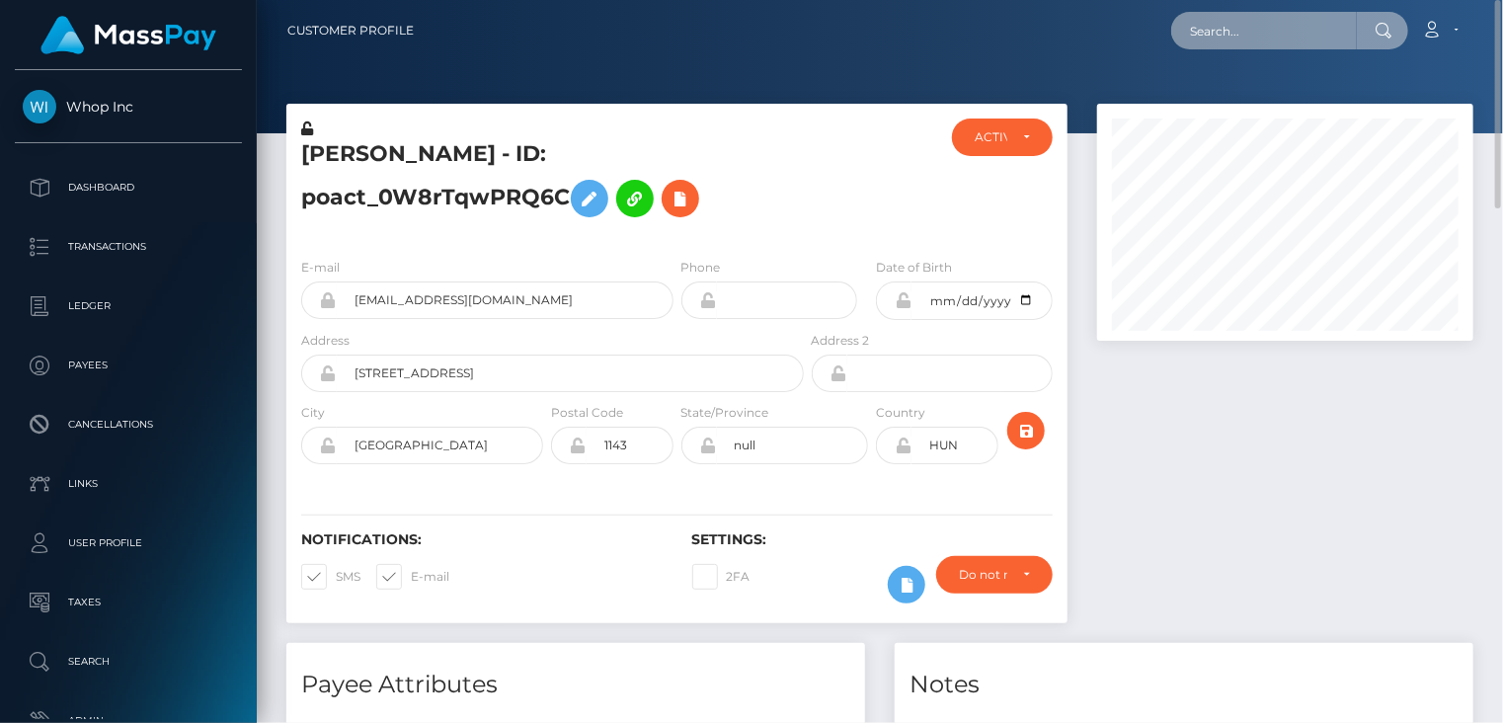
paste input "MSP4904c52812191bc"
type input "MSP4904c52812191bc"
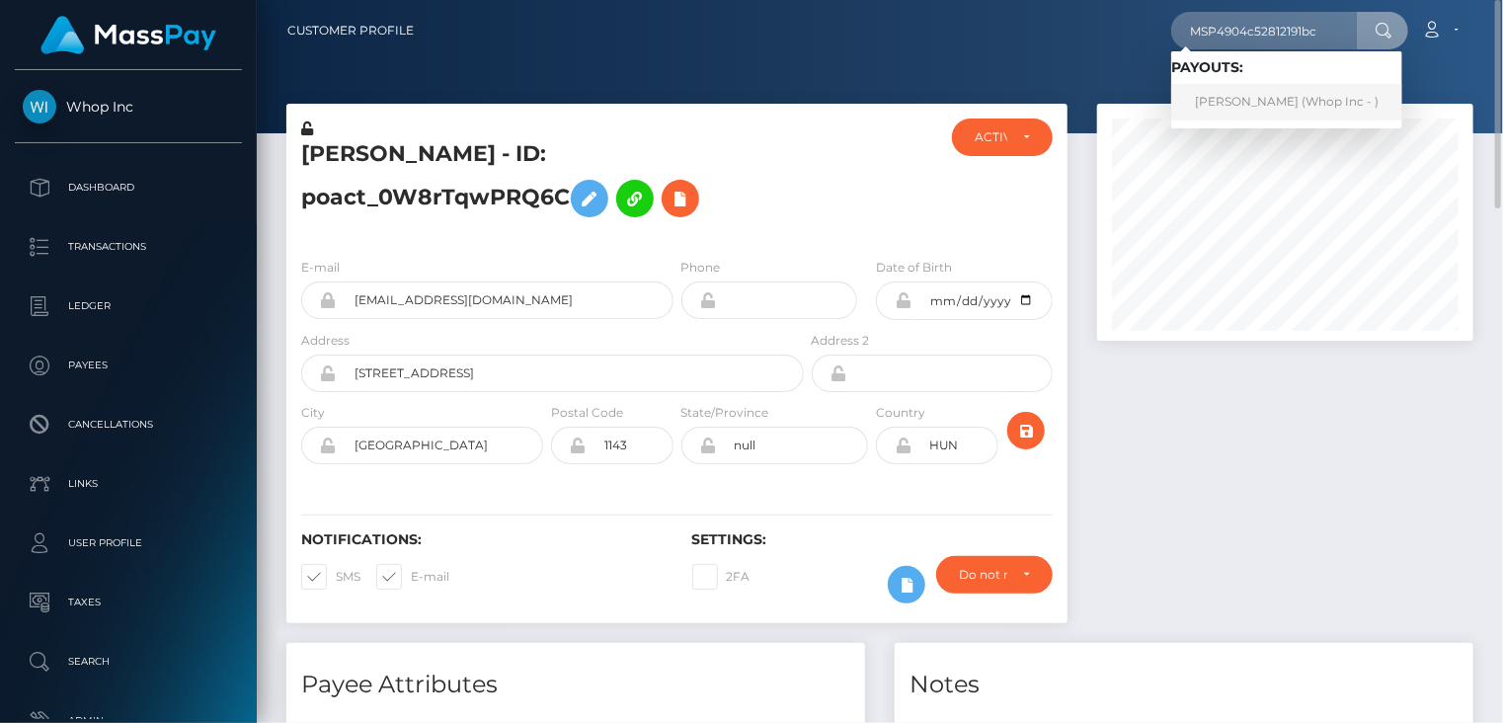
click at [1265, 92] on link "Muhammad Younas (Whop Inc - )" at bounding box center [1286, 102] width 231 height 37
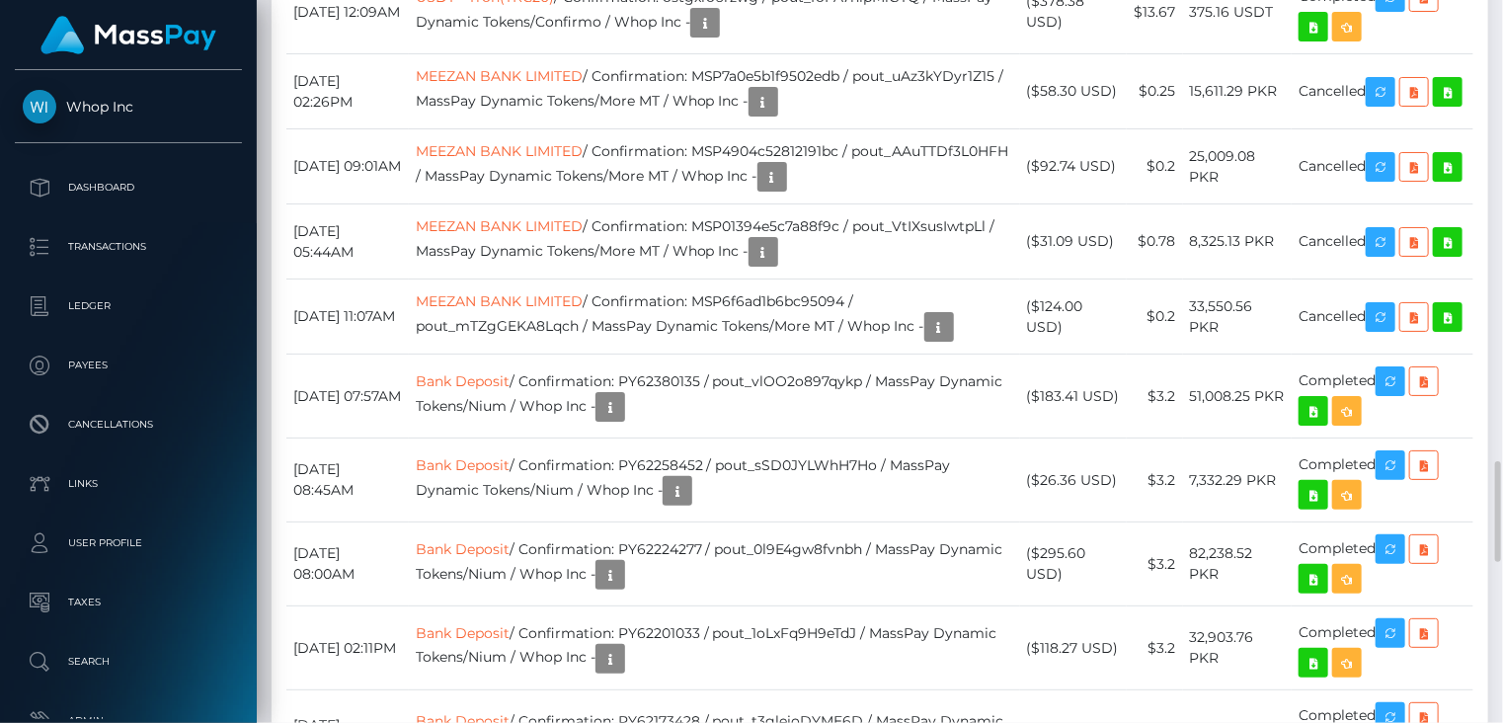
scroll to position [3624, 0]
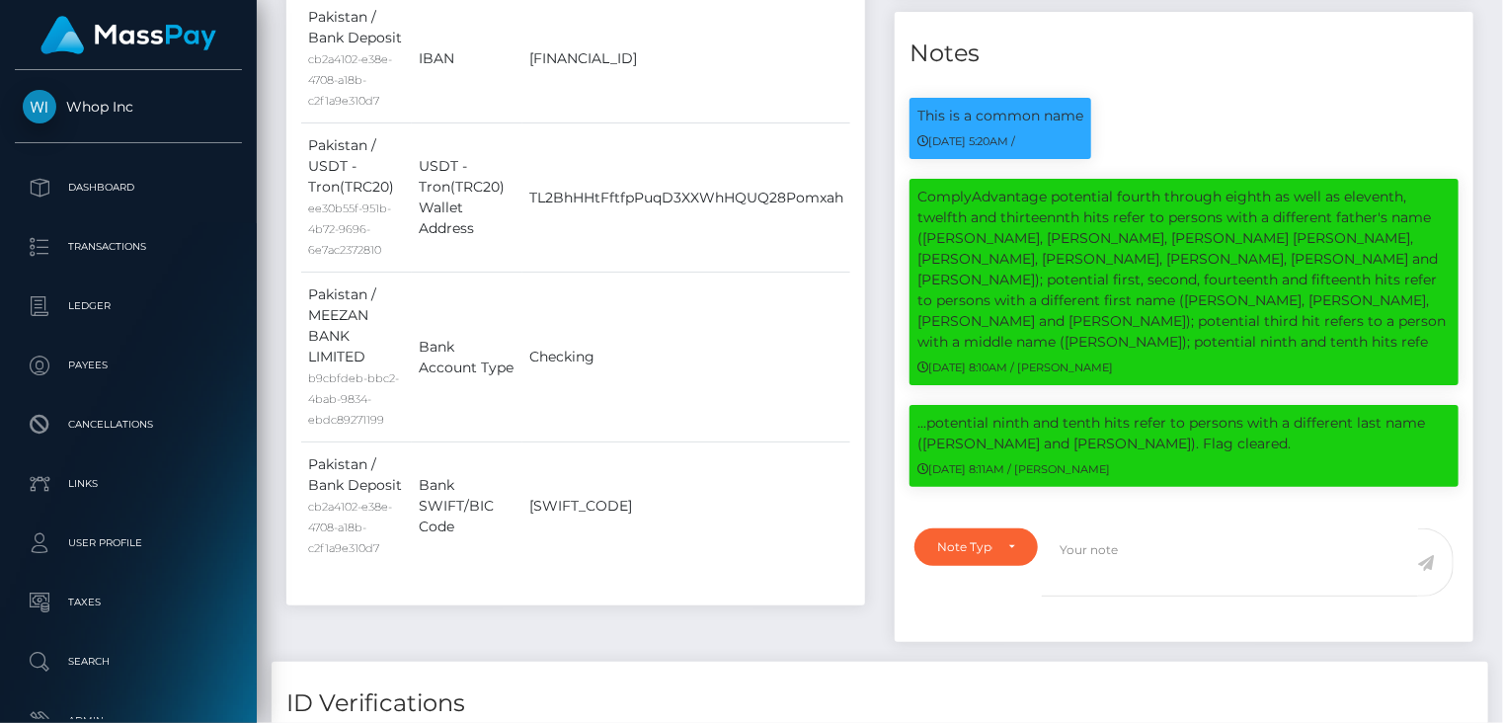
scroll to position [0, 0]
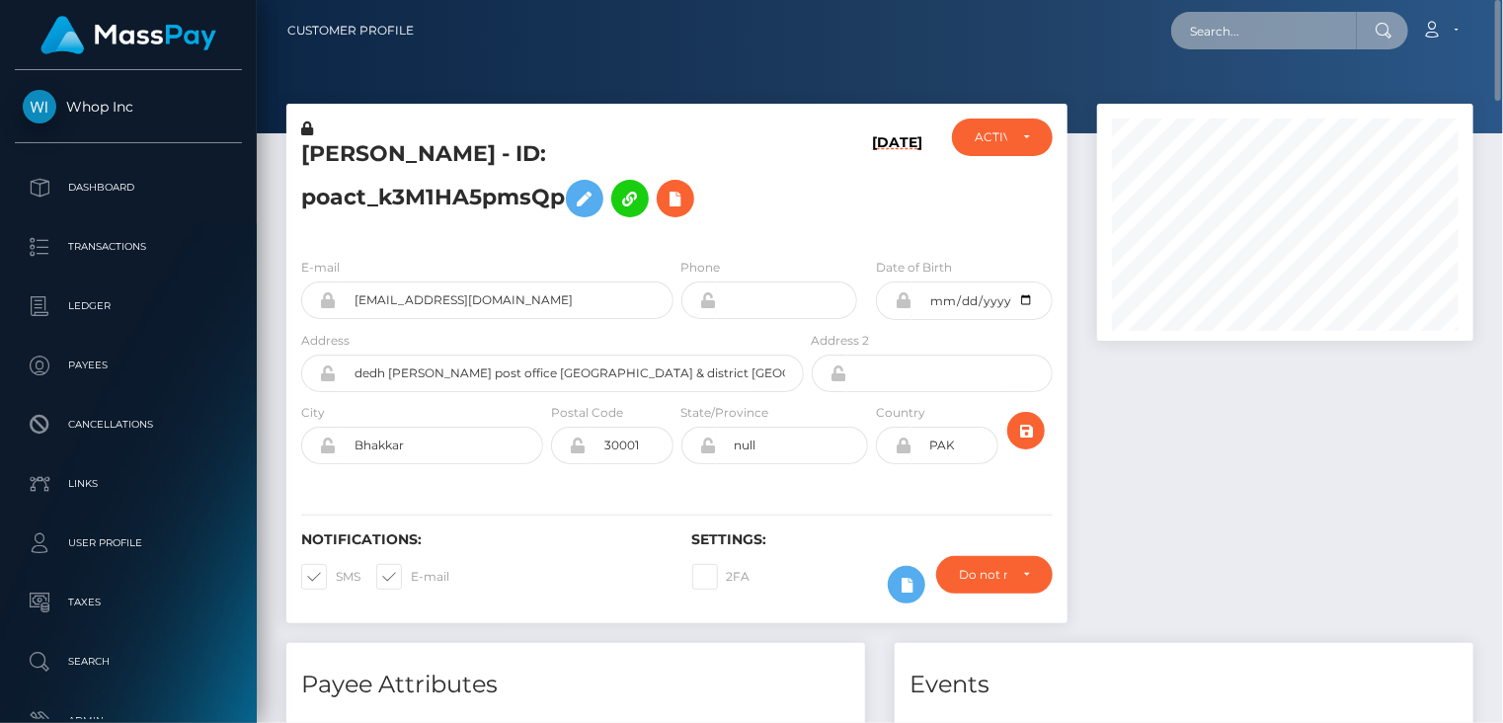
paste input "poact_IrJpsCylCqoI"
type input "poact_IrJpsCylCqoI"
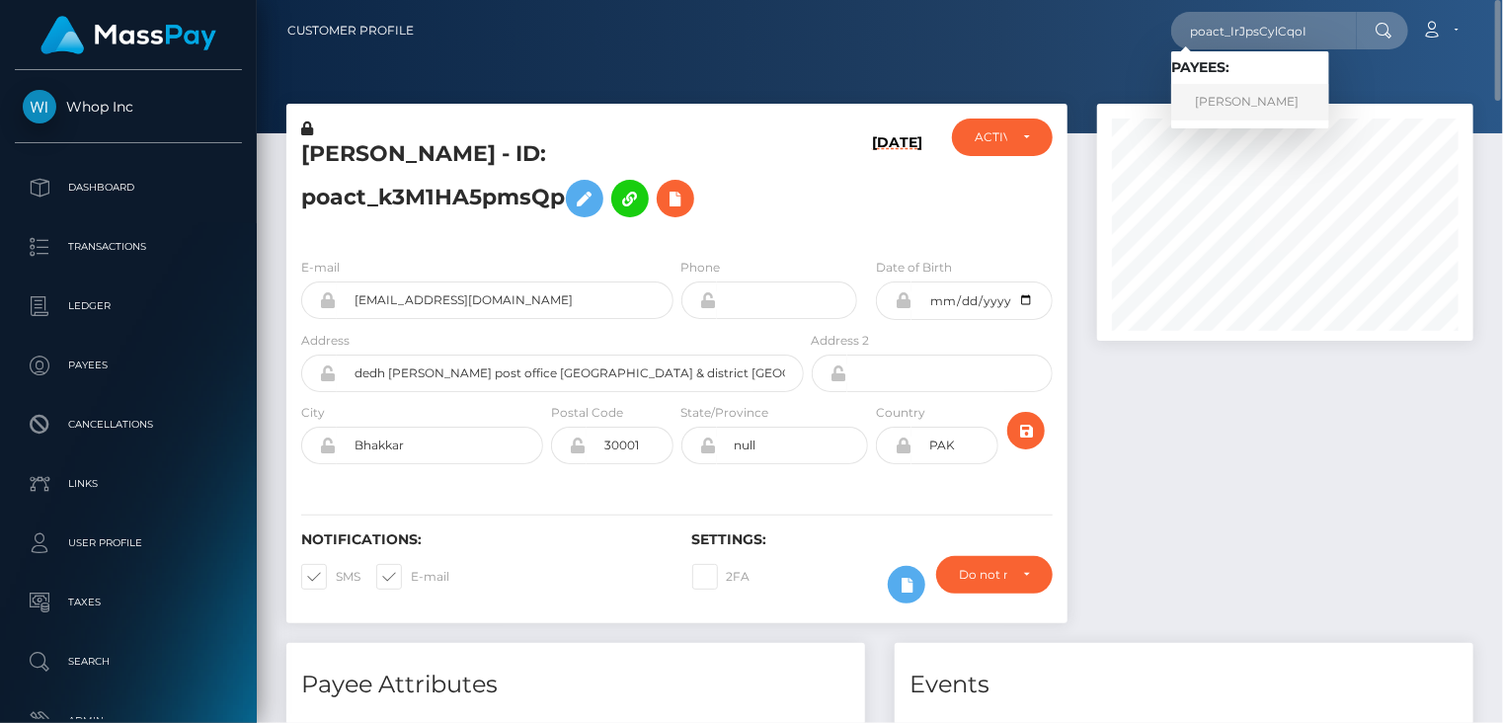
click at [1210, 111] on link "Ahmed Riaz" at bounding box center [1250, 102] width 158 height 37
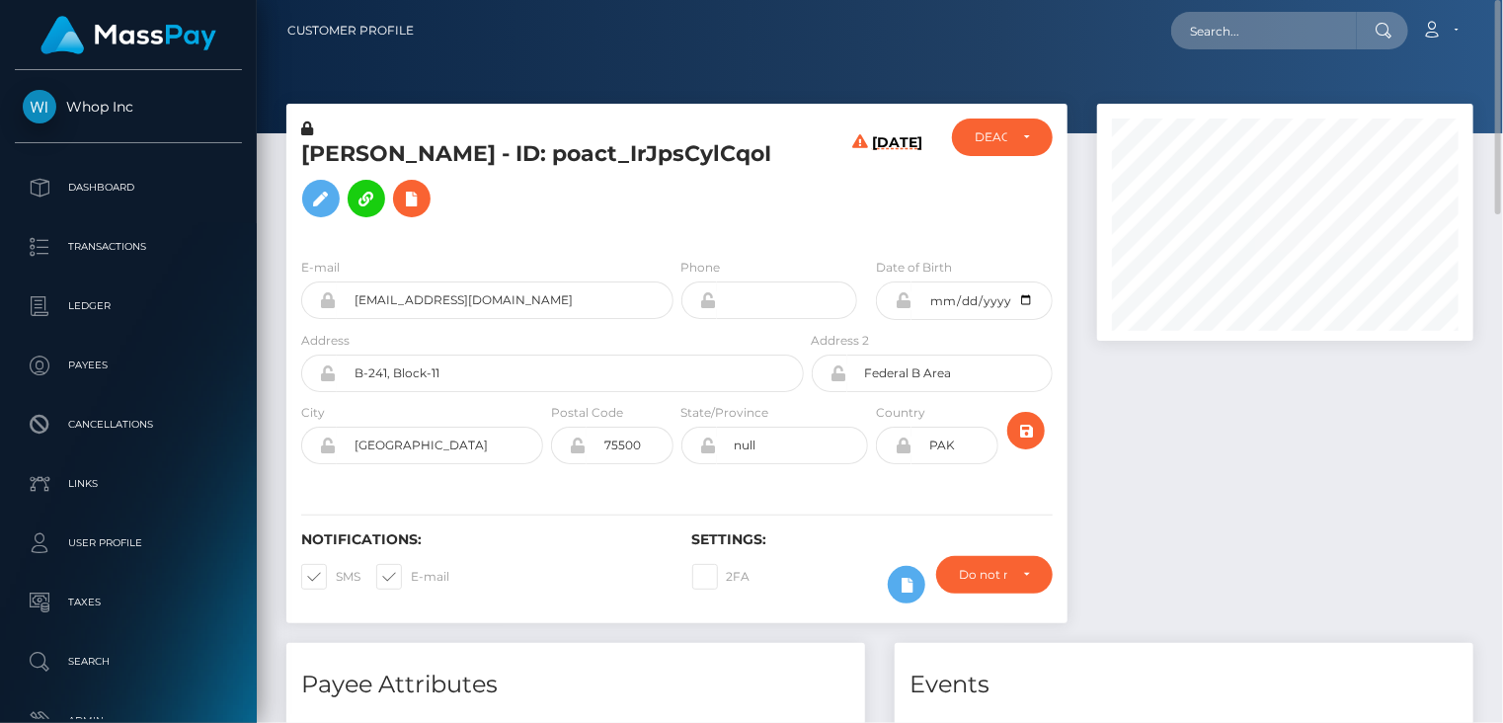
click at [496, 164] on h5 "[PERSON_NAME] - ID: poact_IrJpsCylCqoI" at bounding box center [547, 183] width 492 height 88
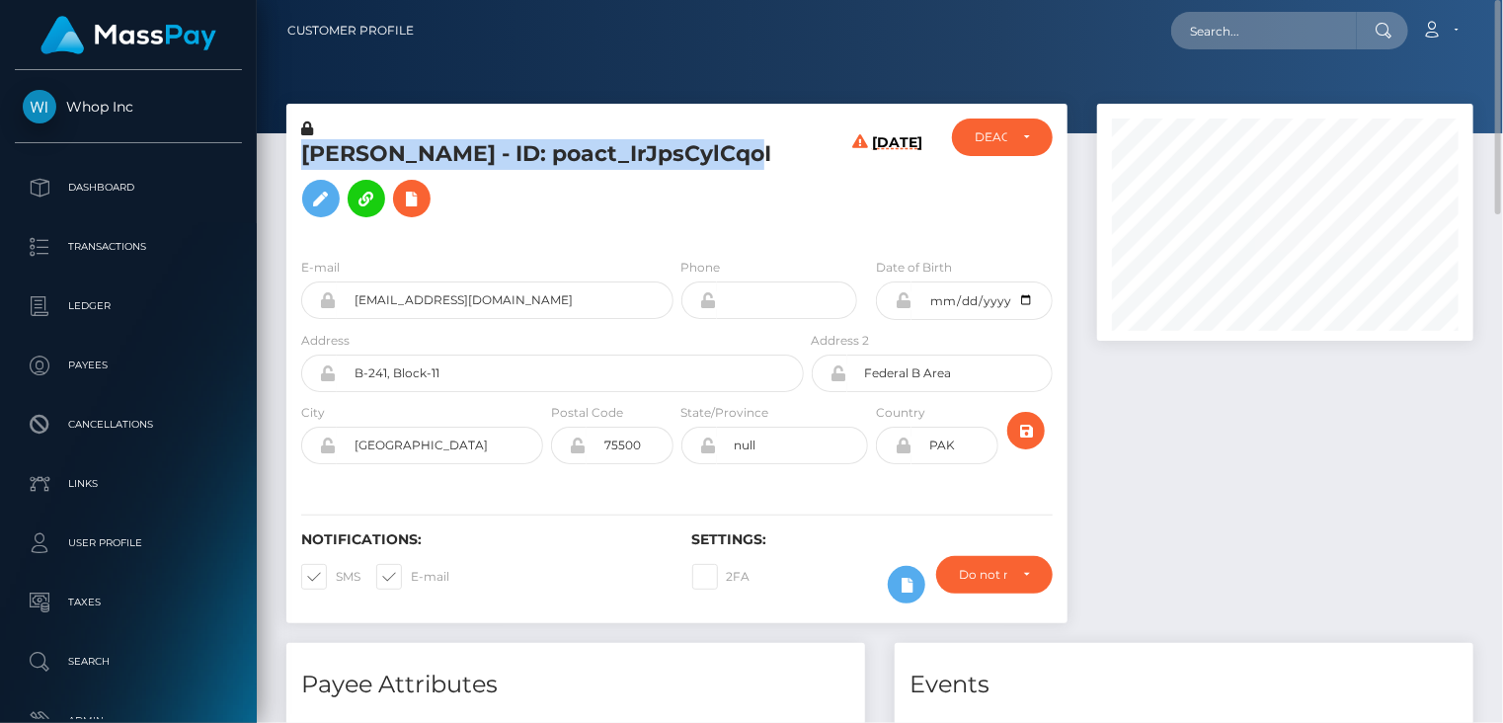
click at [496, 164] on h5 "[PERSON_NAME] - ID: poact_IrJpsCylCqoI" at bounding box center [547, 183] width 492 height 88
copy h5 "[PERSON_NAME] - ID: poact_IrJpsCylCqoI"
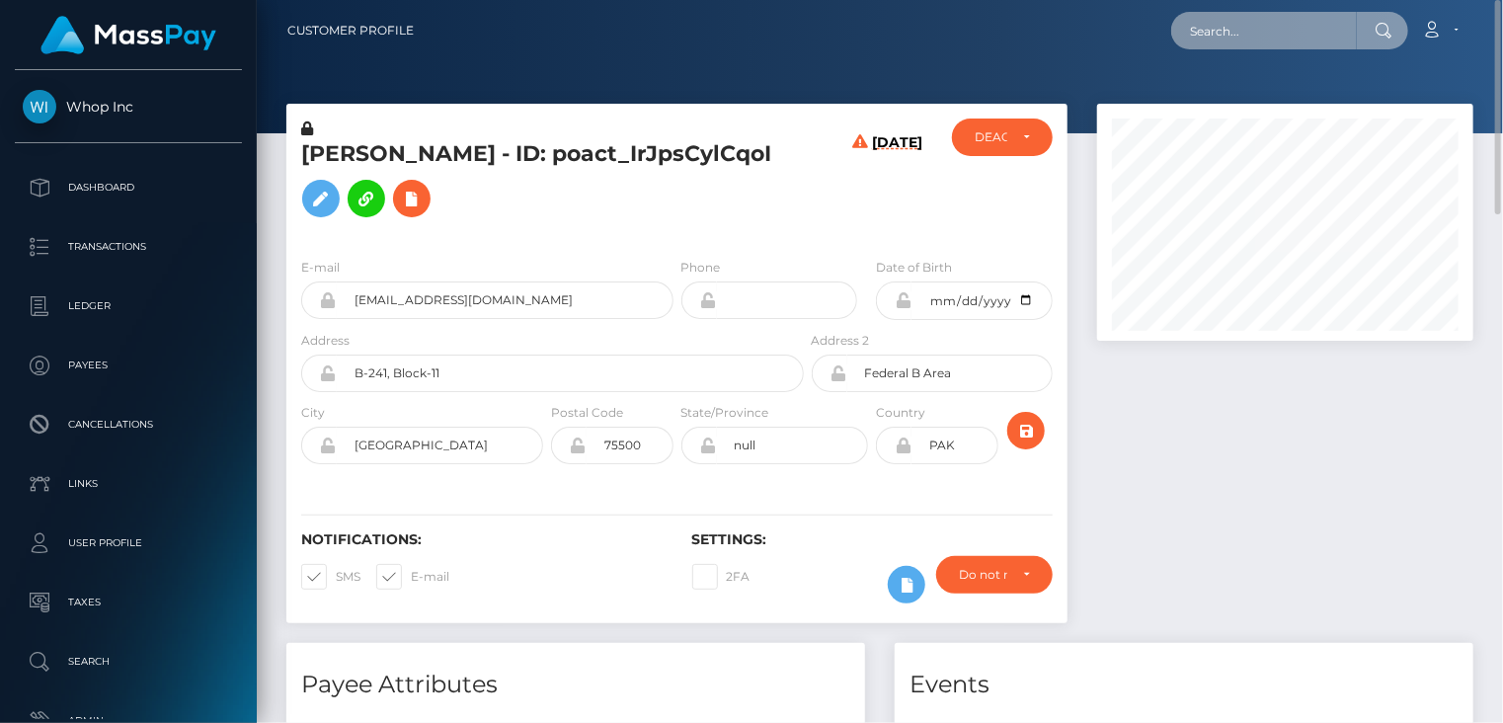
paste input "[EMAIL_ADDRESS][DOMAIN_NAME]"
type input "[EMAIL_ADDRESS][DOMAIN_NAME]"
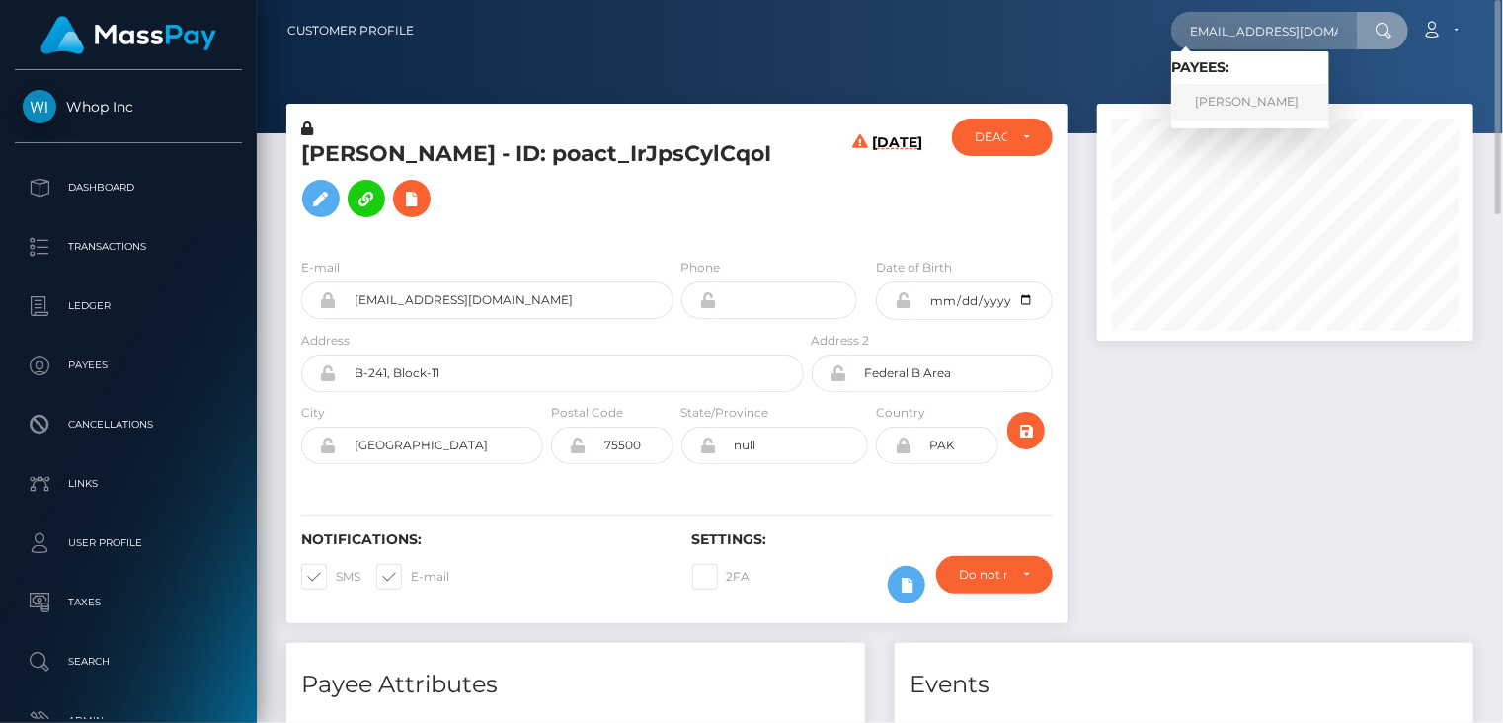
scroll to position [0, 0]
click at [1232, 99] on link "[PERSON_NAME]" at bounding box center [1250, 102] width 158 height 37
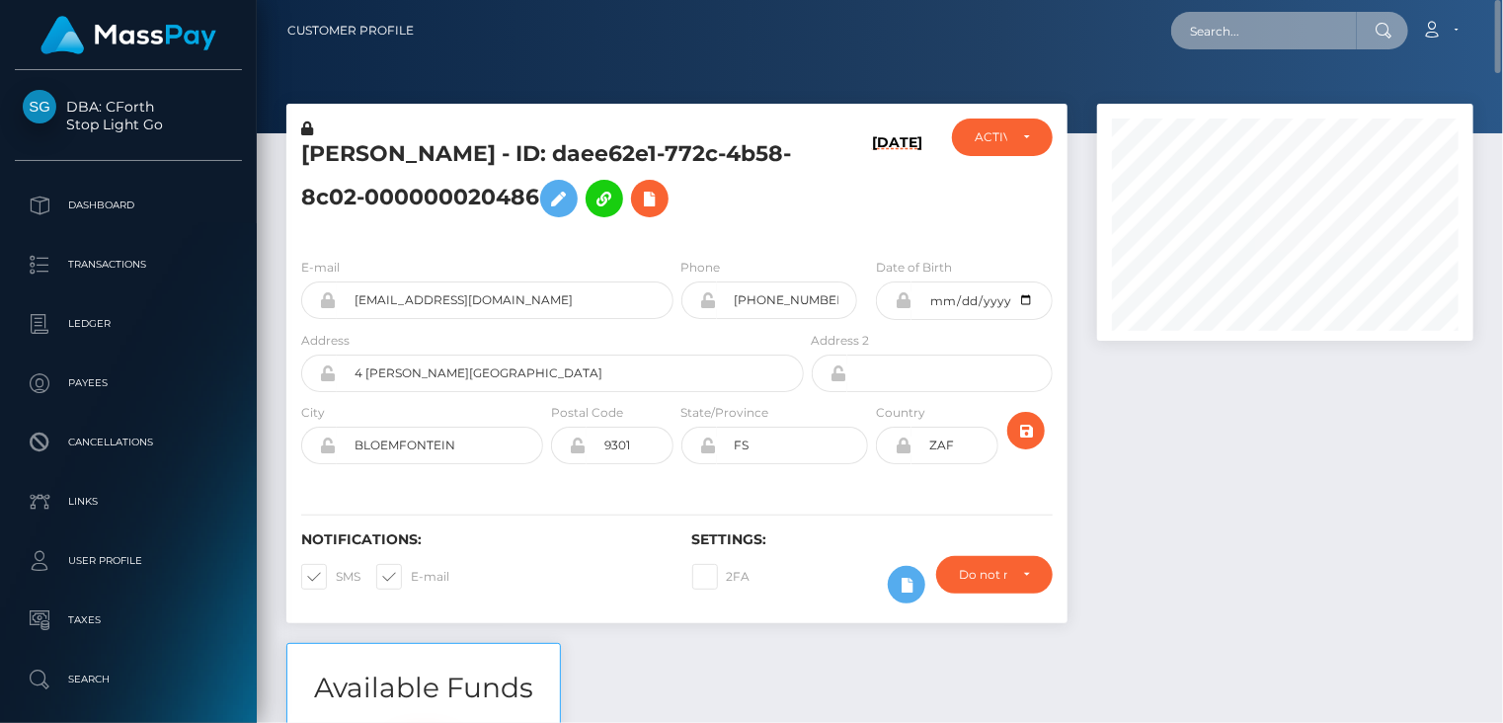
paste input "77417404"
type input "77417404"
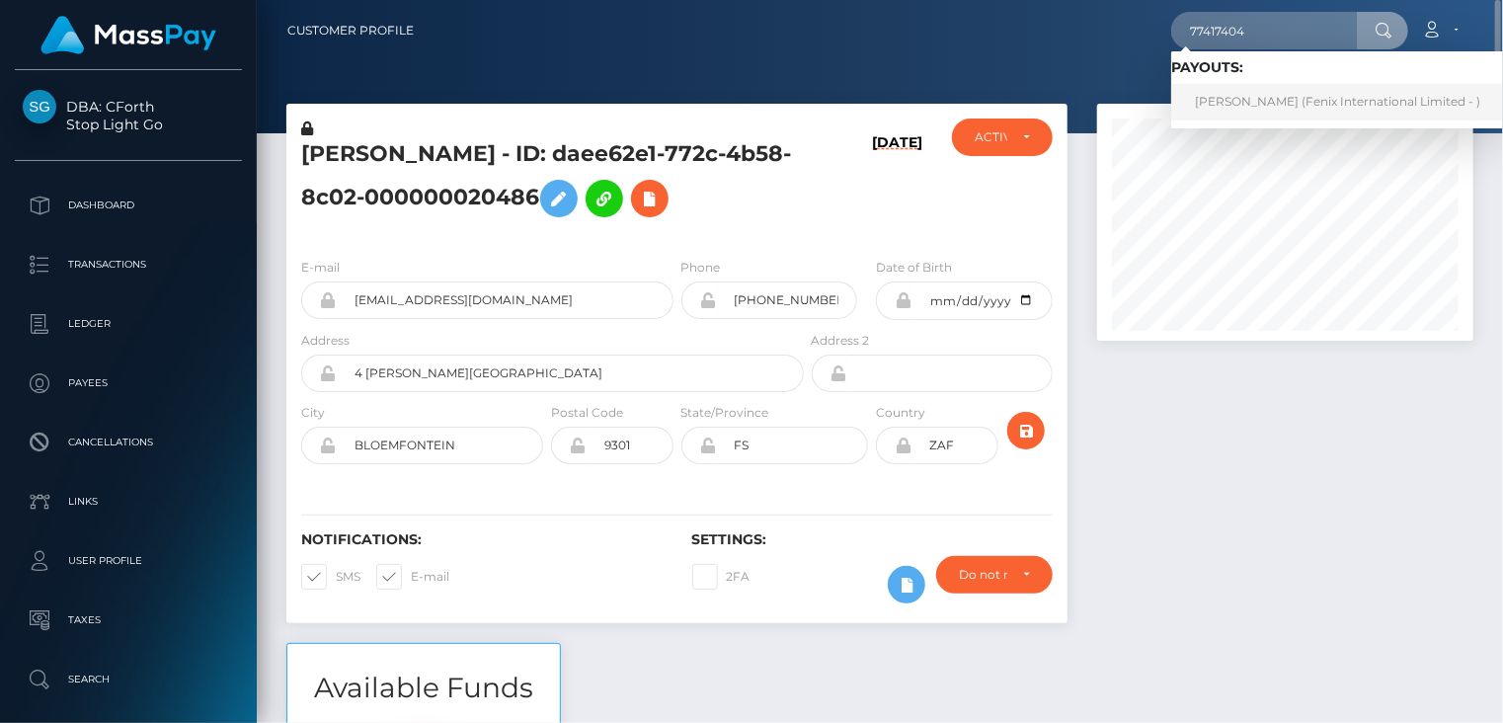
click at [1258, 108] on link "[PERSON_NAME] (Fenix International Limited - )" at bounding box center [1337, 102] width 333 height 37
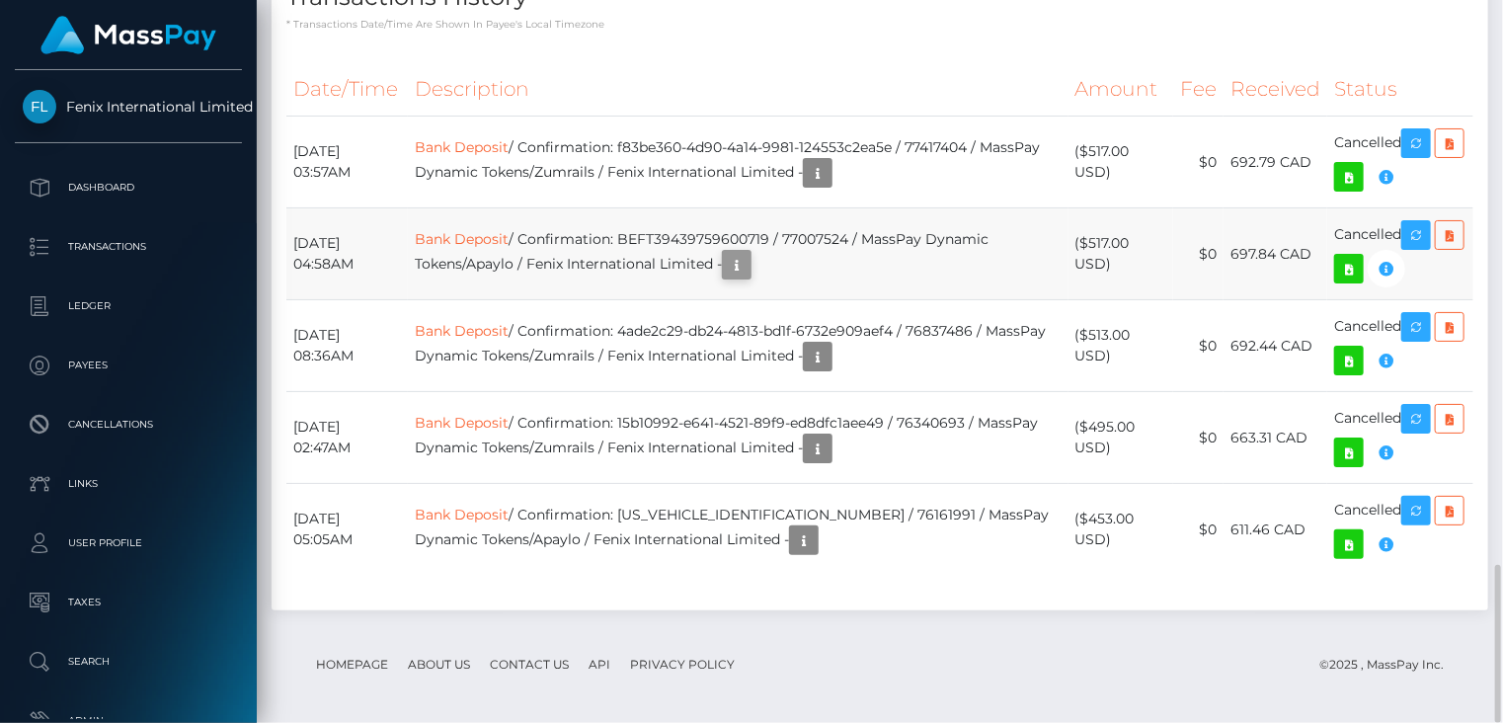
scroll to position [237, 375]
click at [660, 141] on td "Bank Deposit / Confirmation: f83be360-4d90-4a14-9981-124553c2ea5e / 77417404 / …" at bounding box center [738, 163] width 661 height 92
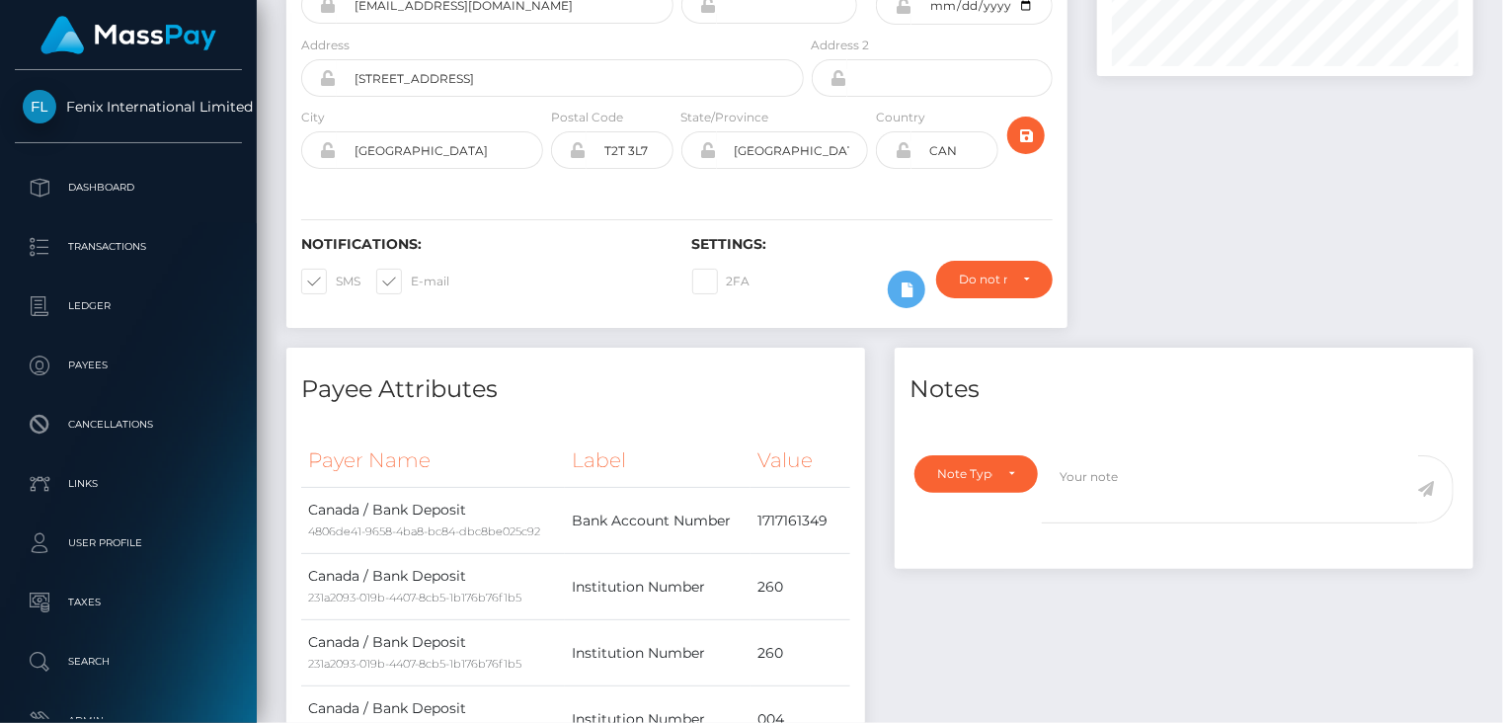
scroll to position [0, 0]
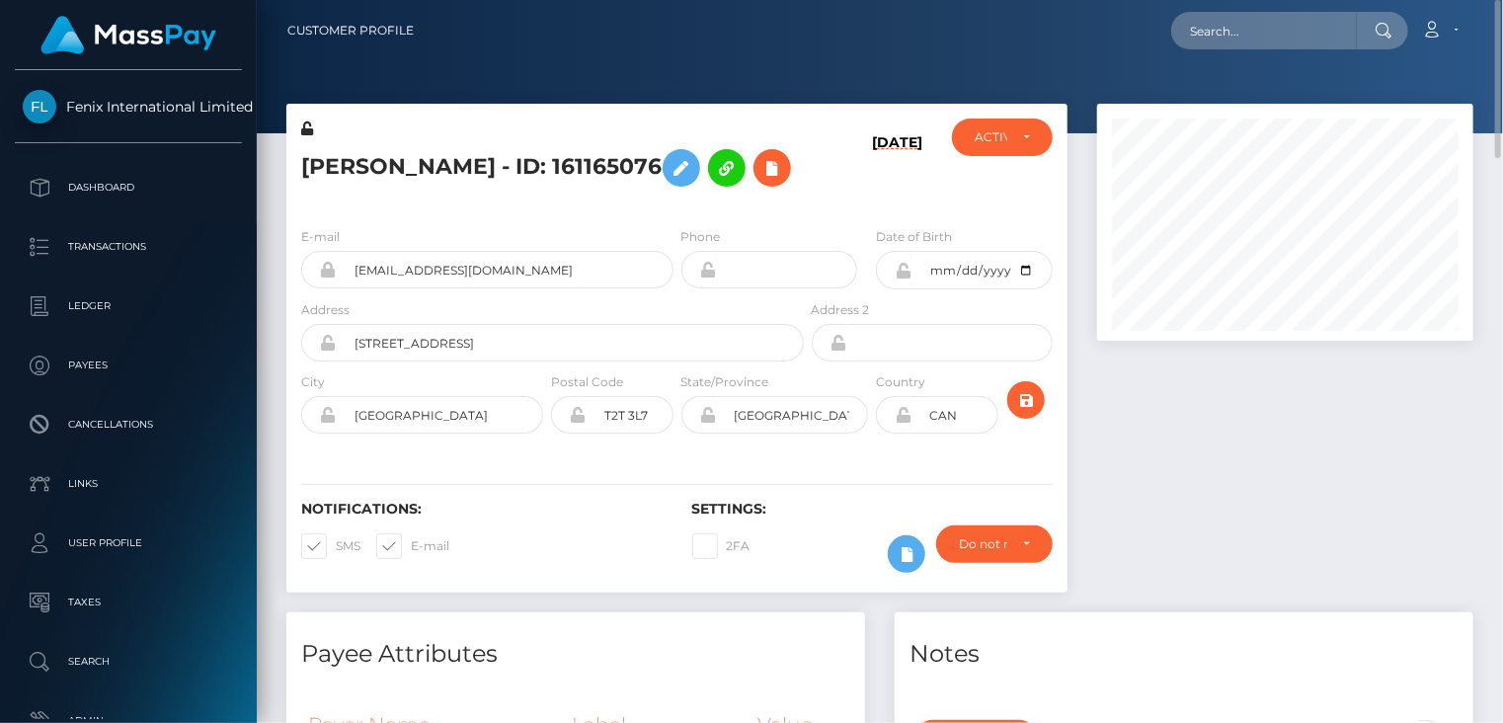
click at [474, 165] on h5 "[PERSON_NAME] - ID: 161165076" at bounding box center [547, 167] width 492 height 57
copy h5 "[PERSON_NAME] - ID: 161165076"
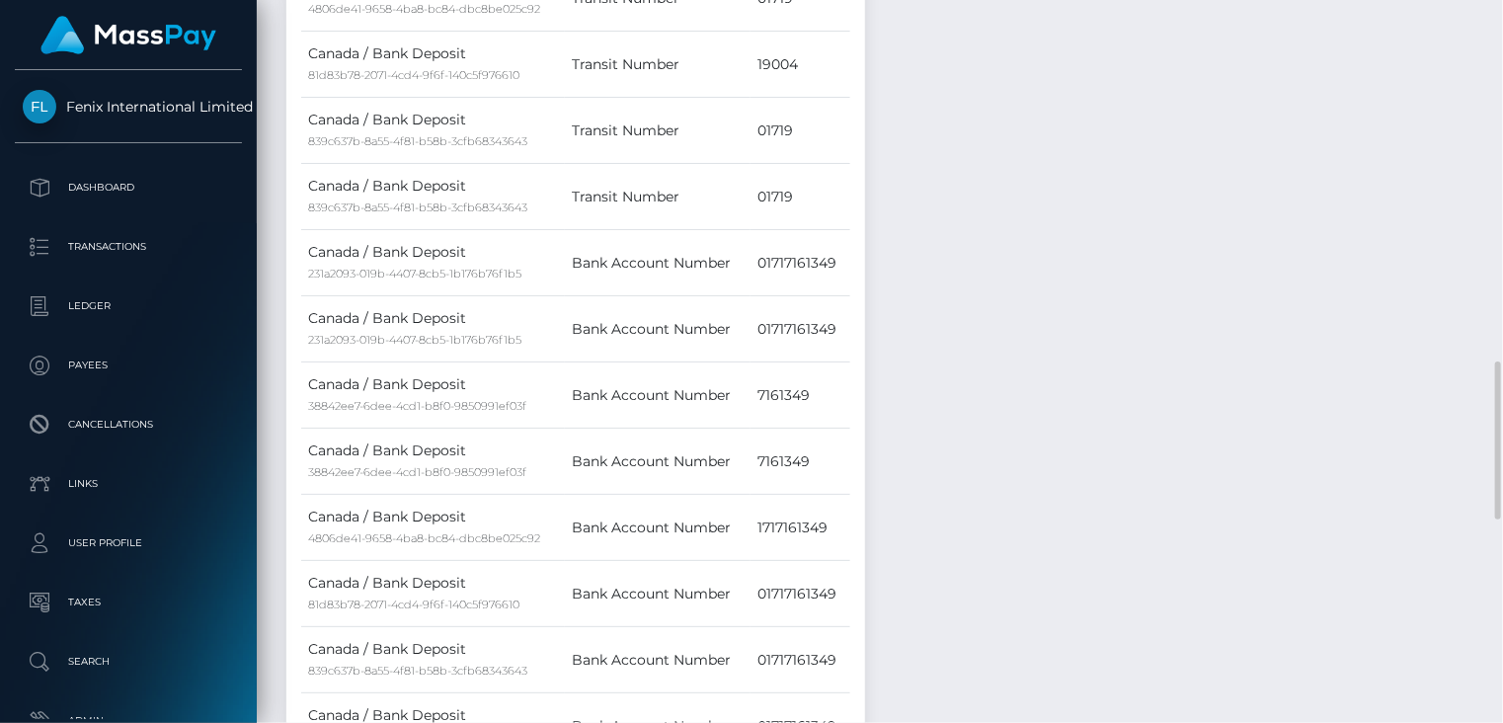
scroll to position [2572, 0]
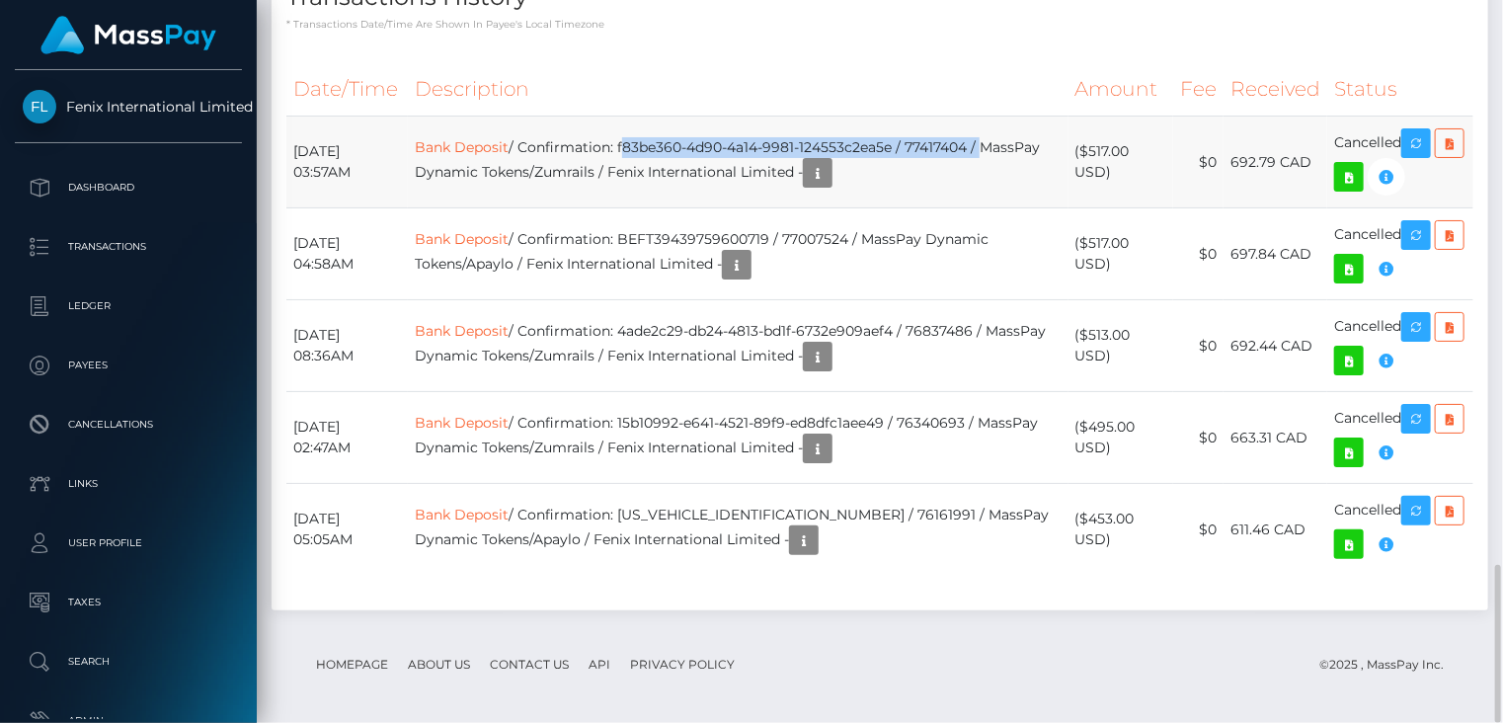
drag, startPoint x: 660, startPoint y: 141, endPoint x: 1023, endPoint y: 135, distance: 363.5
click at [1023, 135] on td "Bank Deposit / Confirmation: f83be360-4d90-4a14-9981-124553c2ea5e / 77417404 / …" at bounding box center [738, 163] width 661 height 92
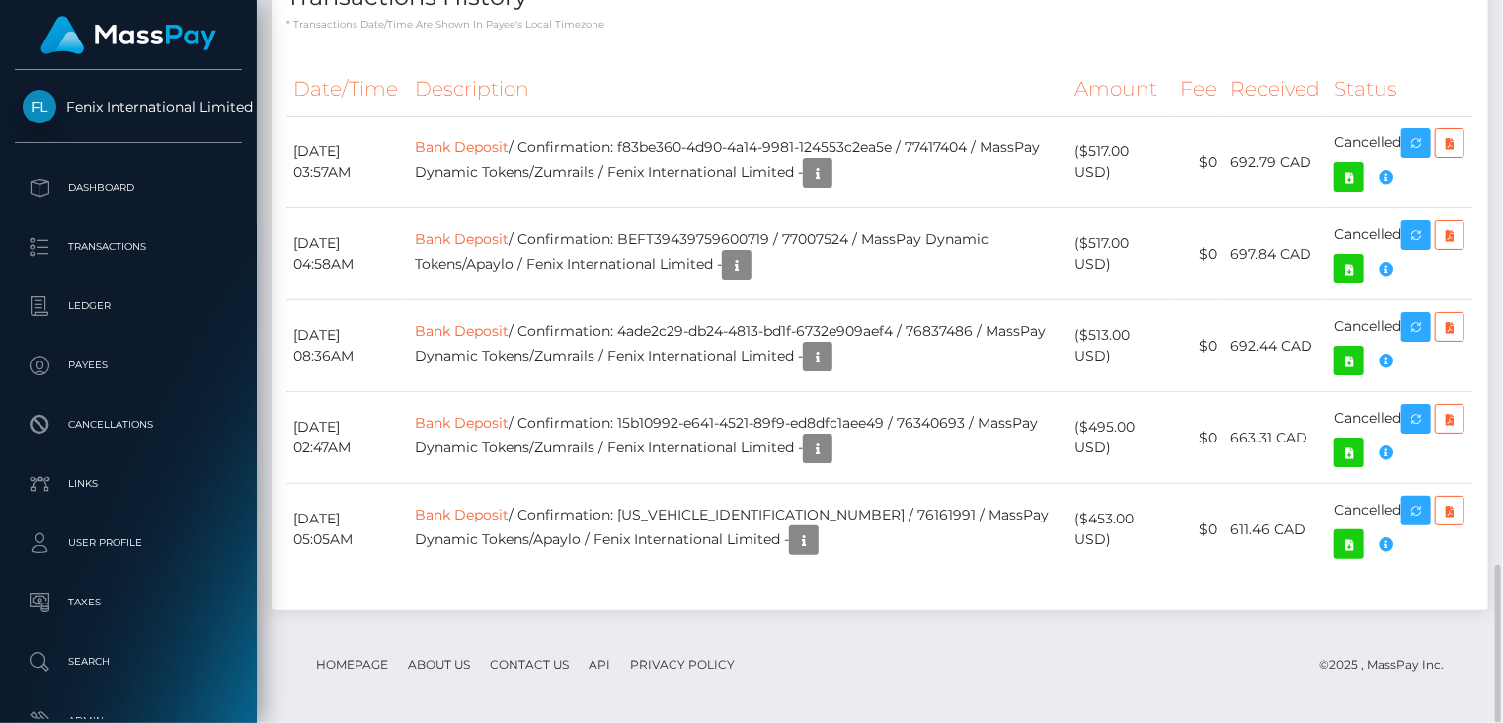
drag, startPoint x: 1023, startPoint y: 136, endPoint x: 631, endPoint y: 76, distance: 396.7
click at [631, 76] on th "Description" at bounding box center [738, 89] width 661 height 54
drag, startPoint x: 291, startPoint y: 146, endPoint x: 1452, endPoint y: 155, distance: 1160.7
click at [1452, 155] on tr "September 10, 2025 03:57AM Bank Deposit / Confirmation: f83be360-4d90-4a14-9981…" at bounding box center [879, 163] width 1187 height 92
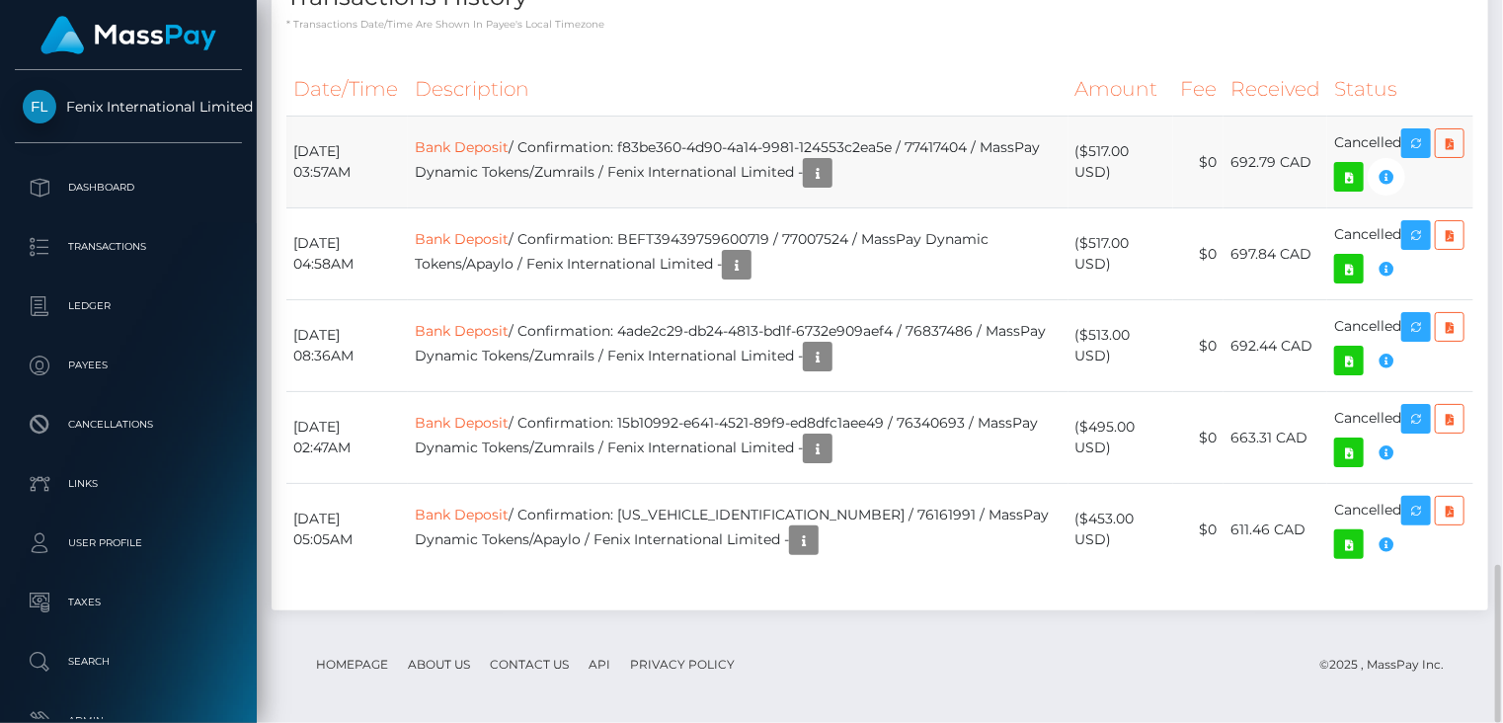
copy tbody "September 10, 2025 03:57AM Bank Deposit / Confirmation: f83be360-4d90-4a14-9981…"
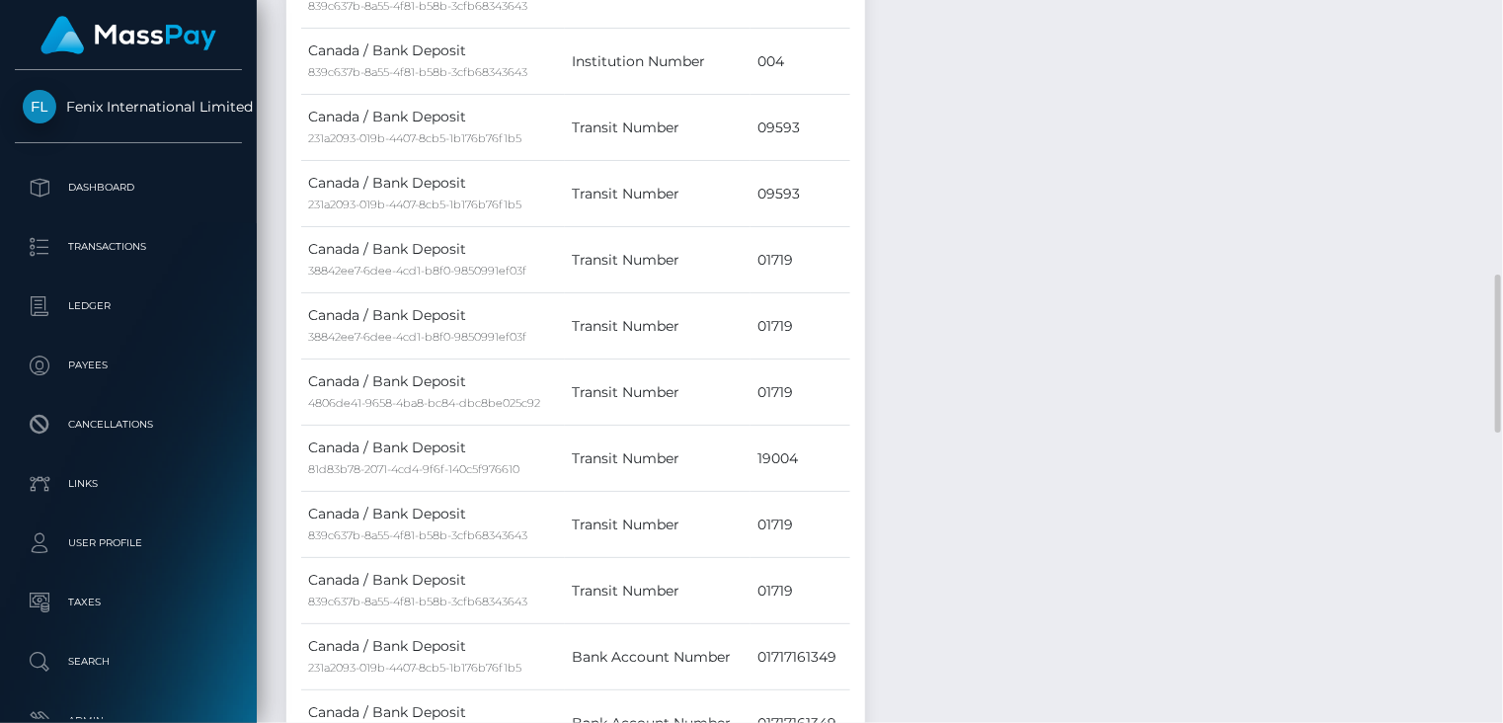
scroll to position [0, 0]
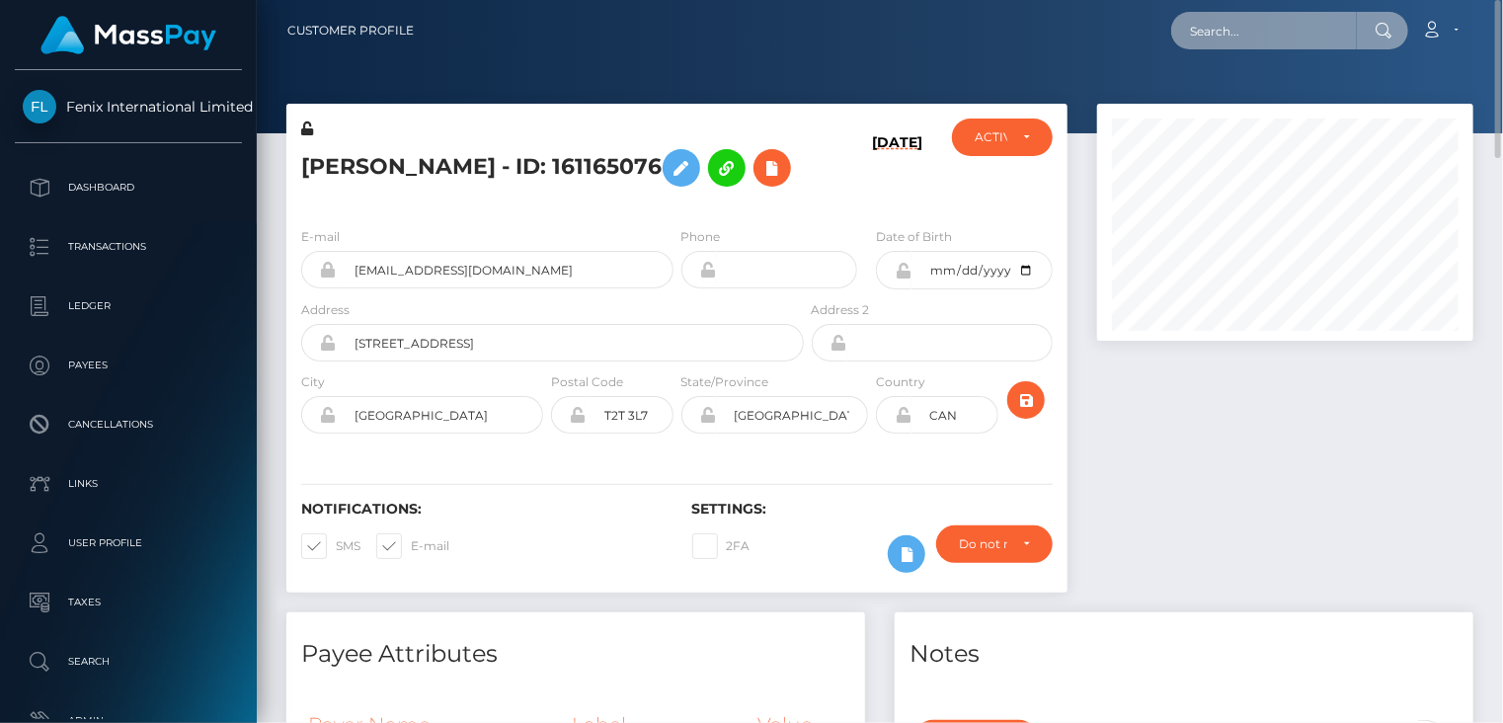
paste input "sleokonlen306@gmail.com"
type input "sleokonlen306@gmail.com"
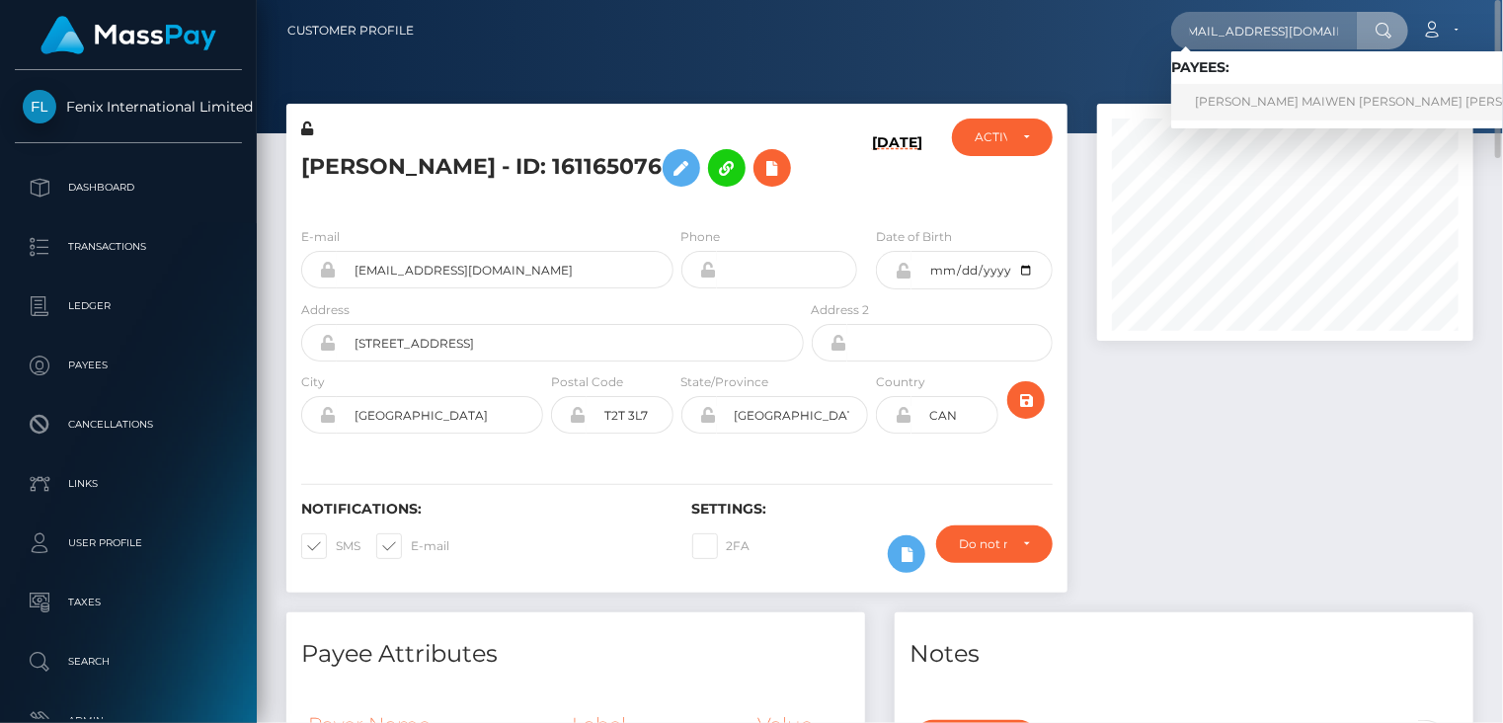
click at [1237, 97] on link "SHAINA MAIWEN LEO KON LEN" at bounding box center [1382, 102] width 422 height 37
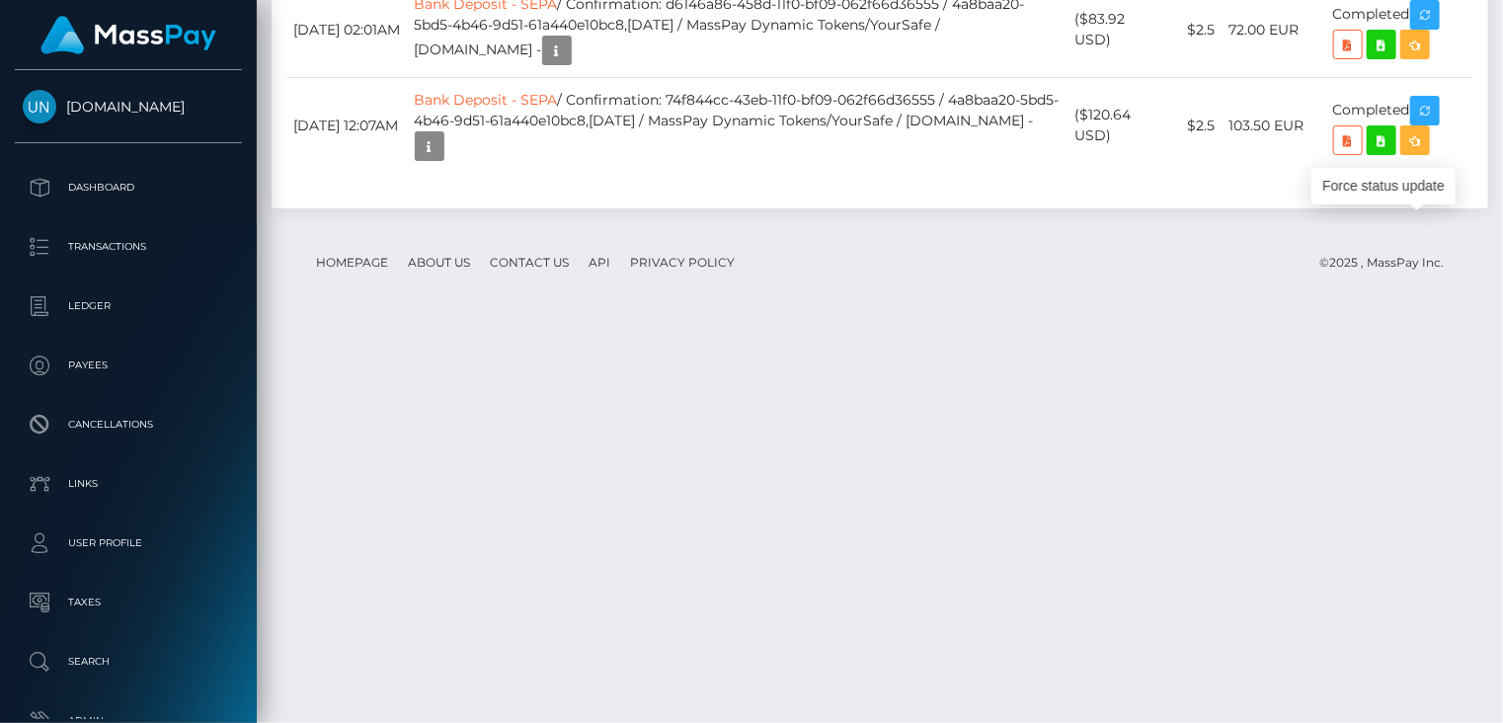
scroll to position [237, 375]
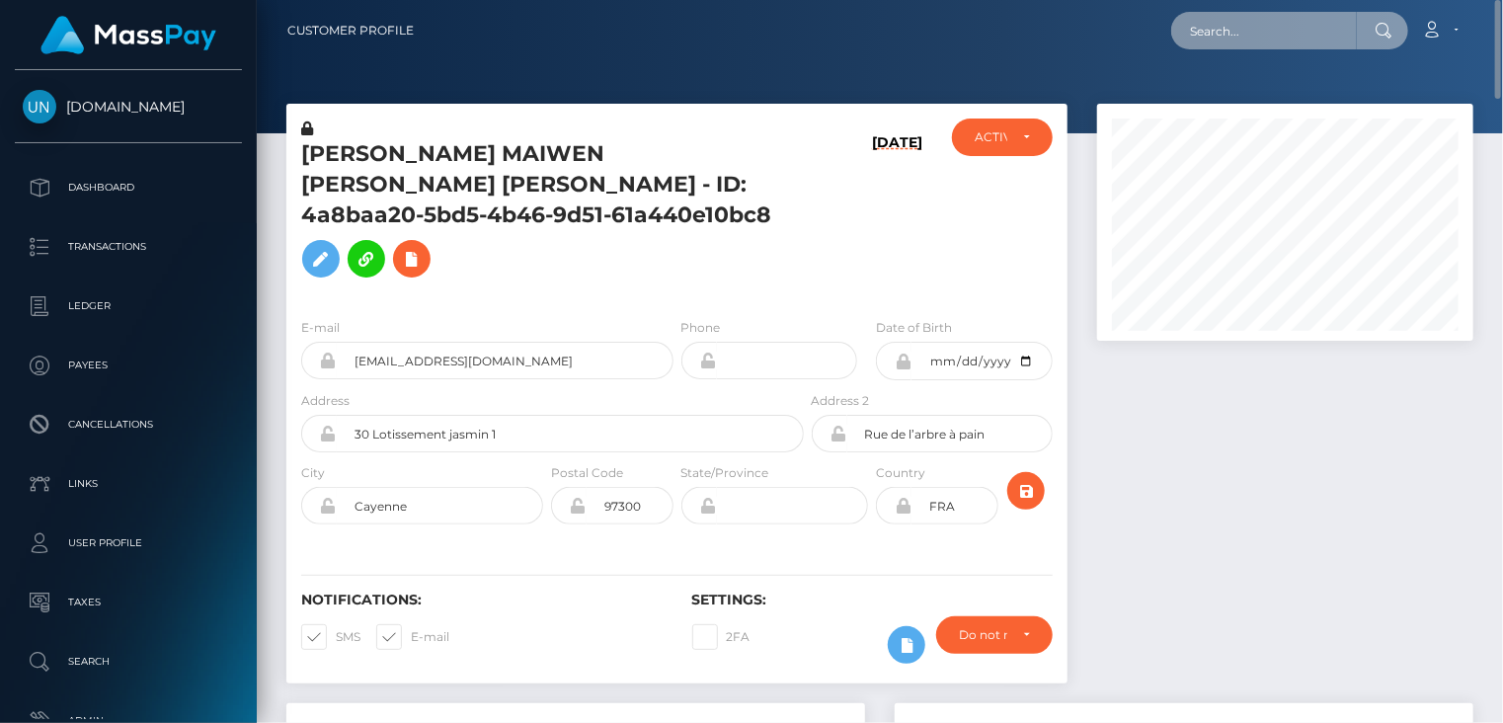
scroll to position [987529, 987390]
paste input "pout_jvdTrvOJFbk2V"
type input "pout_jvdTrvOJFbk2V"
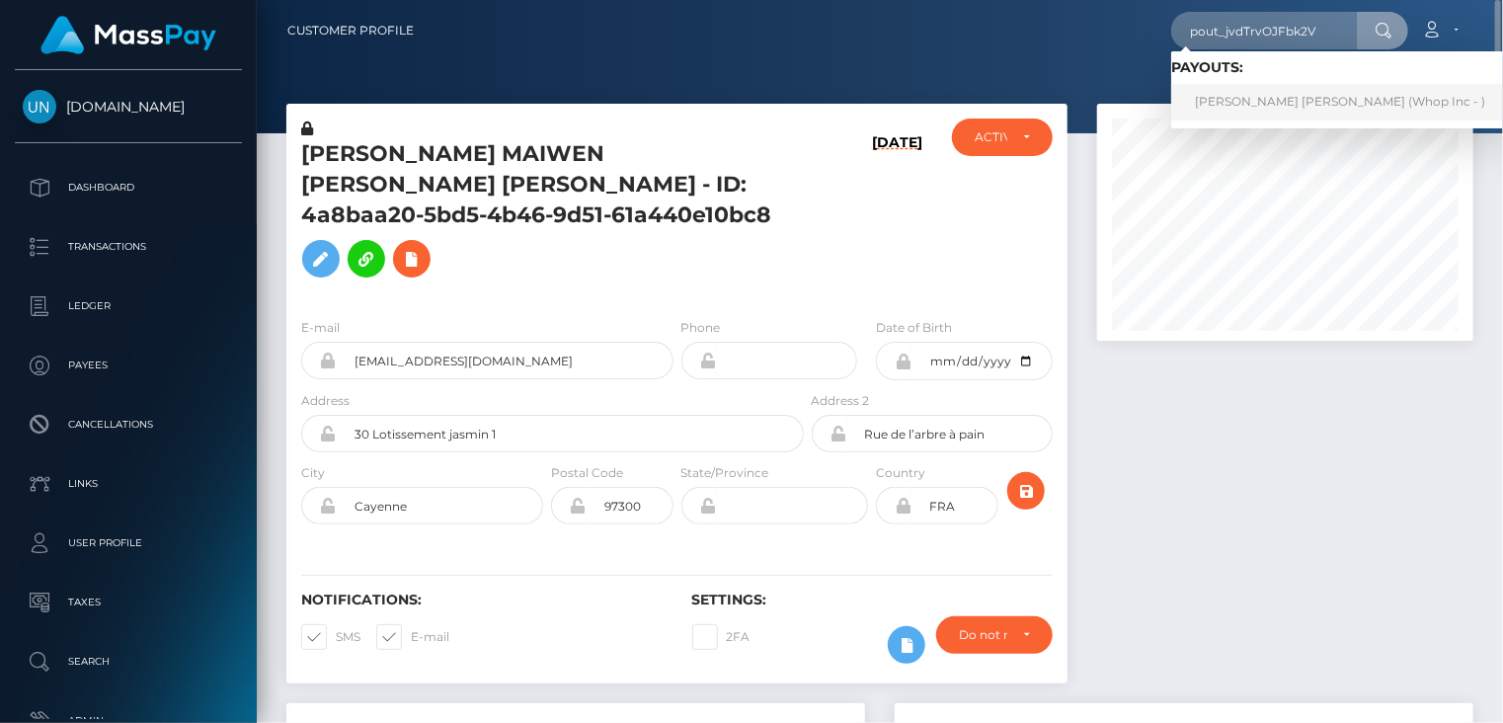
click at [1292, 110] on link "DANIEL ALEXIO PIMENTEL (Whop Inc - )" at bounding box center [1340, 102] width 338 height 37
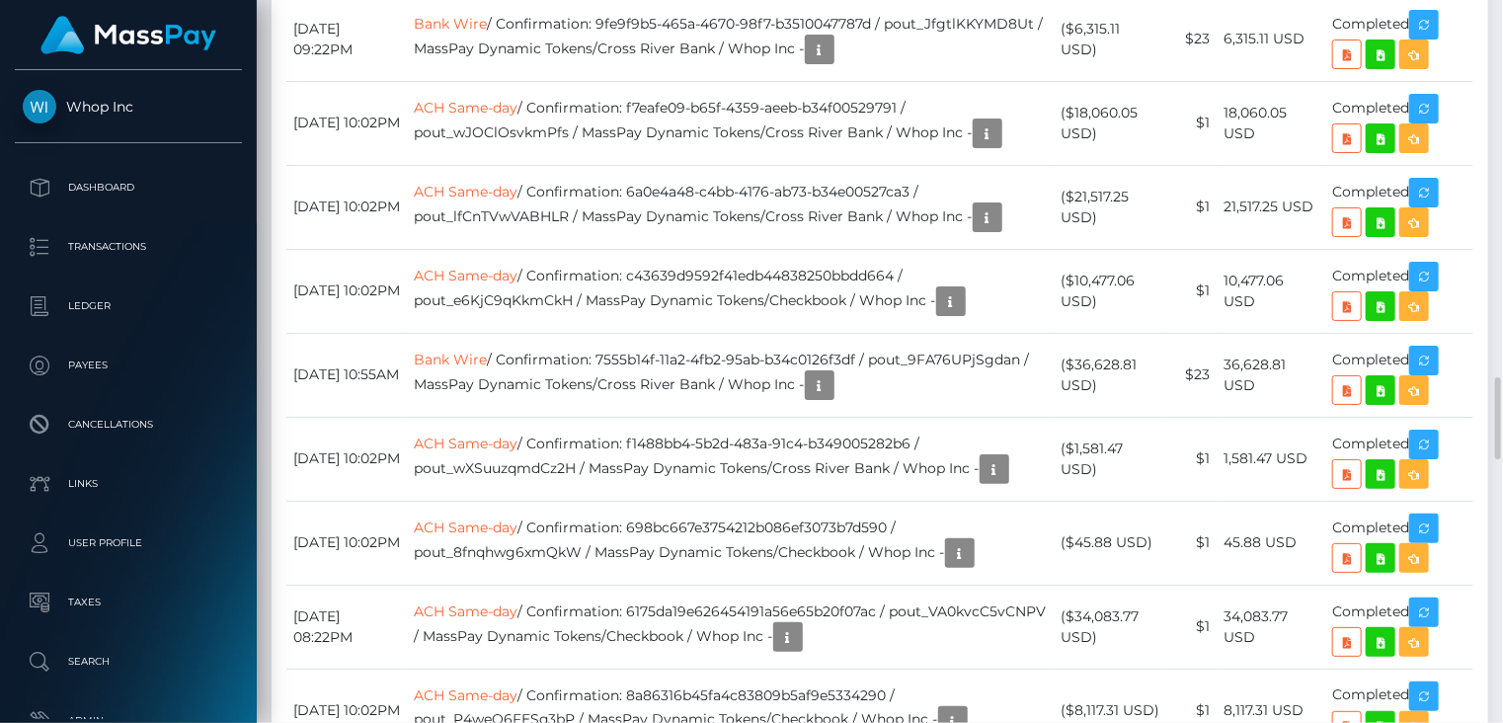
scroll to position [237, 375]
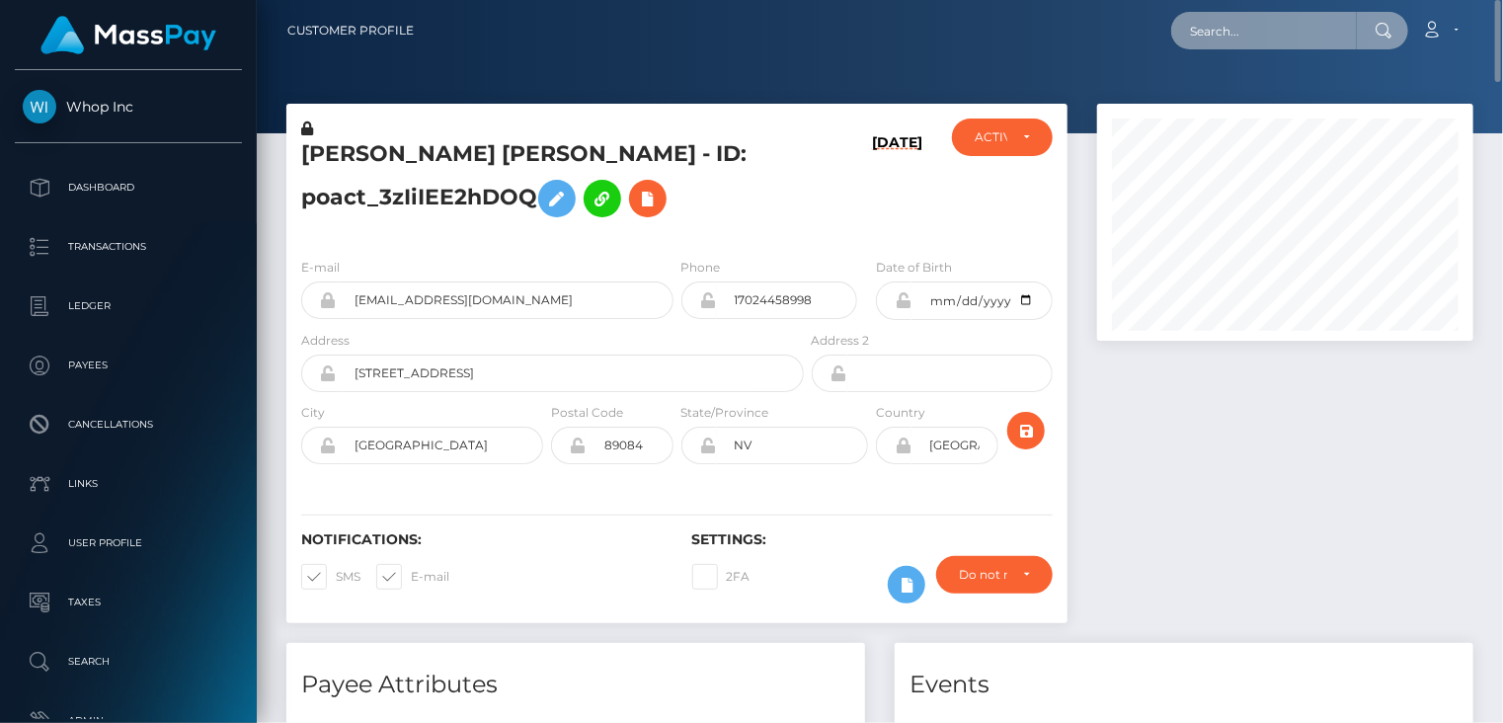
paste input "pout_ShdSBv1mBiUFx"
type input "pout_ShdSBv1mBiUFx"
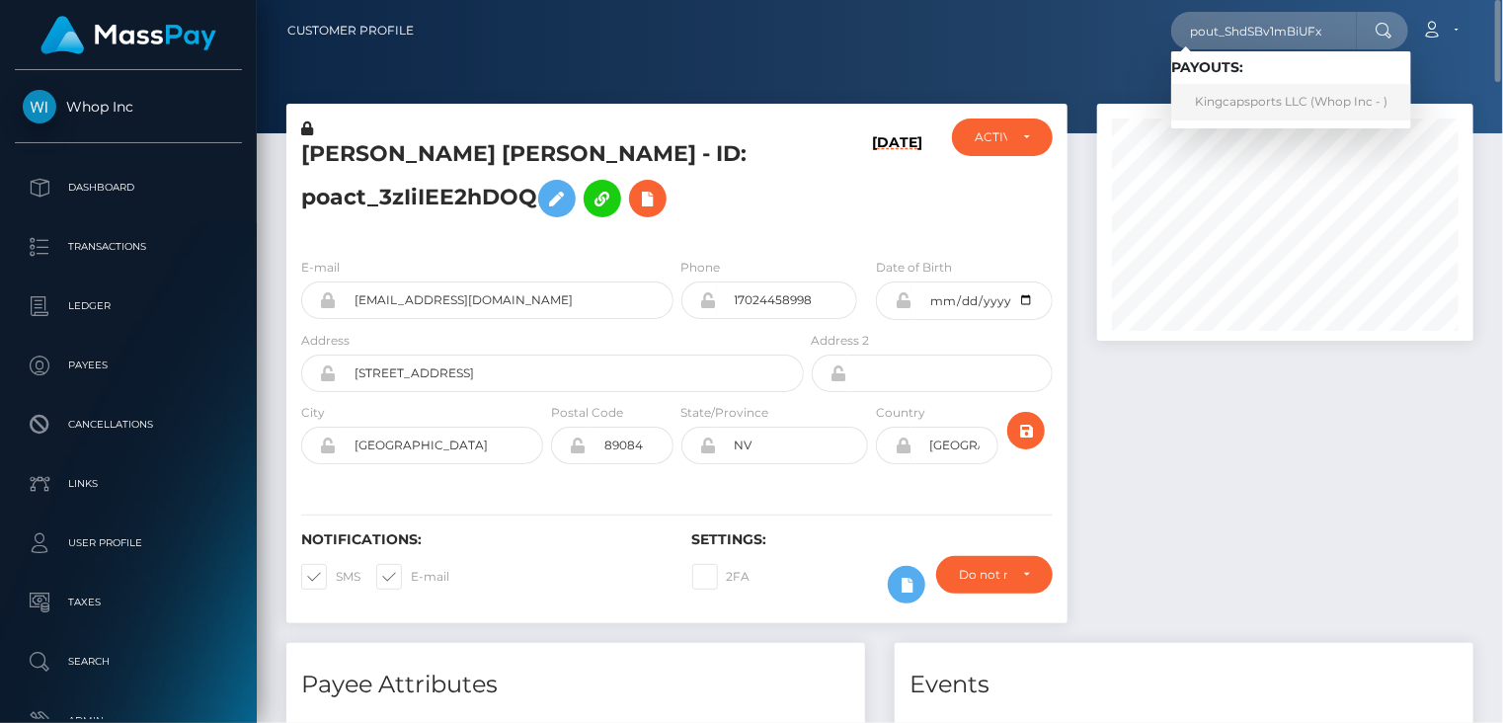
click at [1247, 98] on link "Kingcapsports LLC (Whop Inc - )" at bounding box center [1291, 102] width 240 height 37
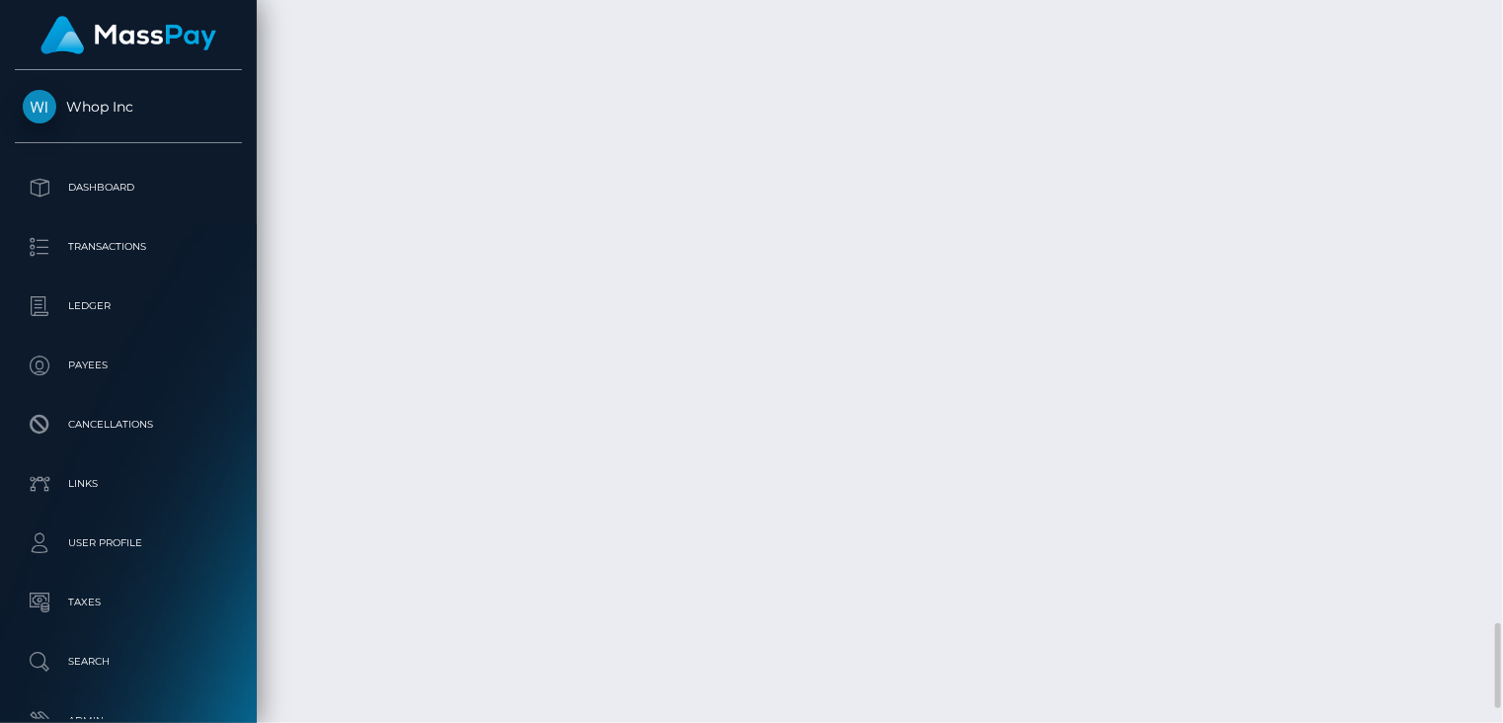
scroll to position [237, 375]
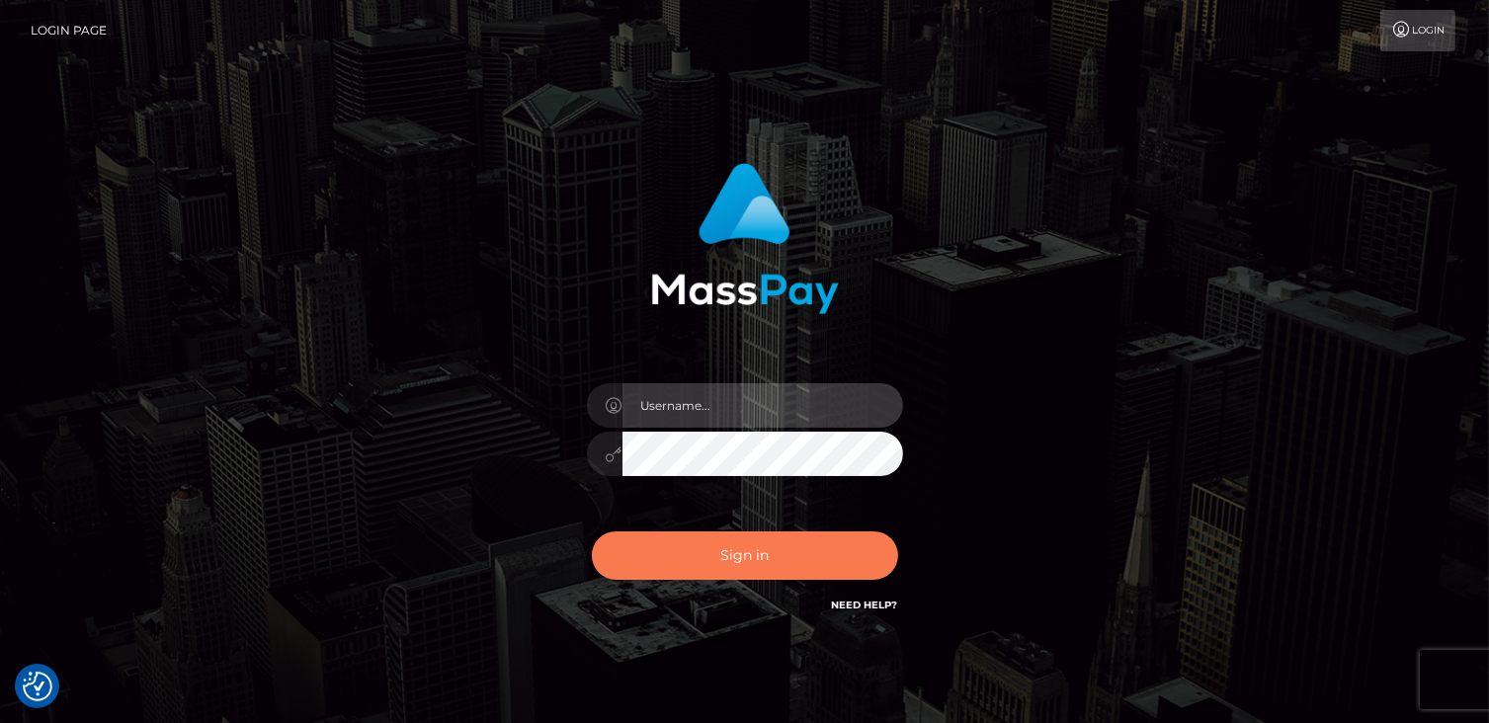
type input "catalinad"
click at [789, 568] on button "Sign in" at bounding box center [745, 555] width 306 height 48
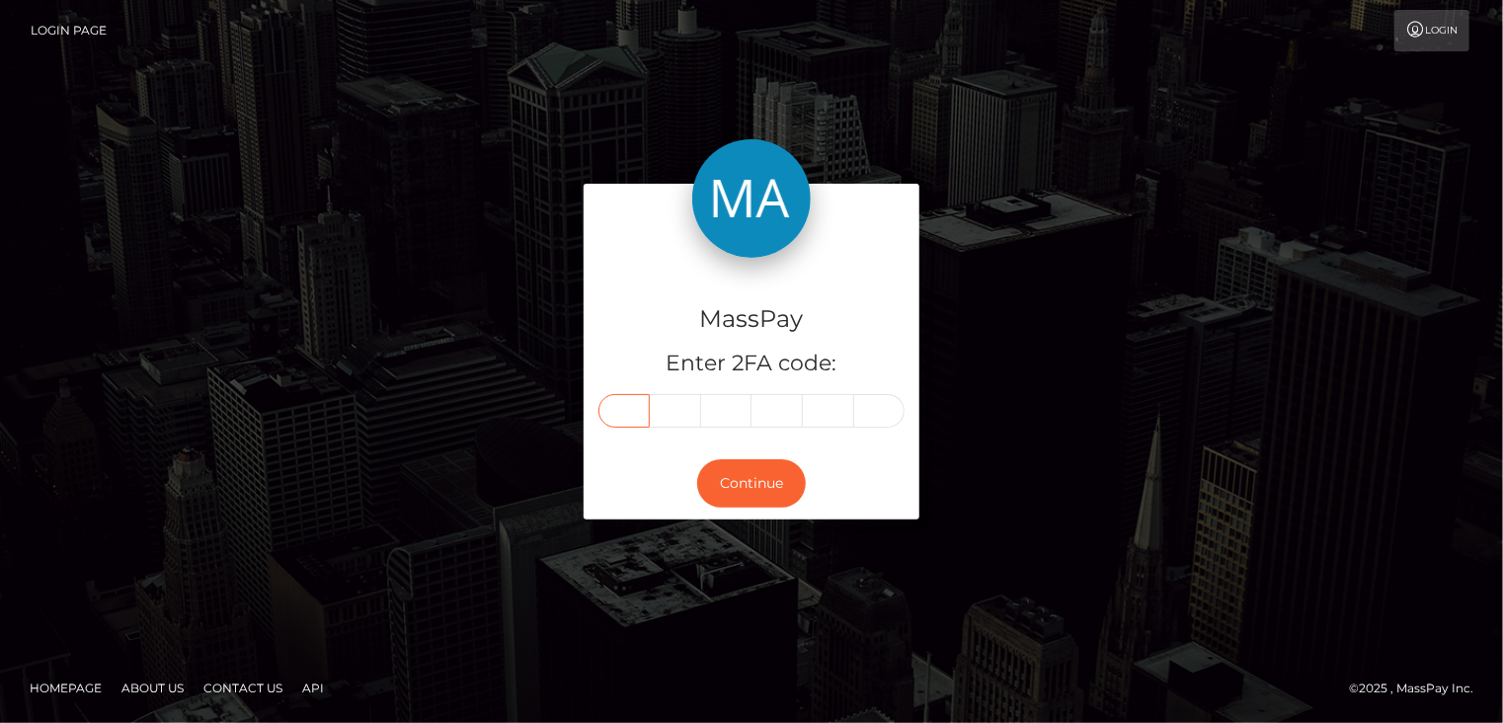
click at [624, 412] on input "text" at bounding box center [624, 411] width 51 height 34
type input "0"
type input "8"
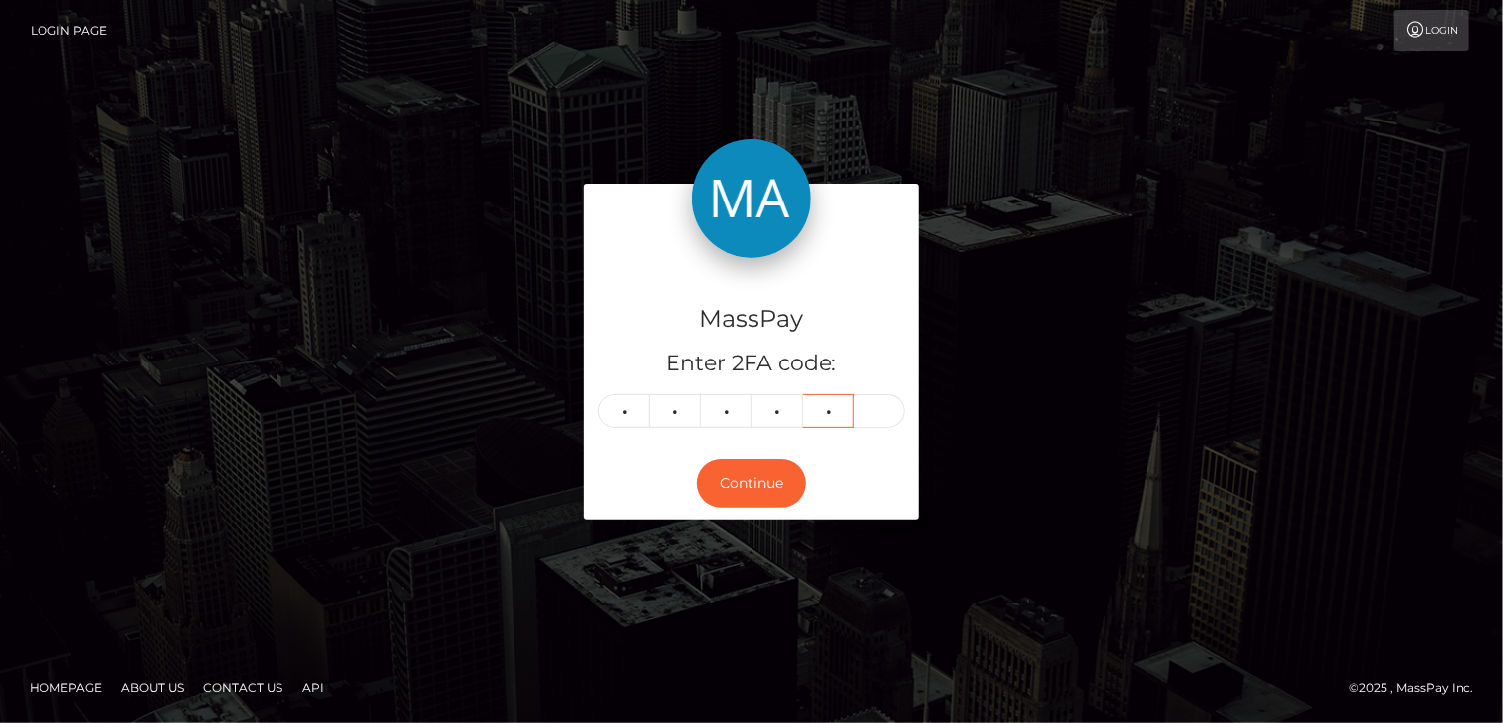
type input "4"
type input "3"
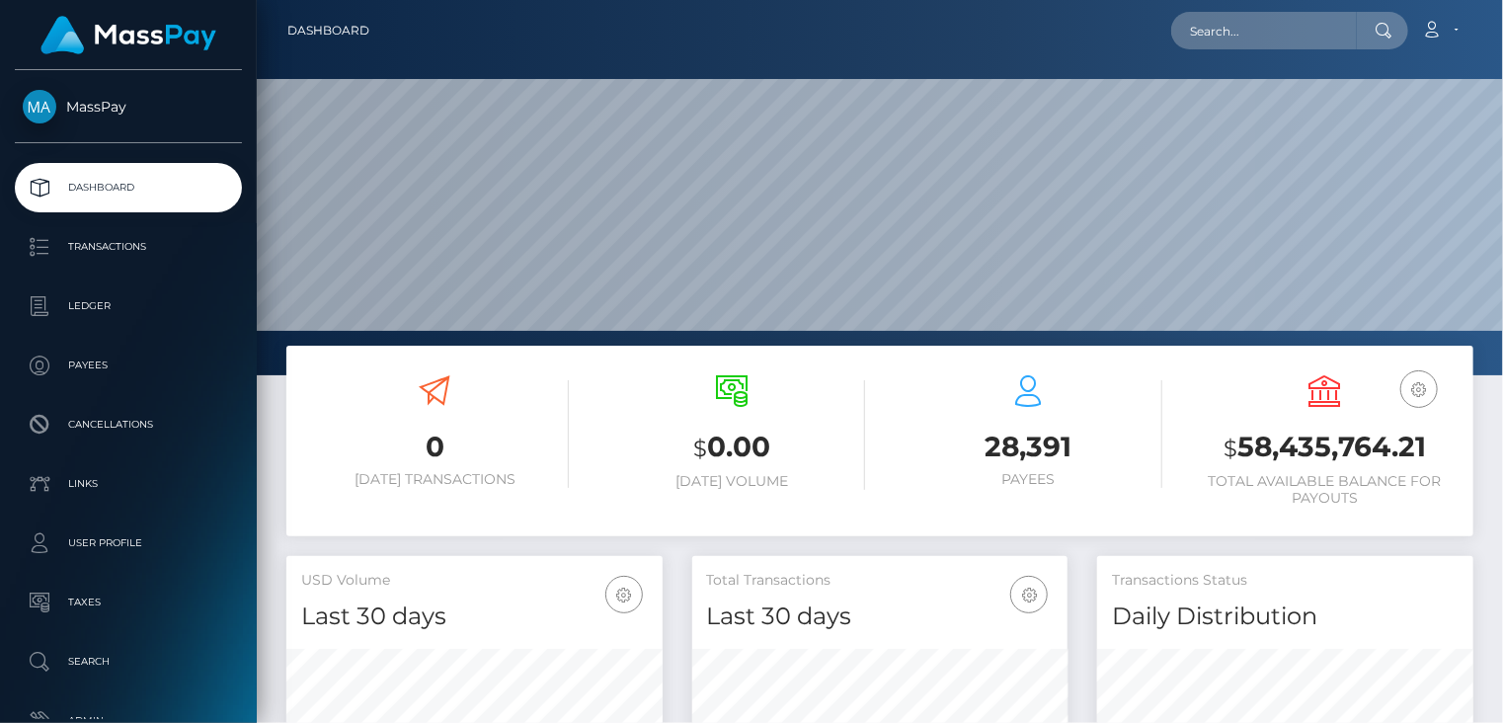
scroll to position [350, 375]
paste input "pout_Y3e96VQd3S10O"
type input "pout_Y3e96VQd3S10O"
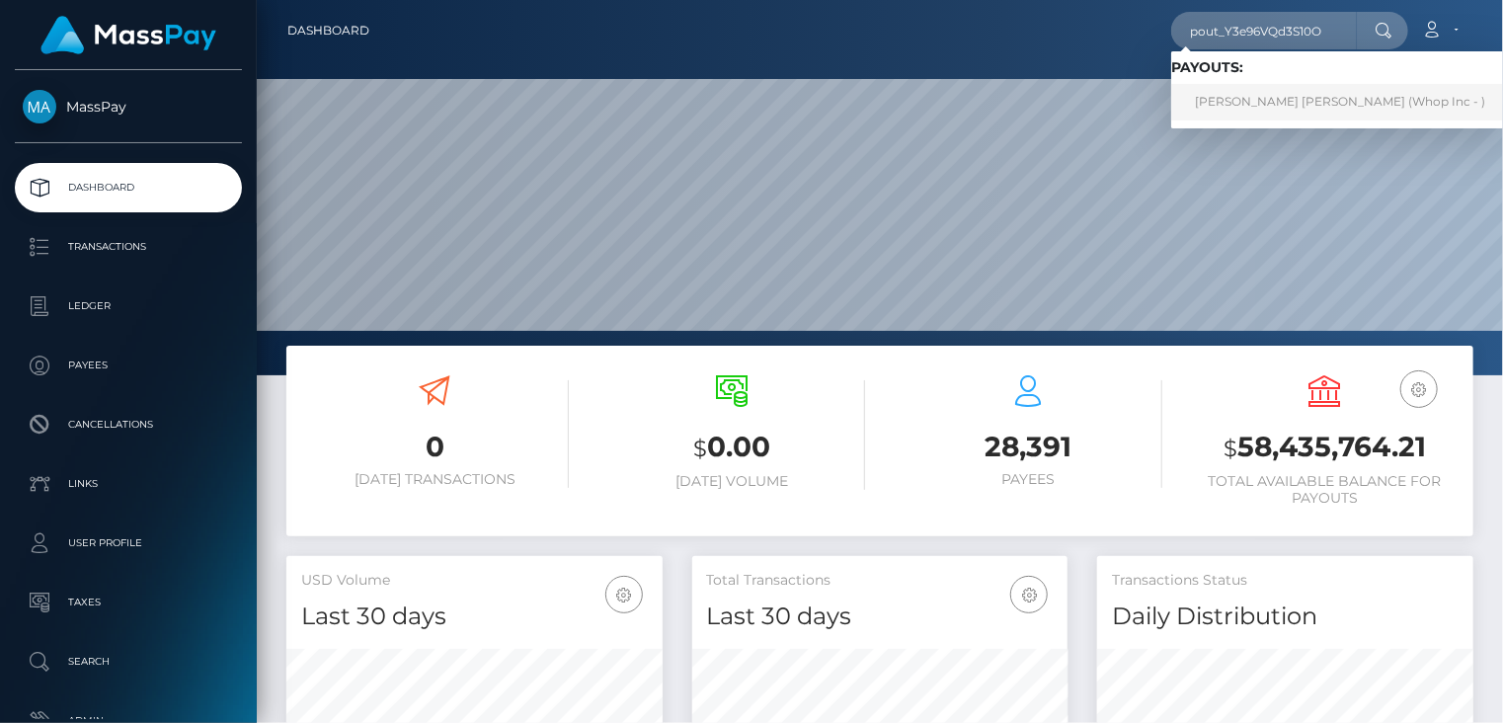
click at [1284, 100] on link "JANAYE ELISE PARKER (Whop Inc - )" at bounding box center [1340, 102] width 338 height 37
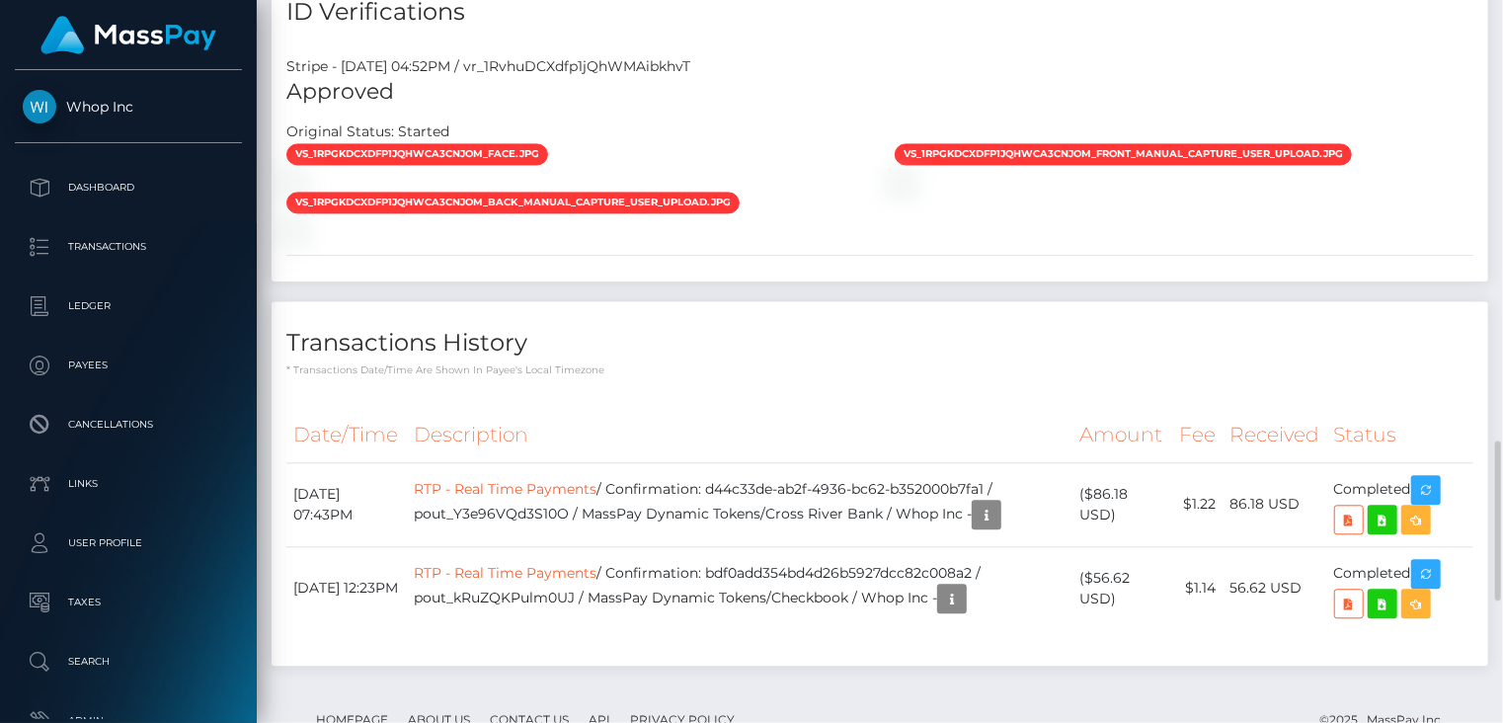
scroll to position [2524, 0]
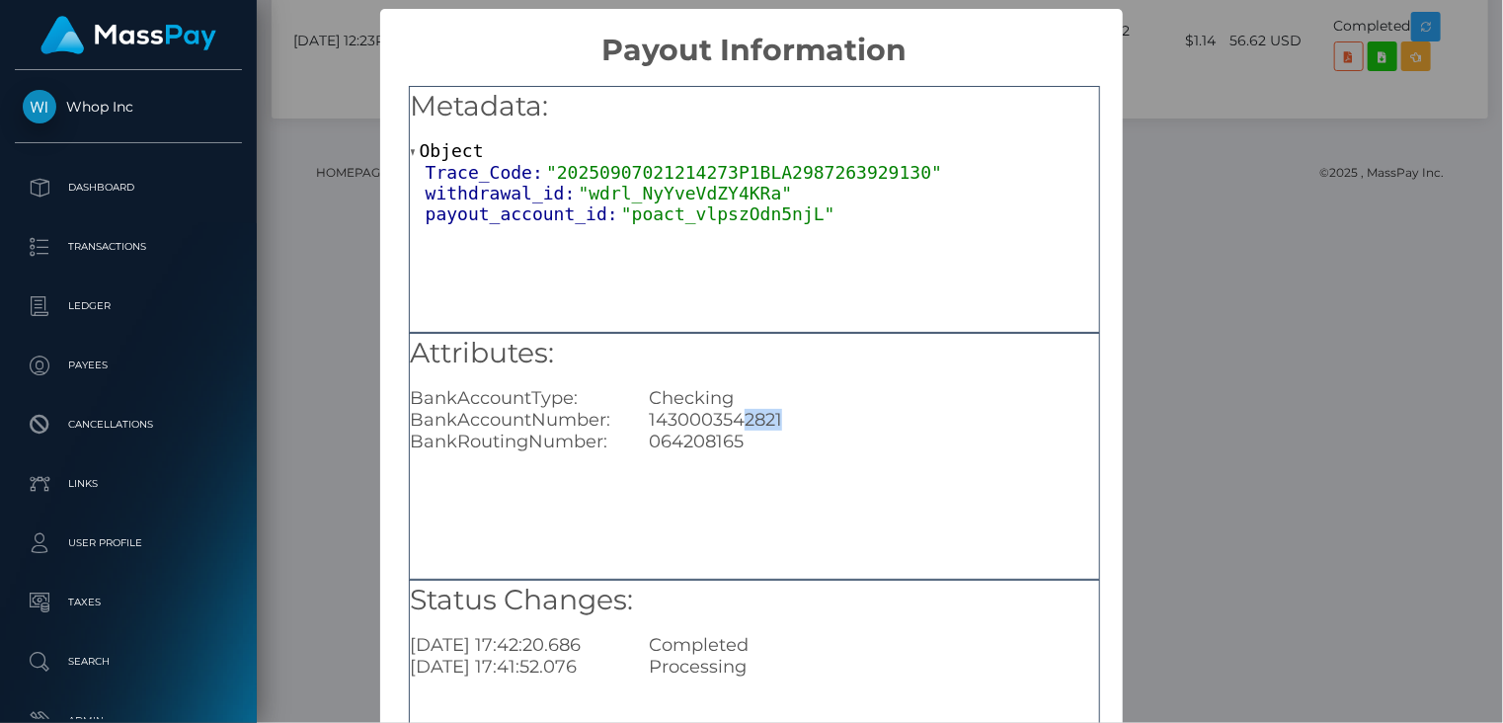
drag, startPoint x: 745, startPoint y: 419, endPoint x: 778, endPoint y: 428, distance: 34.7
click at [778, 428] on div "1430003542821" at bounding box center [873, 420] width 479 height 22
copy div "2821"
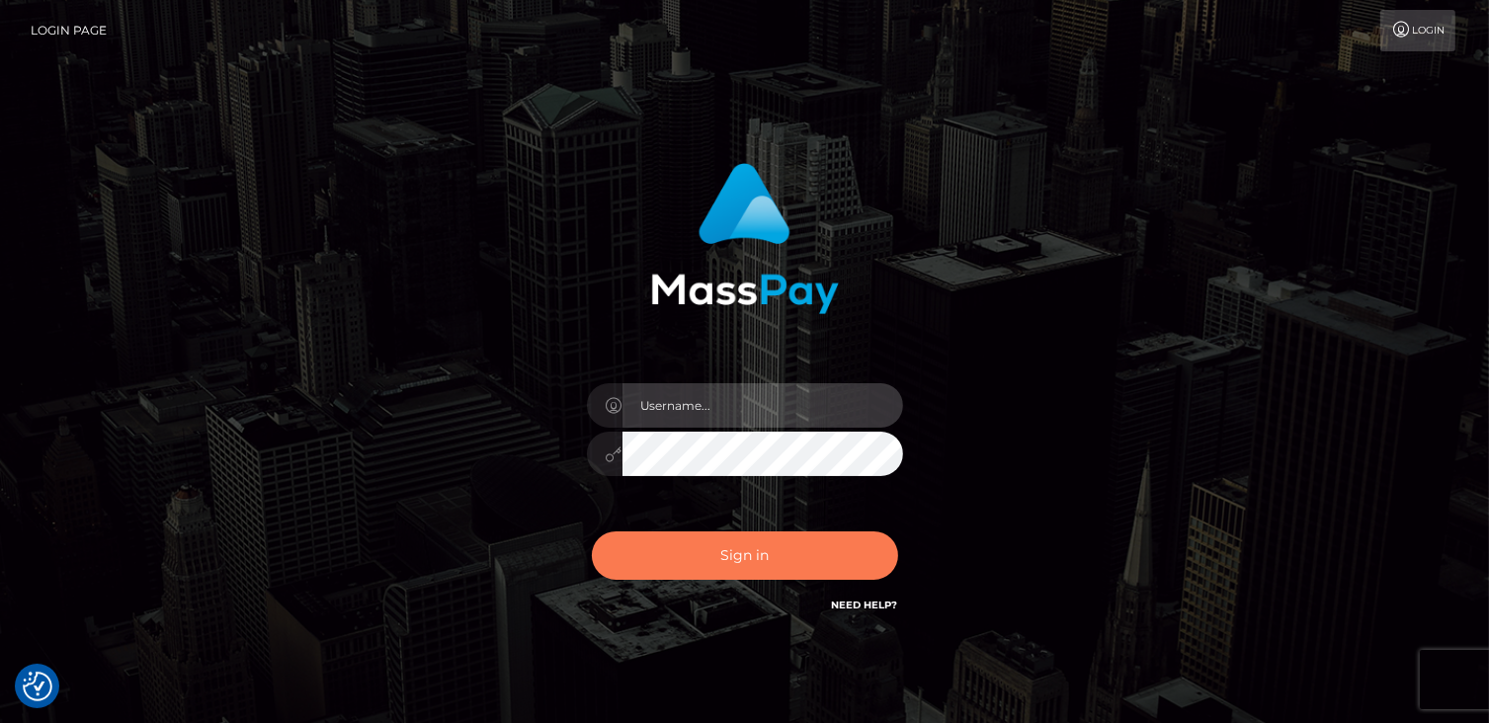
type input "catalinad"
click at [788, 563] on button "Sign in" at bounding box center [745, 555] width 306 height 48
type input "catalinad"
click at [788, 542] on button "Sign in" at bounding box center [745, 555] width 306 height 48
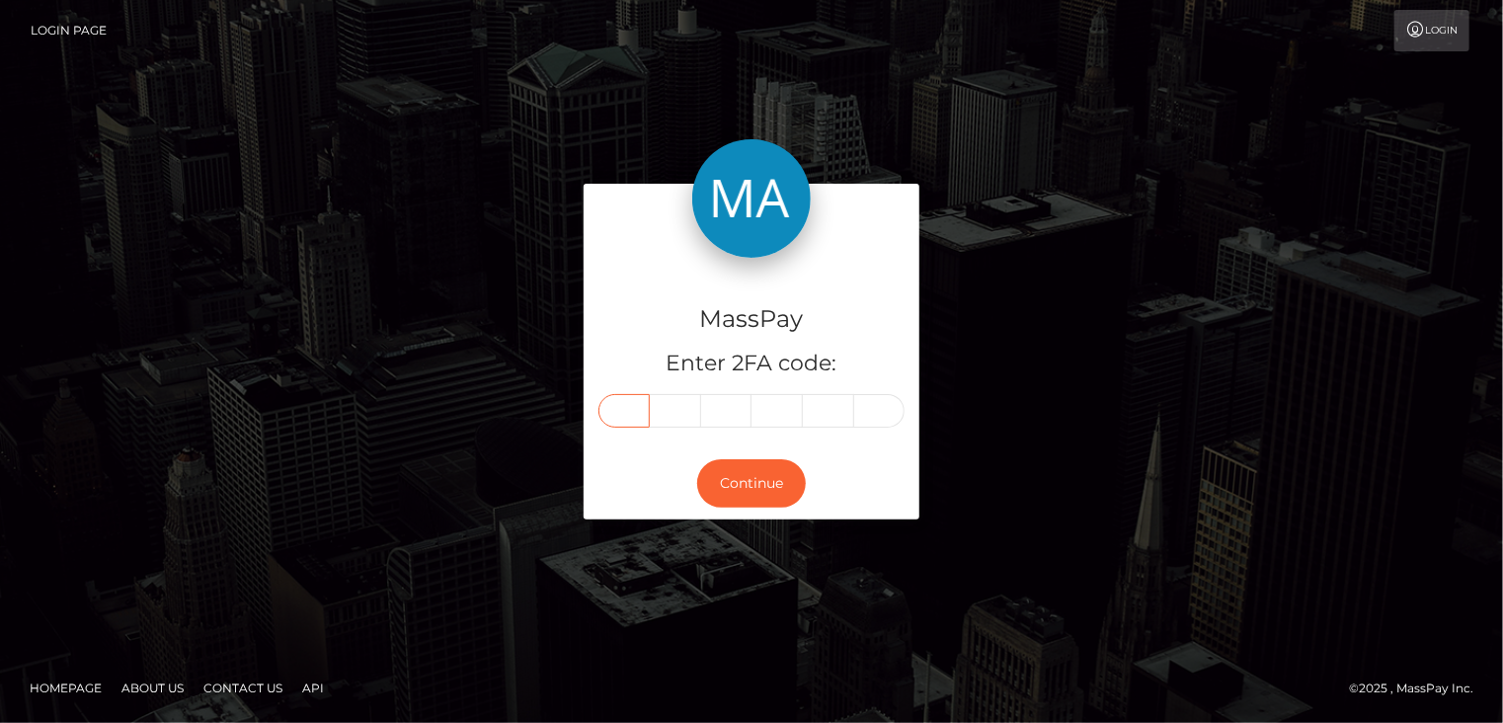
click at [623, 404] on input "text" at bounding box center [624, 411] width 51 height 34
type input "7"
type input "0"
type input "8"
type input "9"
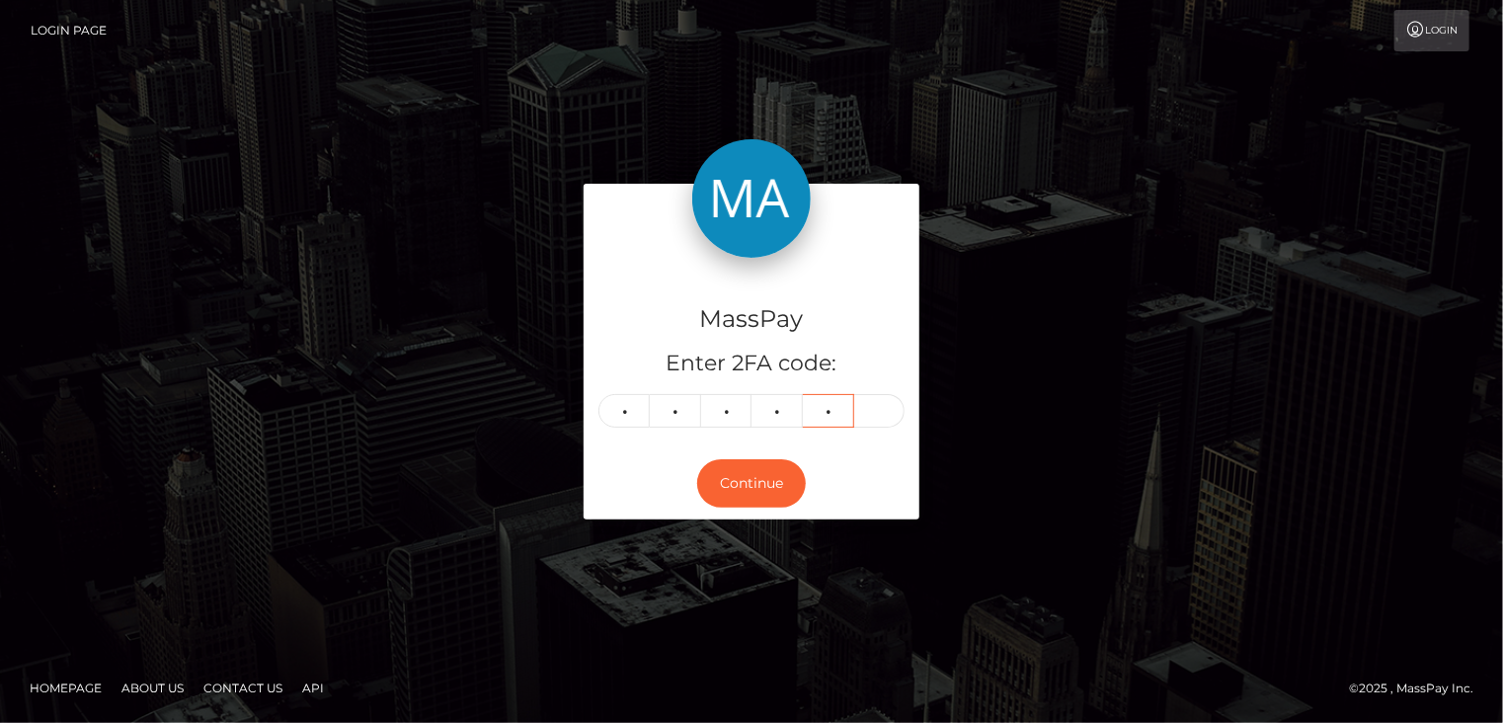
type input "3"
type input "5"
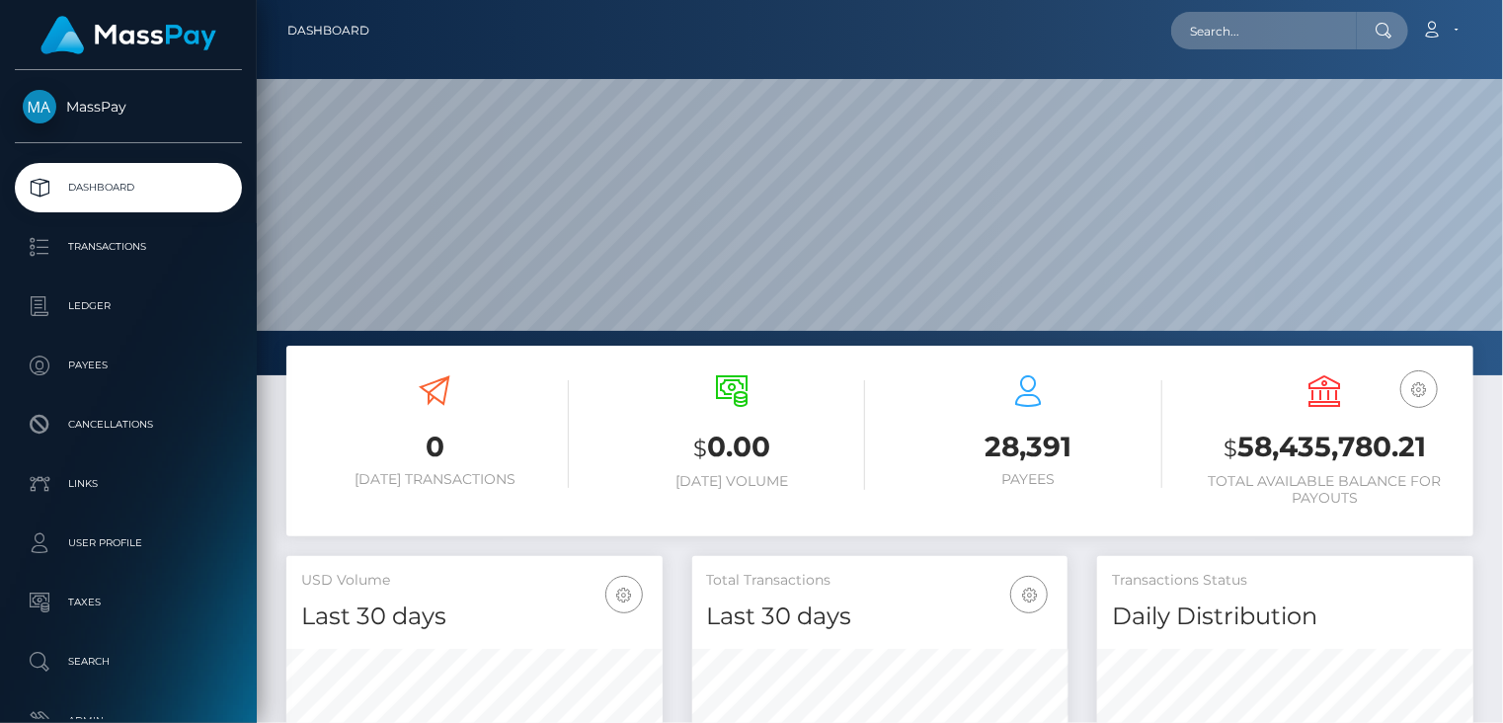
scroll to position [350, 375]
paste input "[EMAIL_ADDRESS][DOMAIN_NAME]"
type input "[EMAIL_ADDRESS][DOMAIN_NAME]"
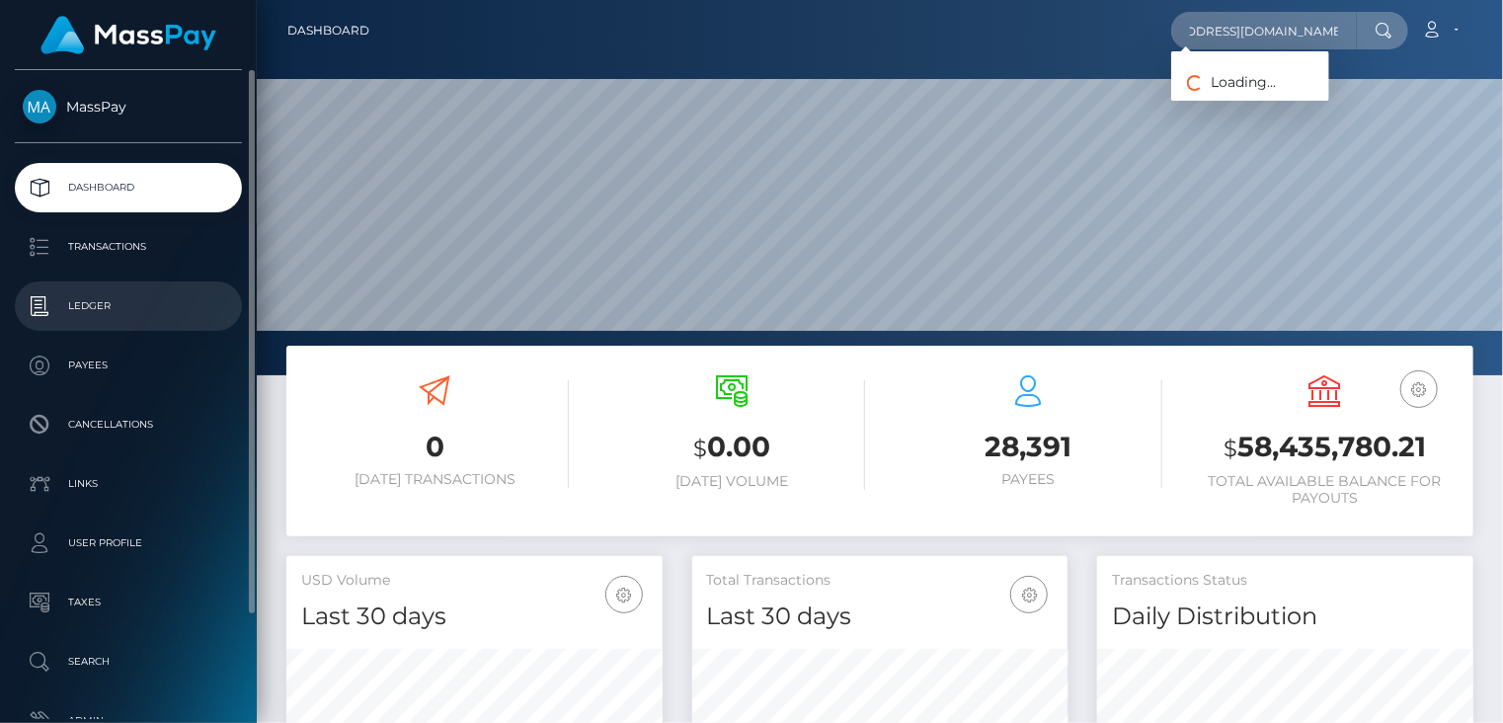
scroll to position [0, 0]
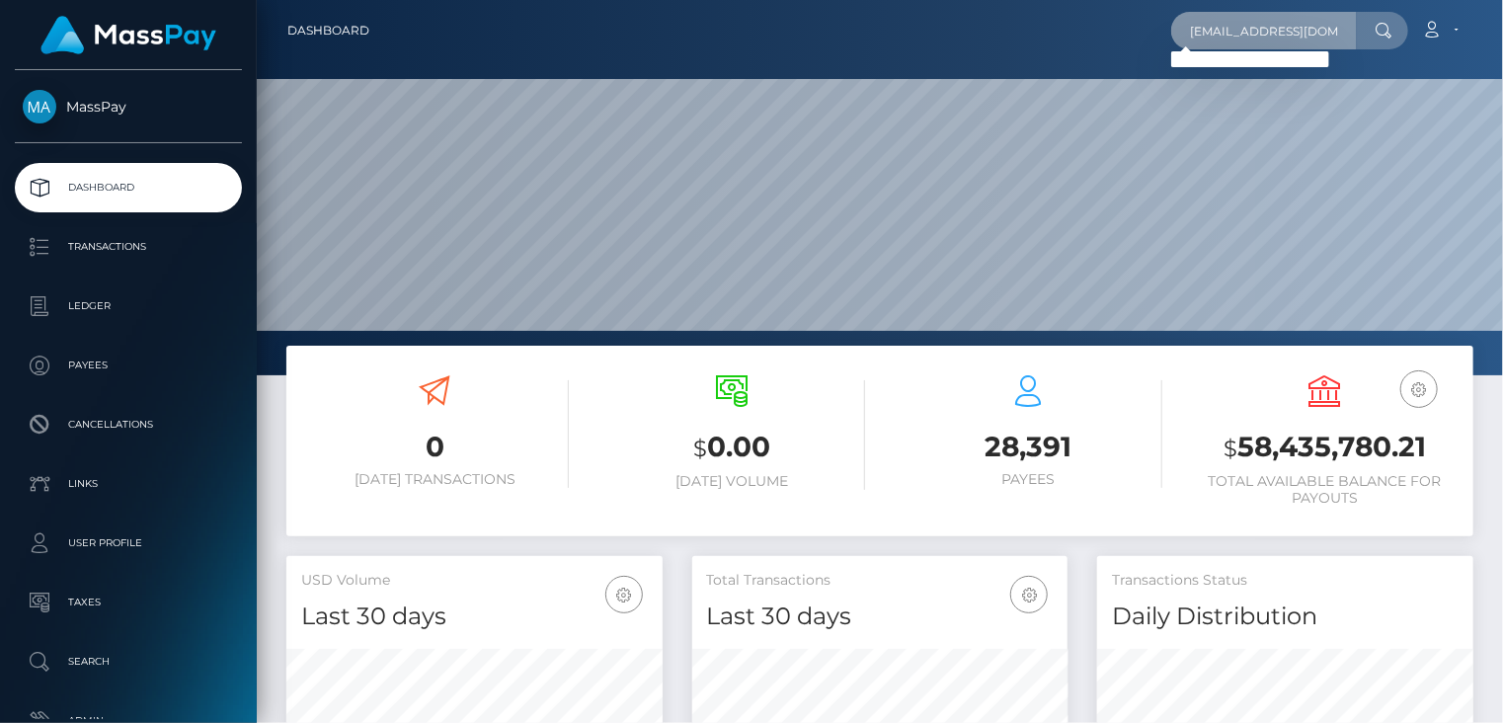
click at [1282, 26] on input "[EMAIL_ADDRESS][DOMAIN_NAME]" at bounding box center [1264, 31] width 186 height 38
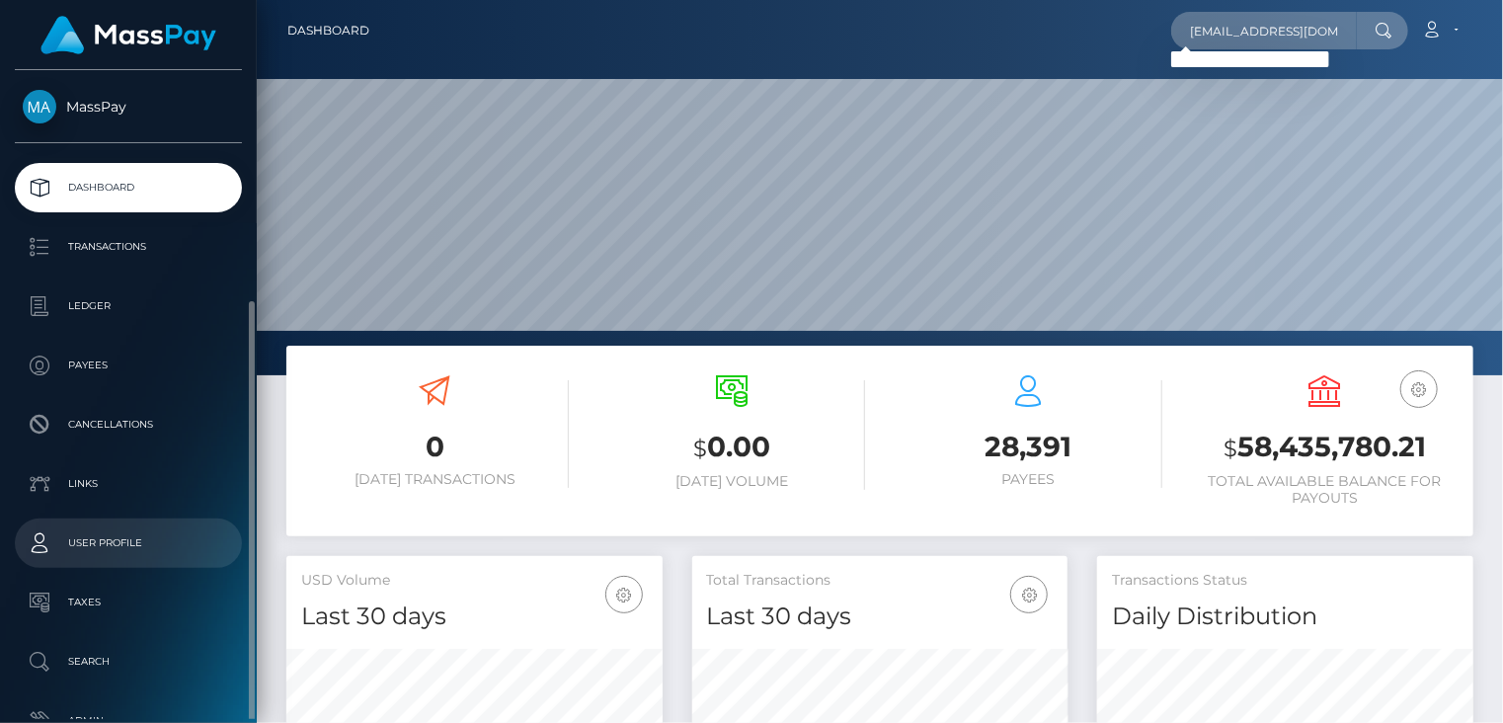
scroll to position [125, 0]
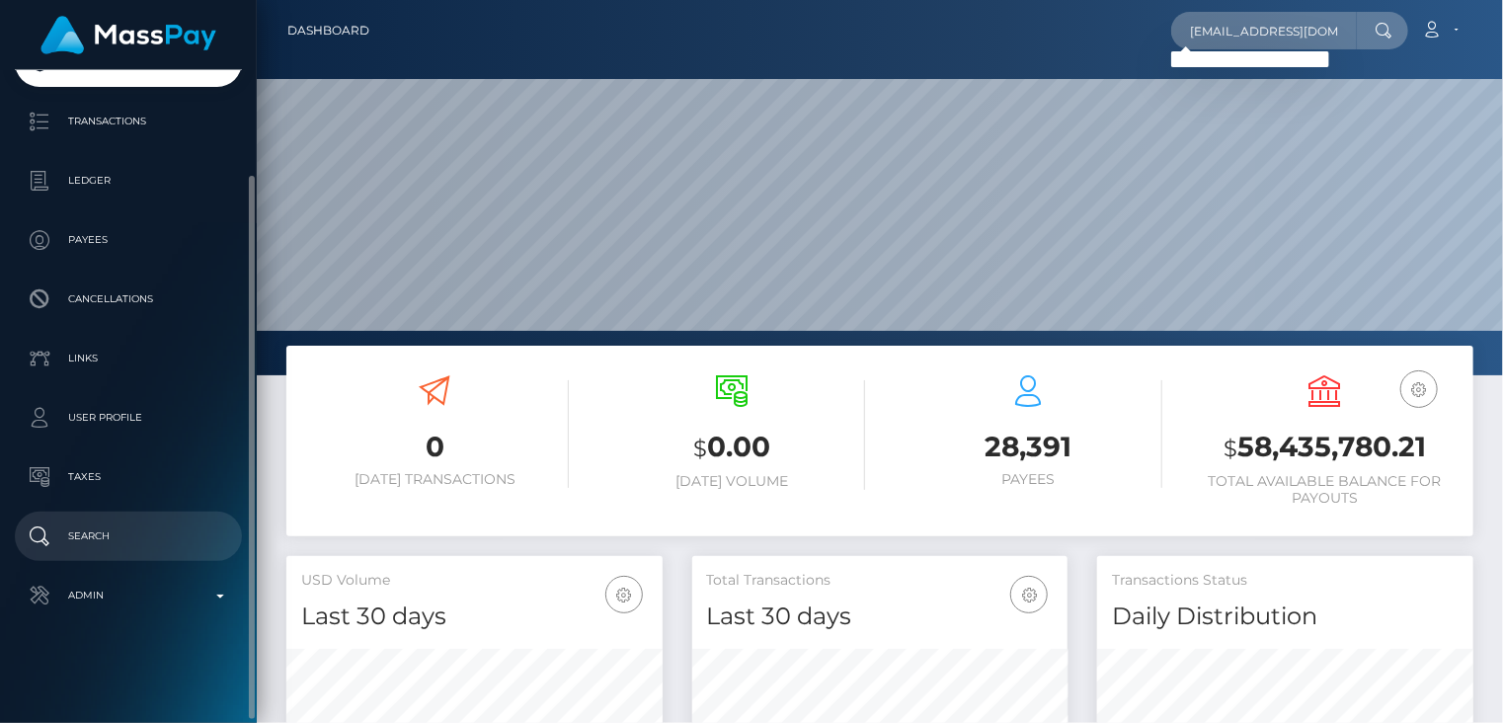
click at [182, 523] on p "Search" at bounding box center [128, 537] width 211 height 30
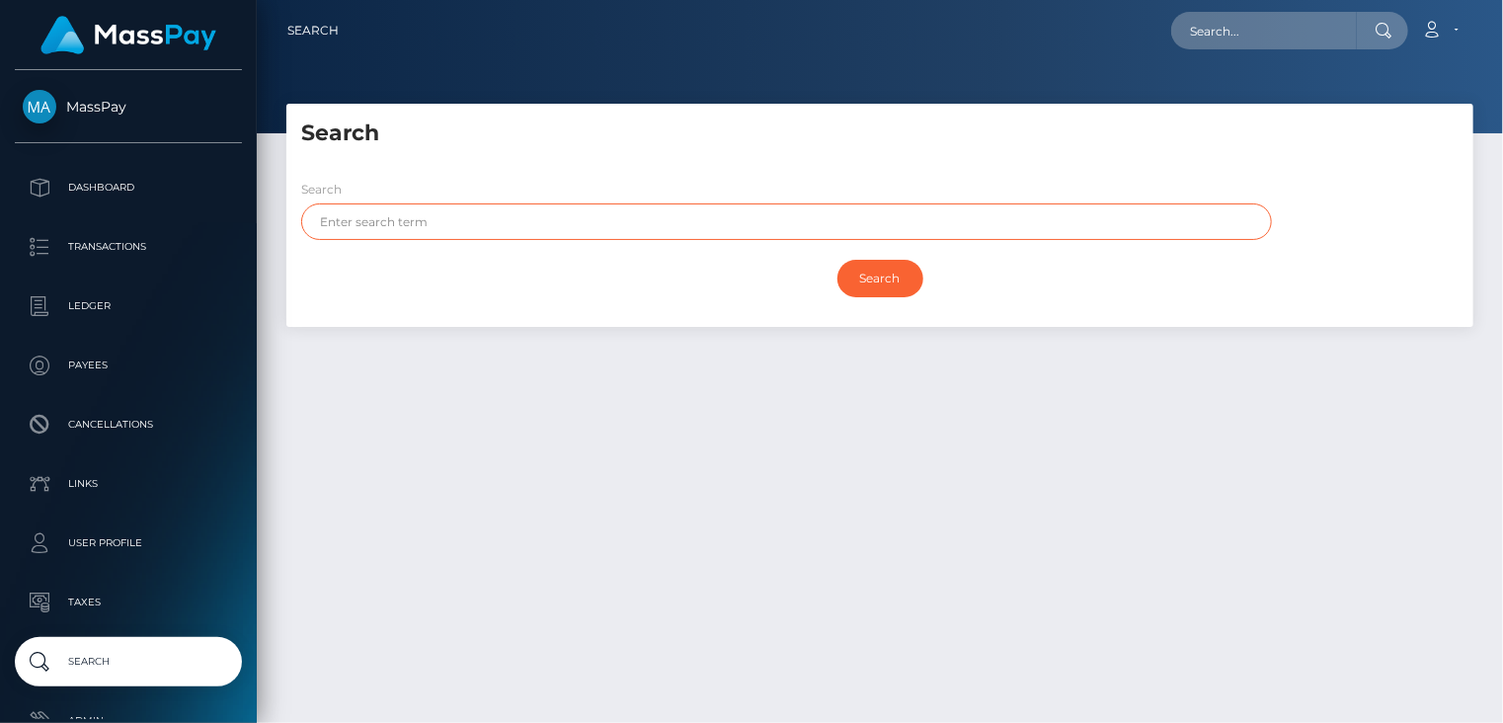
paste input "[GEOGRAPHIC_DATA]"
type input "[GEOGRAPHIC_DATA]"
click at [870, 277] on input "Search" at bounding box center [881, 279] width 86 height 38
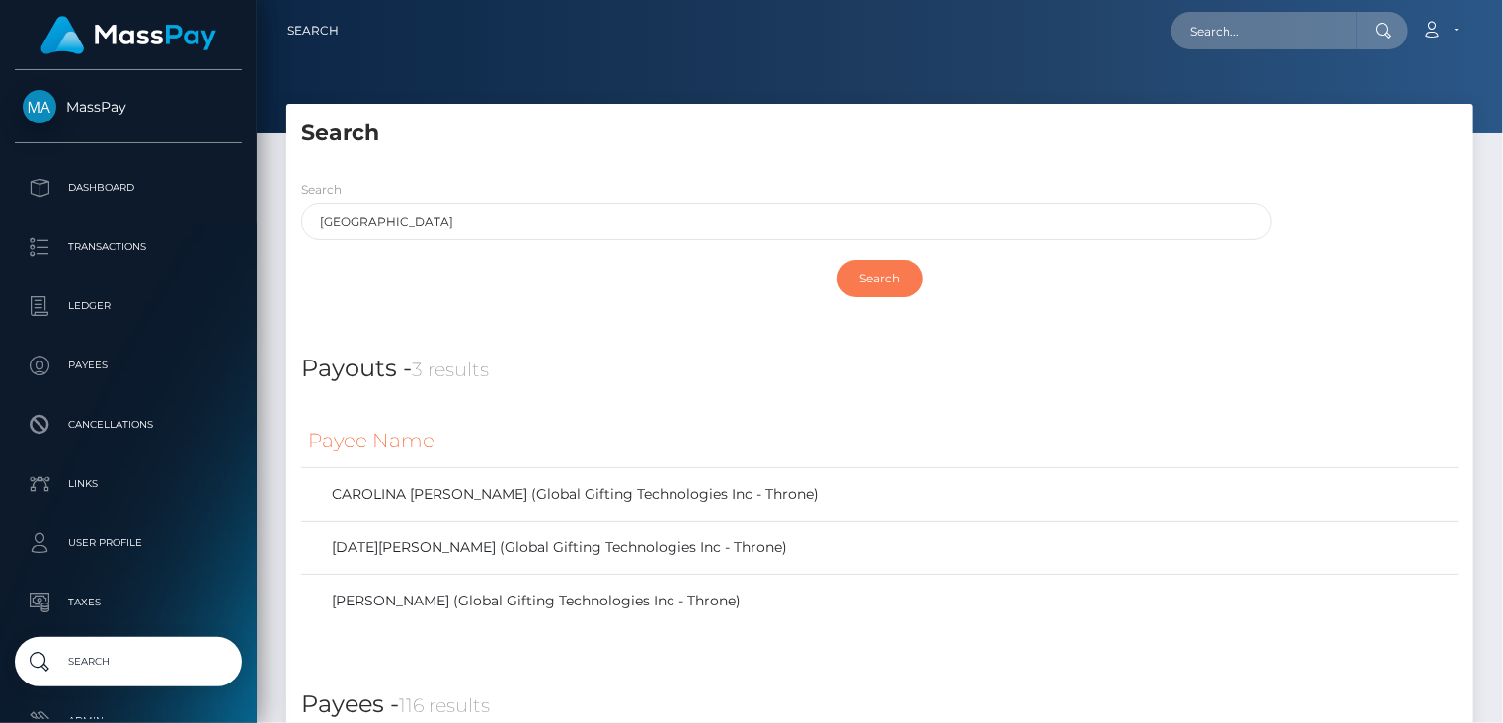
scroll to position [329, 0]
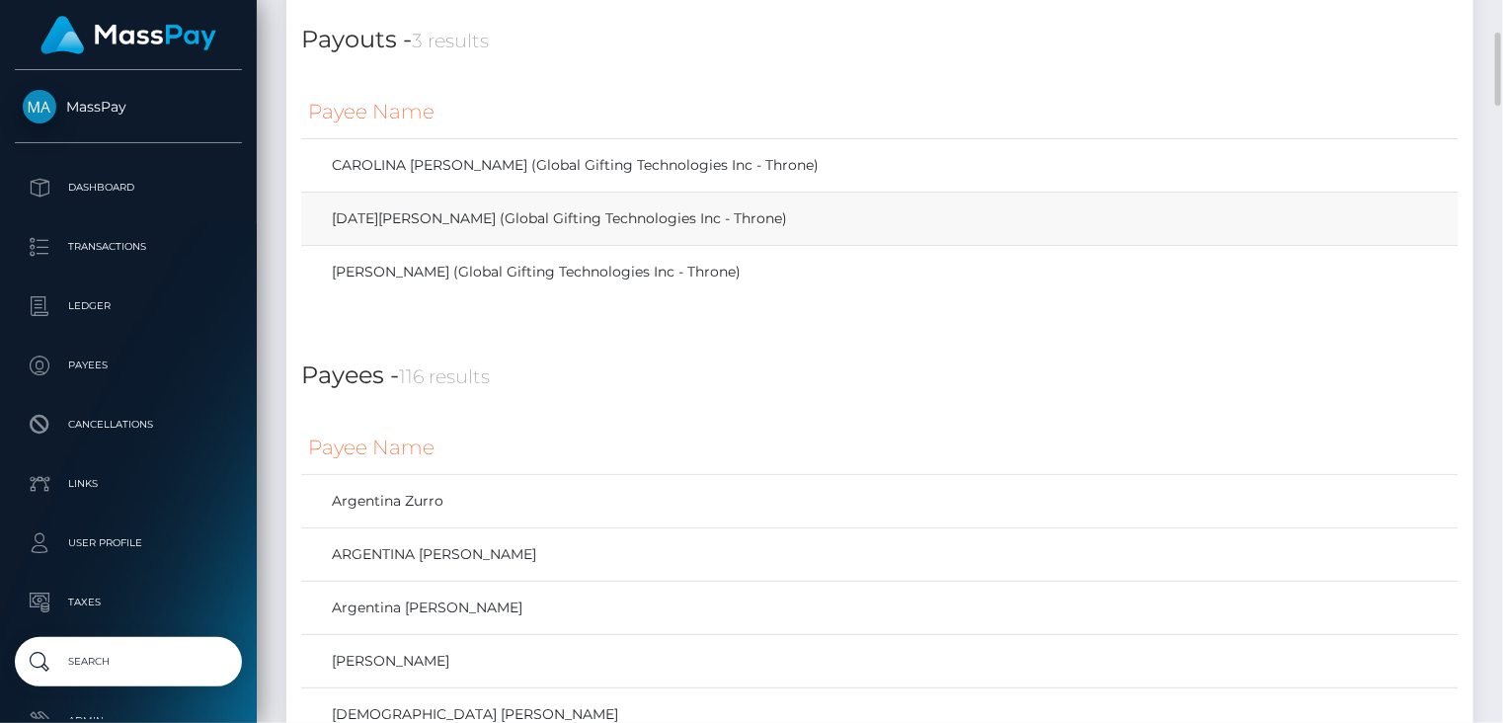
click at [1096, 237] on td "[DATE][PERSON_NAME] (Global Gifting Technologies Inc - Throne)" at bounding box center [880, 219] width 1158 height 53
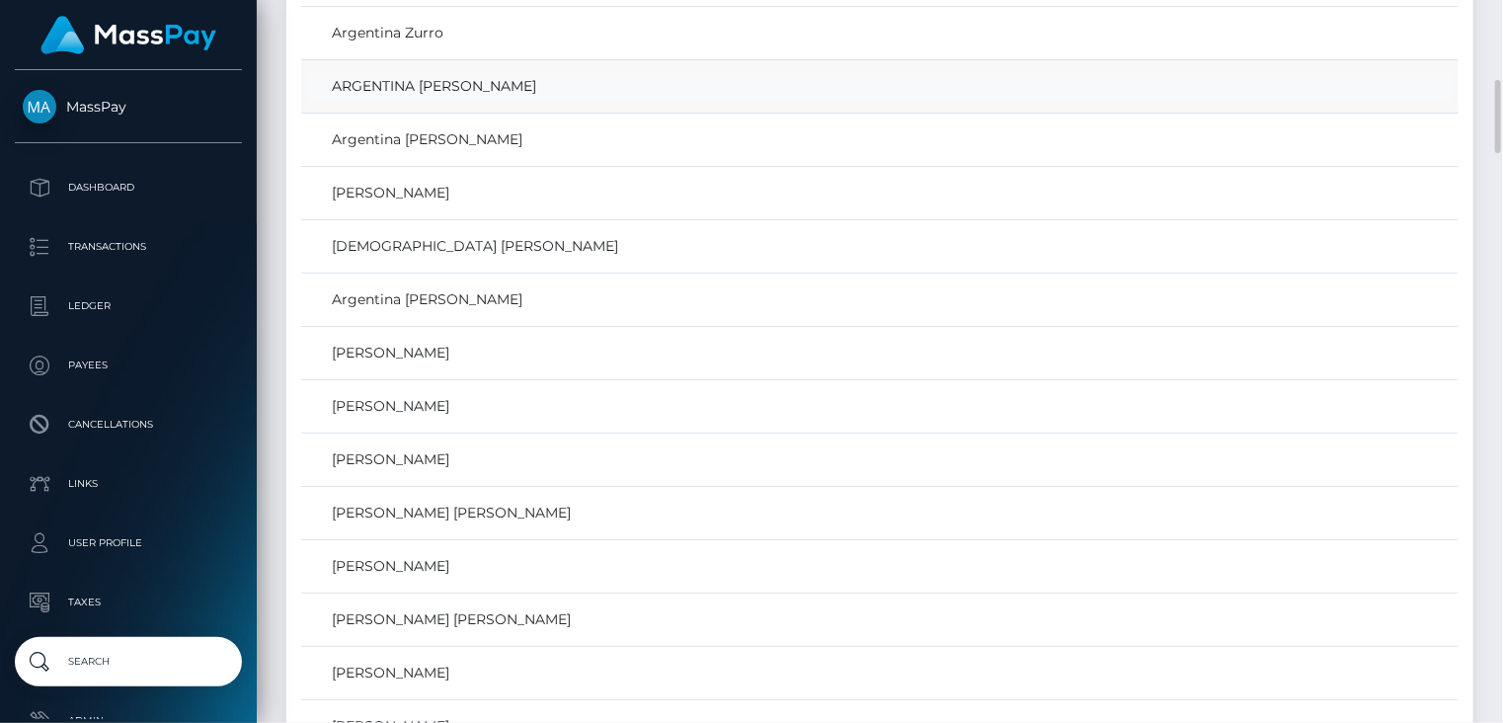
scroll to position [0, 0]
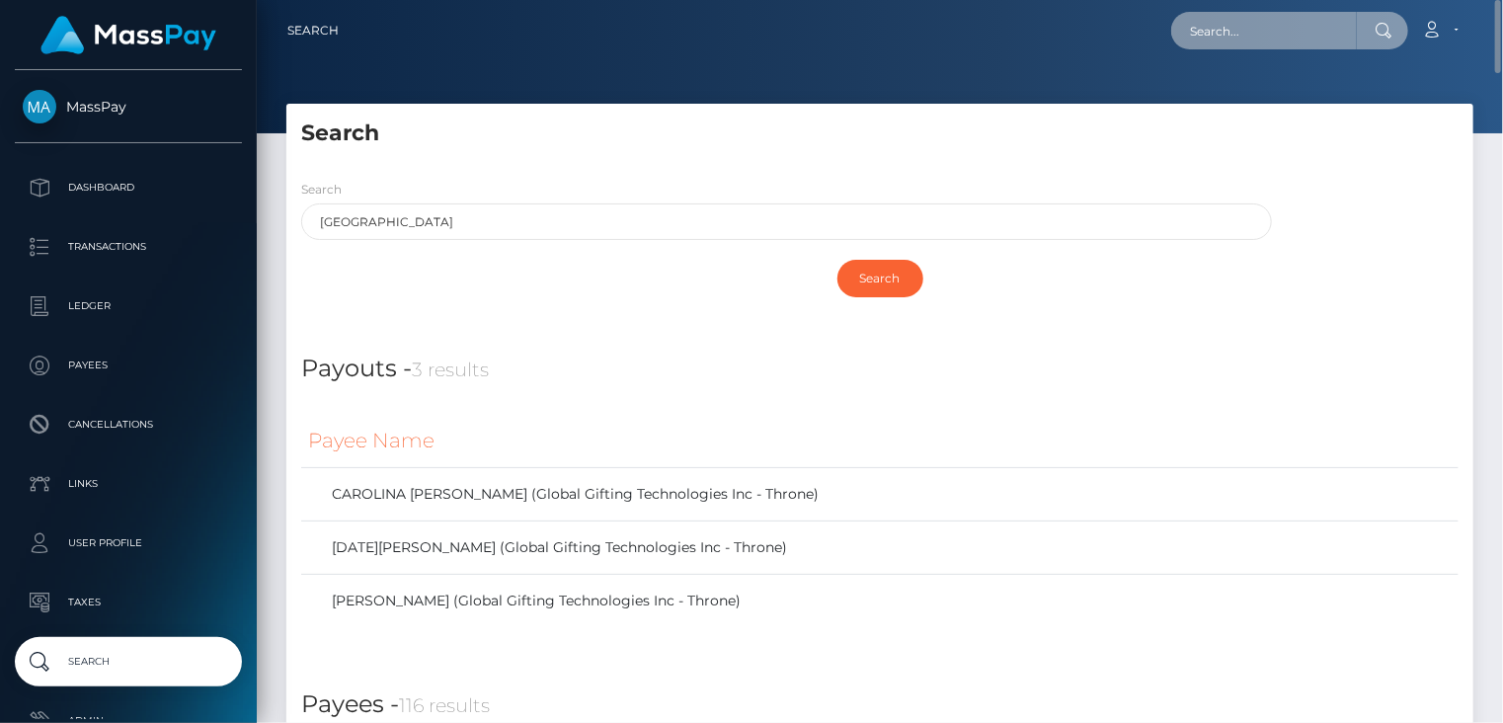
paste input "[PERSON_NAME][EMAIL_ADDRESS][PERSON_NAME][DOMAIN_NAME]"
type input "[PERSON_NAME][EMAIL_ADDRESS][PERSON_NAME][DOMAIN_NAME]"
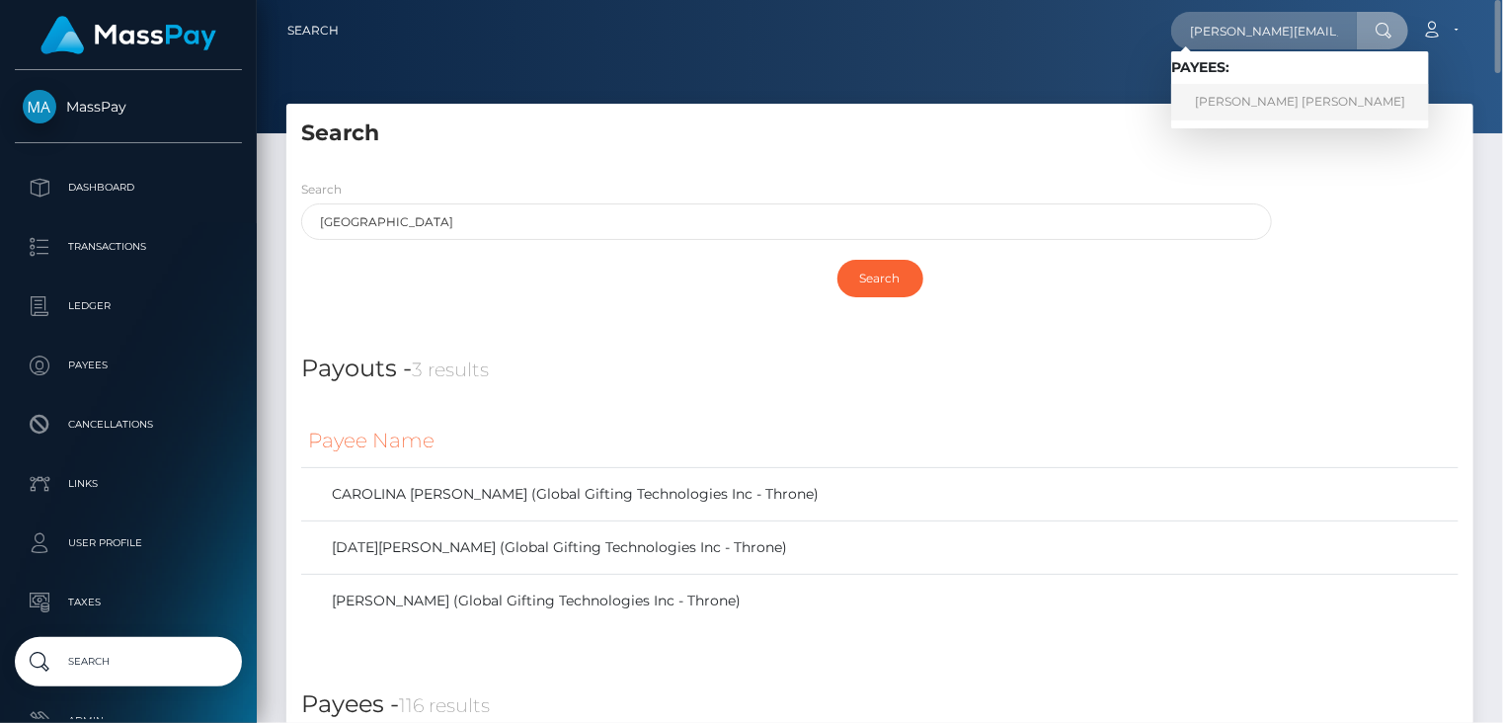
click at [1260, 103] on link "[PERSON_NAME] [PERSON_NAME]" at bounding box center [1300, 102] width 258 height 37
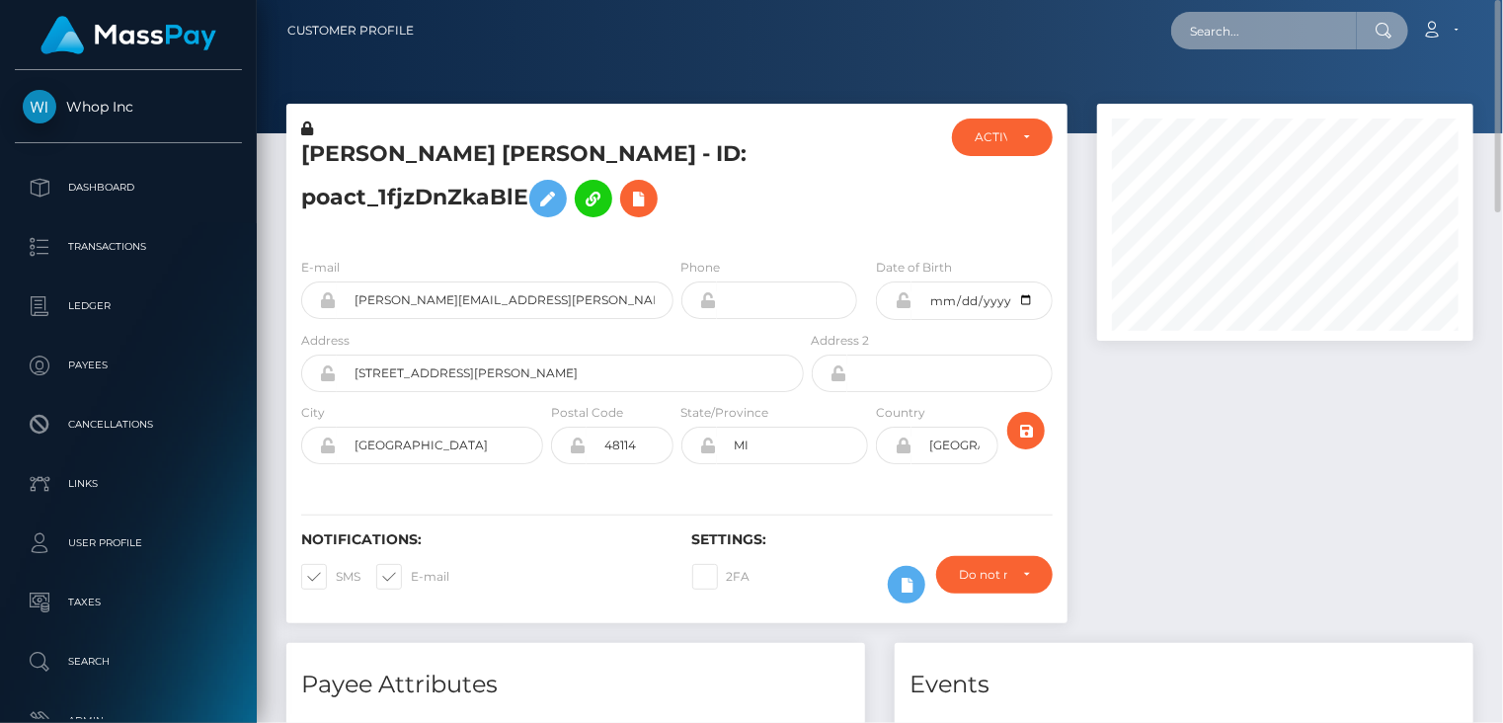
paste input "[PERSON_NAME][EMAIL_ADDRESS][PERSON_NAME][DOMAIN_NAME]"
type input "ryan.clogg+d9a8a3d539@gmail.com"
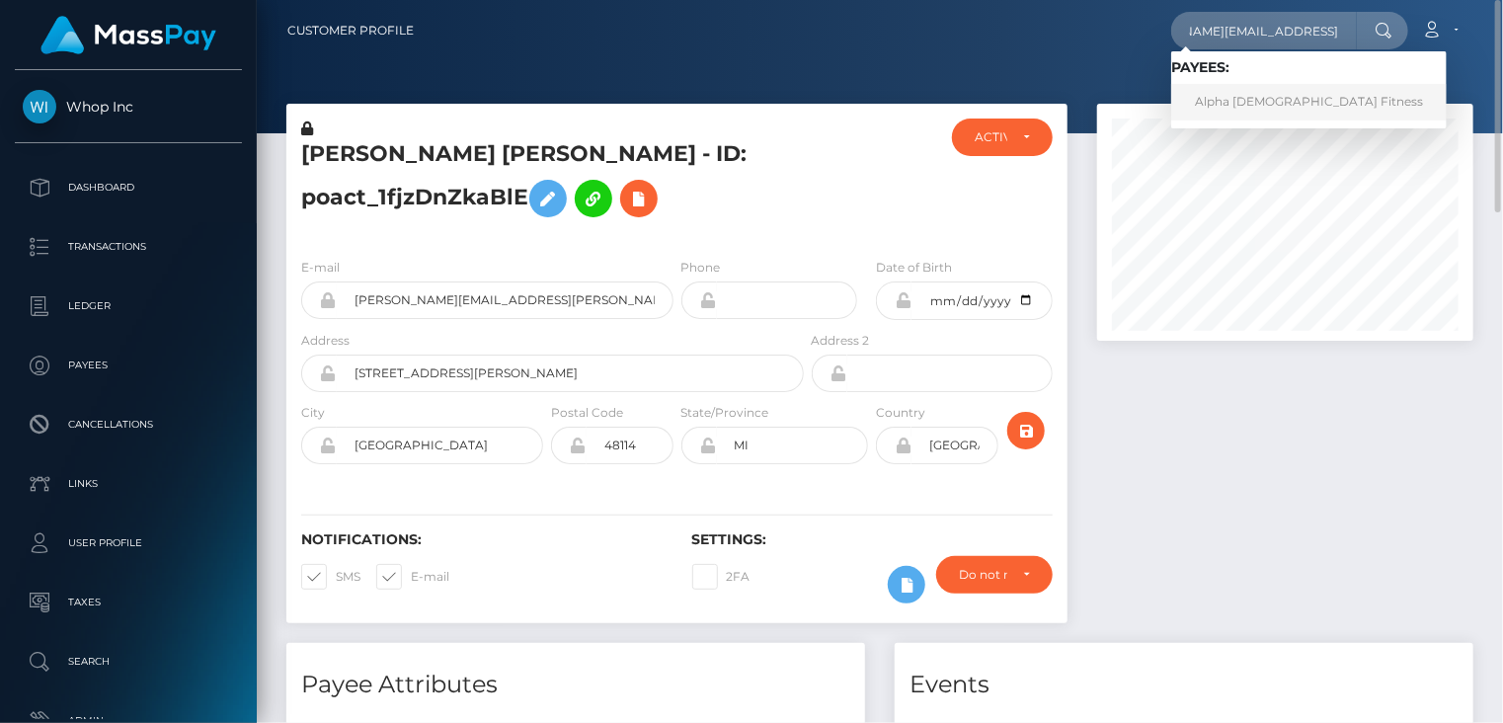
scroll to position [0, 0]
click at [1224, 105] on link "Alpha Female Fitness" at bounding box center [1309, 102] width 276 height 37
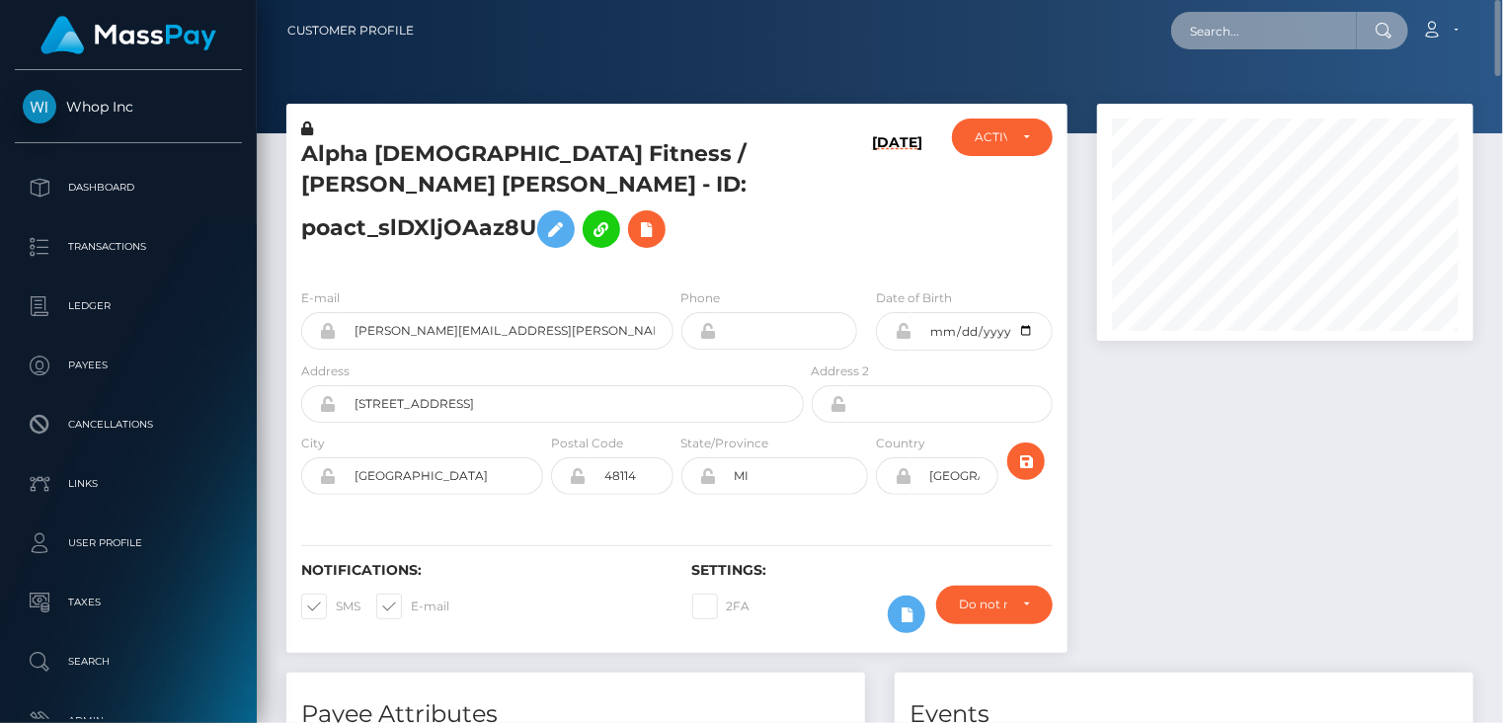
paste input "poact_7mpa3KiInU4I"
type input "poact_7mpa3KiInU4I"
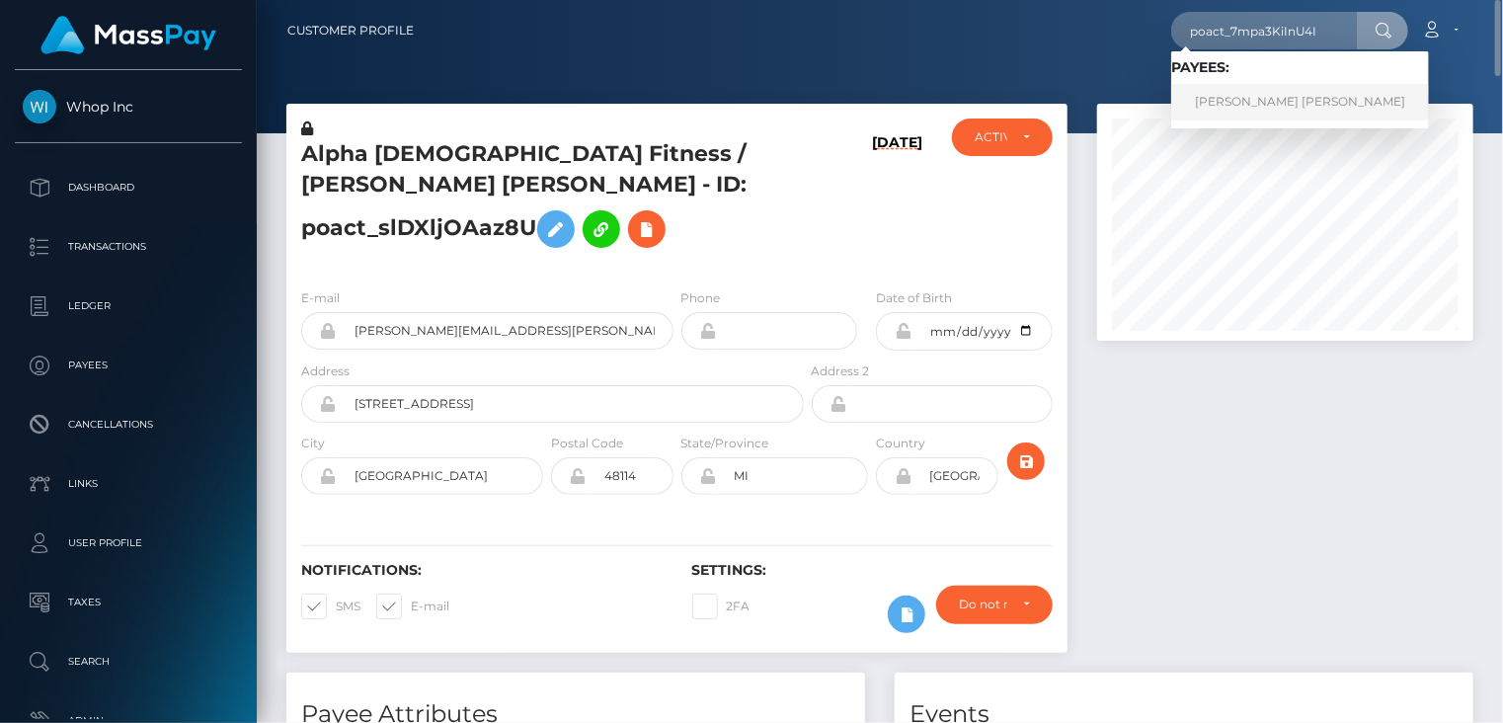
click at [1302, 108] on link "[PERSON_NAME] [PERSON_NAME]" at bounding box center [1300, 102] width 258 height 37
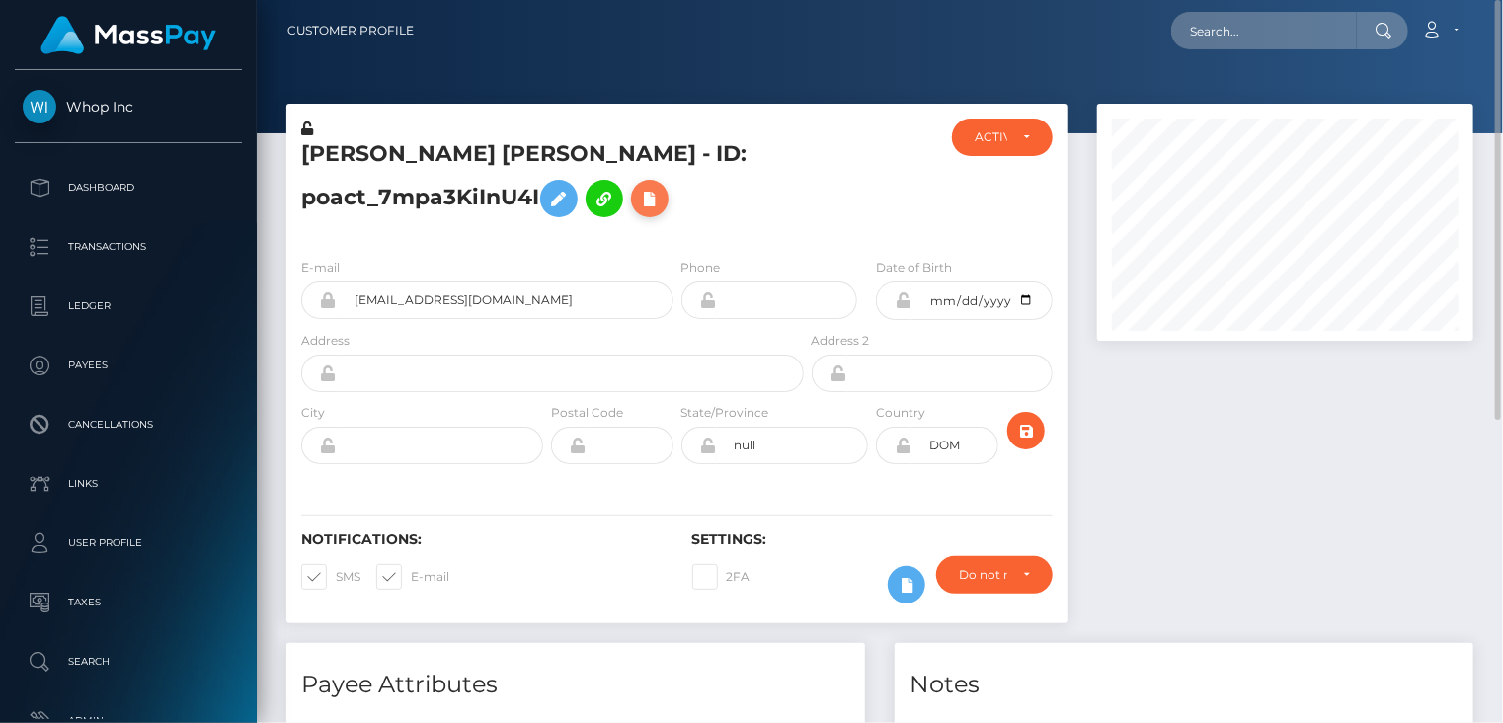
click at [662, 199] on icon at bounding box center [650, 199] width 24 height 25
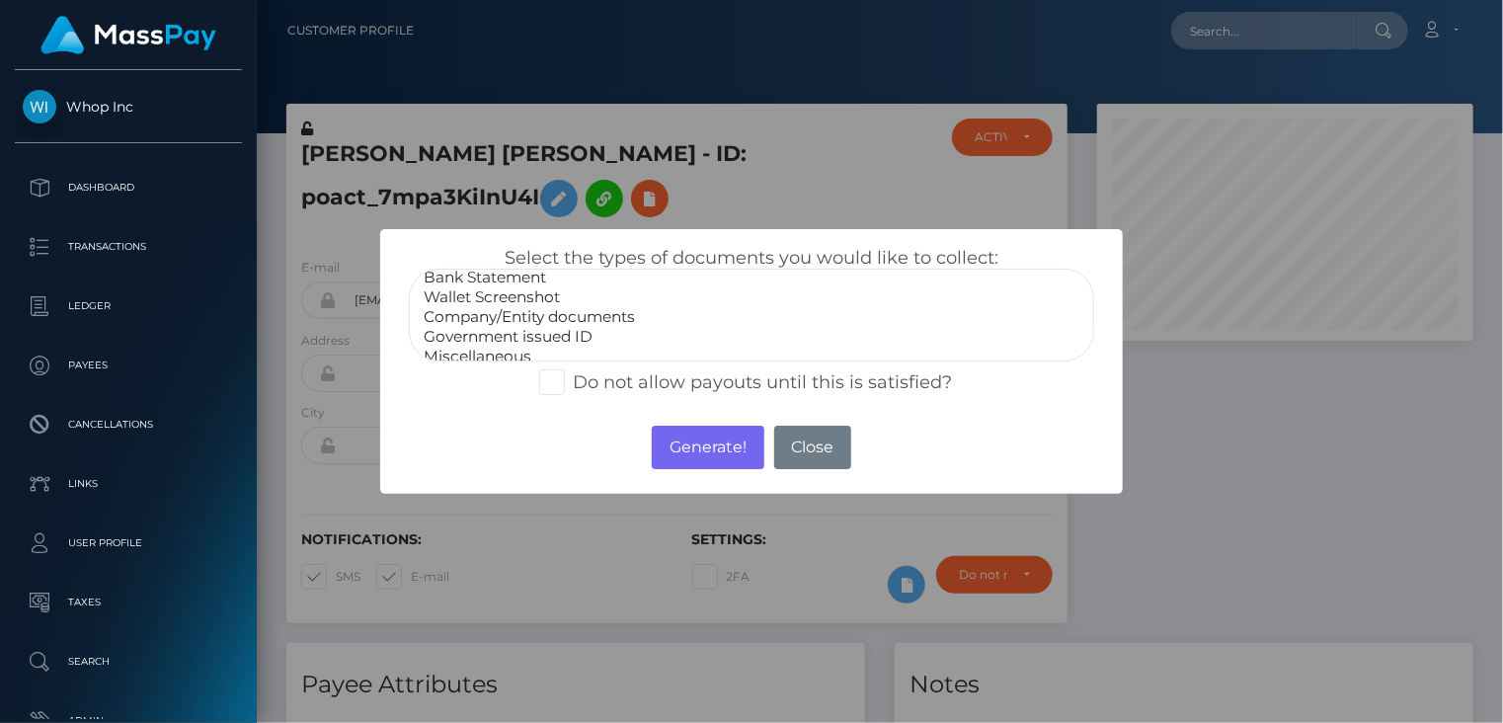
scroll to position [40, 0]
select select "Government issued ID"
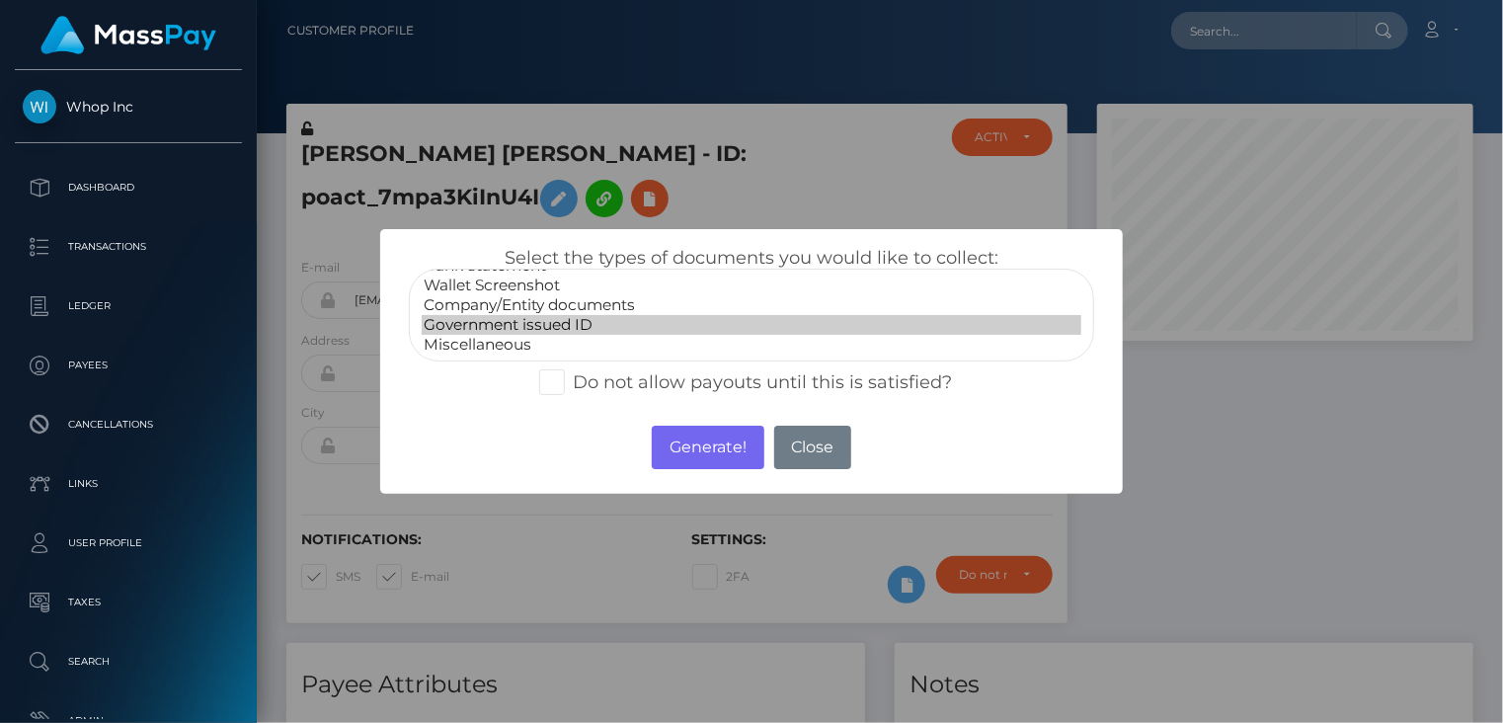
click at [543, 325] on option "Government issued ID" at bounding box center [752, 325] width 661 height 20
click at [718, 455] on button "Generate!" at bounding box center [708, 447] width 112 height 43
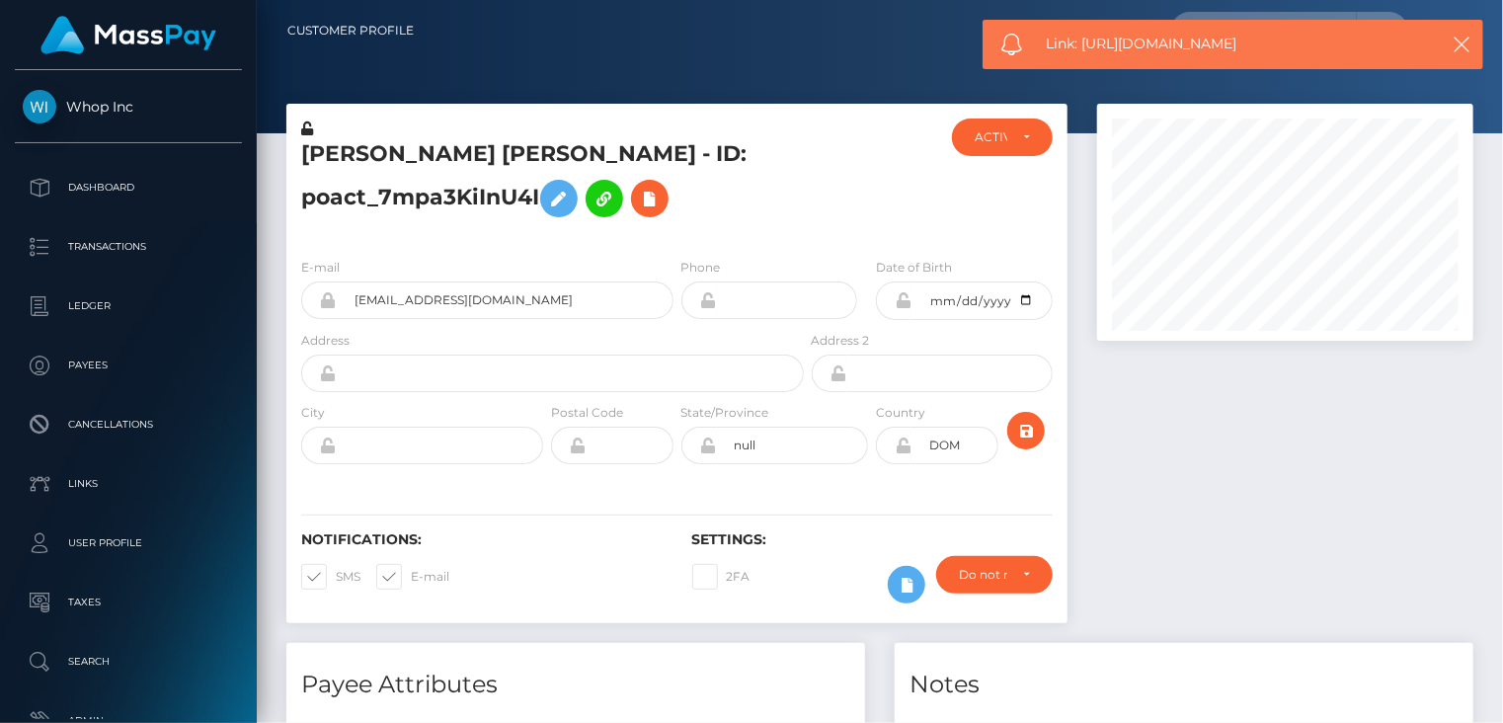
click at [1166, 47] on span "Link: https://l.maspay.io/Mklqt" at bounding box center [1232, 44] width 371 height 21
copy span "Link: https://l.maspay.io/Mklqt"
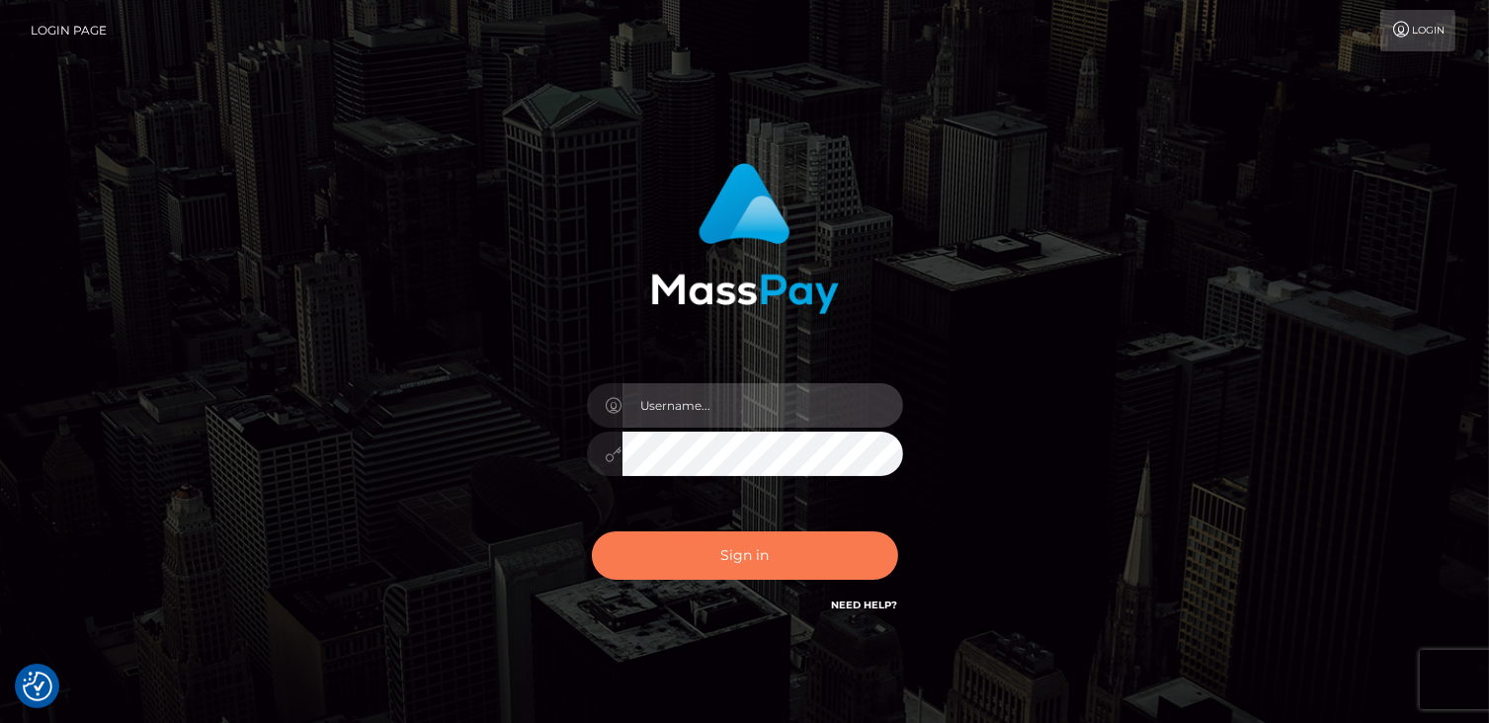
type input "catalinad"
click at [752, 546] on button "Sign in" at bounding box center [745, 555] width 306 height 48
type input "catalinad"
click at [715, 562] on button "Sign in" at bounding box center [745, 555] width 306 height 48
click at [787, 569] on button "Sign in" at bounding box center [745, 555] width 306 height 48
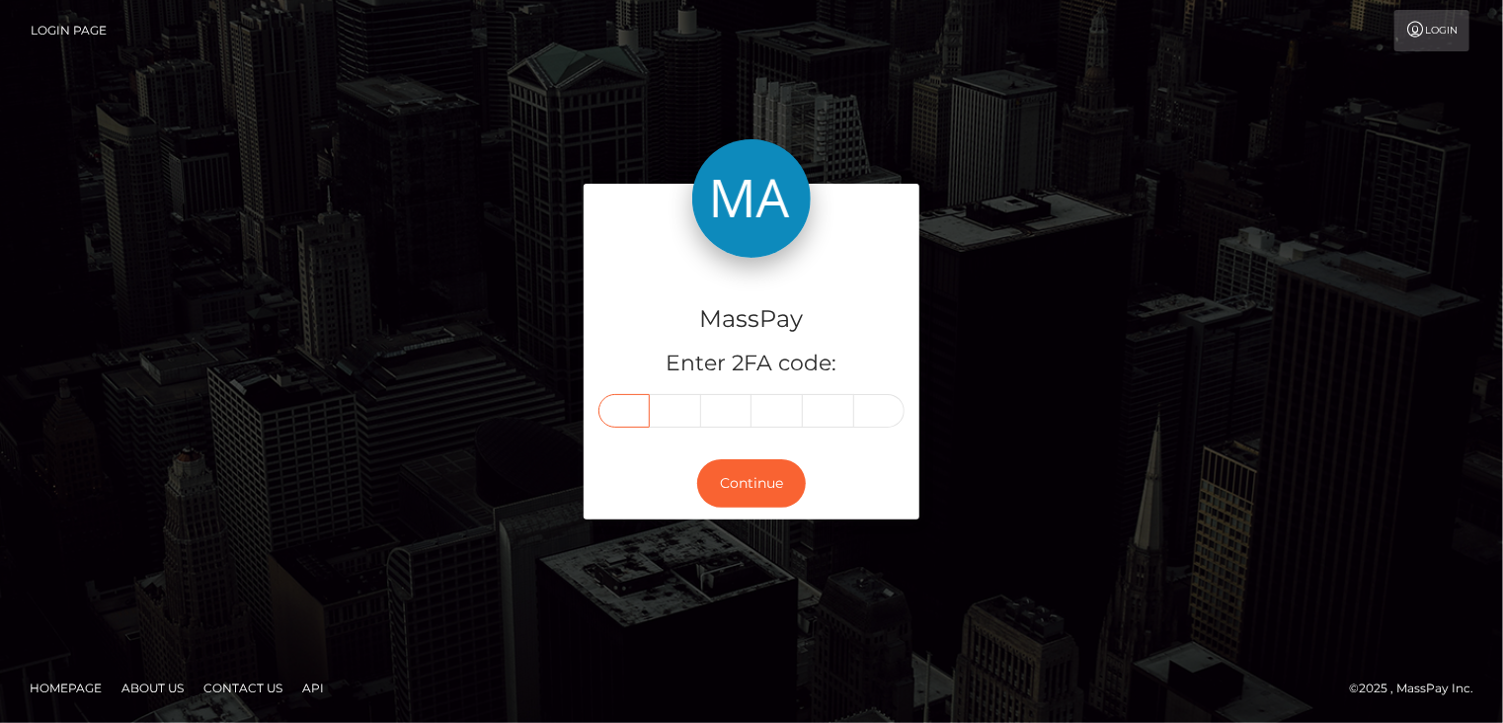
click at [608, 421] on input "text" at bounding box center [624, 411] width 51 height 34
type input "6"
type input "8"
type input "0"
type input "6"
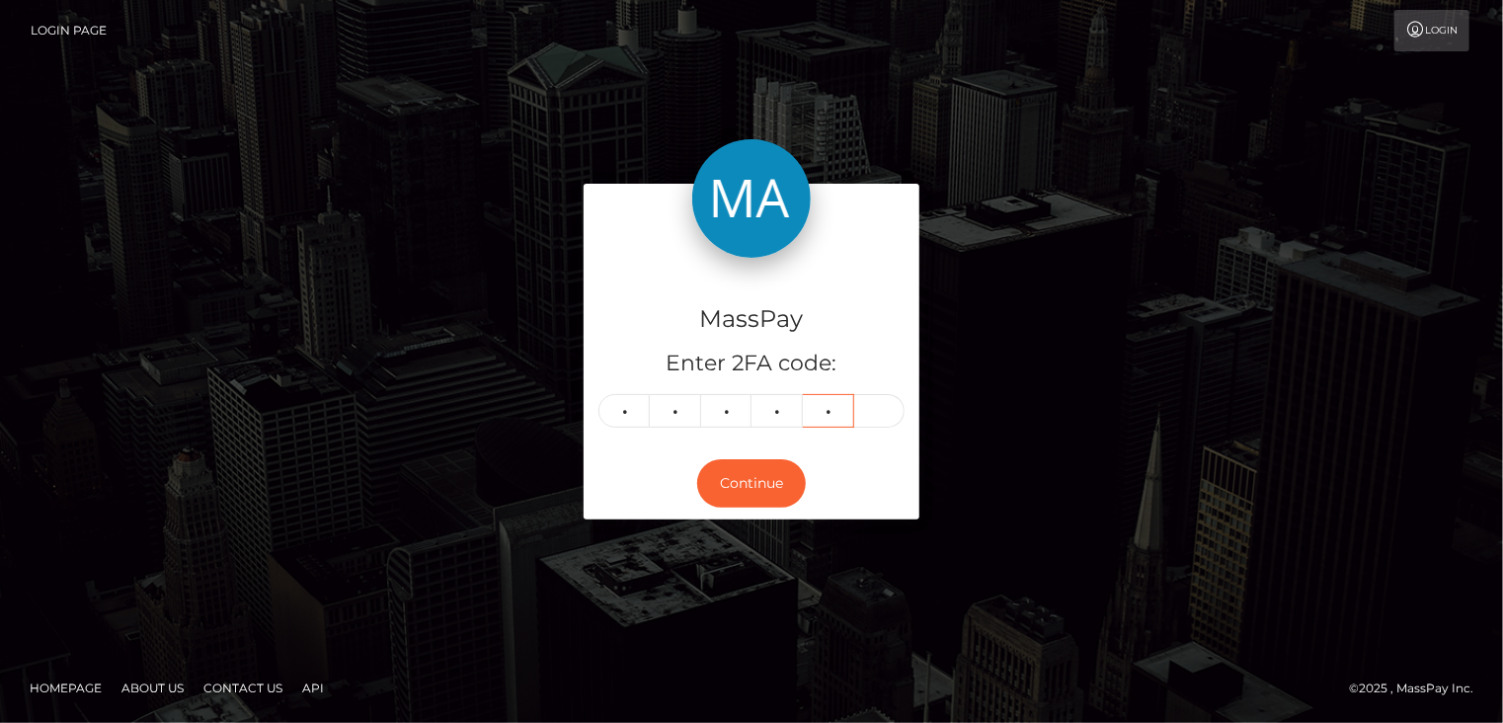
type input "6"
type input "5"
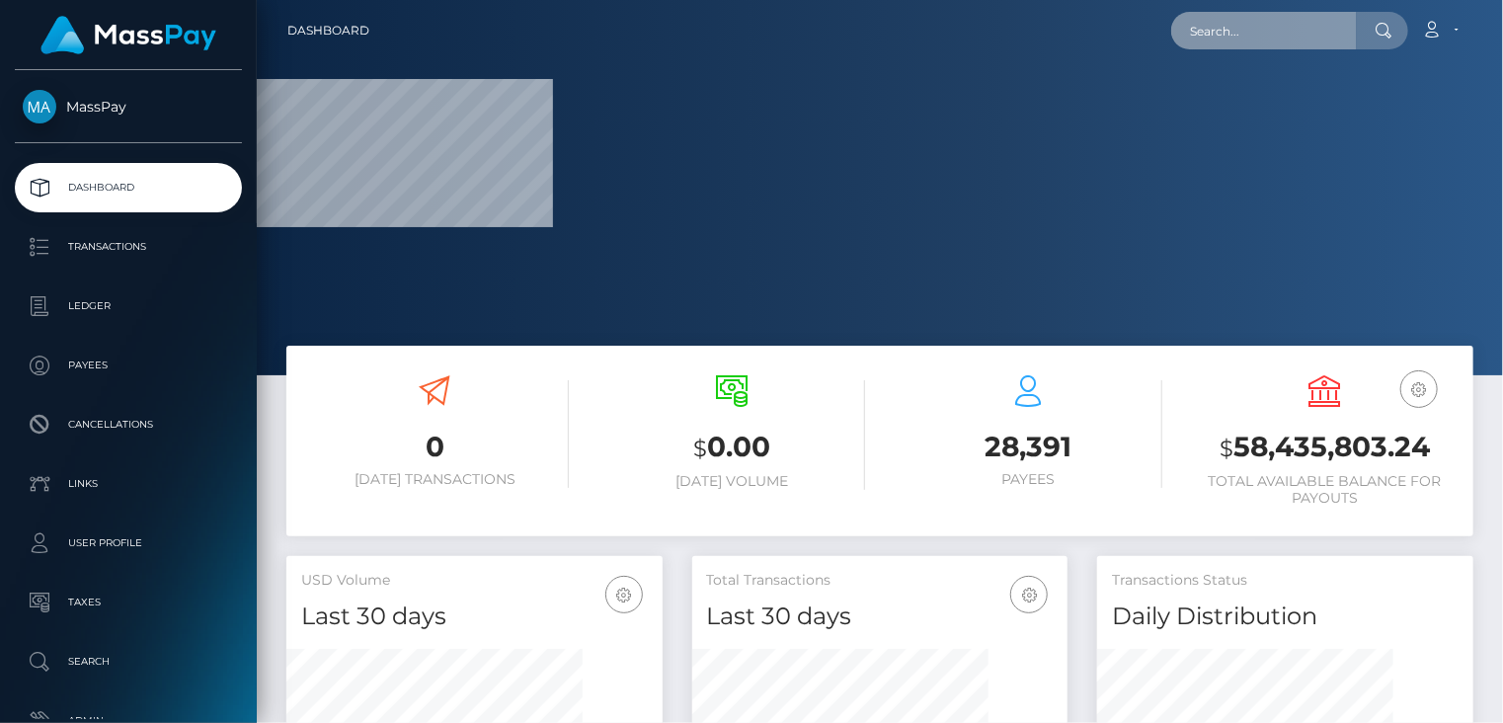
paste input "pout_nnw7GhBzMcqjp"
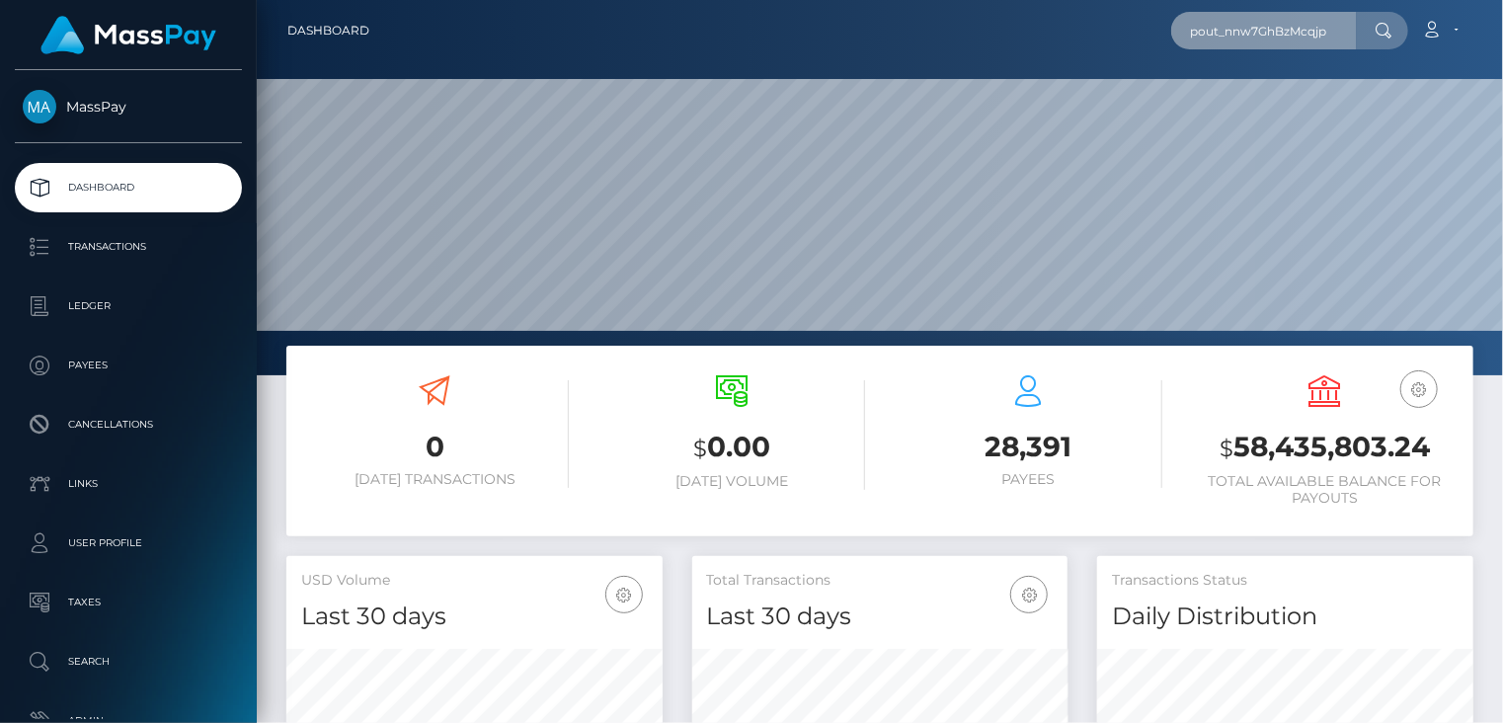
scroll to position [350, 375]
drag, startPoint x: 1189, startPoint y: 31, endPoint x: 1330, endPoint y: 33, distance: 140.3
click at [1330, 33] on input "pout_nnw7GhBzMcqjp" at bounding box center [1264, 31] width 186 height 38
paste input "PY62755606"
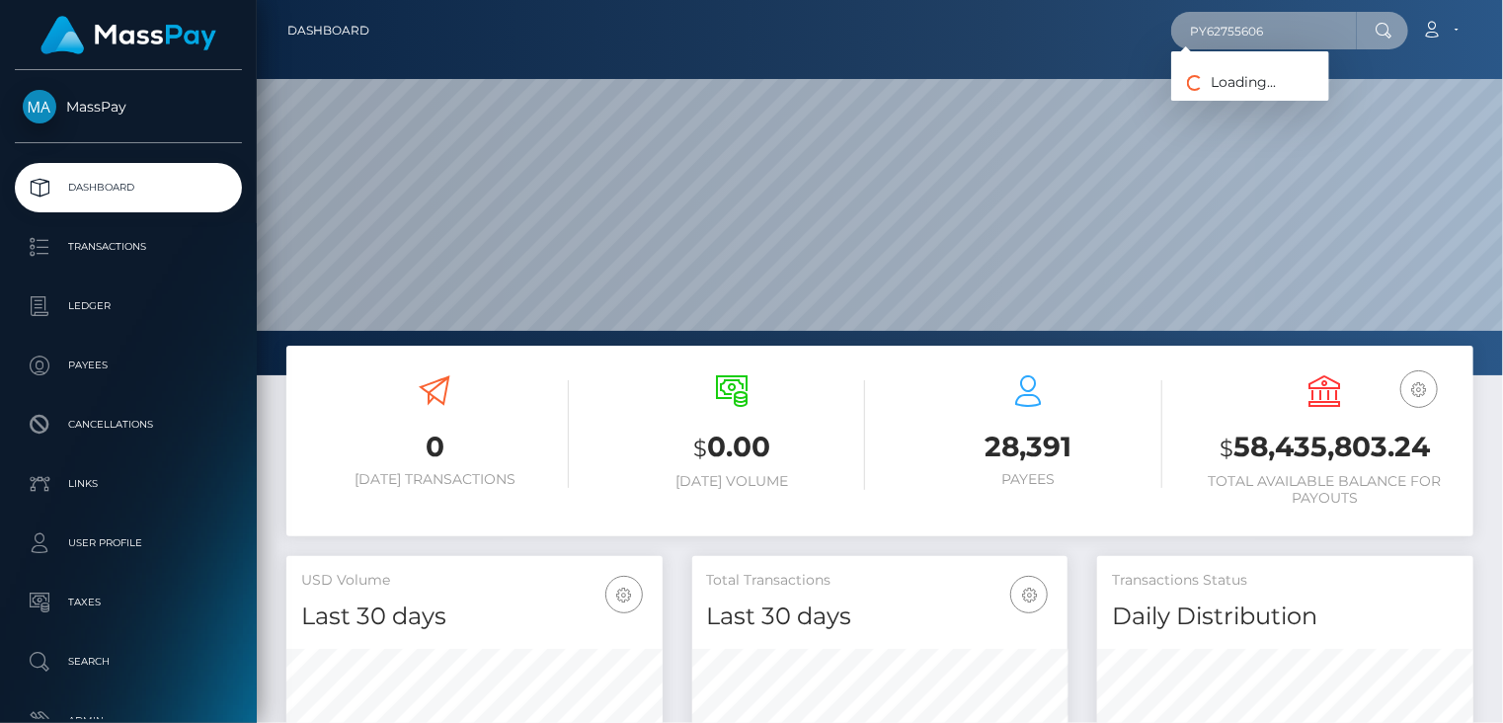
type input "PY62755606"
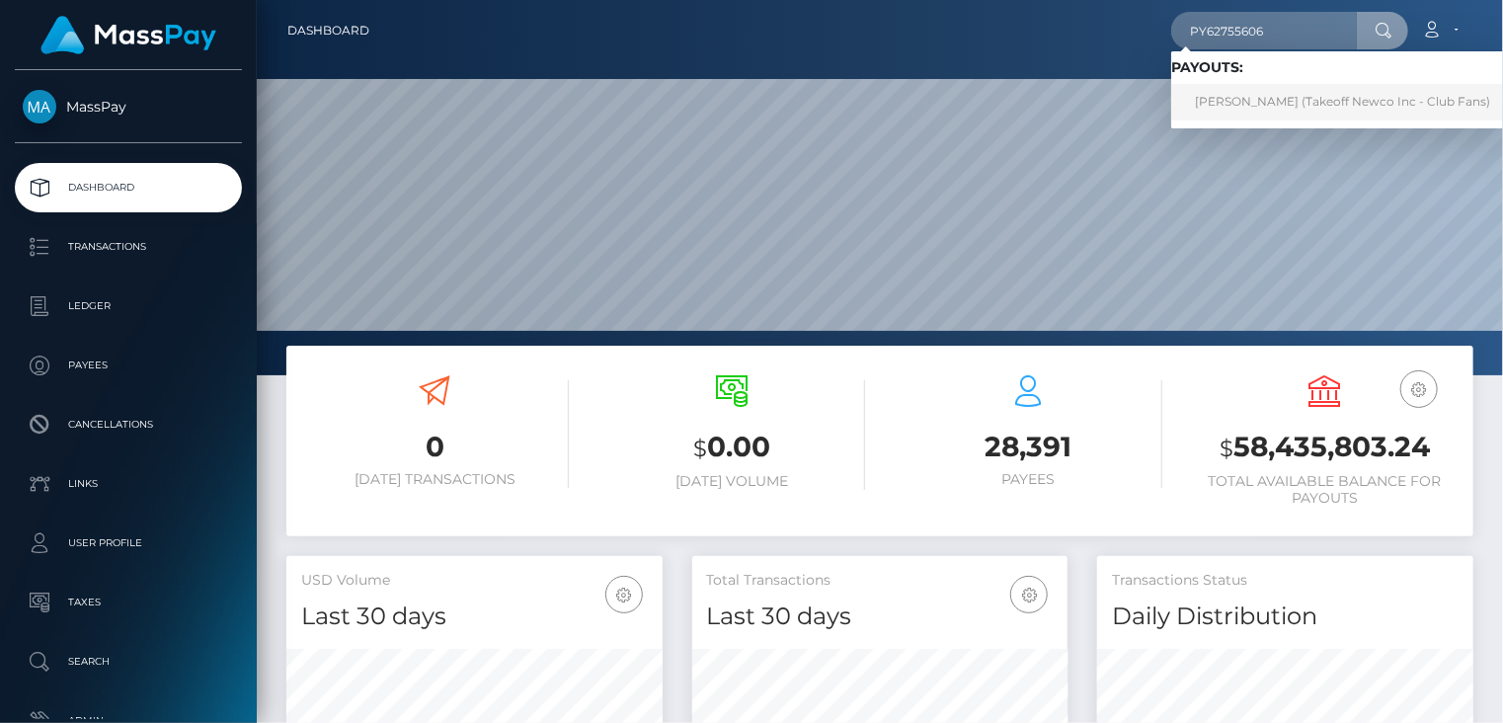
click at [1241, 113] on link "VLADA SAVYTSKA (Takeoff Newco Inc - Club Fans)" at bounding box center [1342, 102] width 343 height 37
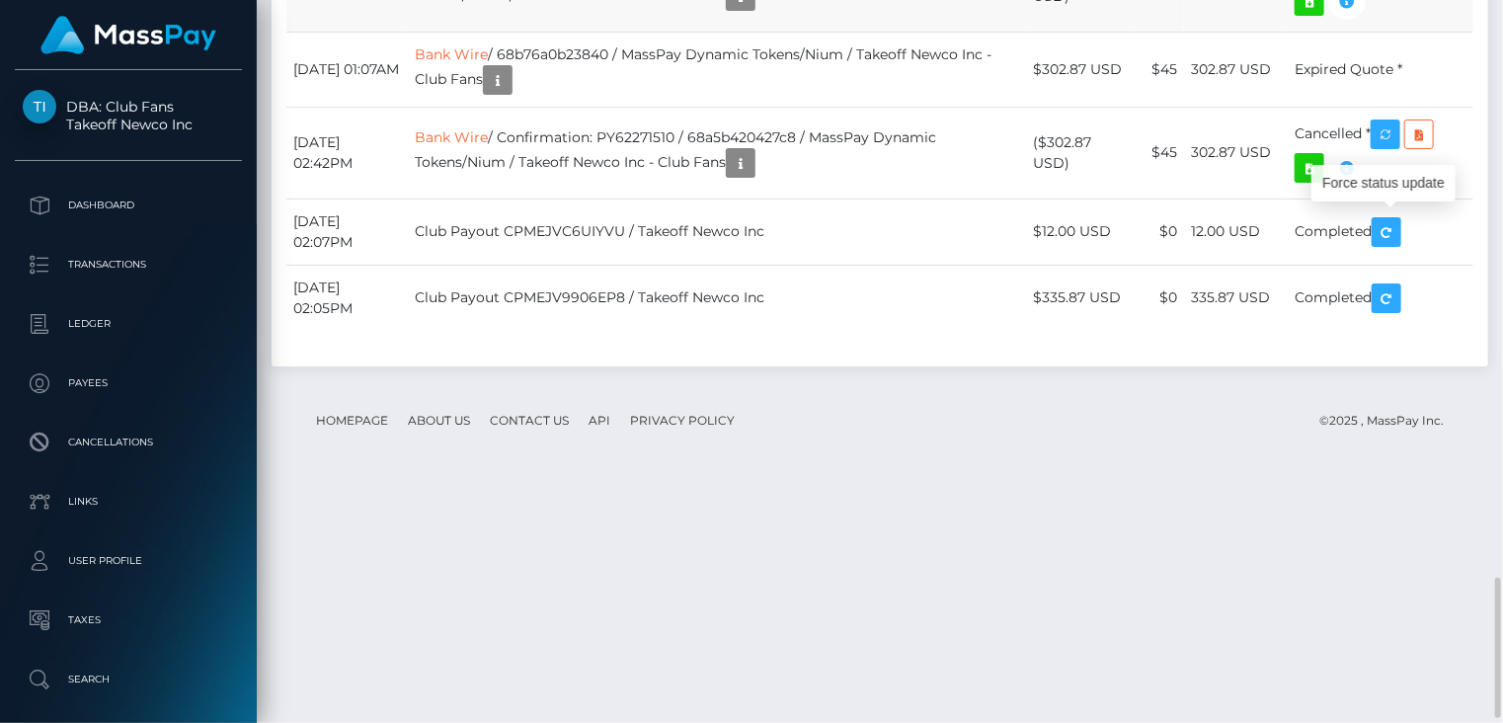
scroll to position [237, 375]
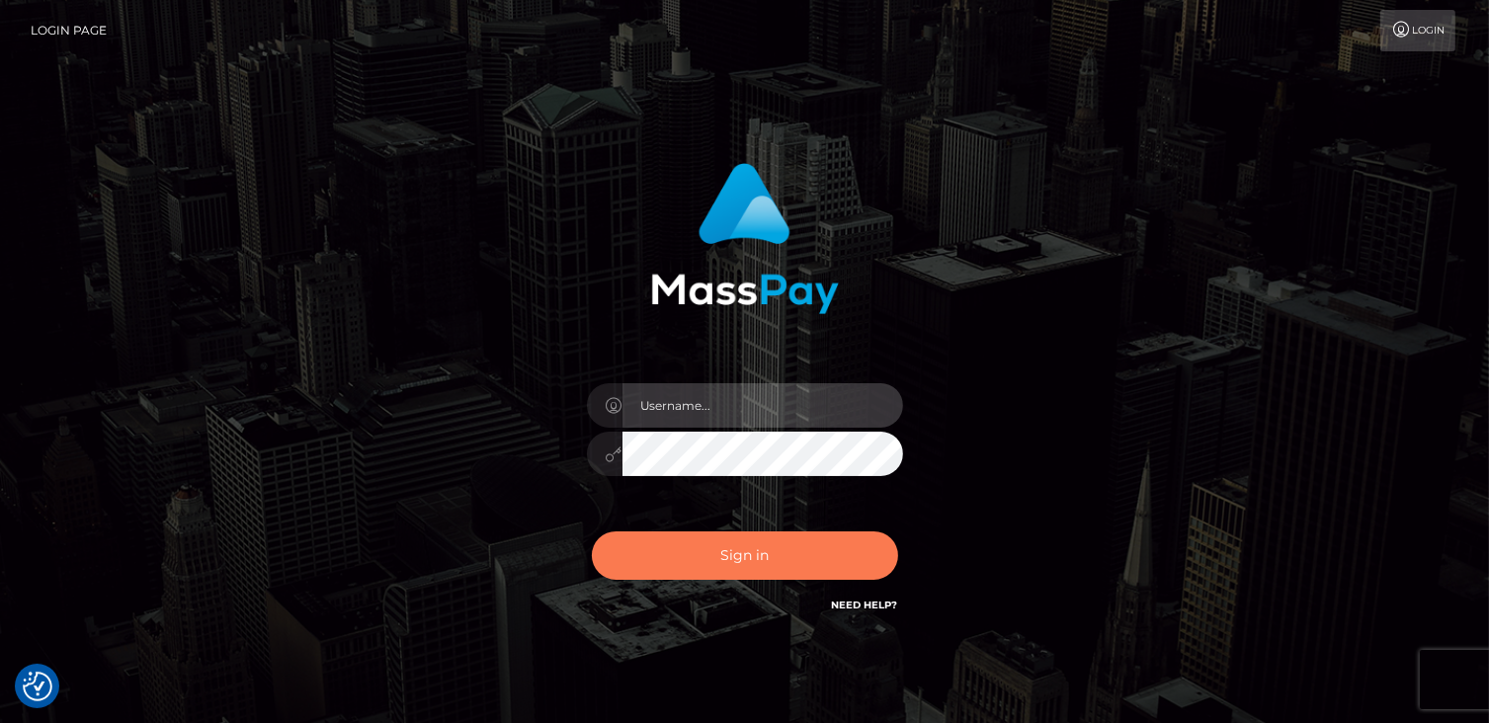
type input "catalinad"
click at [712, 562] on button "Sign in" at bounding box center [745, 555] width 306 height 48
type input "catalinad"
click at [751, 558] on button "Sign in" at bounding box center [745, 555] width 306 height 48
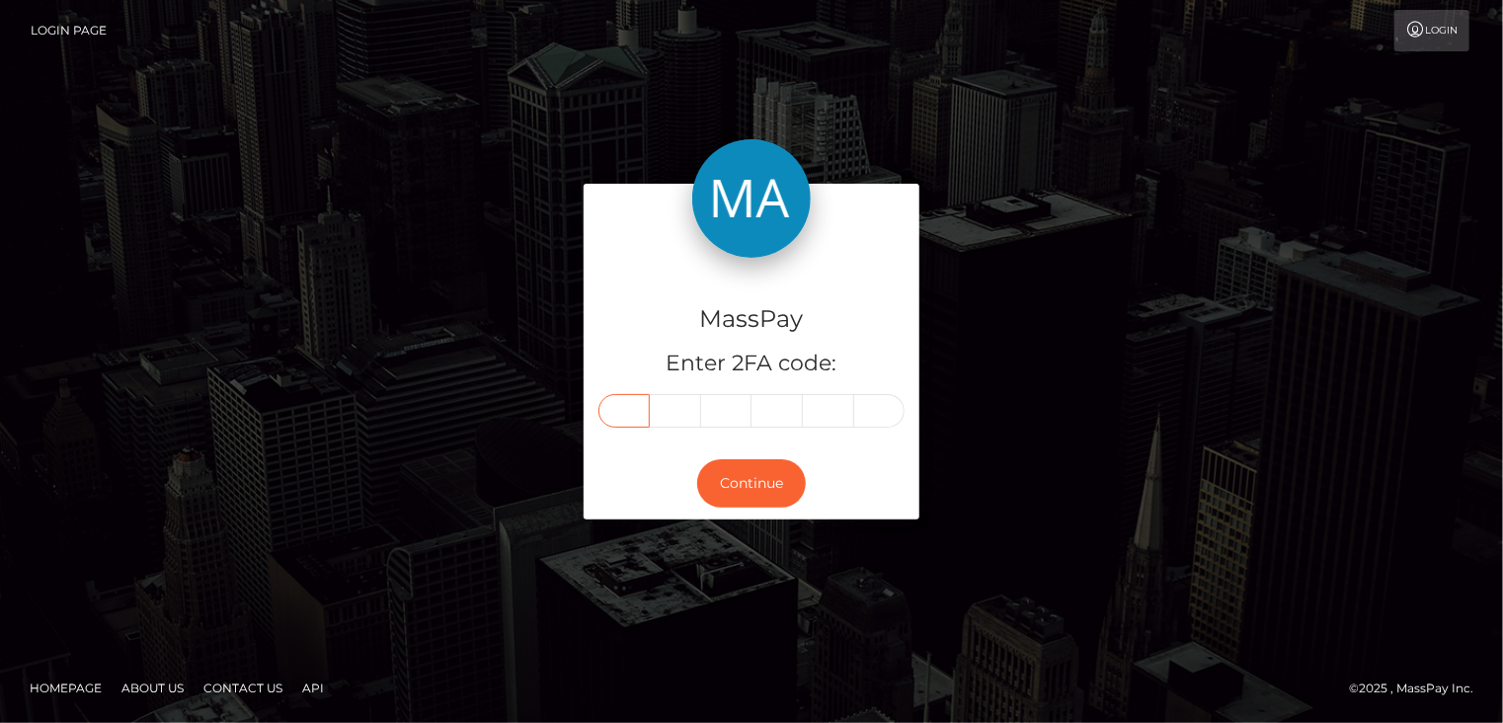
click at [622, 416] on input "text" at bounding box center [624, 411] width 51 height 34
type input "6"
type input "1"
type input "4"
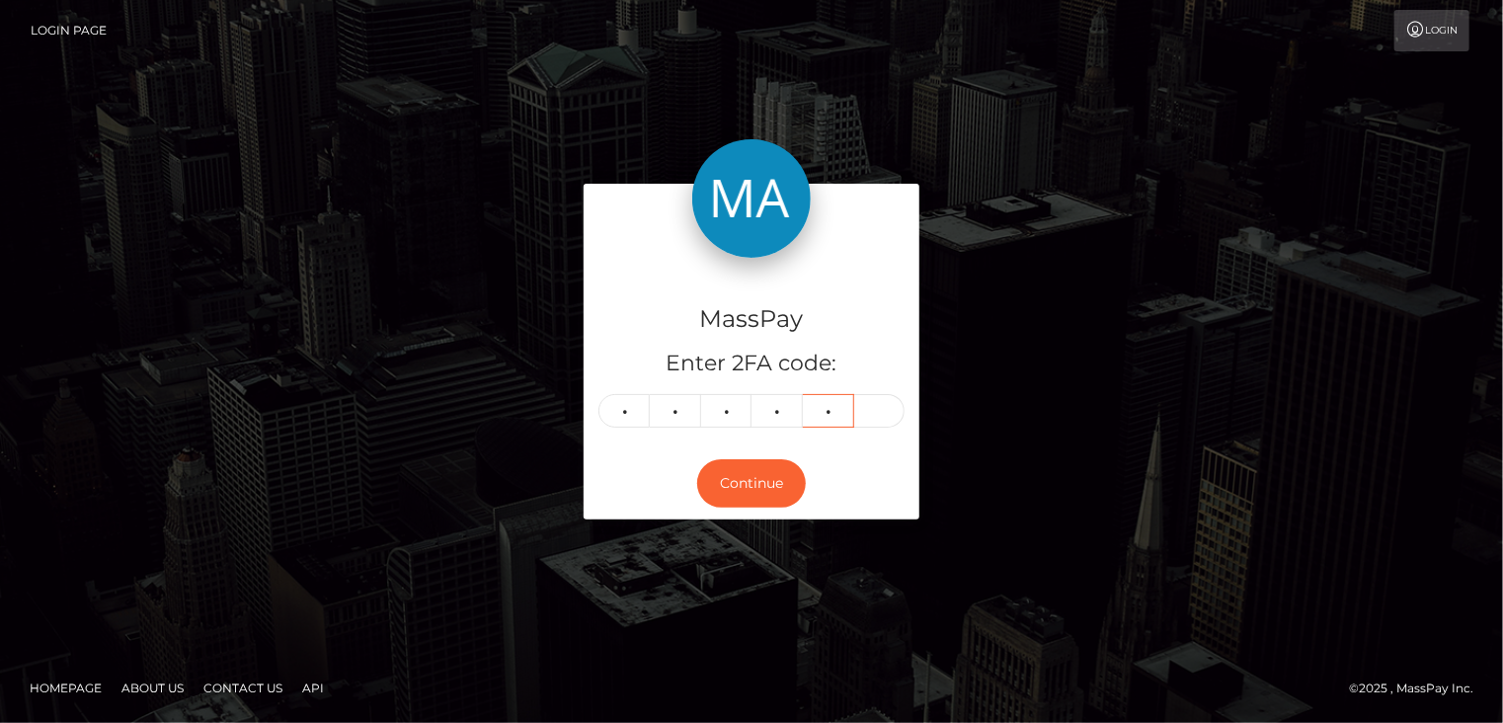
type input "7"
type input "0"
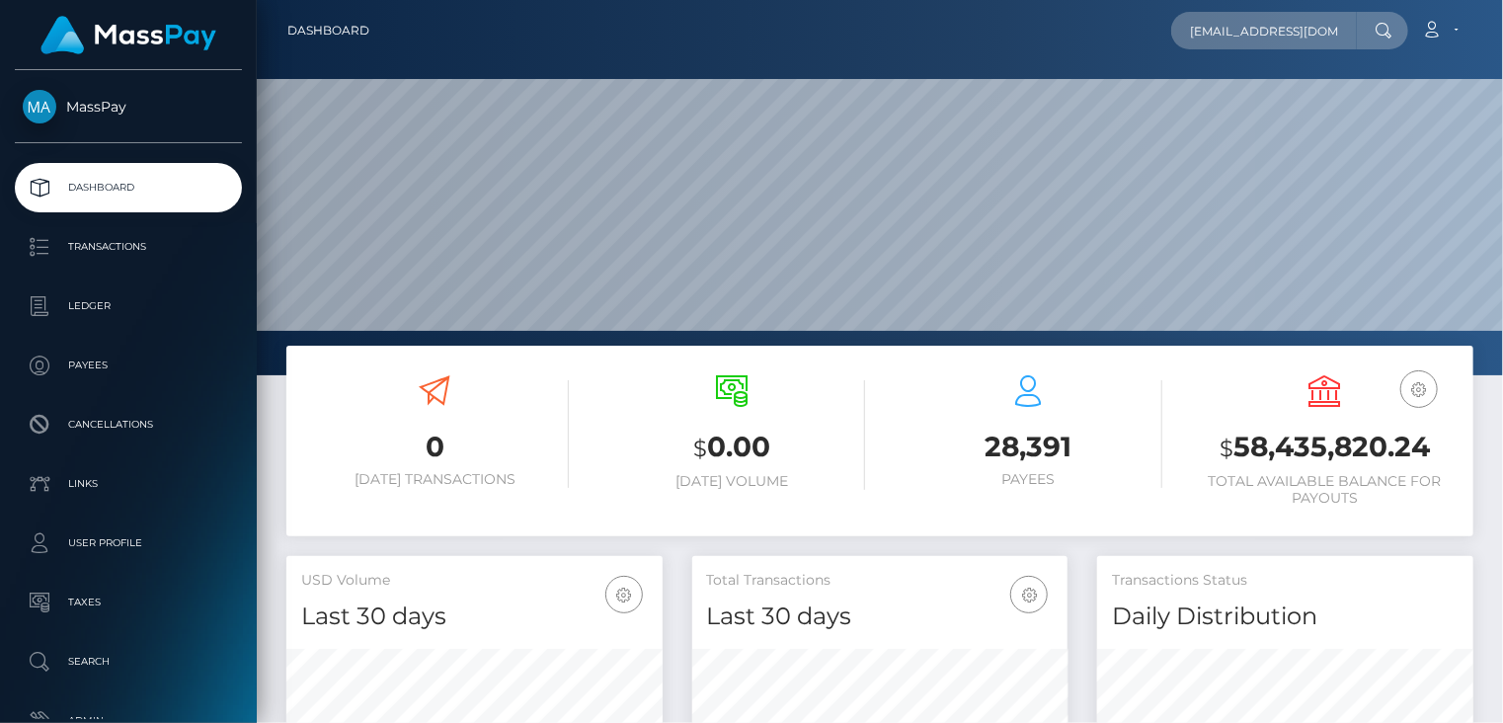
scroll to position [0, 12]
type input "[EMAIL_ADDRESS][DOMAIN_NAME]"
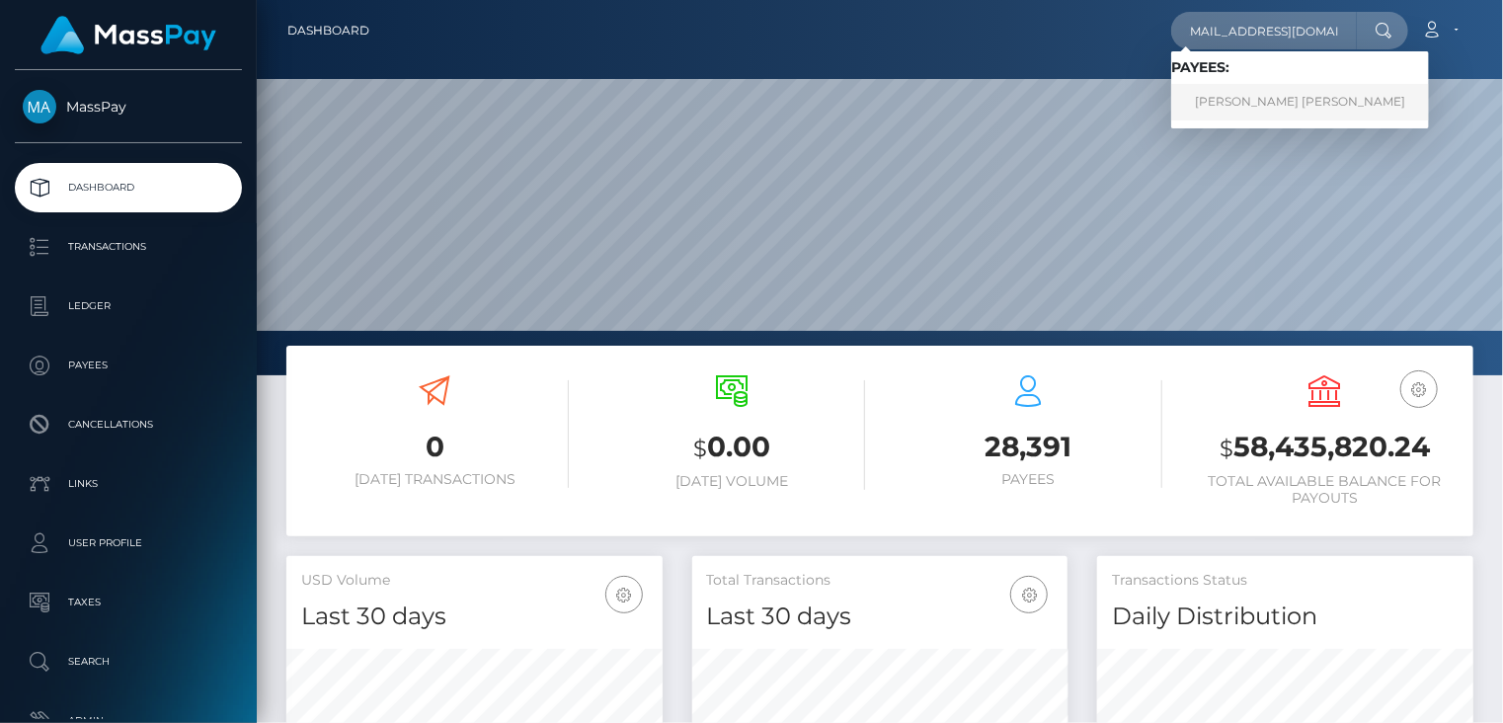
scroll to position [0, 0]
click at [1244, 107] on link "[PERSON_NAME] [PERSON_NAME]" at bounding box center [1300, 102] width 258 height 37
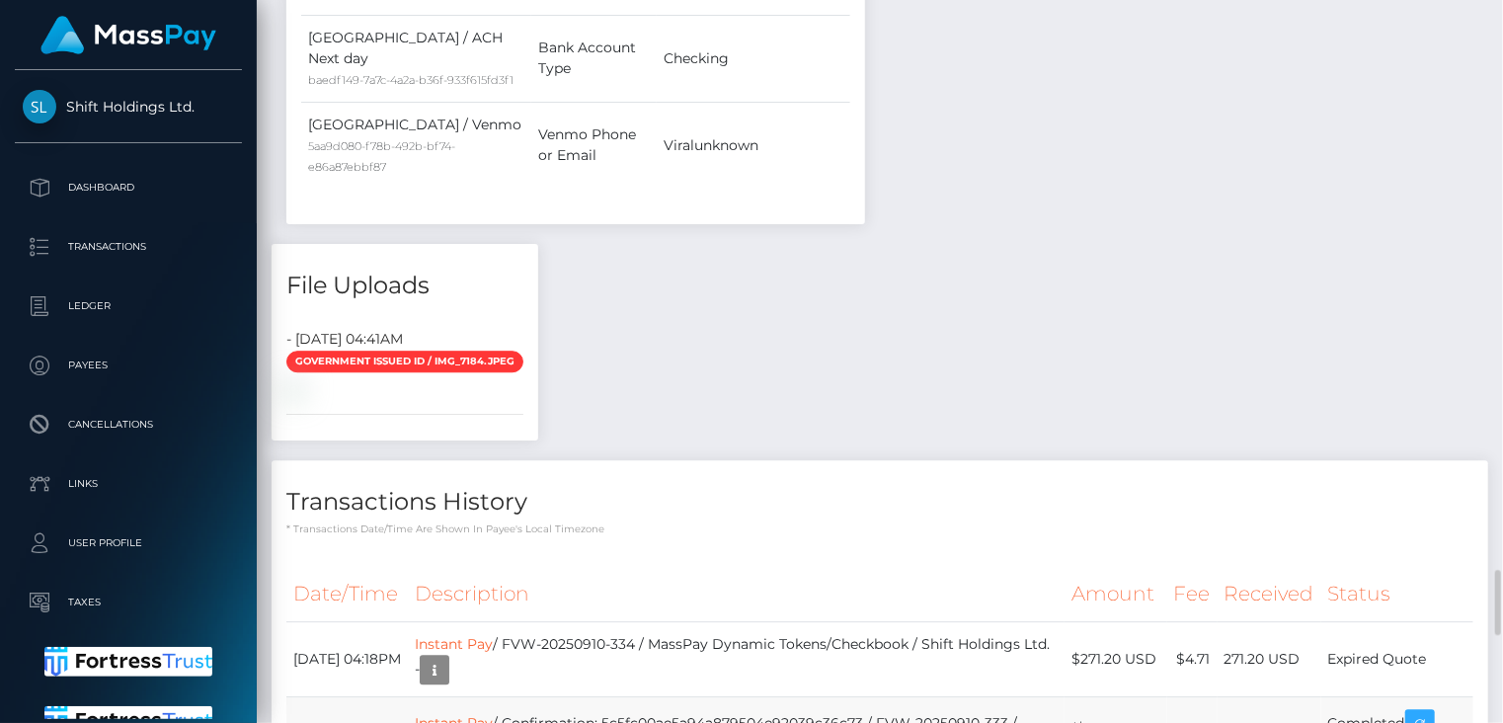
scroll to position [237, 375]
click at [1427, 712] on icon "button" at bounding box center [1421, 724] width 24 height 25
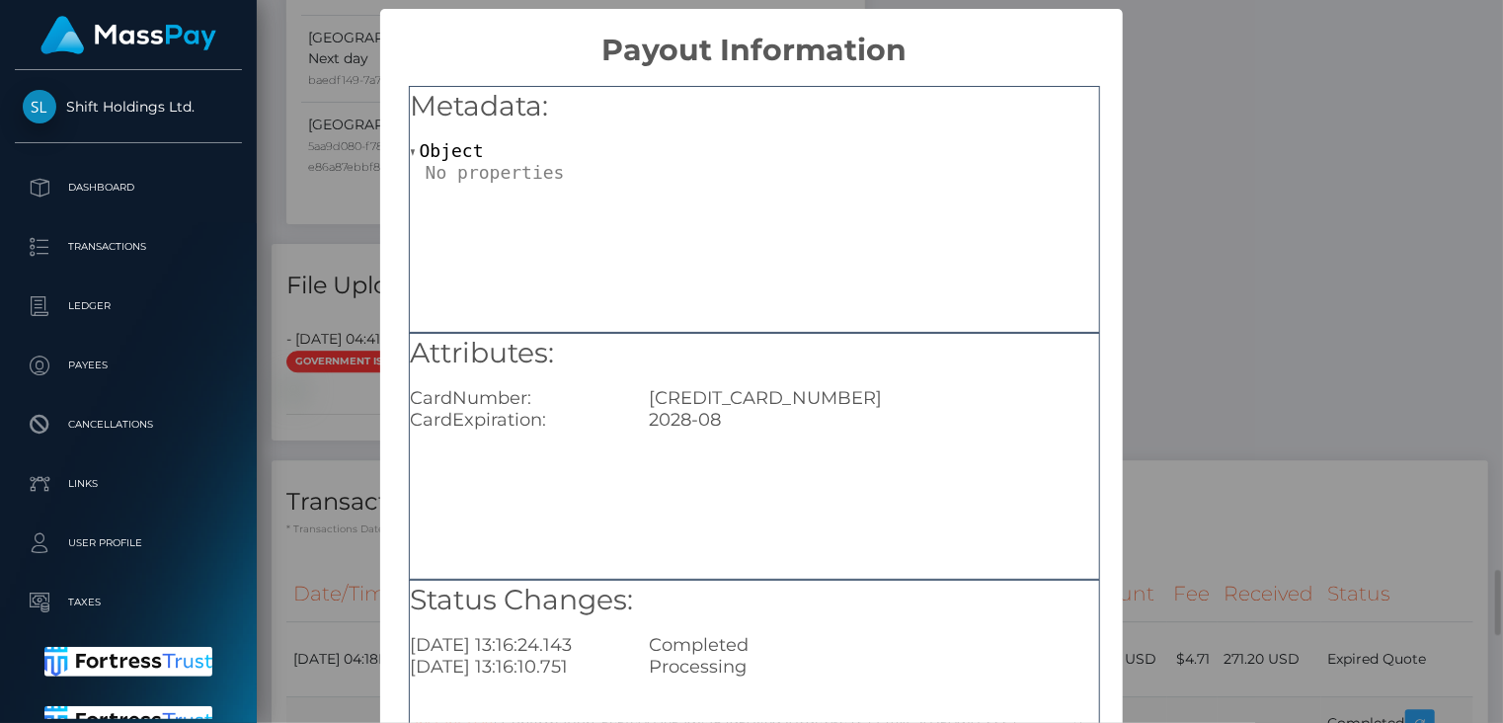
scroll to position [0, 0]
drag, startPoint x: 767, startPoint y: 397, endPoint x: 819, endPoint y: 388, distance: 52.1
click at [819, 388] on div "[CREDIT_CARD_NUMBER]" at bounding box center [873, 398] width 479 height 22
copy div "1389"
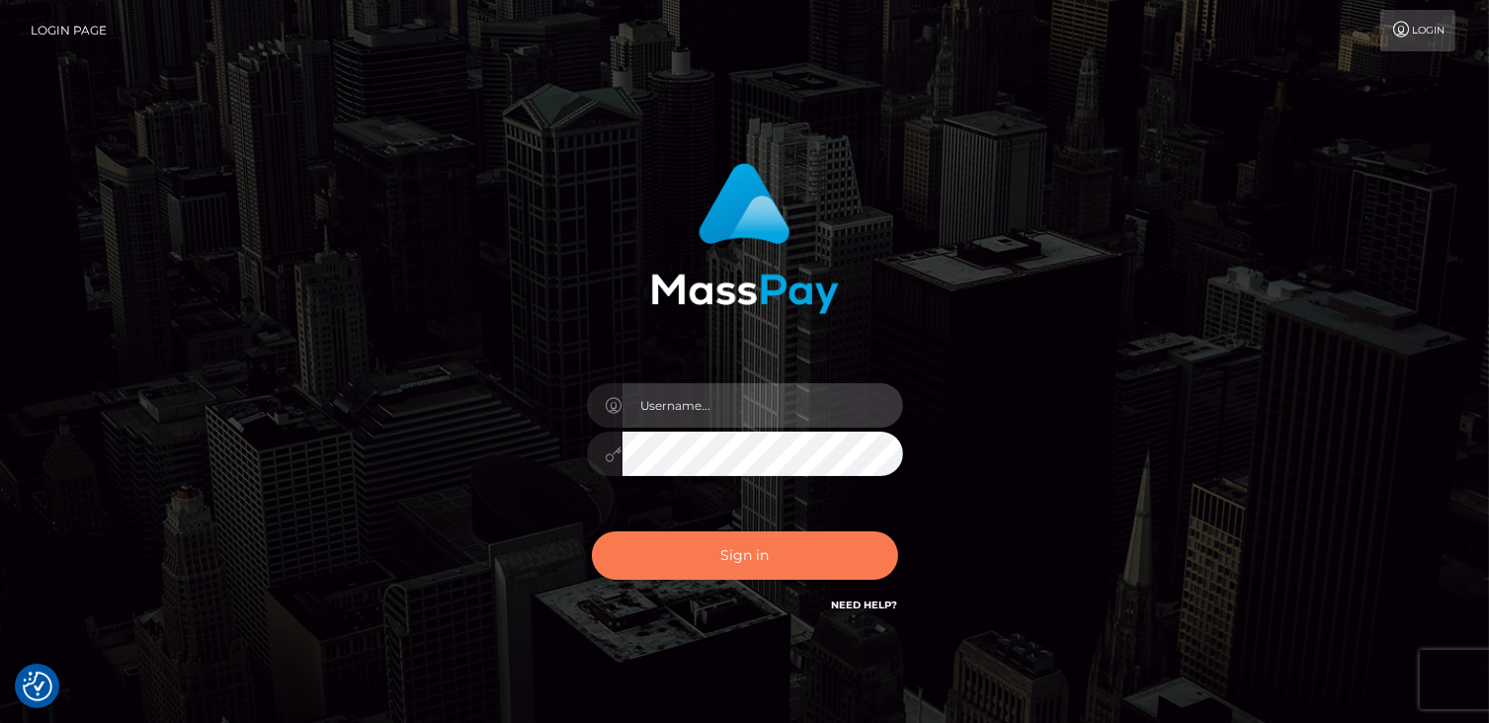
type input "catalinad"
click at [731, 534] on button "Sign in" at bounding box center [745, 555] width 306 height 48
type input "catalinad"
click at [747, 570] on button "Sign in" at bounding box center [745, 555] width 306 height 48
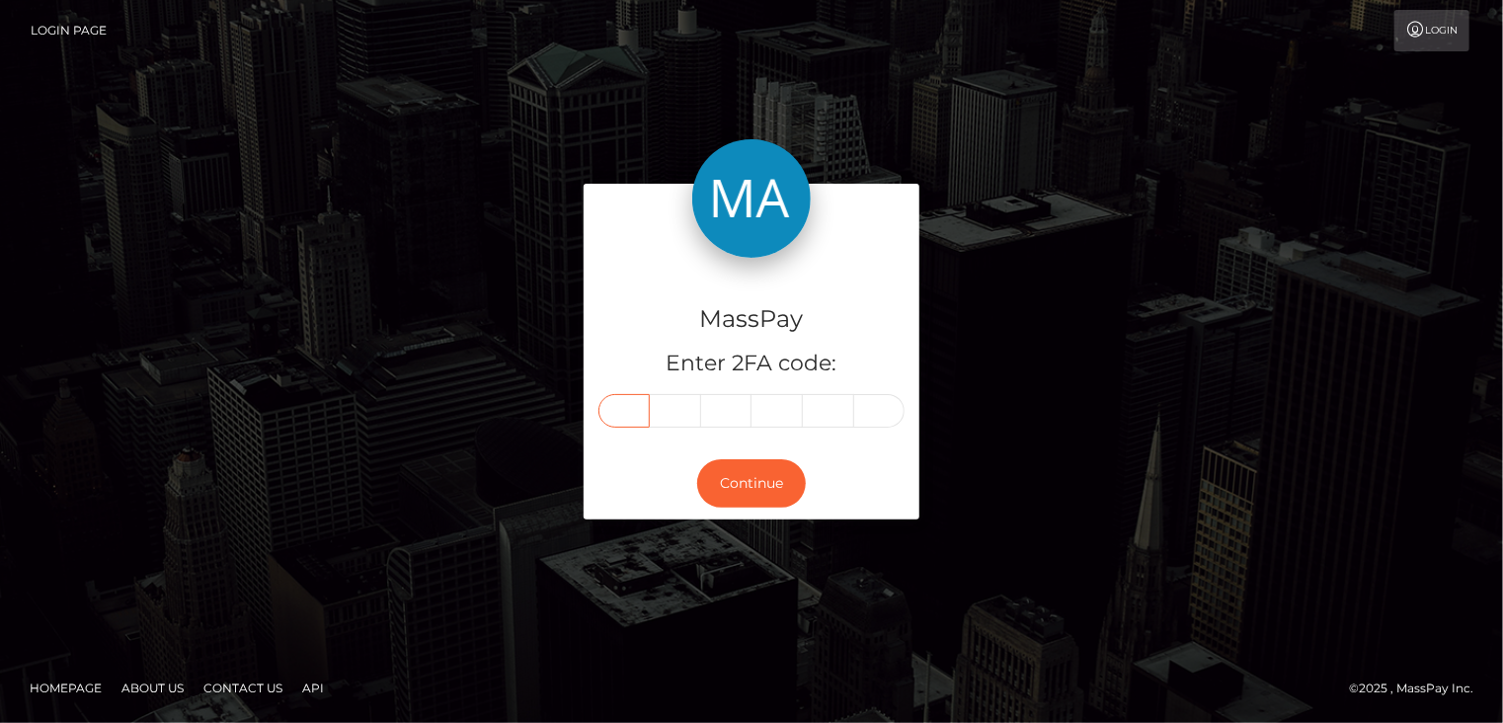
click at [633, 408] on input "text" at bounding box center [624, 411] width 51 height 34
type input "5"
type input "0"
type input "2"
type input "9"
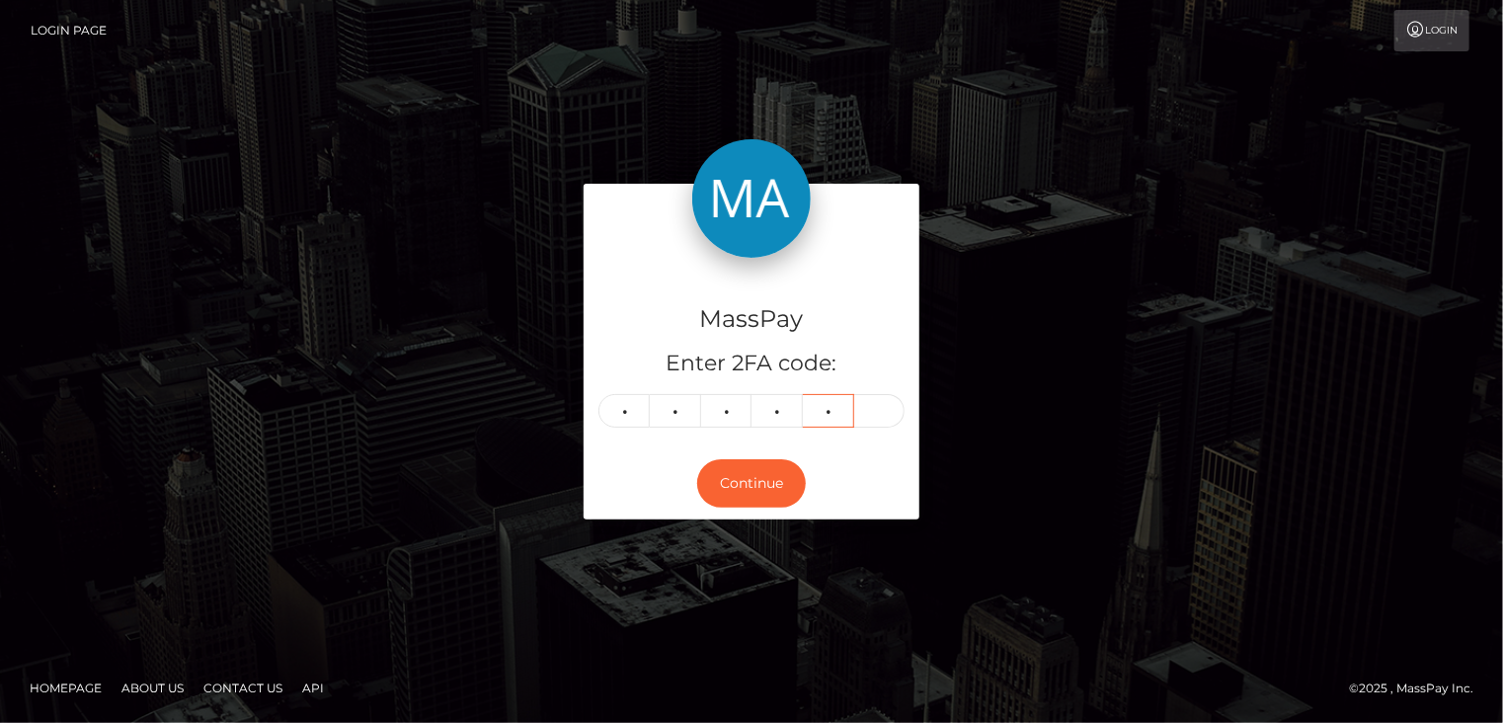
type input "4"
type input "8"
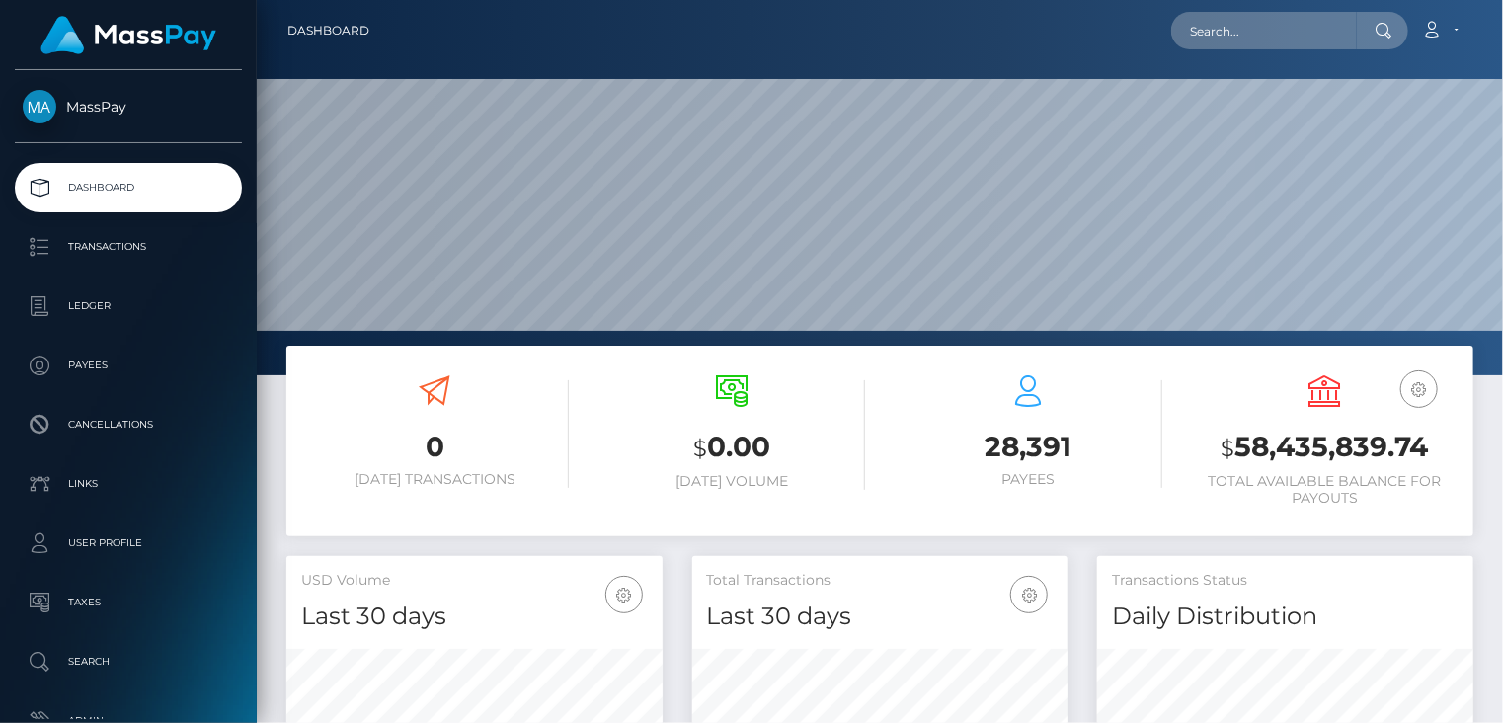
scroll to position [350, 375]
paste input "poact_w82n2Ho6zWVL"
type input "poact_w82n2Ho6zWVL"
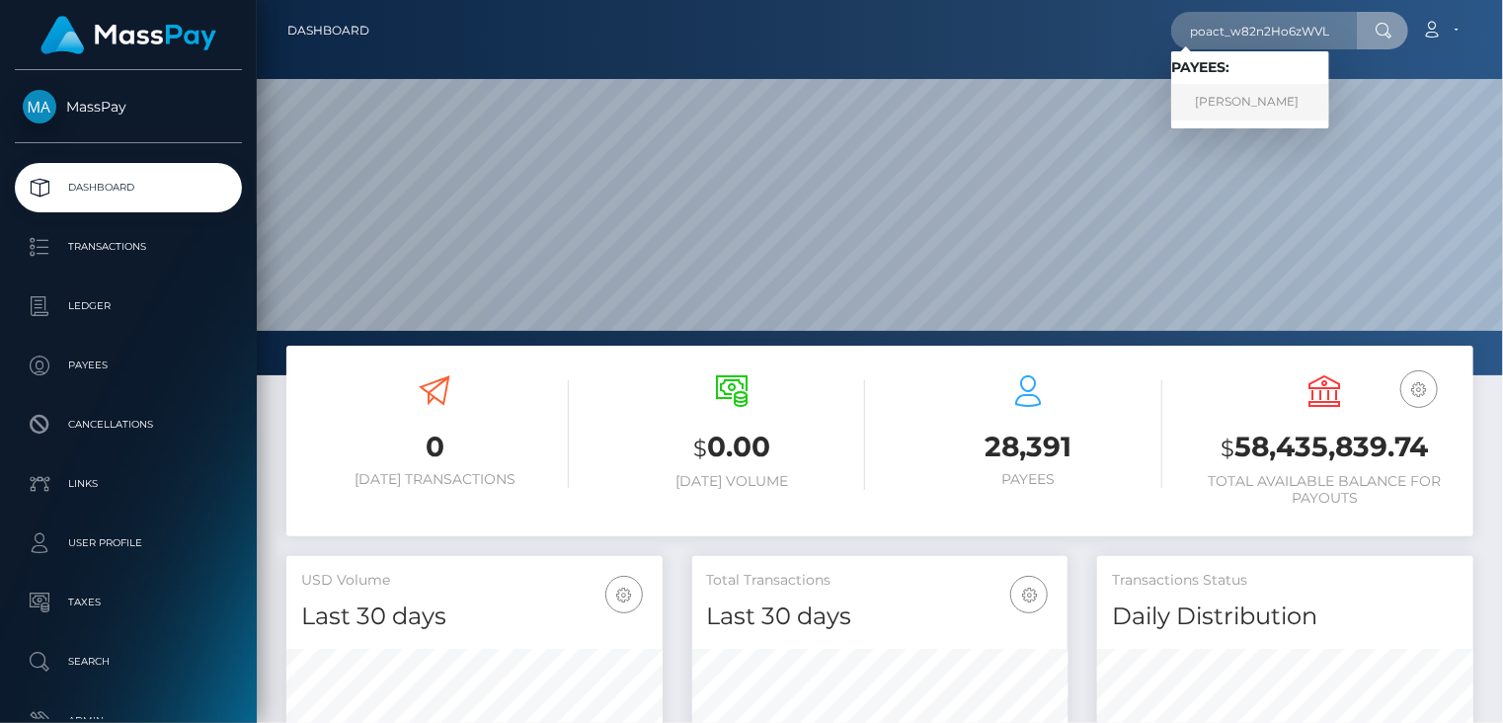
click at [1256, 105] on link "JOSE ALBERTO VASQUEZ" at bounding box center [1250, 102] width 158 height 37
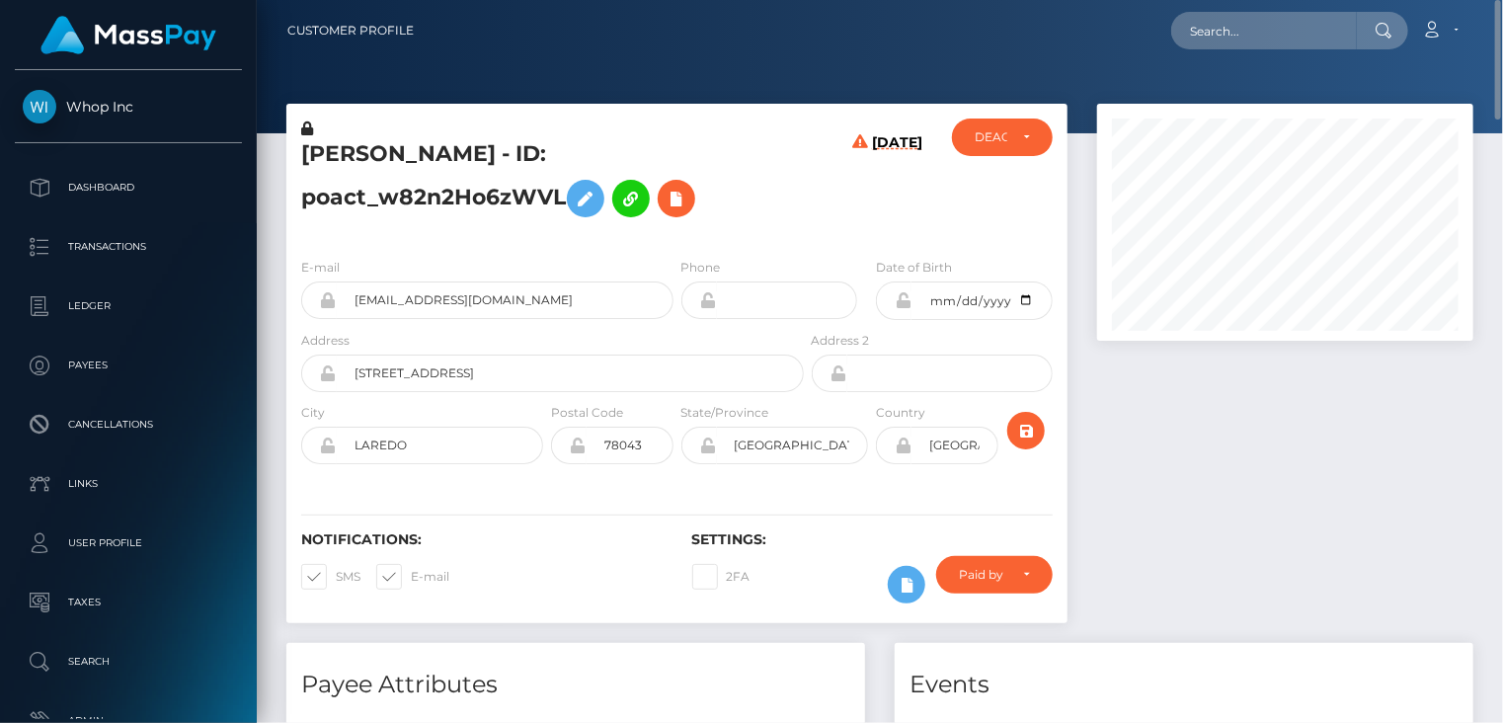
click at [411, 147] on h5 "JOSE ALBERTO VASQUEZ - ID: poact_w82n2Ho6zWVL" at bounding box center [547, 183] width 492 height 88
copy h5 "JOSE ALBERTO VASQUEZ - ID: poact_w82n2Ho6zWVL"
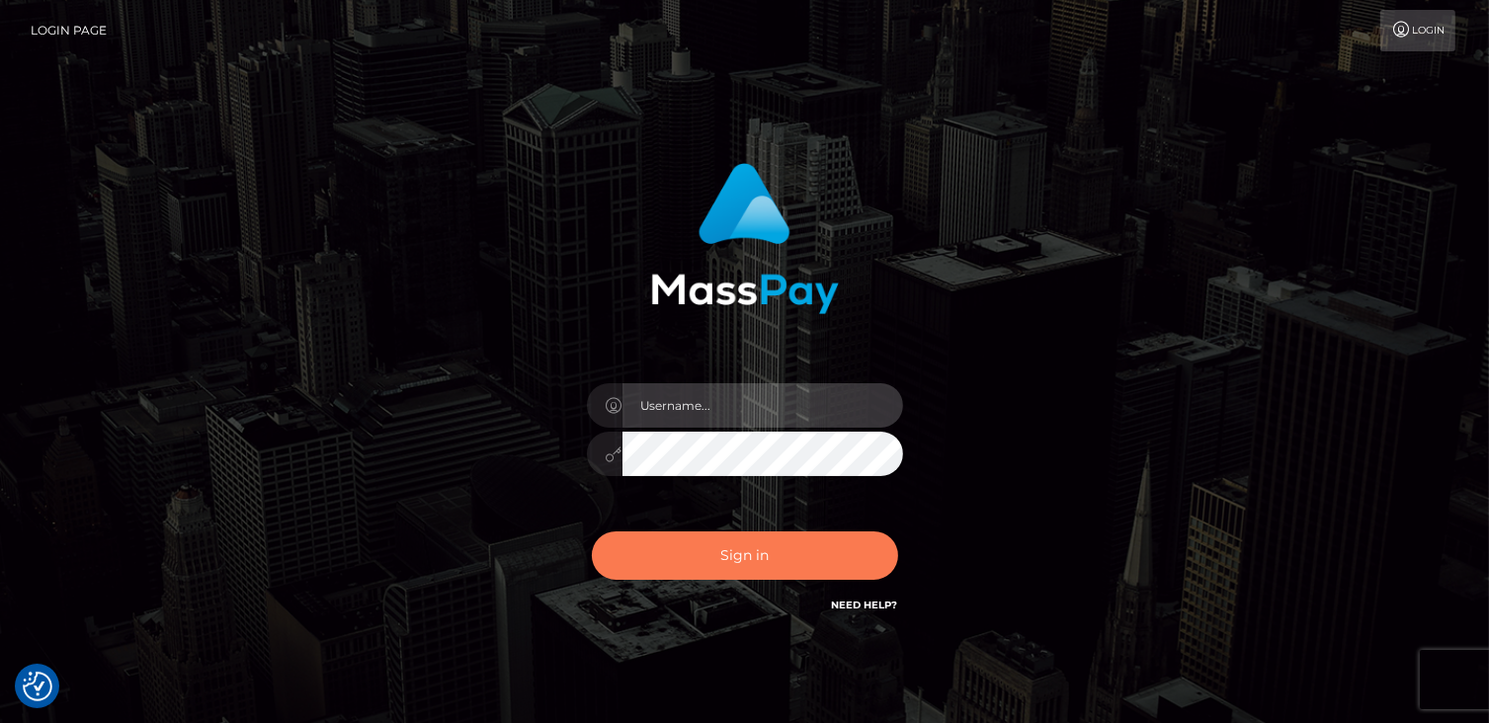
type input "catalinad"
click at [793, 558] on button "Sign in" at bounding box center [745, 555] width 306 height 48
type input "catalinad"
click at [733, 562] on button "Sign in" at bounding box center [745, 555] width 306 height 48
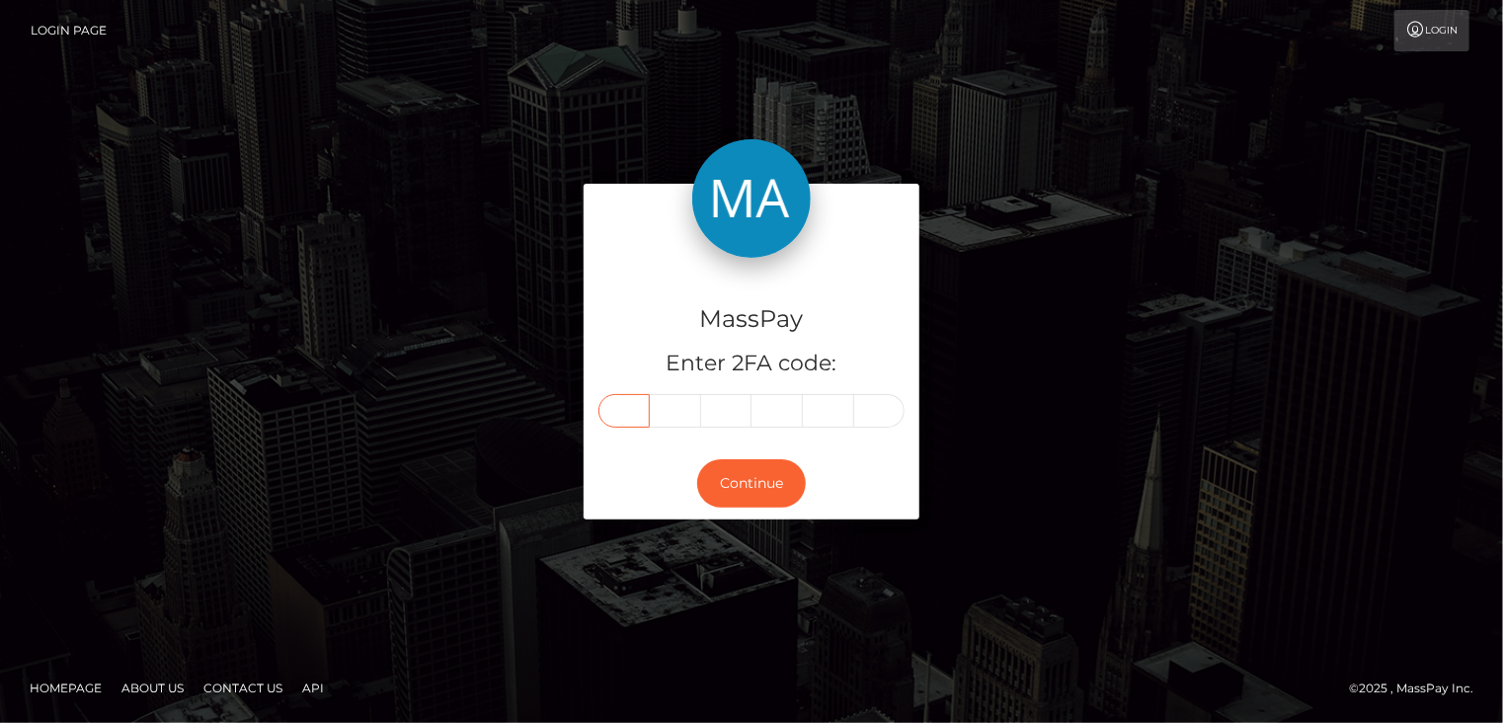
click at [621, 404] on input "text" at bounding box center [624, 411] width 51 height 34
type input "8"
type input "1"
type input "2"
type input "6"
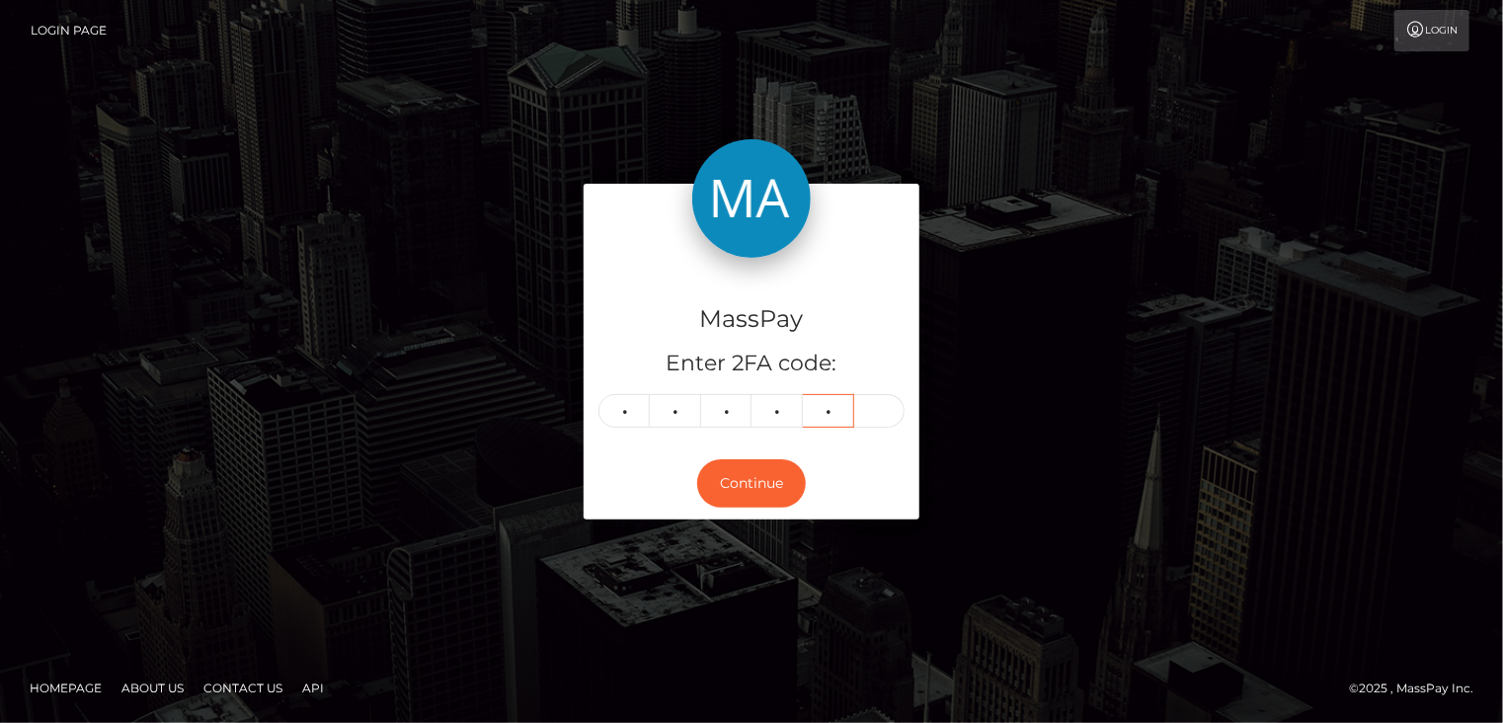
type input "6"
type input "9"
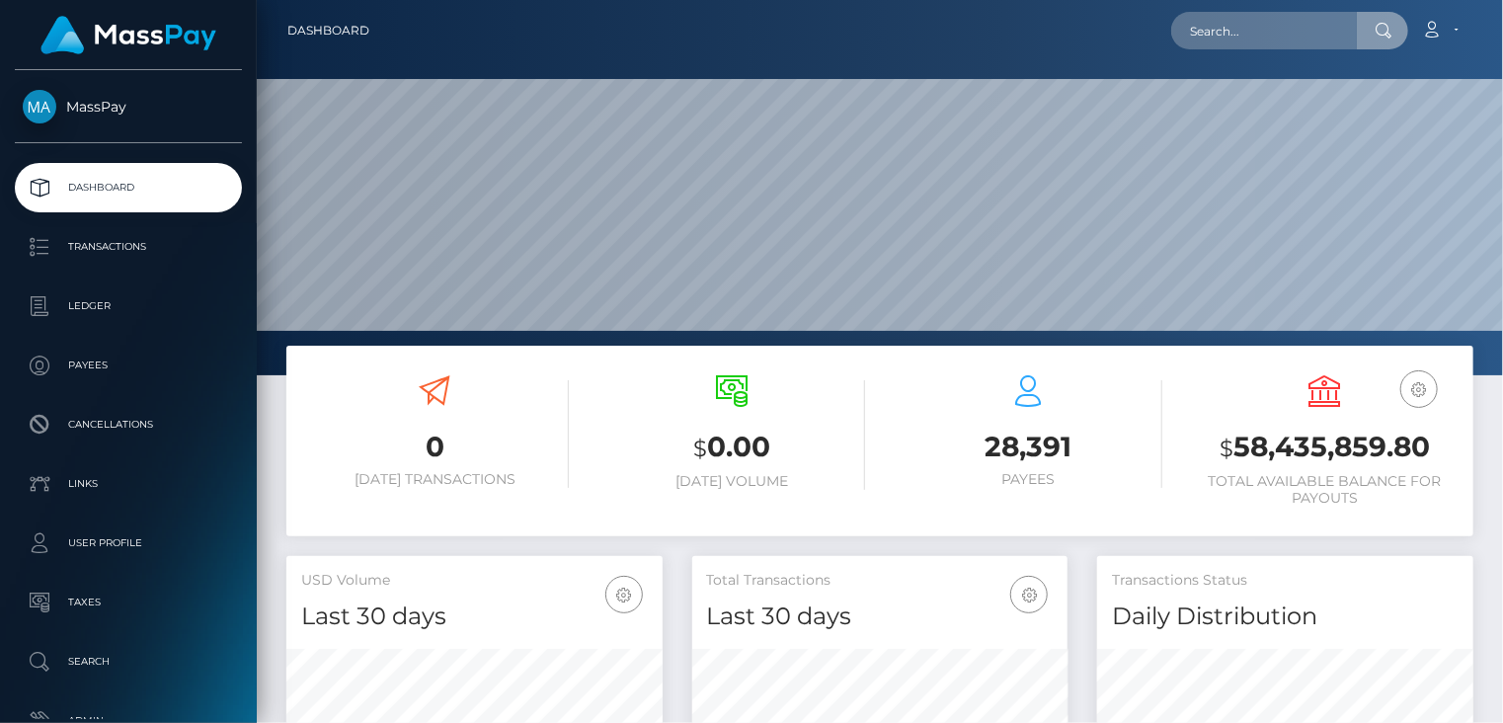
scroll to position [350, 375]
type input "poact_Zecf3EbwVuKM"
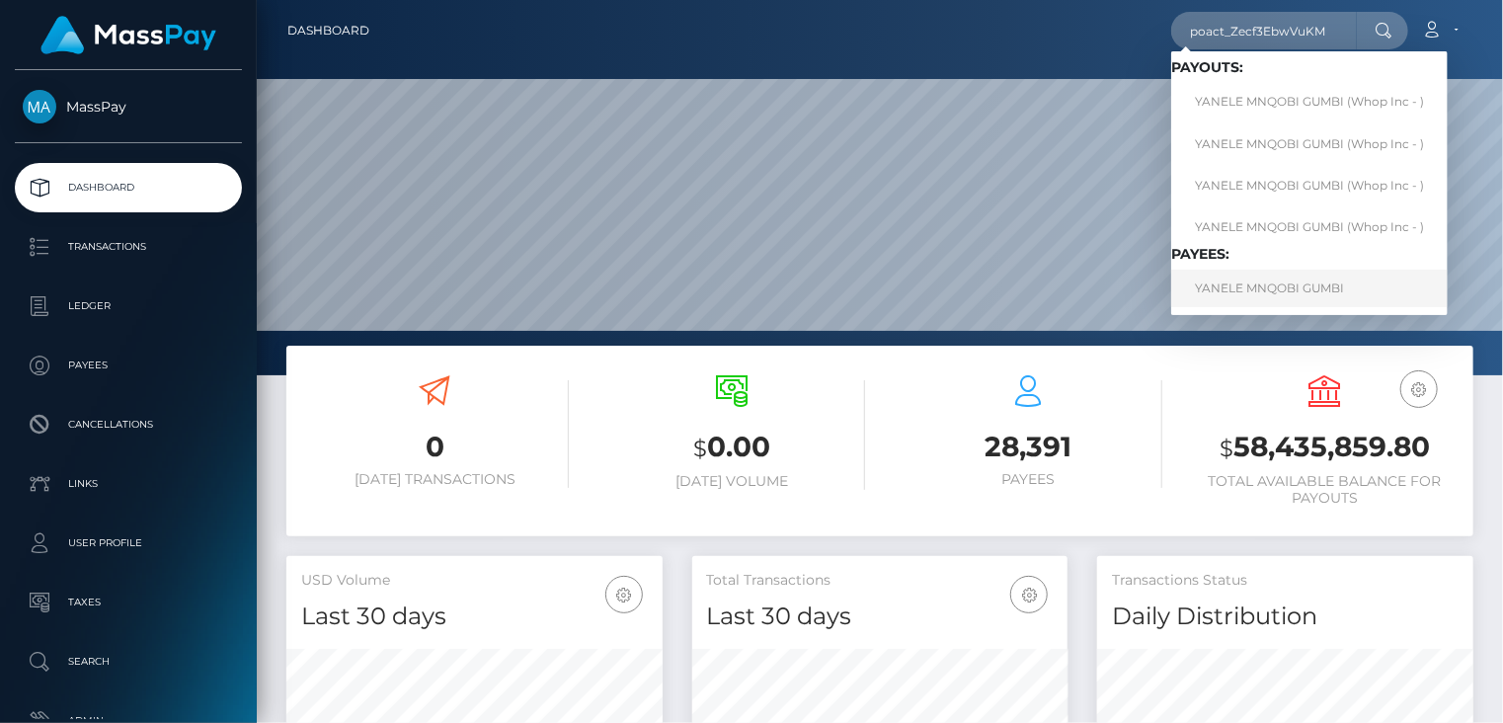
click at [1268, 283] on link "YANELE MNQOBI GUMBI" at bounding box center [1309, 288] width 277 height 37
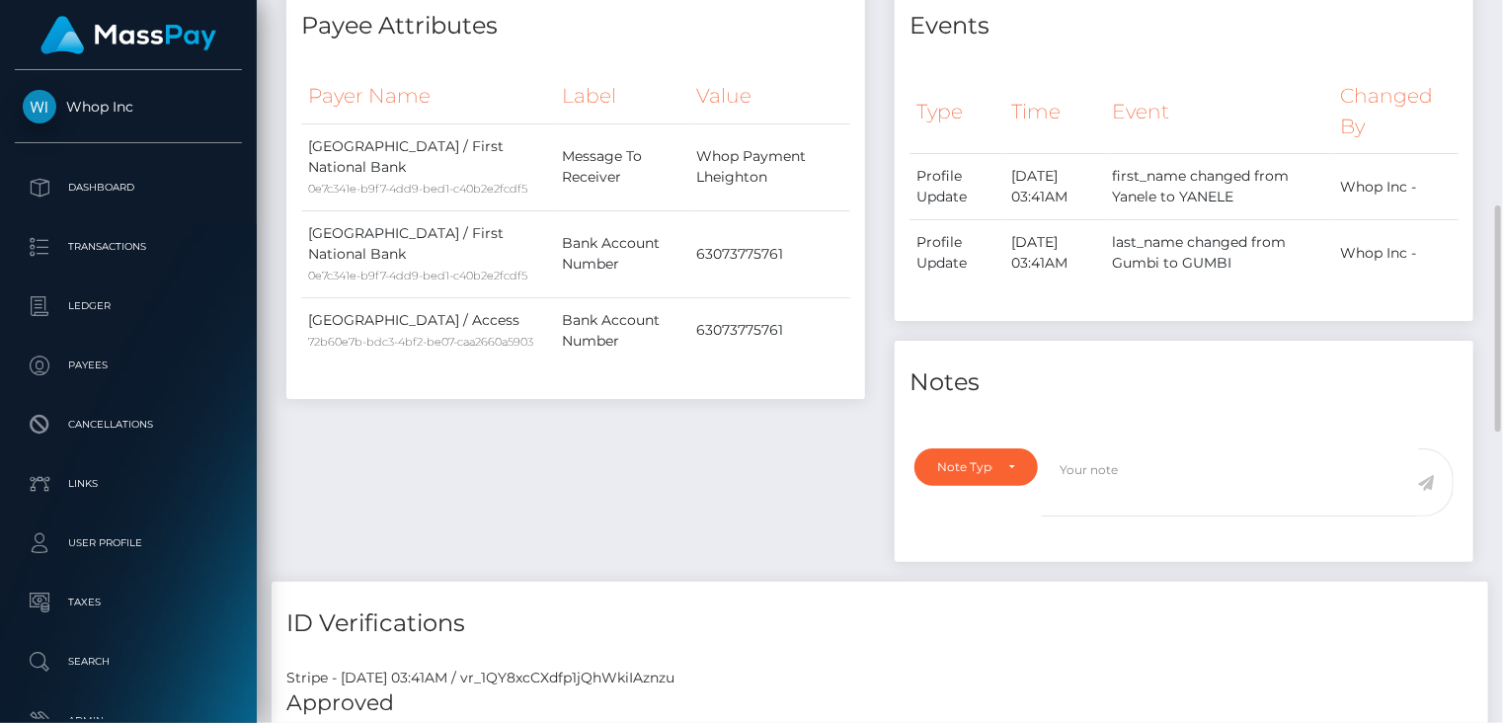
scroll to position [1318, 0]
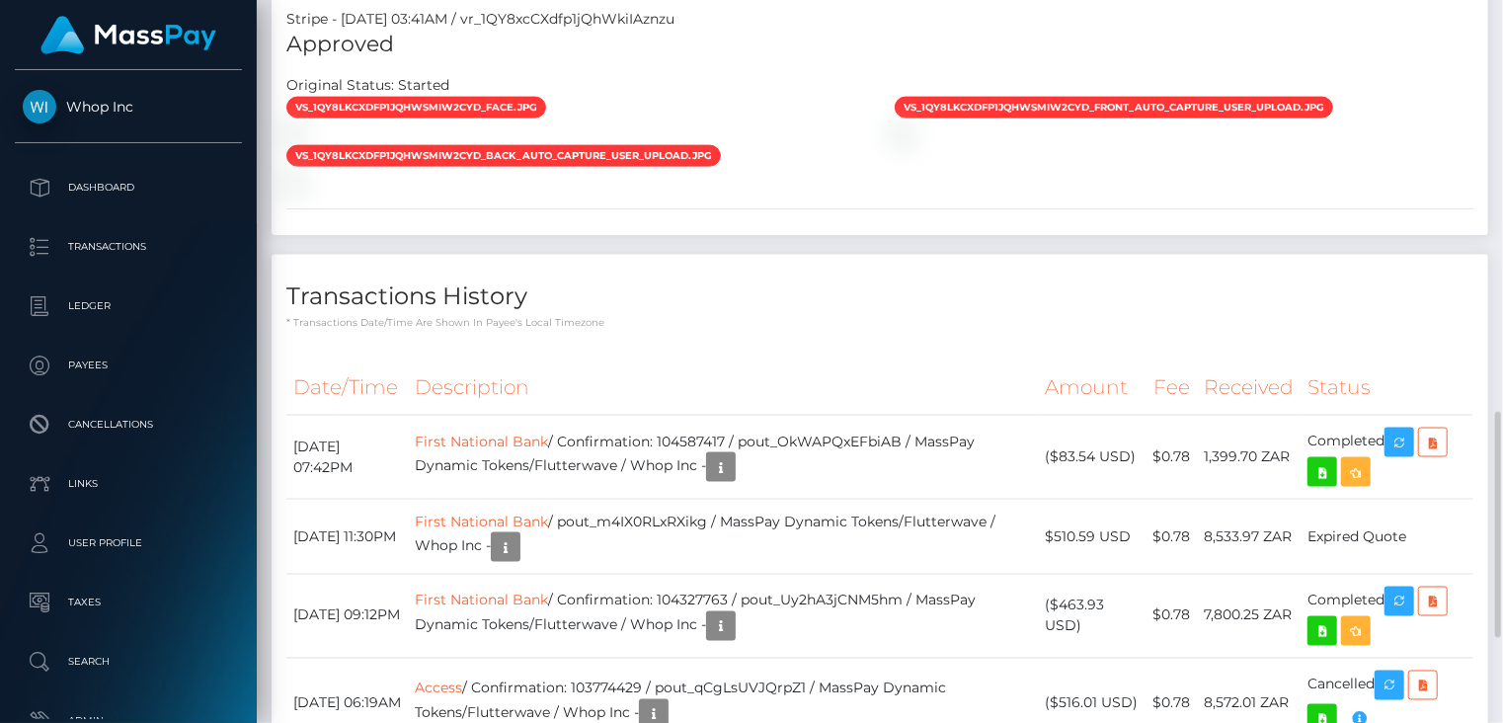
click at [750, 266] on div "Transactions History * Transactions date/time are shown in payee's local timezo…" at bounding box center [880, 293] width 1217 height 76
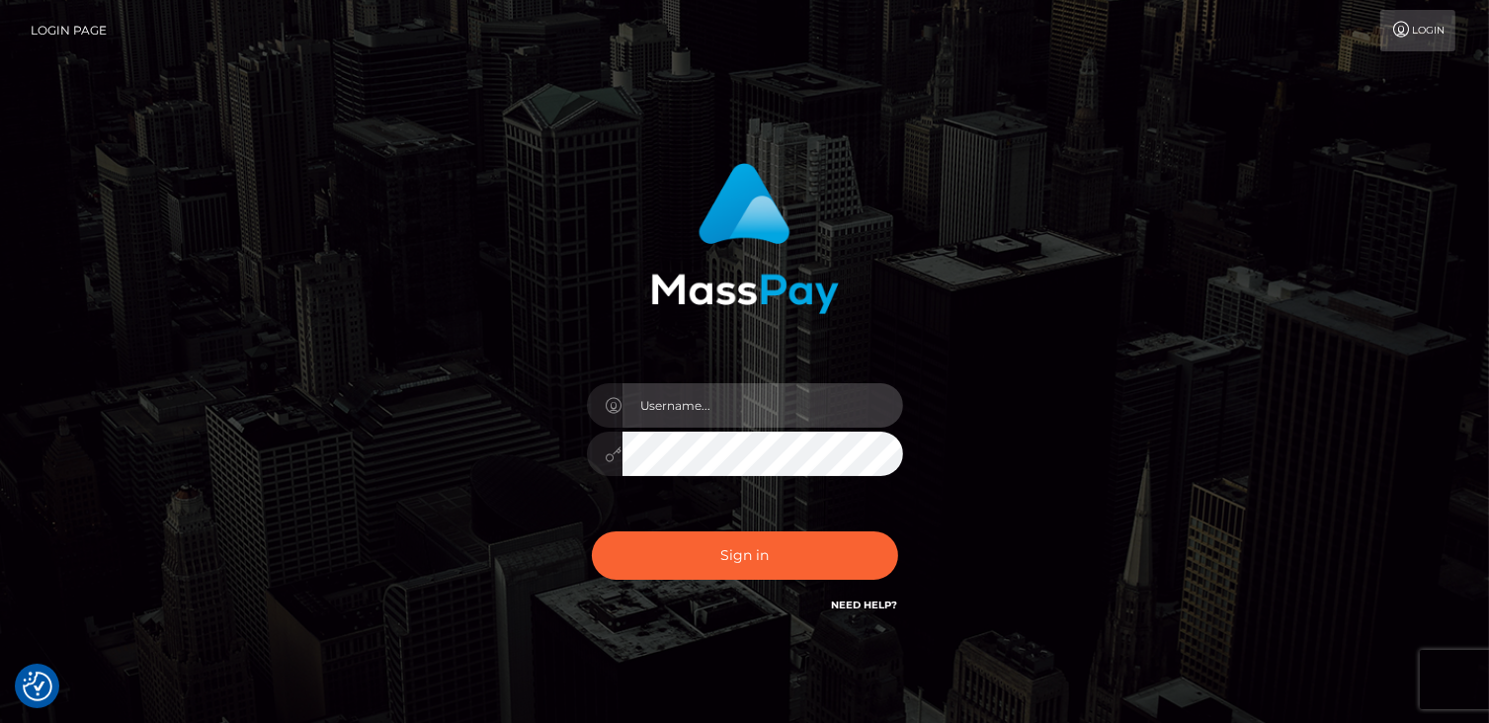
type input "catalinad"
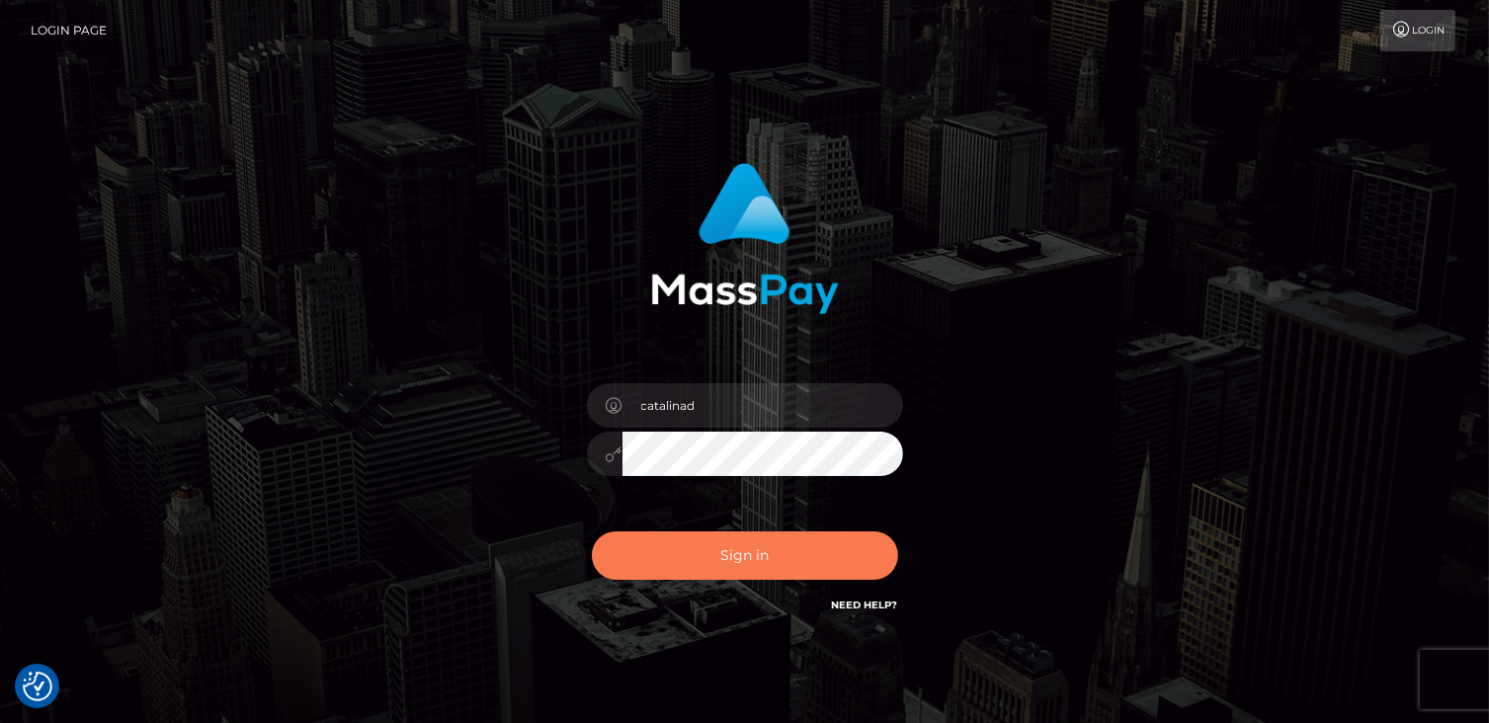
click at [791, 549] on button "Sign in" at bounding box center [745, 555] width 306 height 48
type input "catalinad"
click at [719, 555] on button "Sign in" at bounding box center [745, 555] width 306 height 48
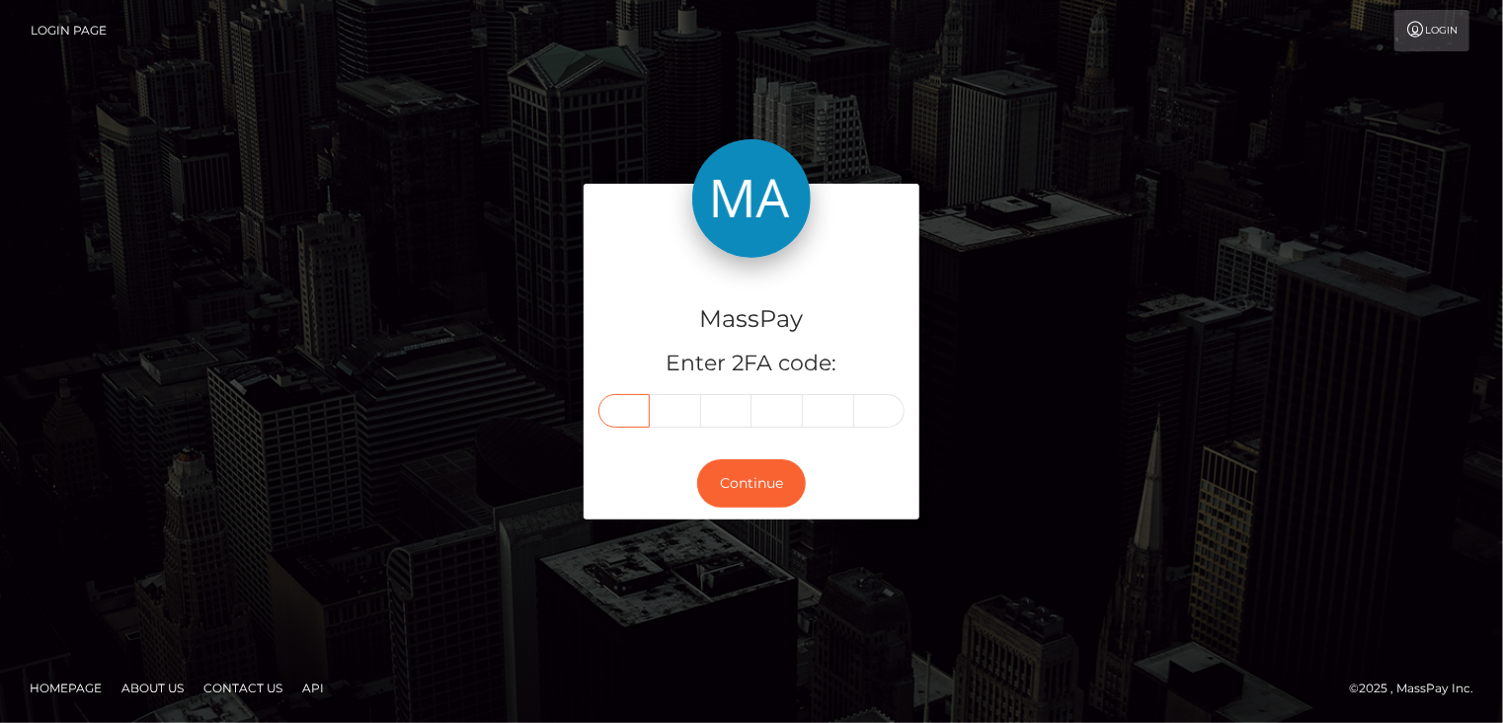
click at [629, 417] on input "text" at bounding box center [624, 411] width 51 height 34
type input "2"
type input "5"
type input "4"
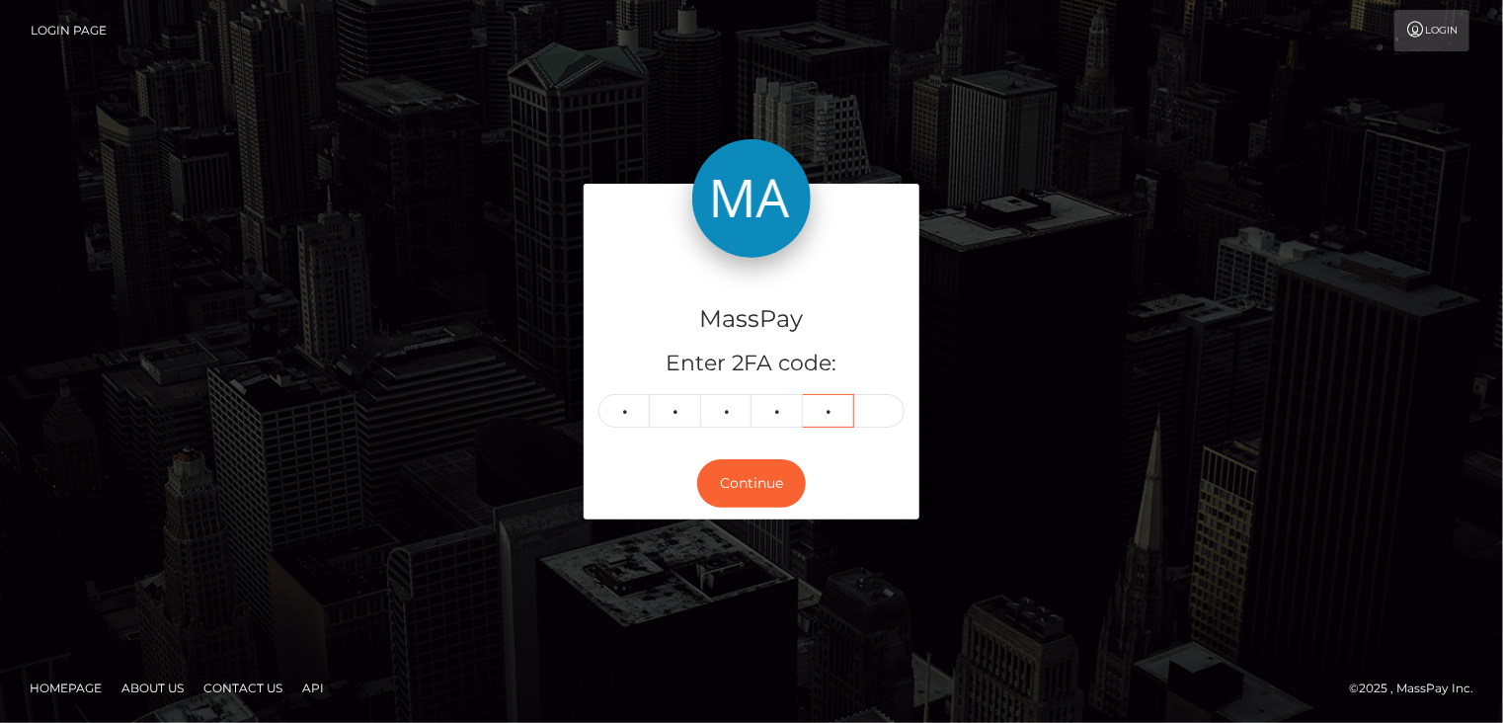
type input "8"
type input "6"
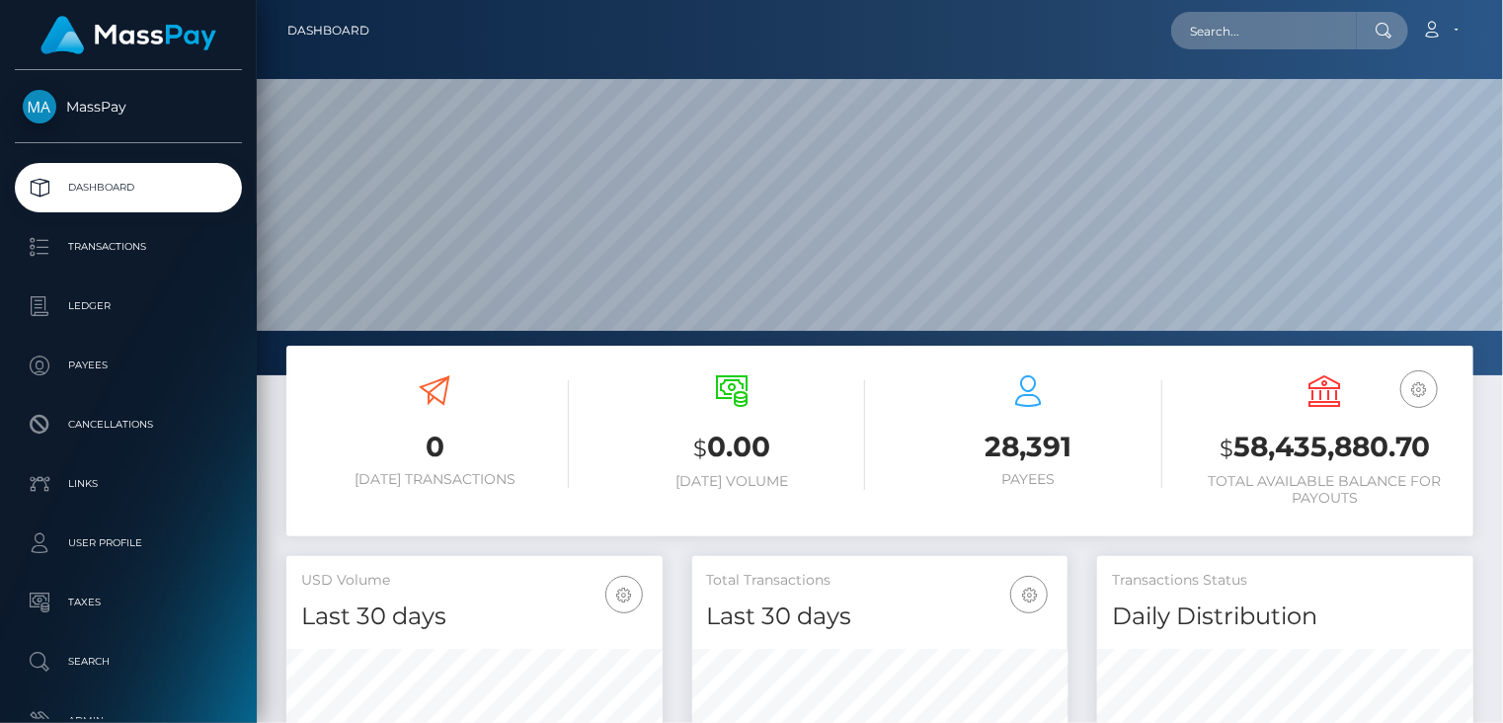
scroll to position [350, 375]
paste input "pout_SRfBHYSuQews6"
type input "pout_SRfBHYSuQews6"
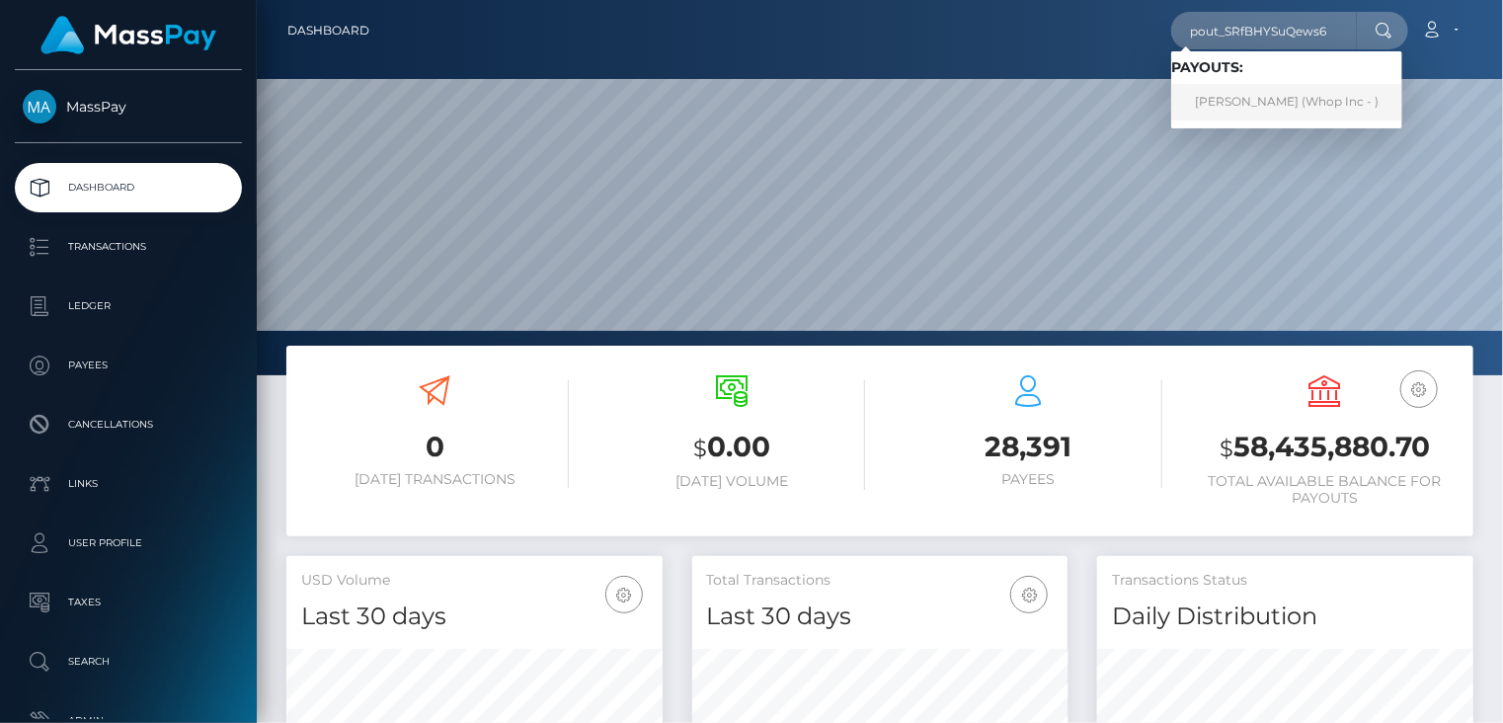
click at [1249, 108] on link "[PERSON_NAME] (Whop Inc - )" at bounding box center [1286, 102] width 231 height 37
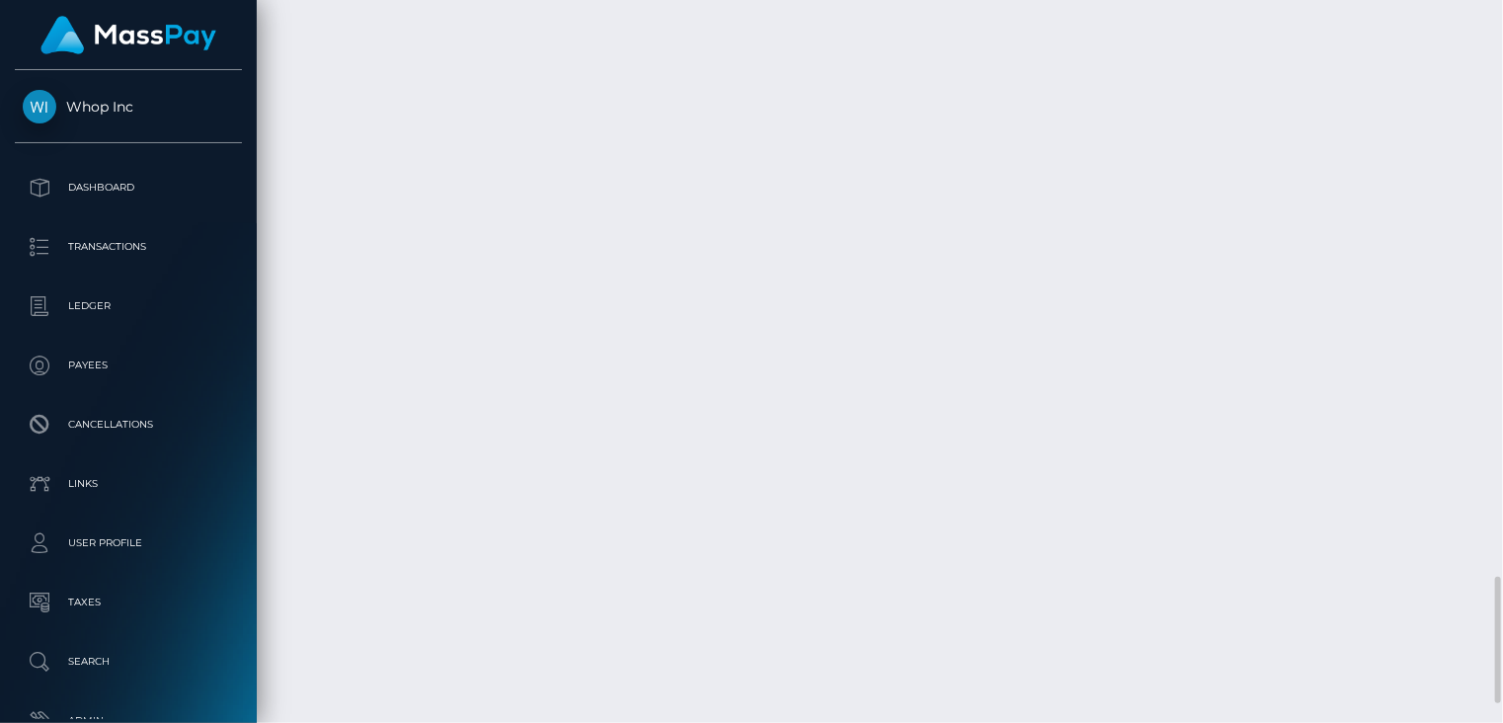
scroll to position [3402, 0]
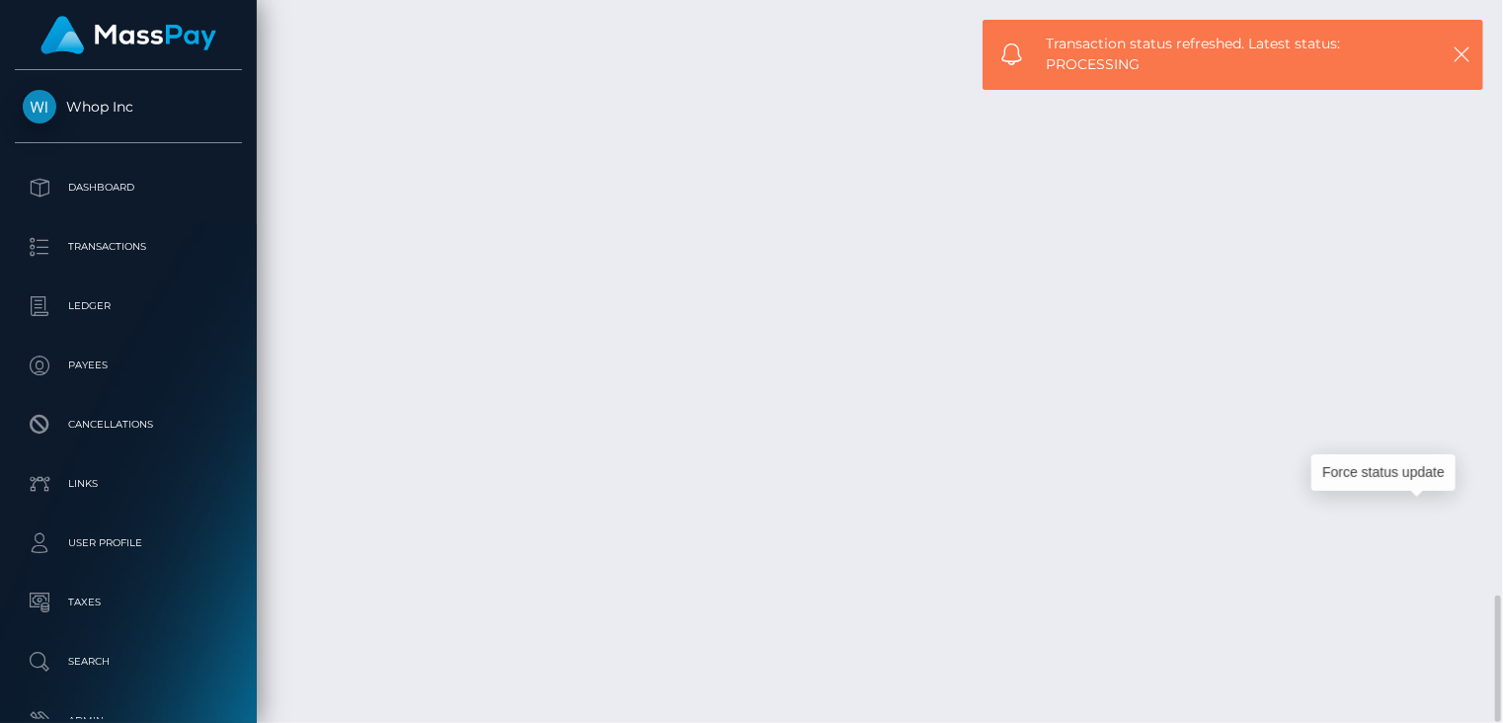
scroll to position [237, 375]
copy td "1335264066"
